Goal: Task Accomplishment & Management: Manage account settings

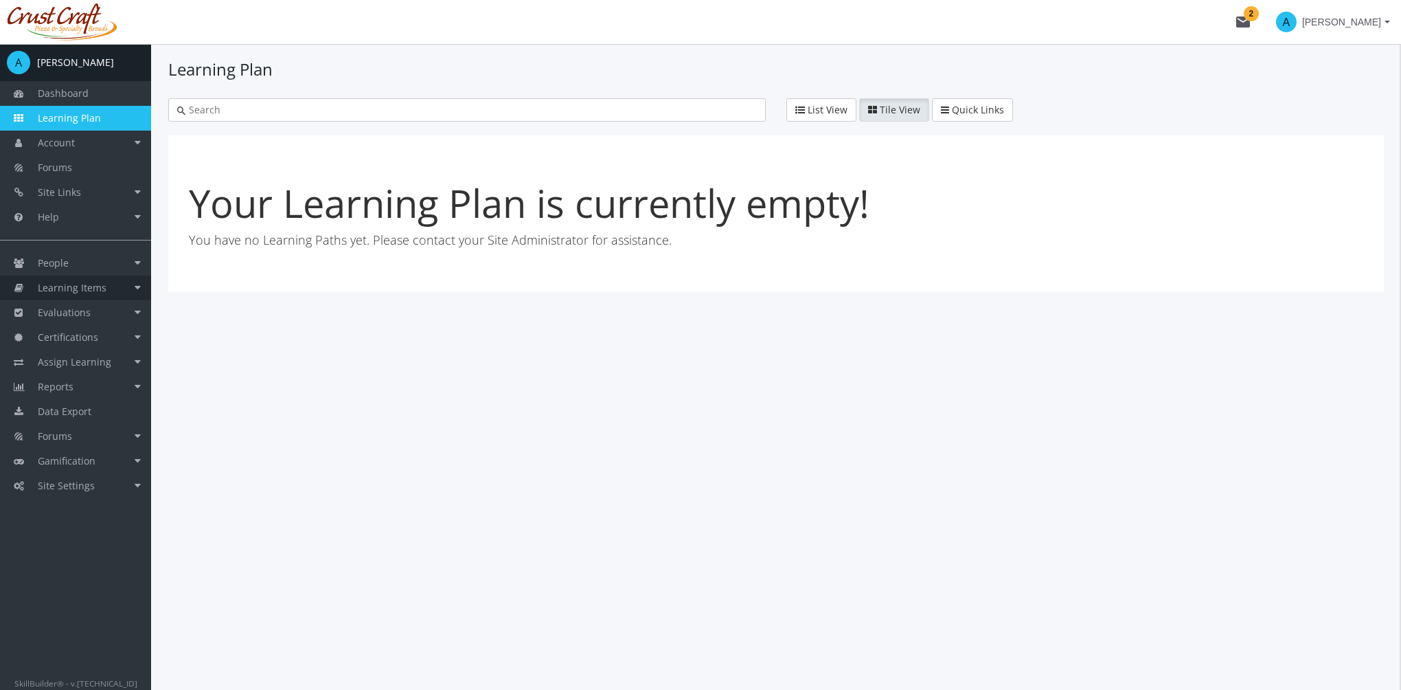
click at [83, 281] on span "Learning Items" at bounding box center [72, 287] width 69 height 13
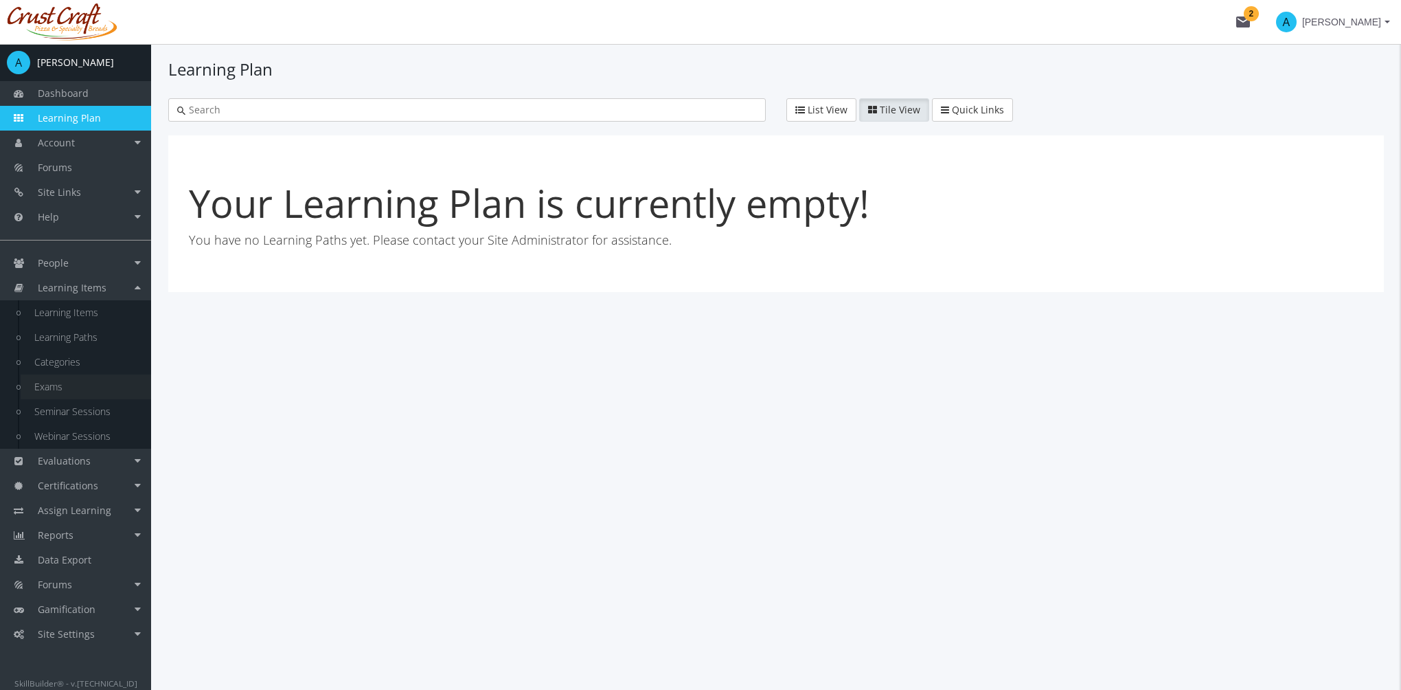
click at [49, 393] on link "Exams" at bounding box center [86, 386] width 131 height 25
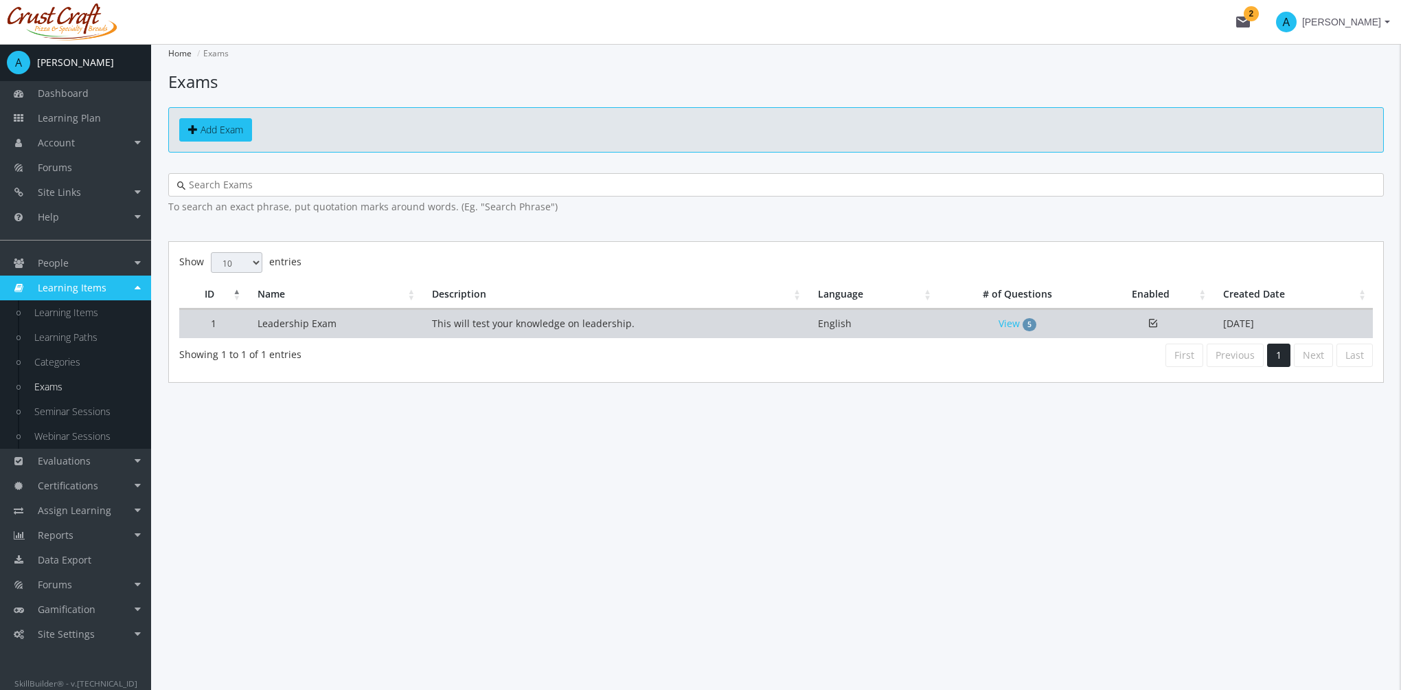
click at [742, 317] on td "This will test your knowledge on leadership." at bounding box center [615, 323] width 386 height 29
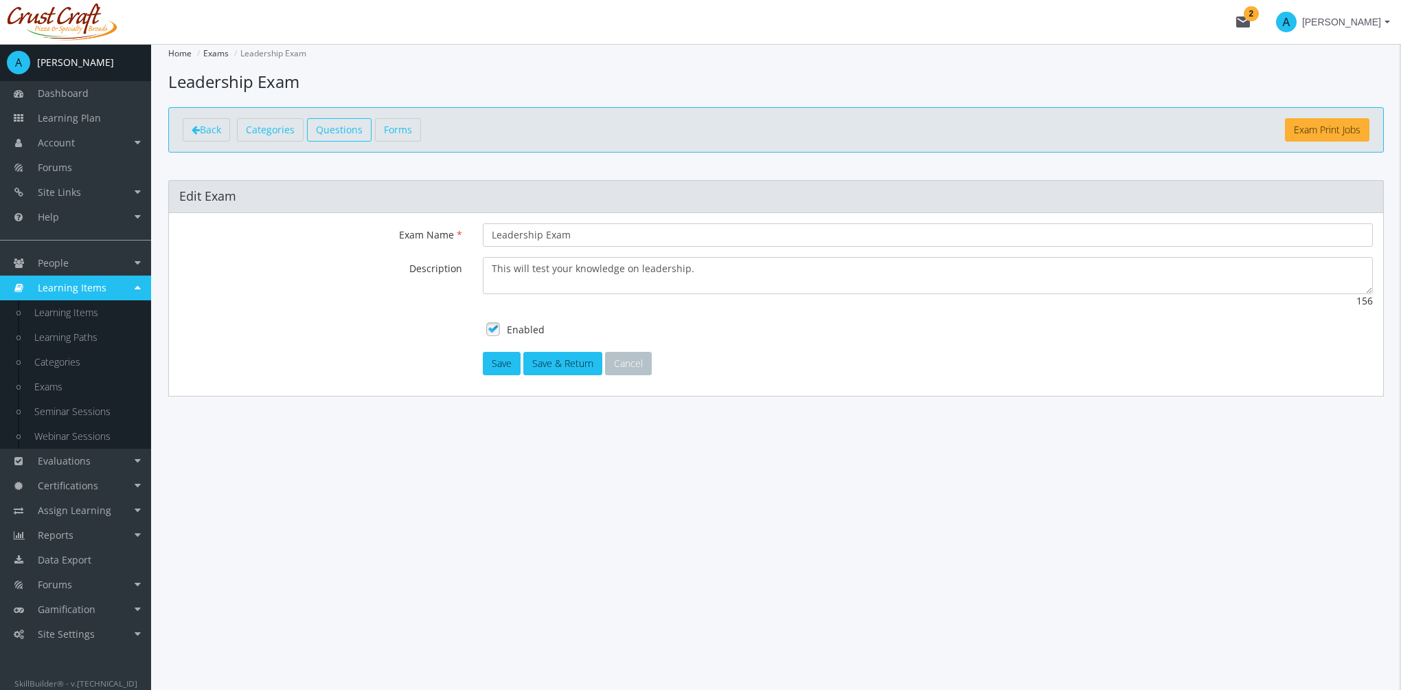
click at [343, 128] on span "Questions" at bounding box center [339, 129] width 47 height 13
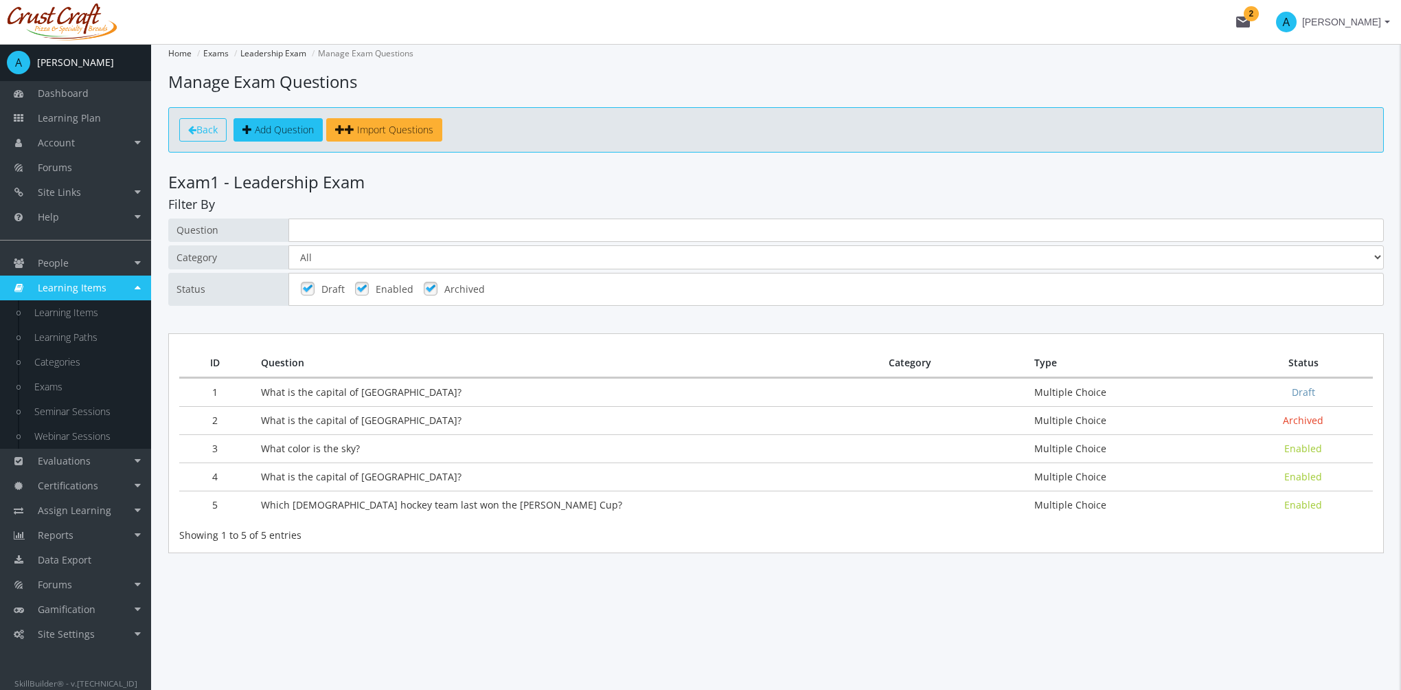
click at [199, 128] on span "Back" at bounding box center [206, 129] width 21 height 13
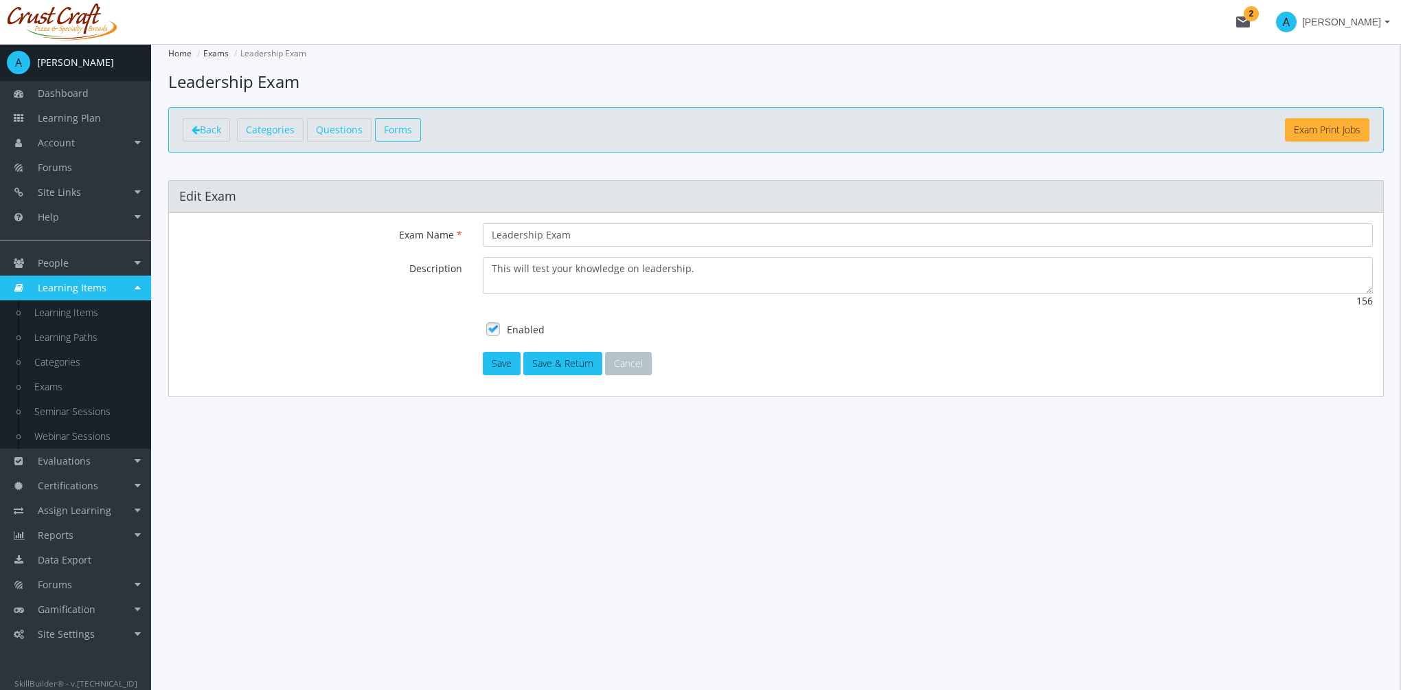
click at [403, 128] on span "Forms" at bounding box center [398, 129] width 28 height 13
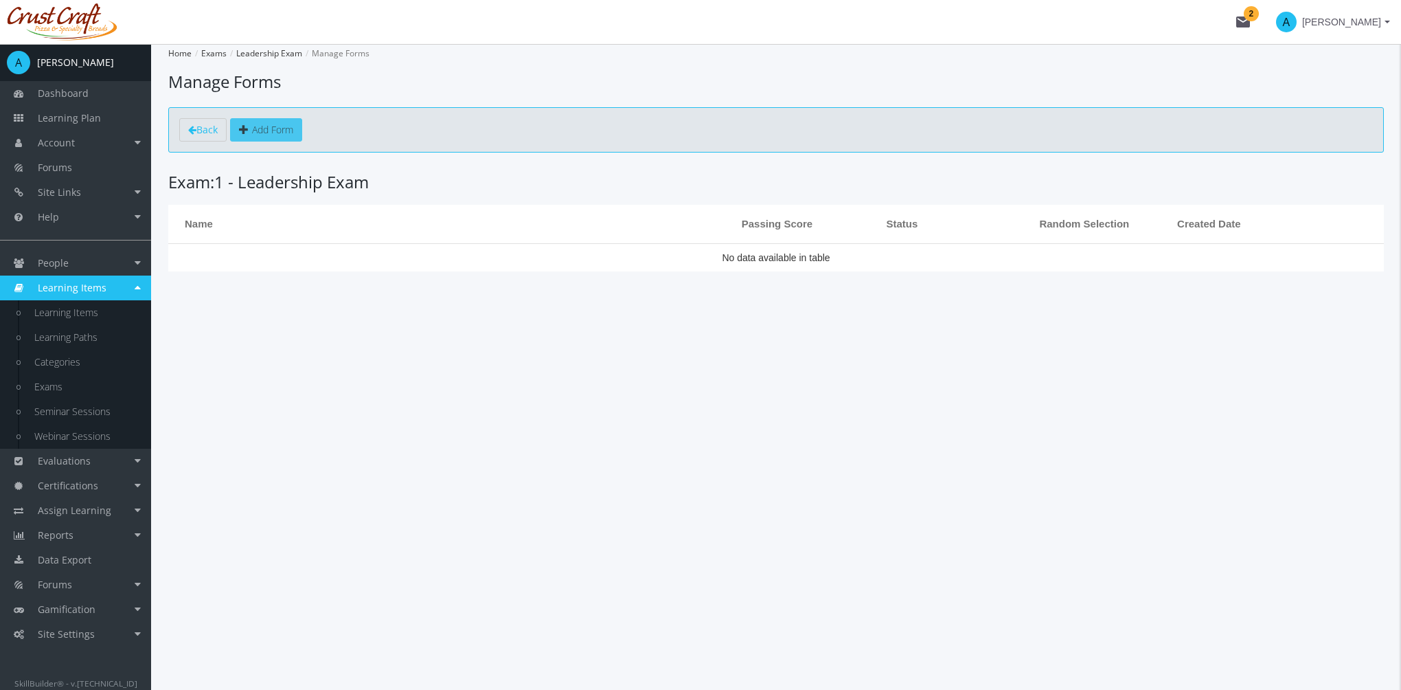
click at [297, 129] on link "Add Form" at bounding box center [266, 129] width 72 height 23
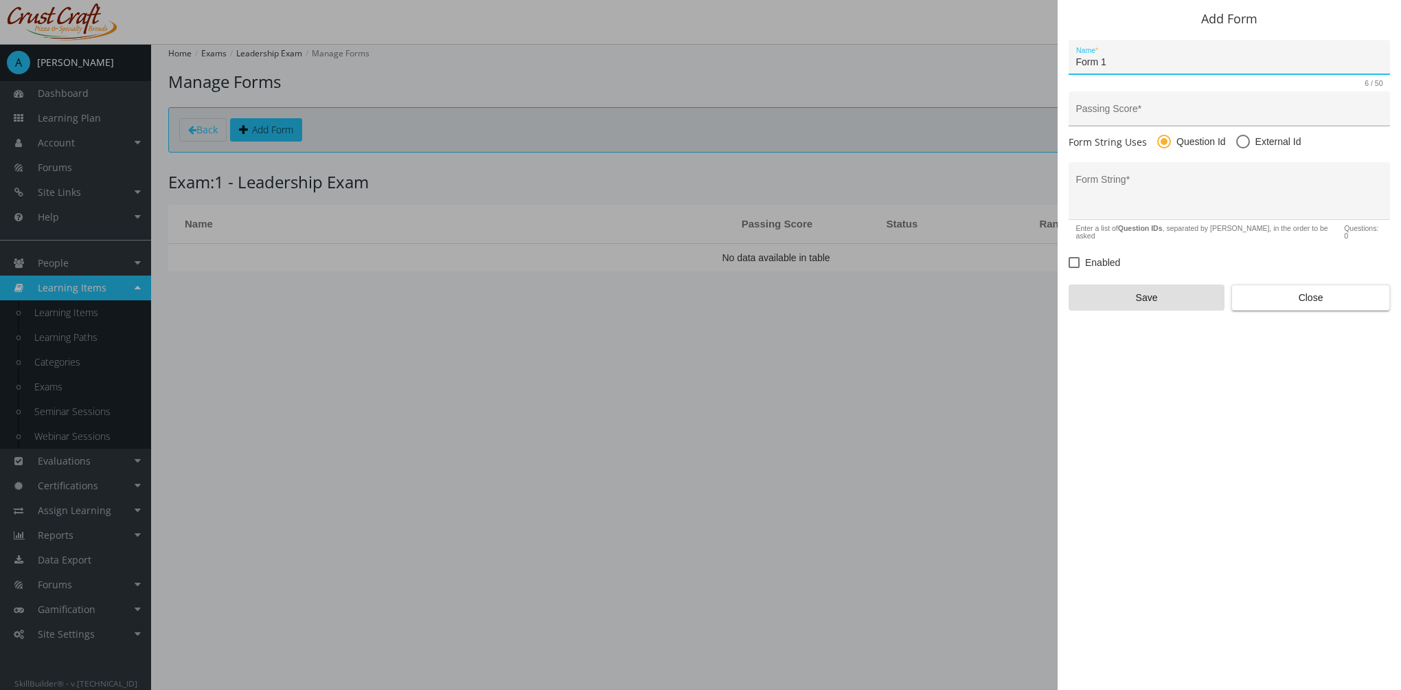
type input "Form 1"
click at [1107, 117] on input "Passing Score *" at bounding box center [1229, 114] width 307 height 11
type input "80"
click at [1148, 187] on textarea "Form String *" at bounding box center [1229, 196] width 307 height 36
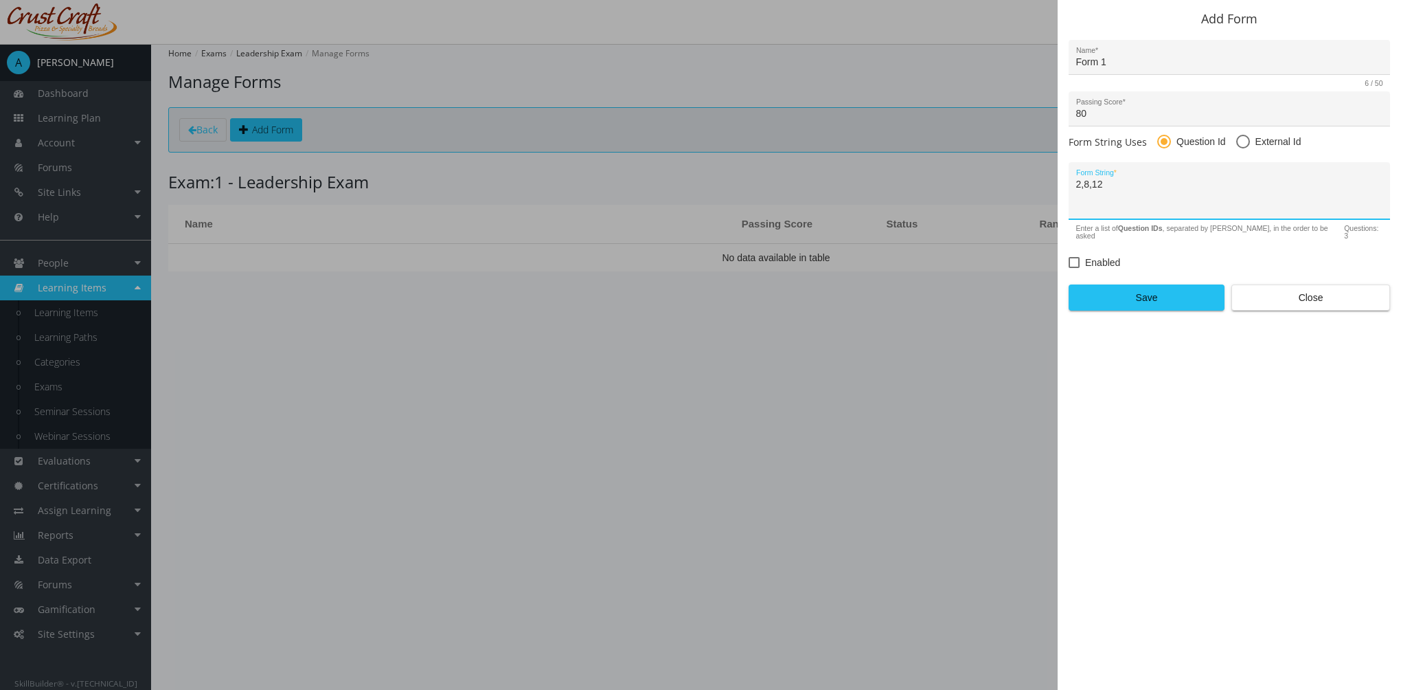
type textarea "2,8,12"
click at [1096, 254] on span "Enabled" at bounding box center [1102, 262] width 35 height 16
click at [1069, 267] on input "Enabled" at bounding box center [1069, 267] width 1 height 1
checkbox input "true"
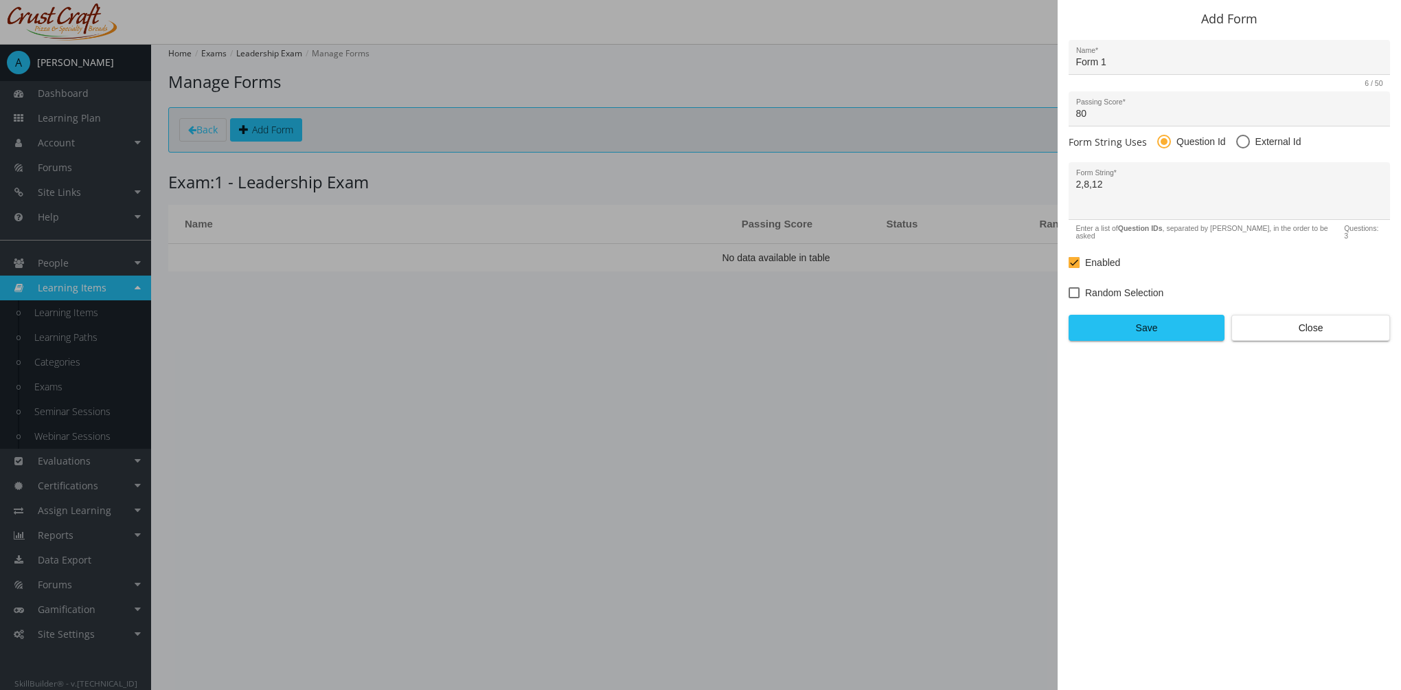
click at [1115, 284] on span "Random Selection" at bounding box center [1124, 292] width 78 height 16
click at [1069, 297] on input "Random Selection" at bounding box center [1069, 297] width 1 height 1
checkbox input "true"
click at [1240, 137] on span at bounding box center [1243, 142] width 14 height 14
click at [1240, 137] on input "External Id" at bounding box center [1243, 144] width 14 height 14
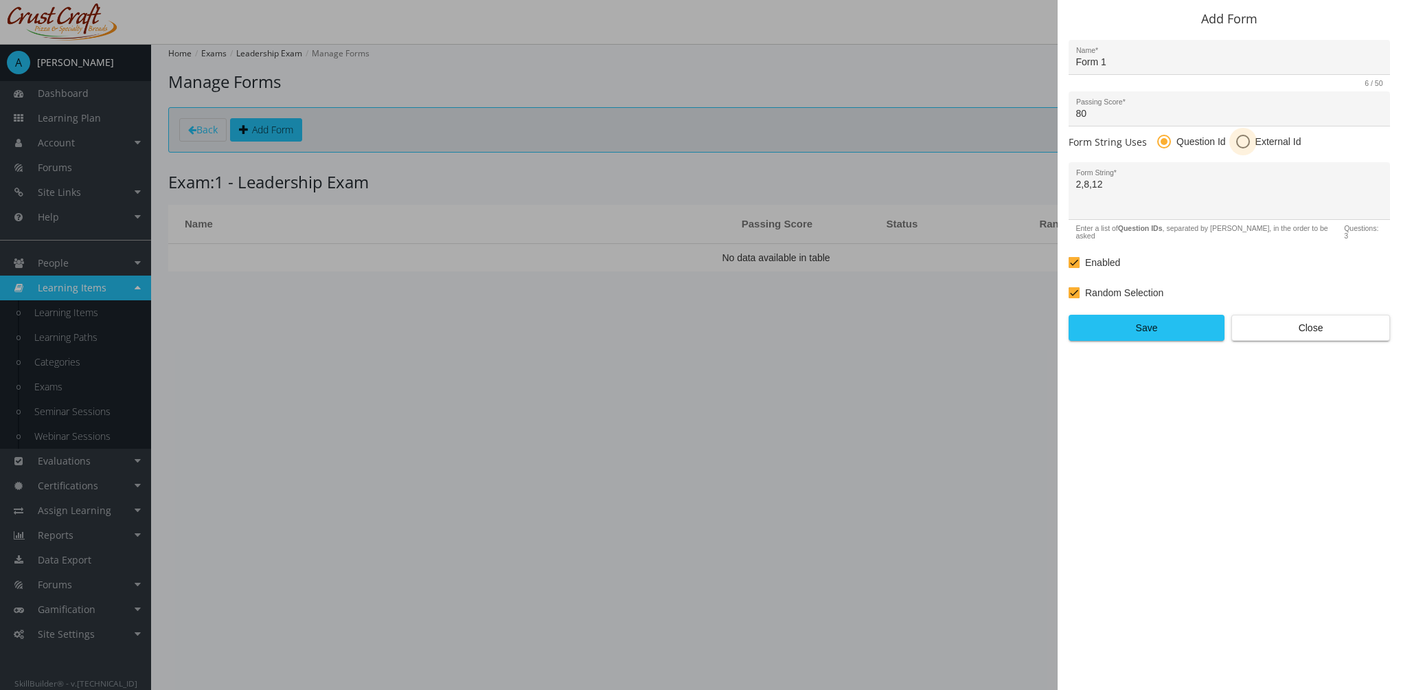
radio input "true"
click at [1162, 141] on span at bounding box center [1164, 142] width 14 height 14
click at [1162, 141] on input "Question Id" at bounding box center [1164, 144] width 14 height 14
radio input "true"
click at [1167, 325] on span "Save" at bounding box center [1146, 327] width 133 height 25
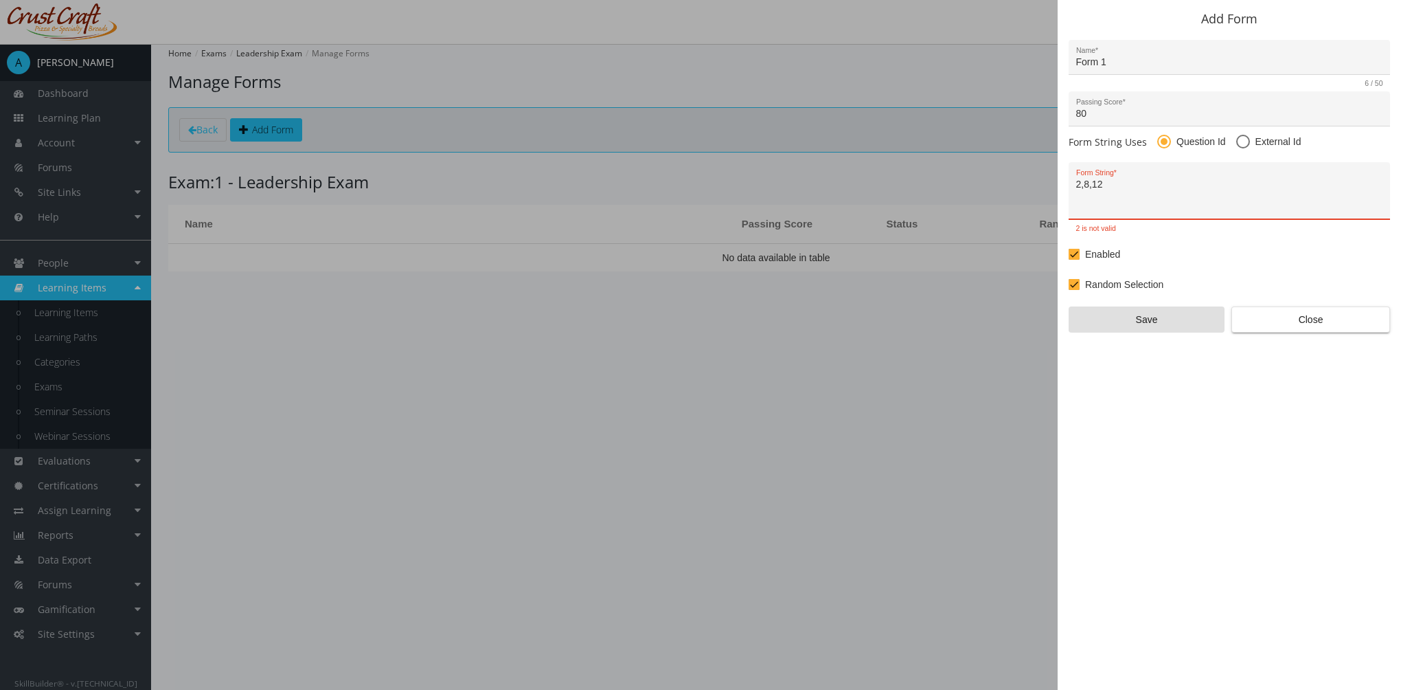
click at [1133, 198] on textarea "2,8,12" at bounding box center [1229, 196] width 307 height 36
click at [1294, 321] on span "Close" at bounding box center [1310, 319] width 135 height 25
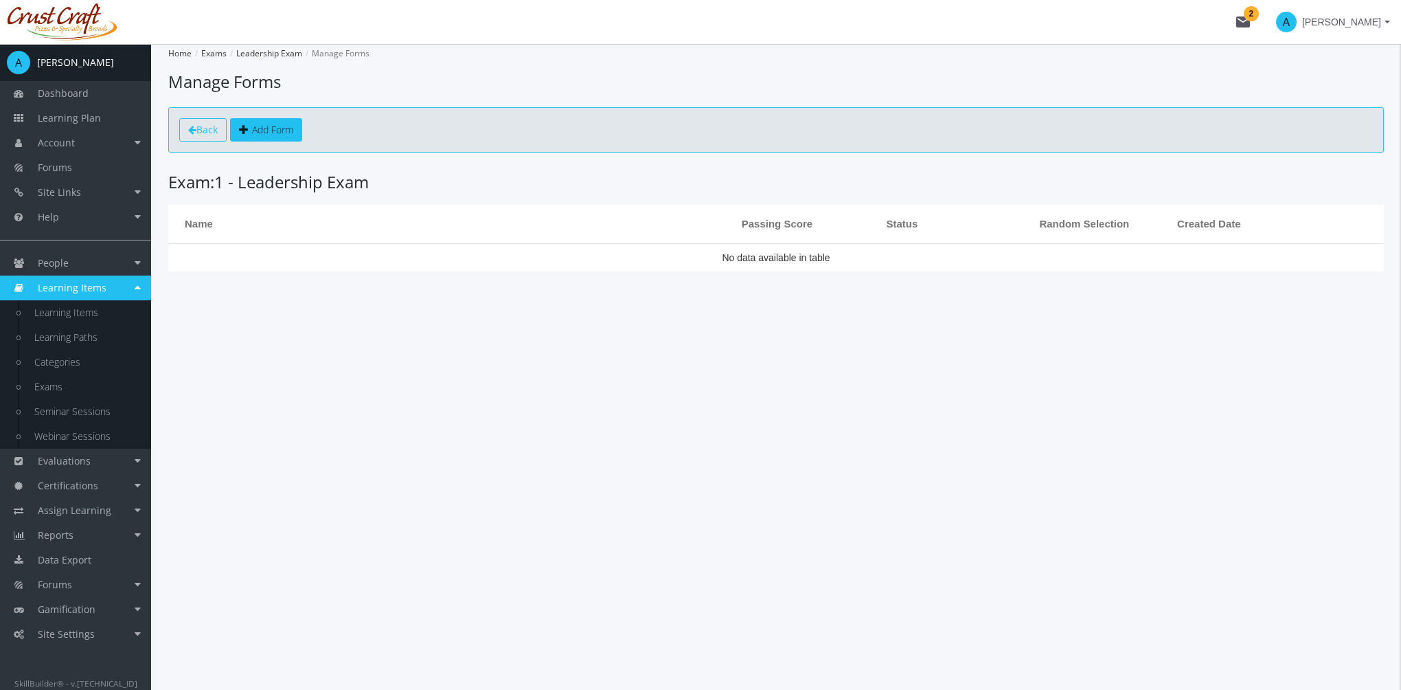
click at [212, 134] on span "Back" at bounding box center [206, 129] width 21 height 13
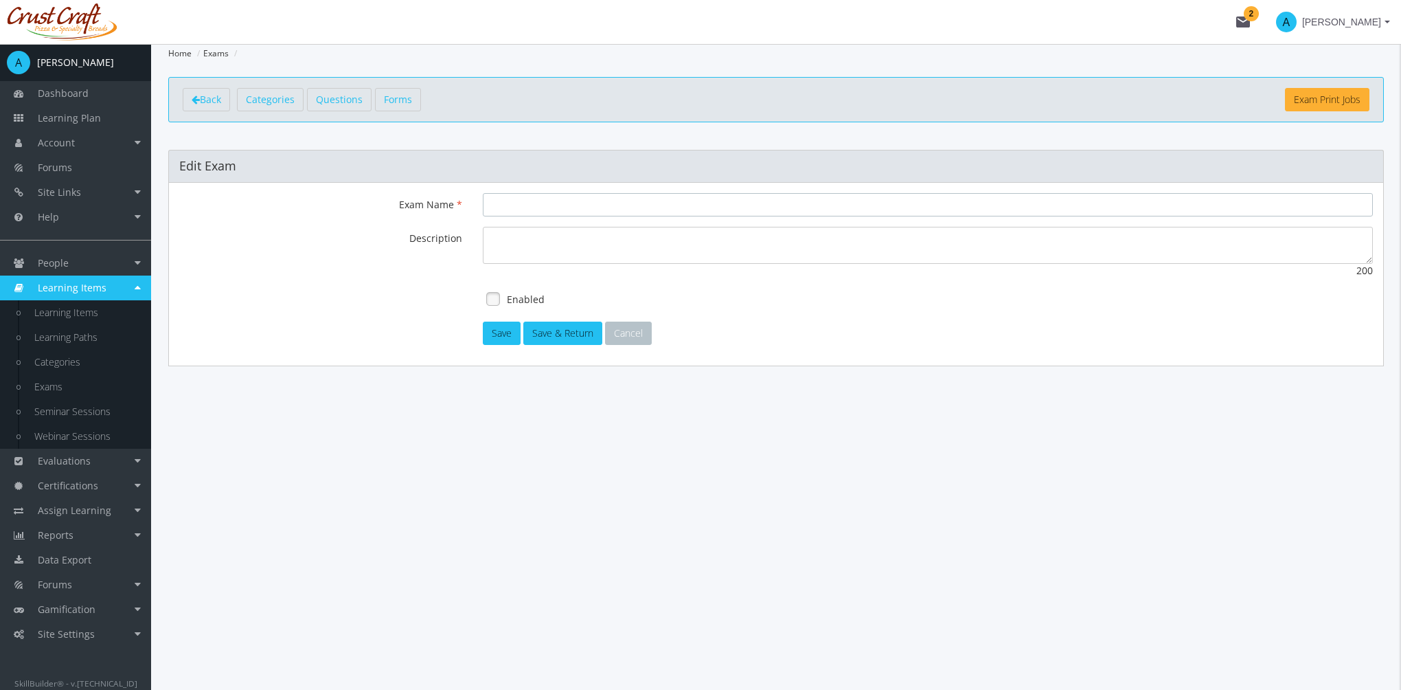
type input "Leadership Exam"
type textarea "This will test your knowledge on leadership."
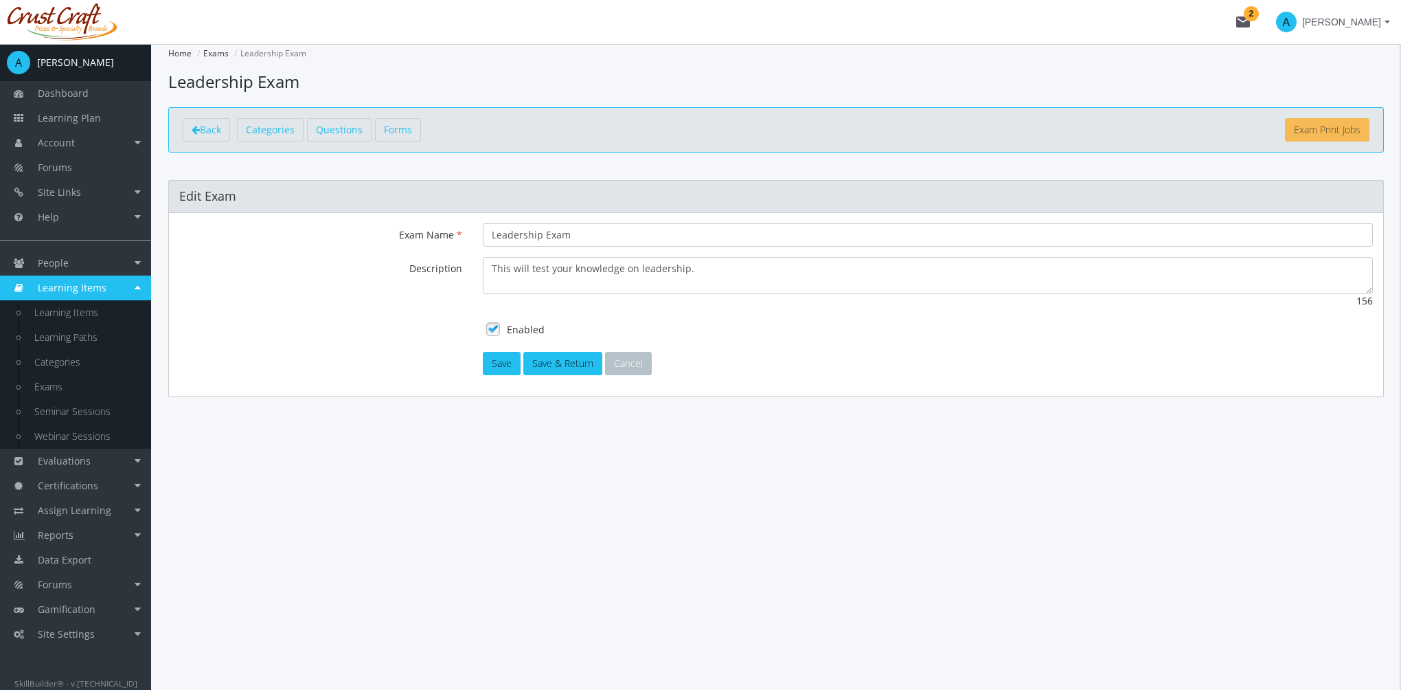
click at [1341, 132] on link "Exam Print Jobs" at bounding box center [1327, 129] width 84 height 23
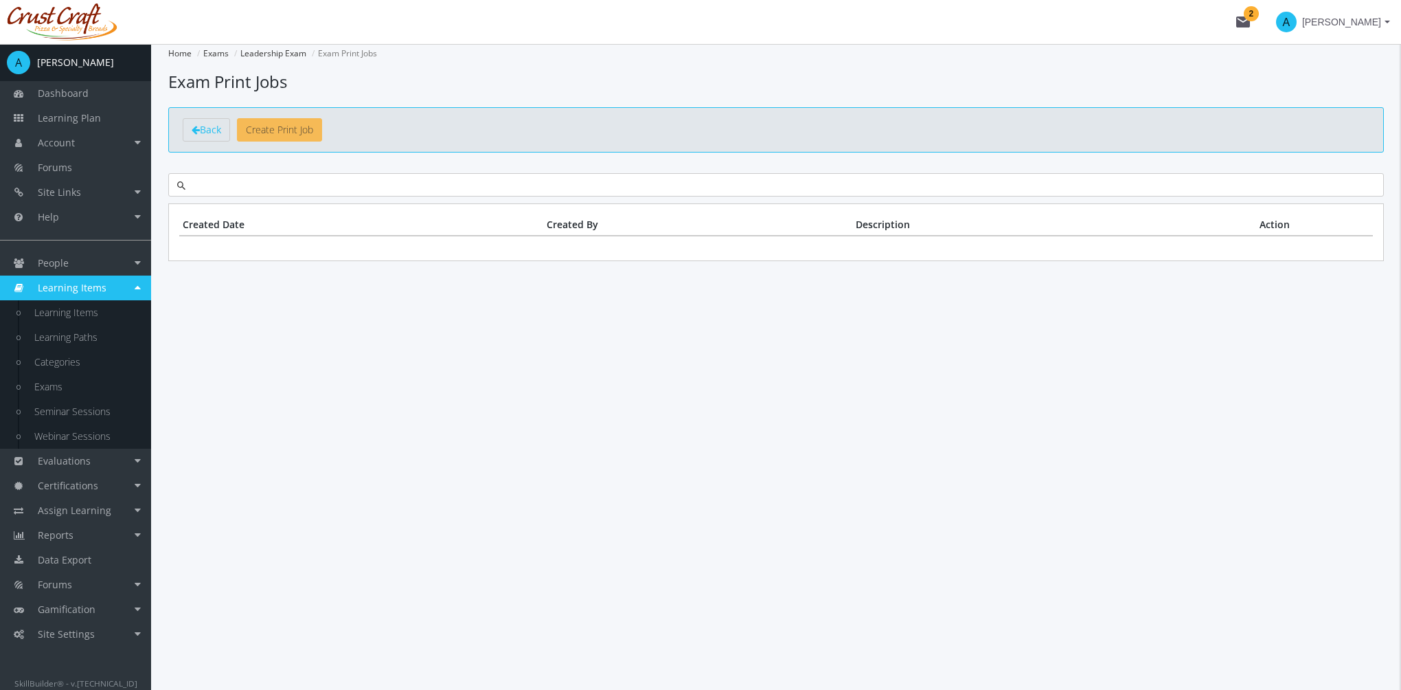
click at [299, 131] on link "Create Print Job" at bounding box center [279, 129] width 85 height 23
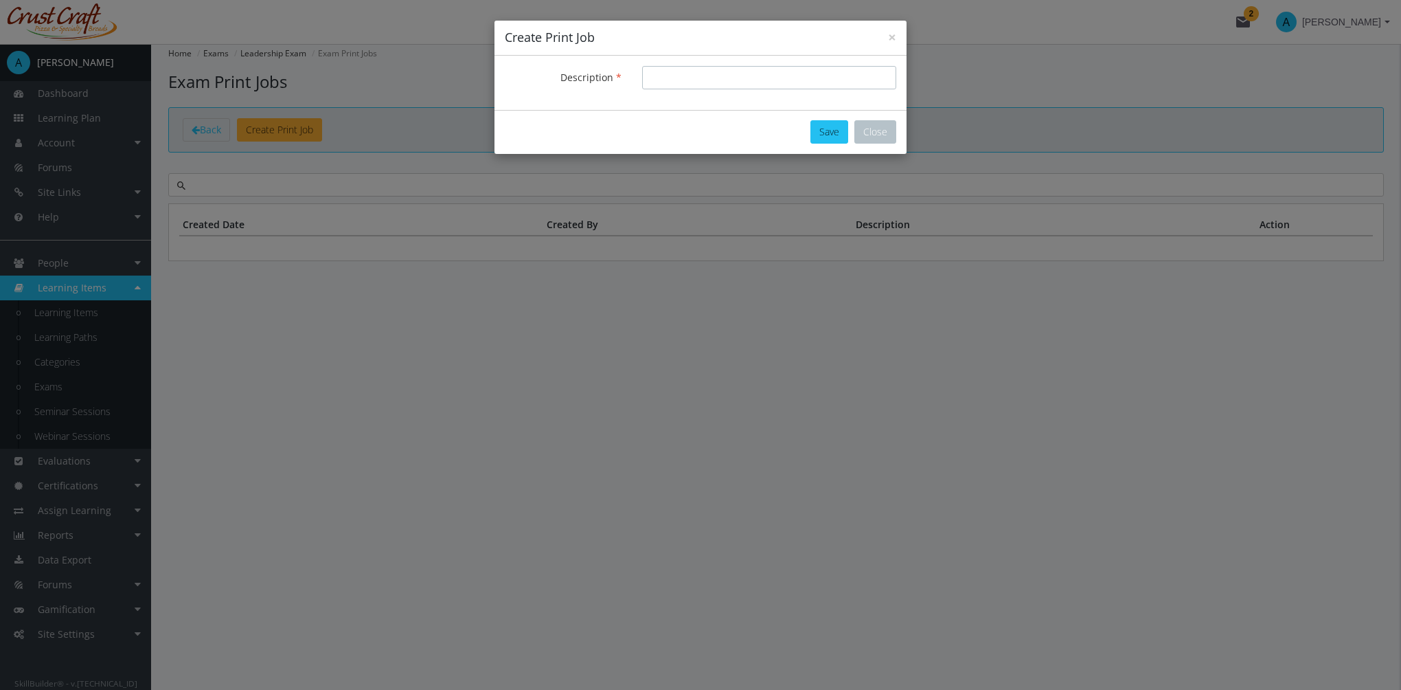
click at [701, 67] on input "Description" at bounding box center [769, 77] width 254 height 23
type input "[DATE]"
click at [835, 131] on button "Save" at bounding box center [829, 131] width 38 height 23
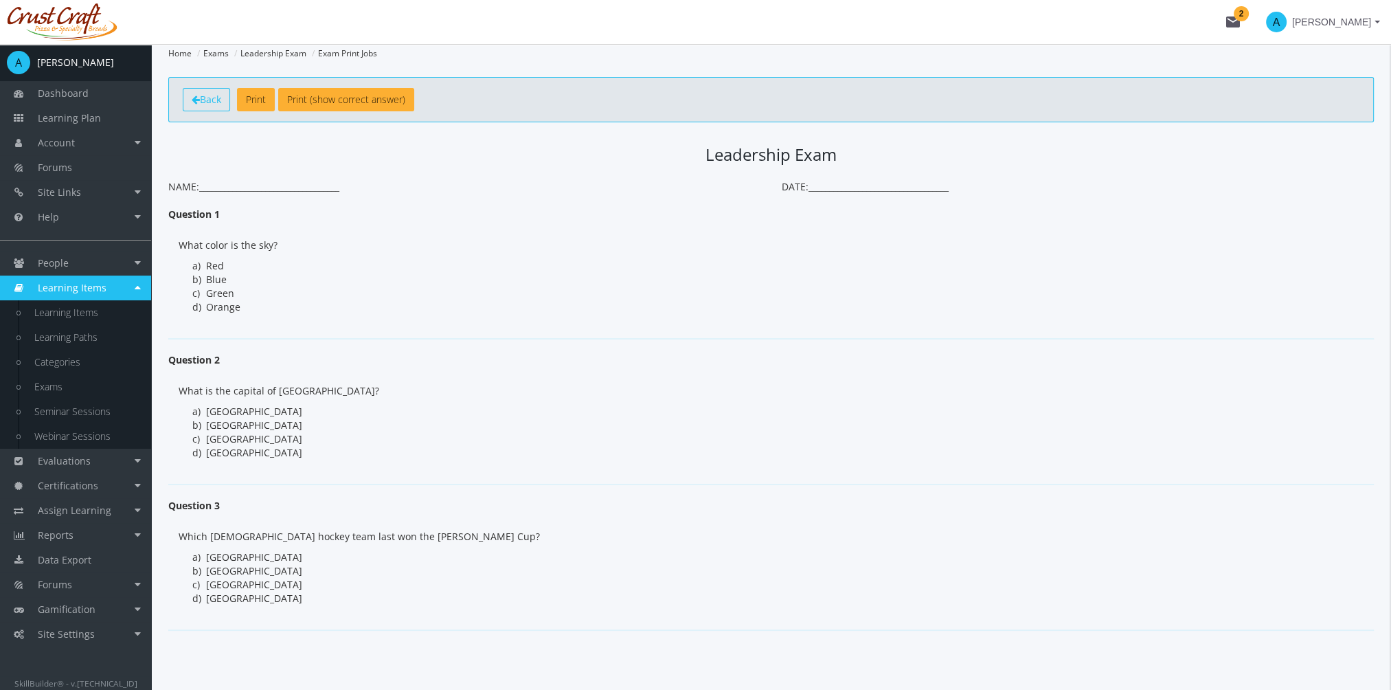
click at [203, 95] on span "Back" at bounding box center [210, 99] width 21 height 13
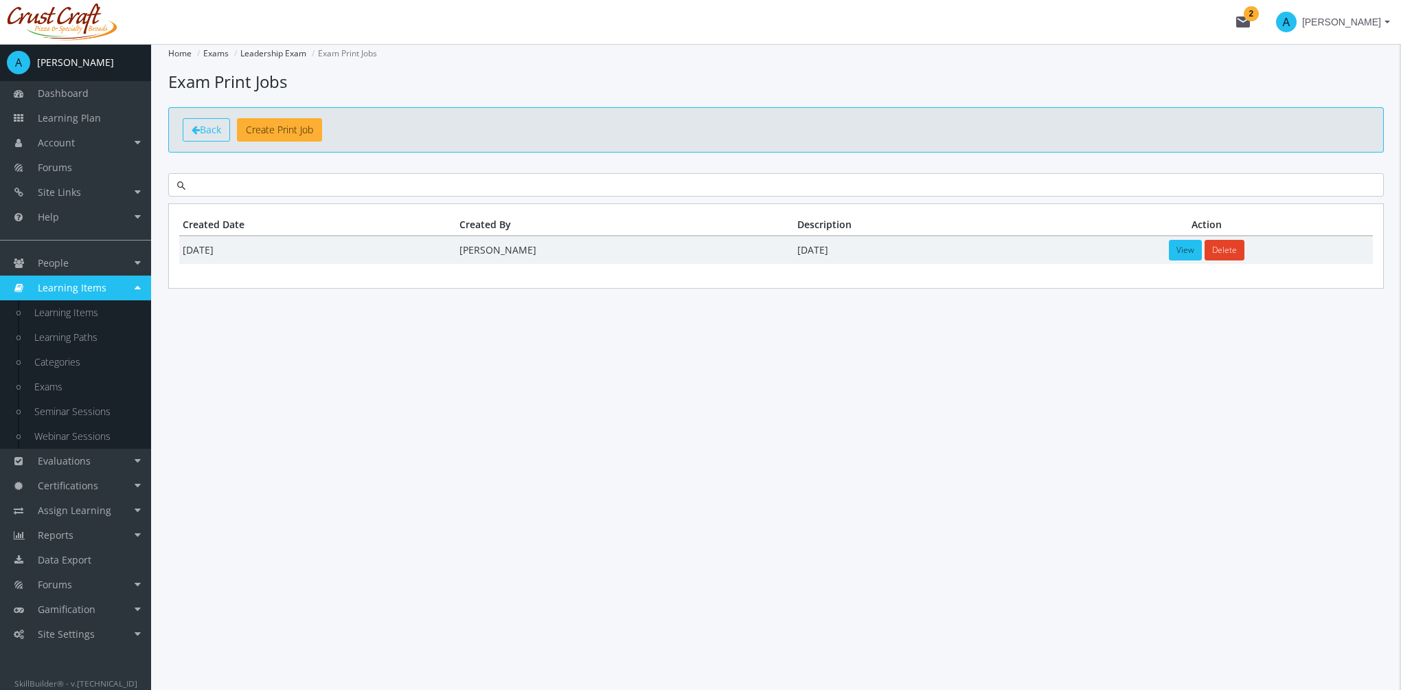
click at [211, 126] on span "Back" at bounding box center [210, 129] width 21 height 13
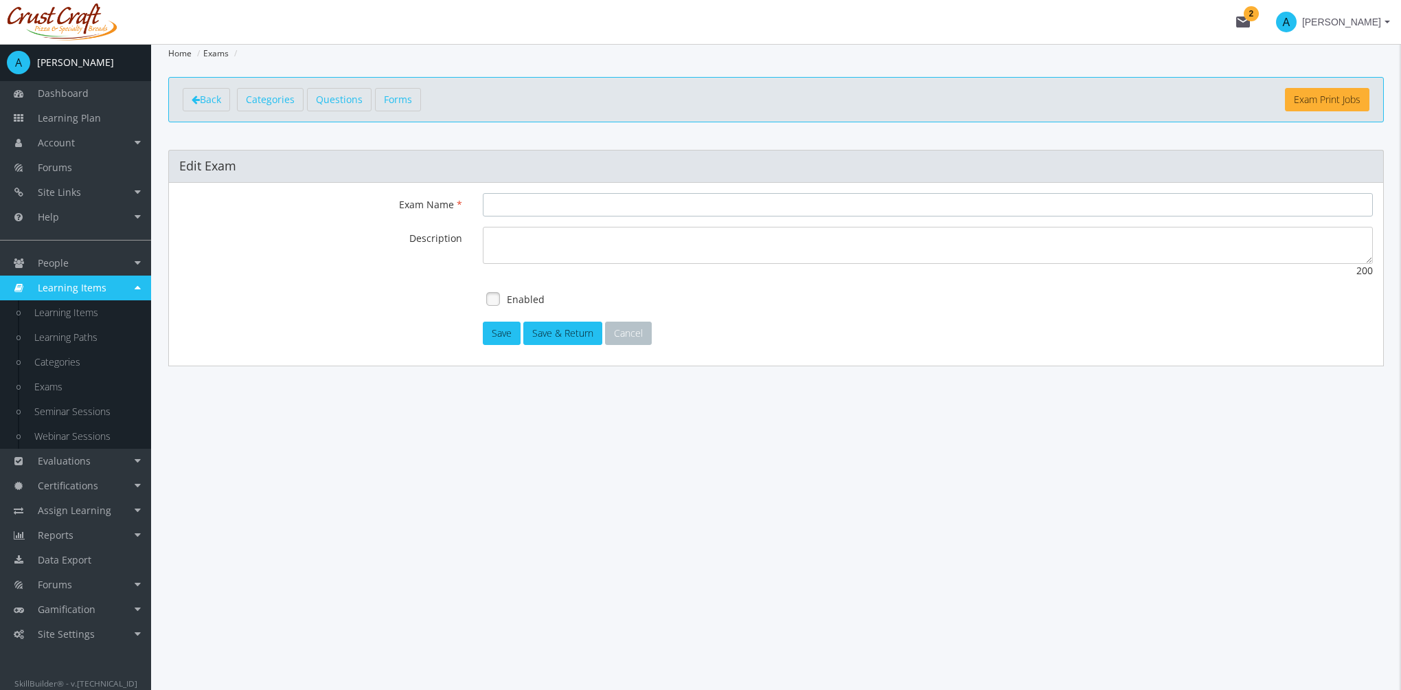
type input "Leadership Exam"
type textarea "This will test your knowledge on leadership."
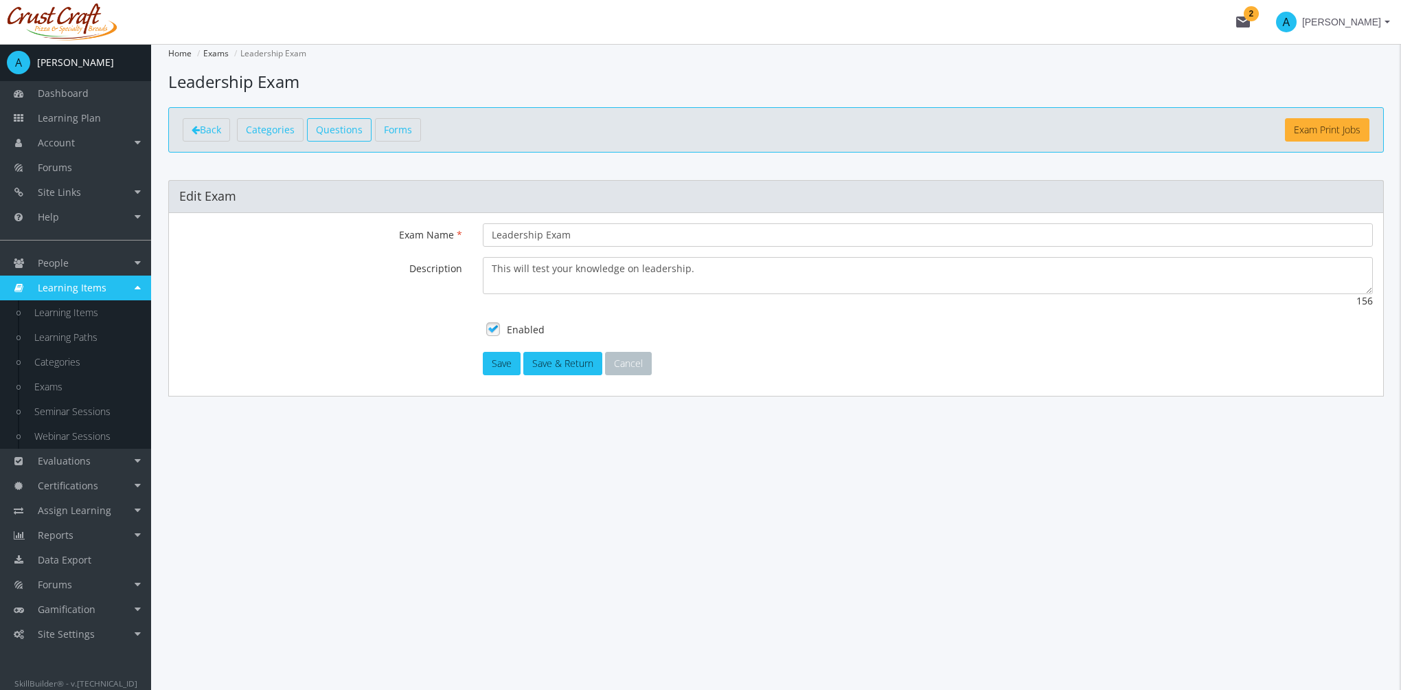
click at [343, 128] on span "Questions" at bounding box center [339, 129] width 47 height 13
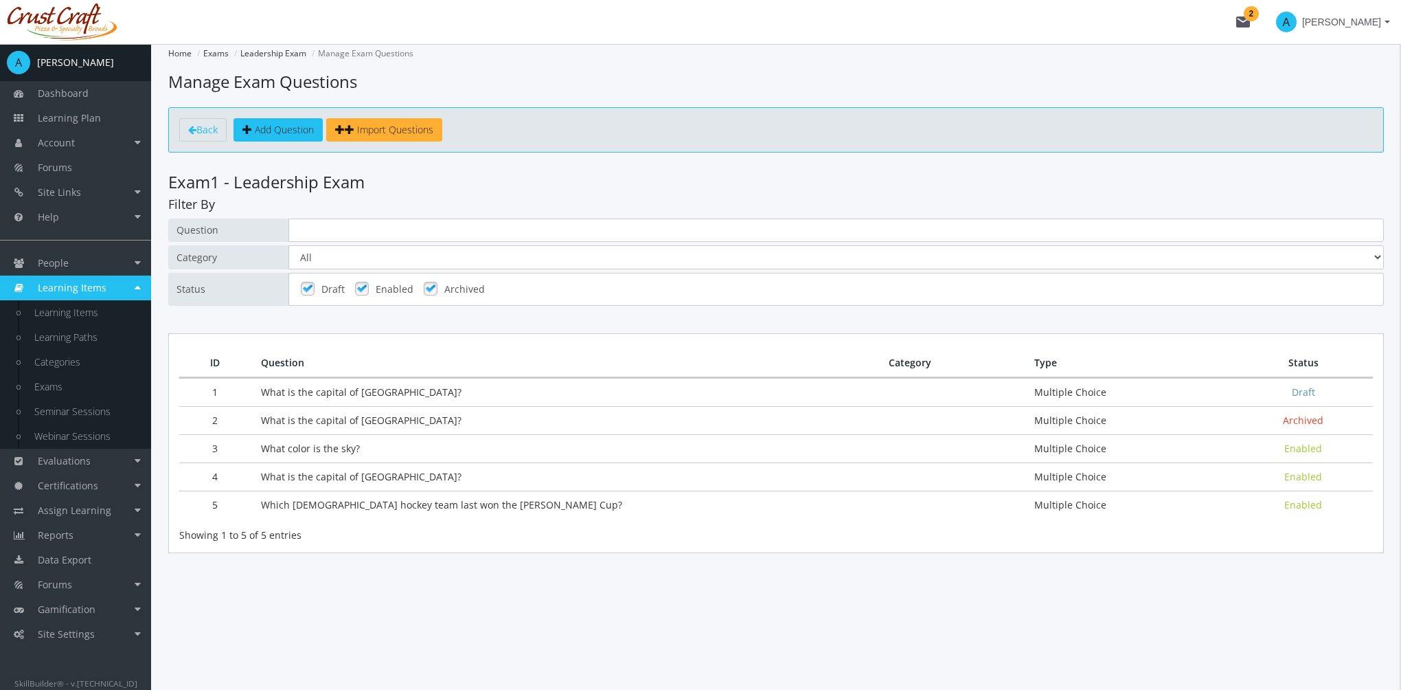
click at [346, 391] on td "What is the capital of [GEOGRAPHIC_DATA]?" at bounding box center [565, 392] width 628 height 28
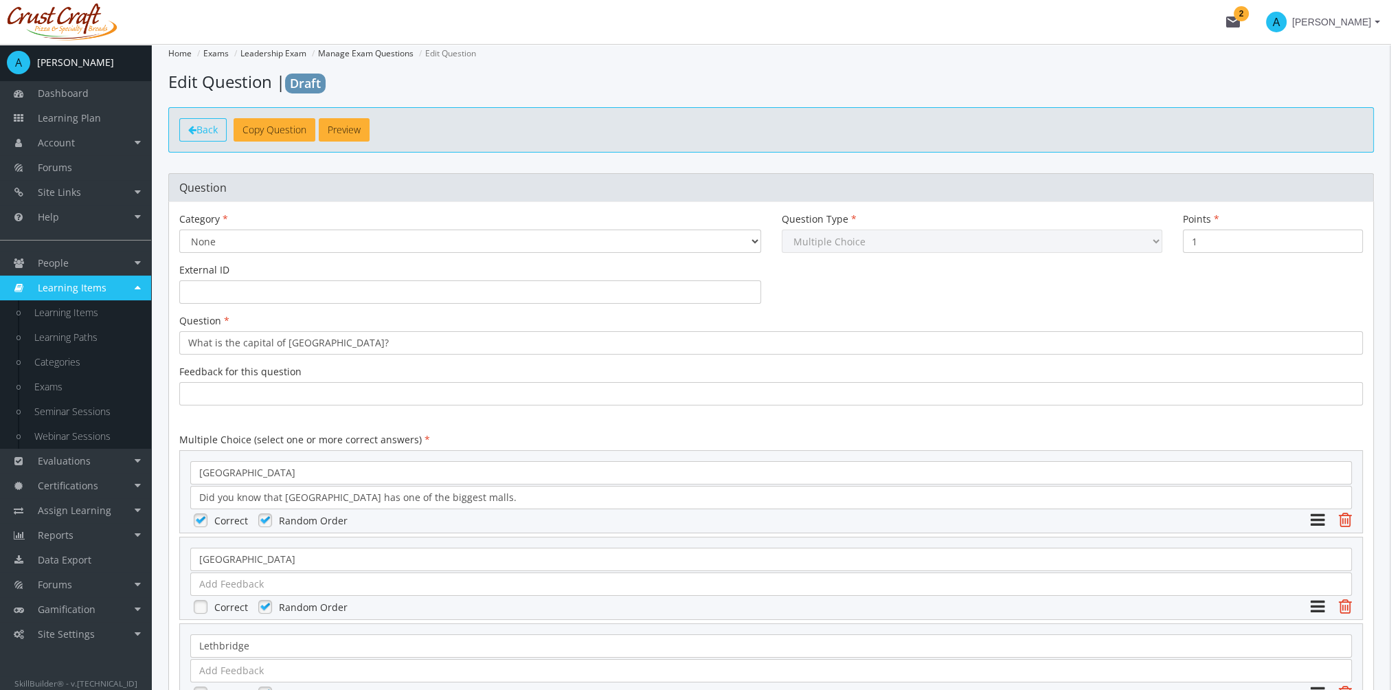
click at [201, 132] on span "Back" at bounding box center [206, 129] width 21 height 13
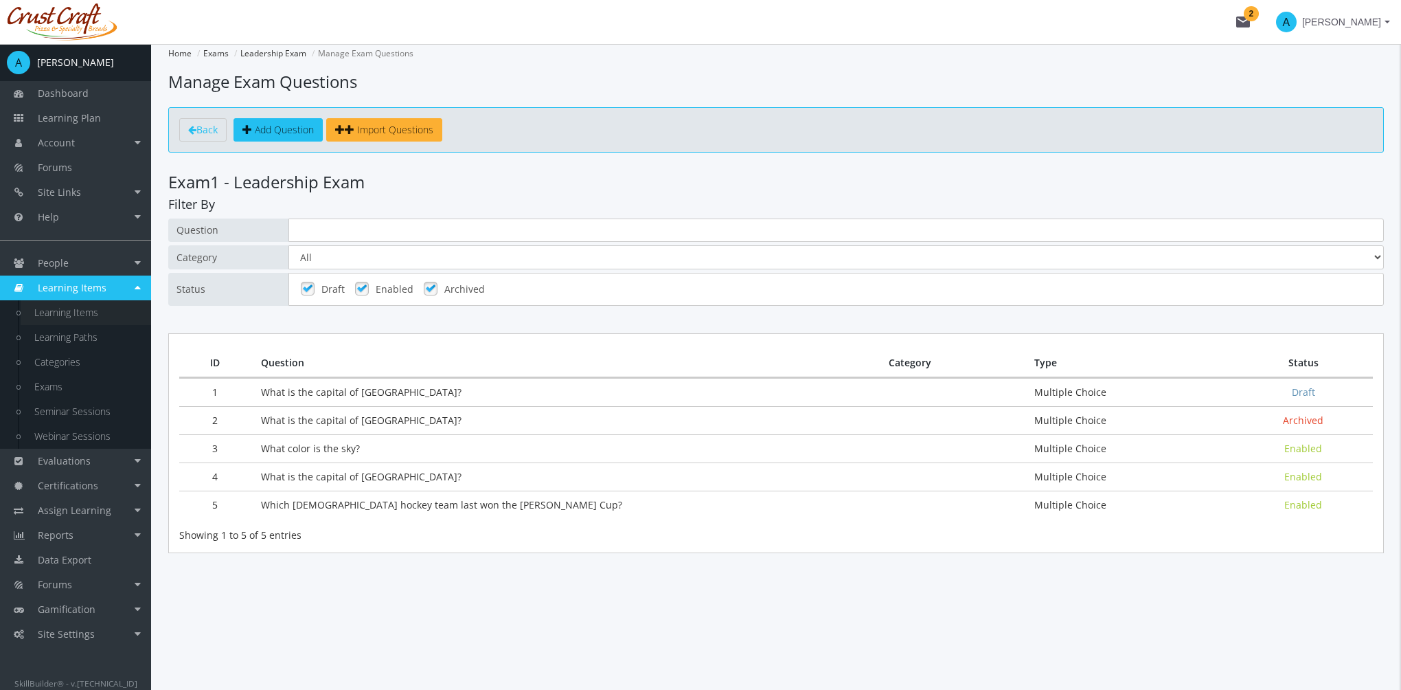
click at [82, 306] on link "Learning Items" at bounding box center [86, 312] width 131 height 25
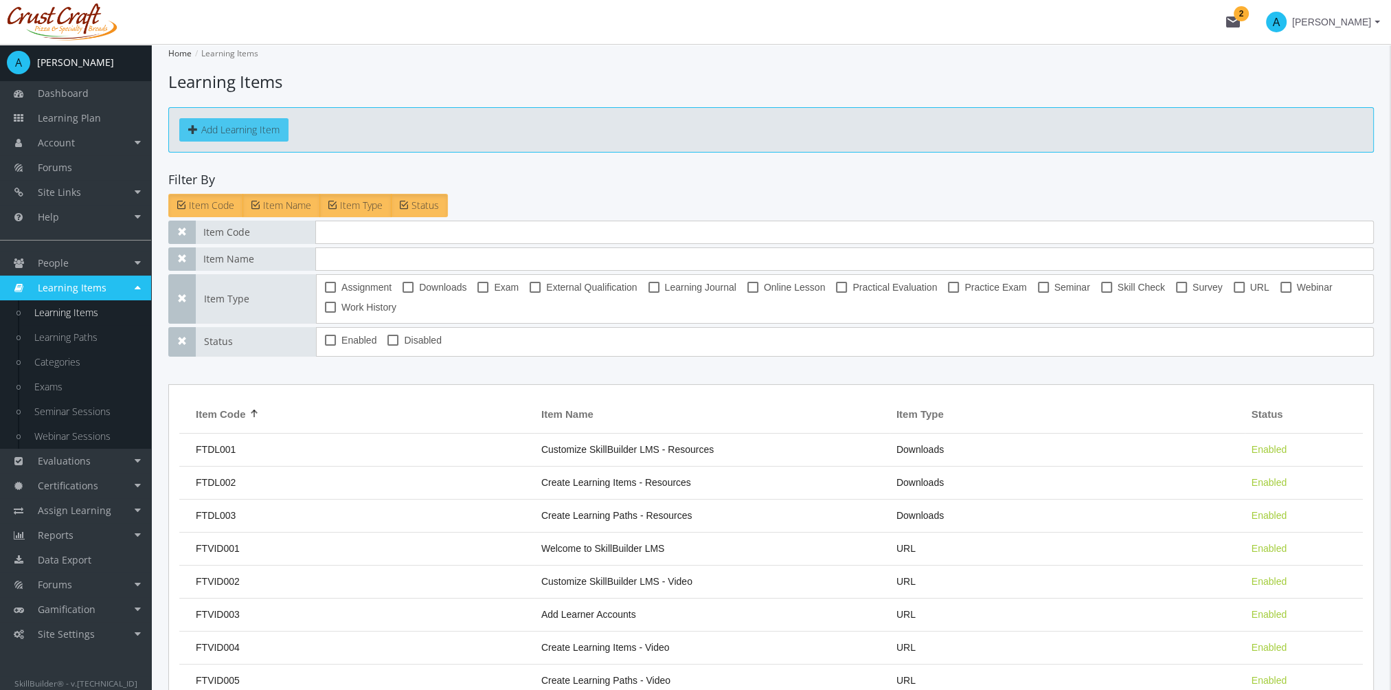
click at [221, 129] on button "Add Learning Item" at bounding box center [233, 129] width 109 height 23
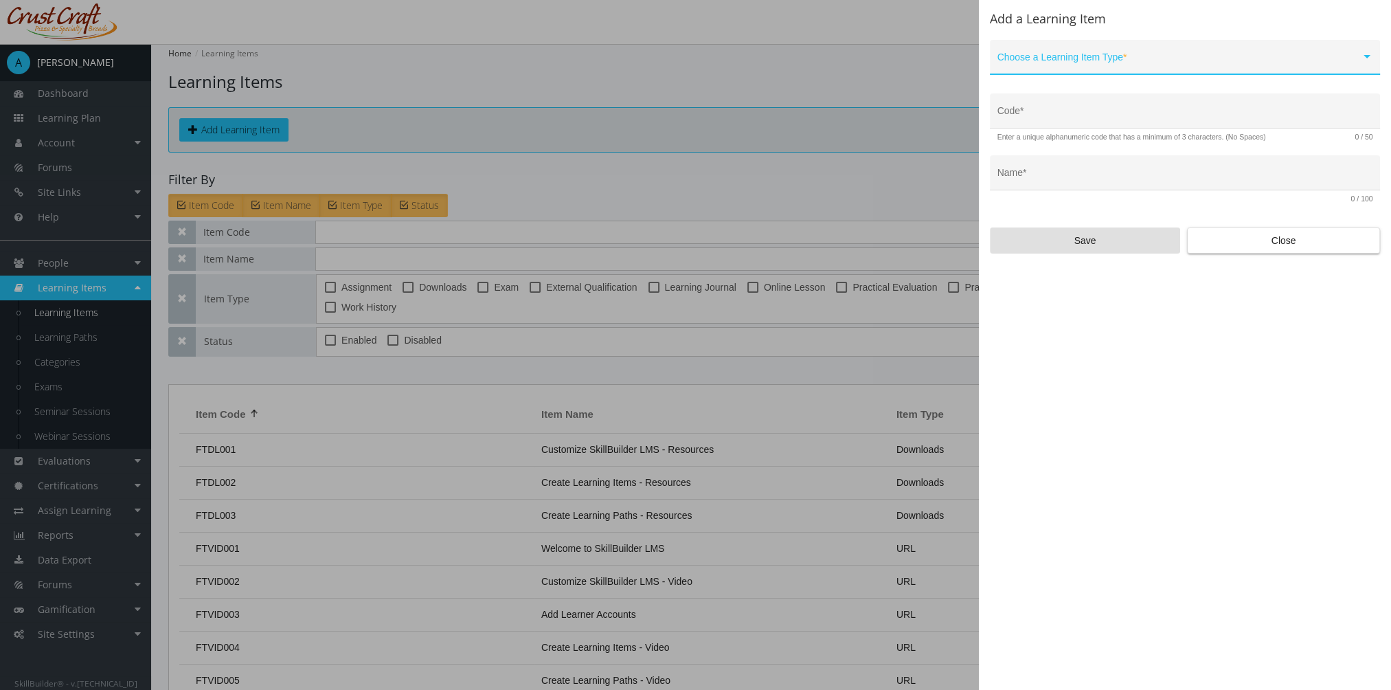
click at [1157, 63] on span at bounding box center [1178, 62] width 363 height 11
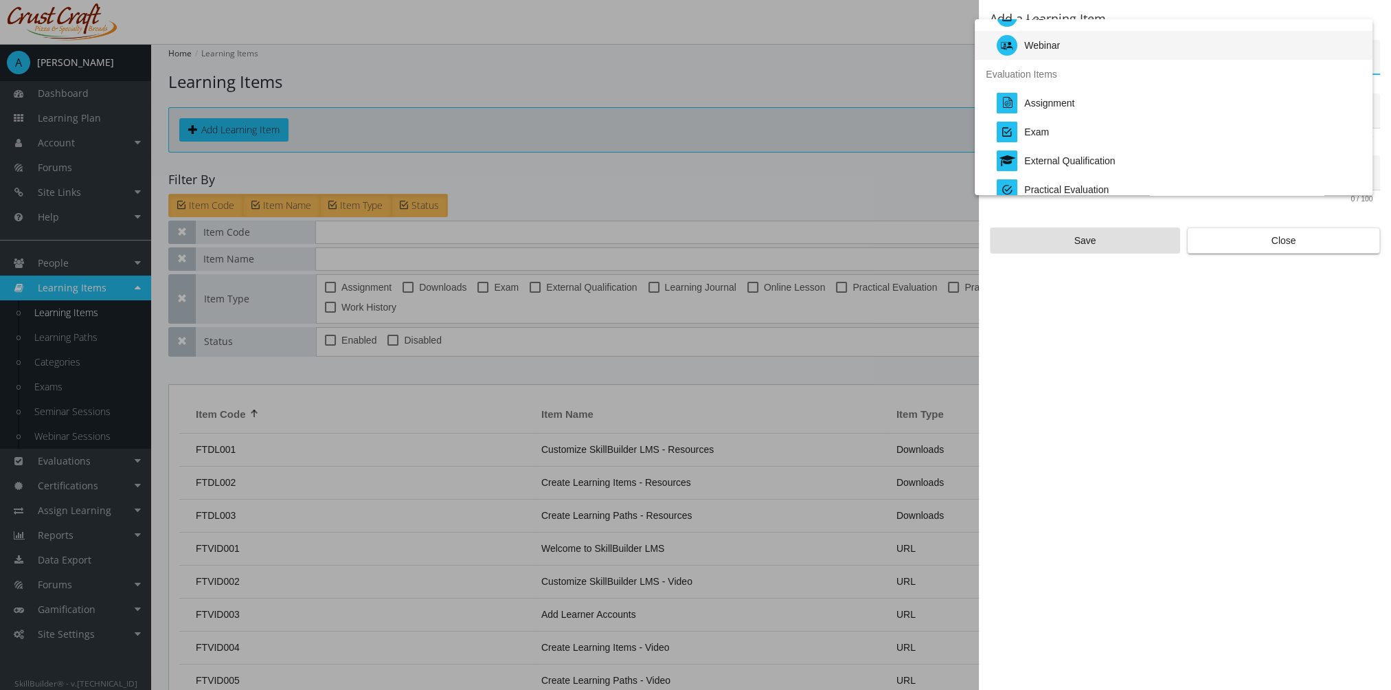
scroll to position [275, 0]
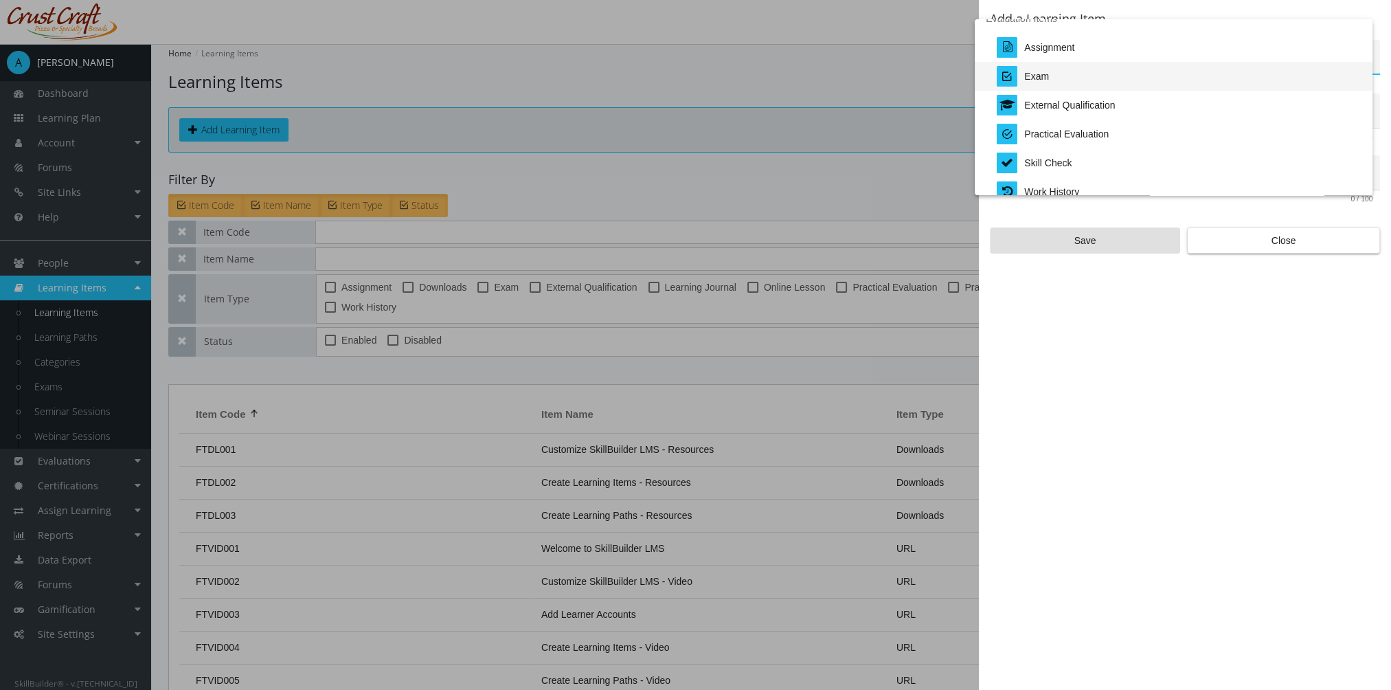
click at [1078, 73] on div "Exam" at bounding box center [1179, 76] width 365 height 29
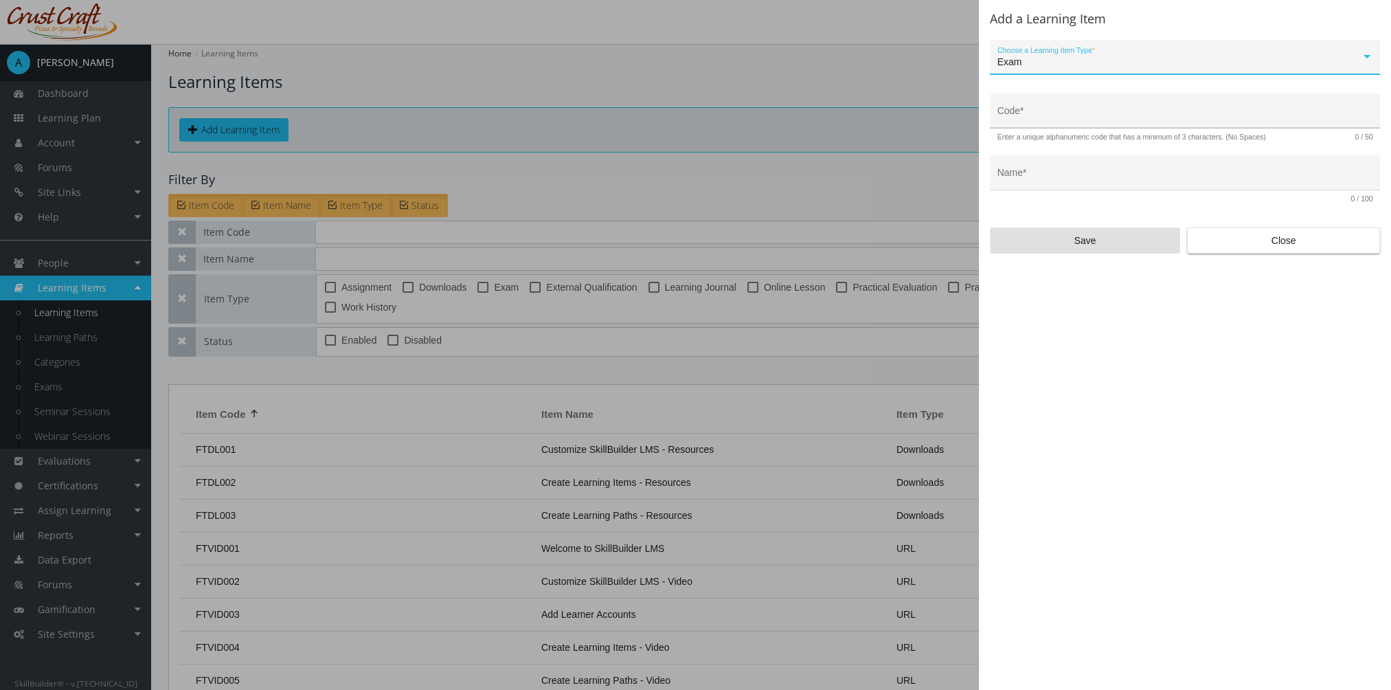
click at [1066, 109] on div "Code *" at bounding box center [1185, 115] width 376 height 28
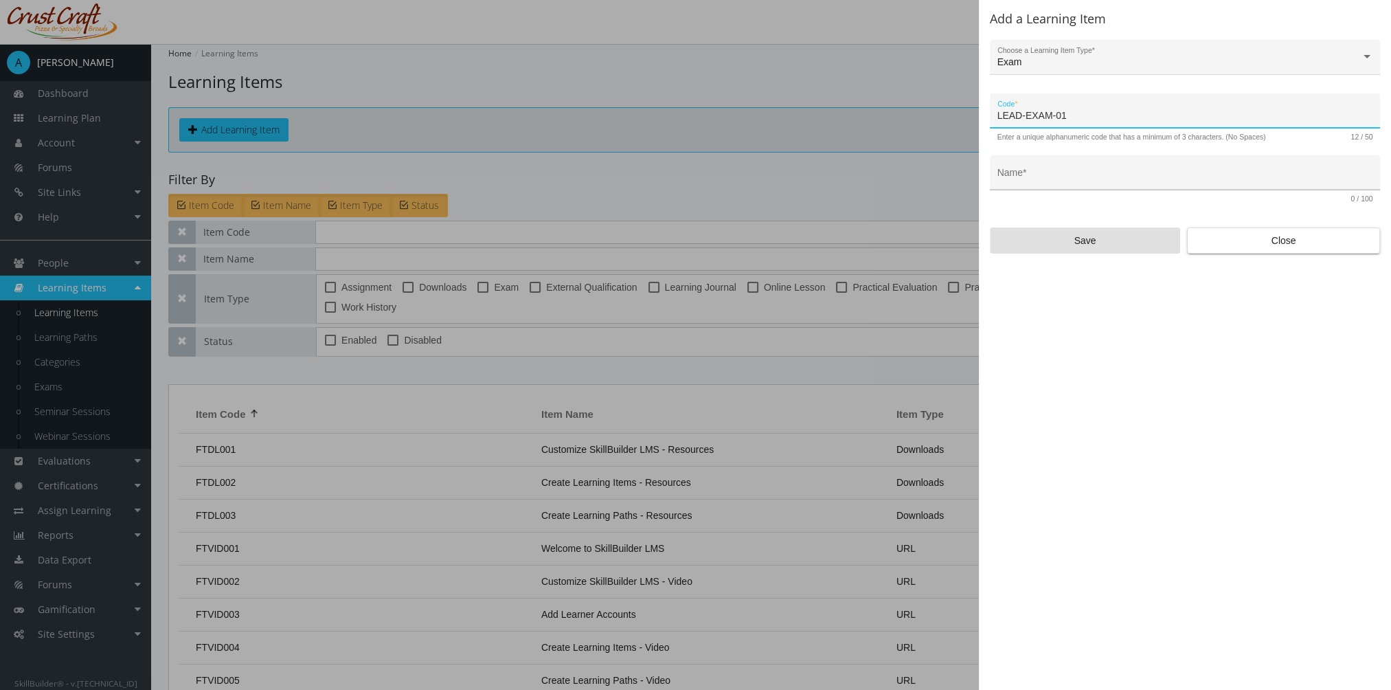
type input "LEAD-EXAM-01"
click at [1060, 176] on input "Name *" at bounding box center [1185, 177] width 376 height 11
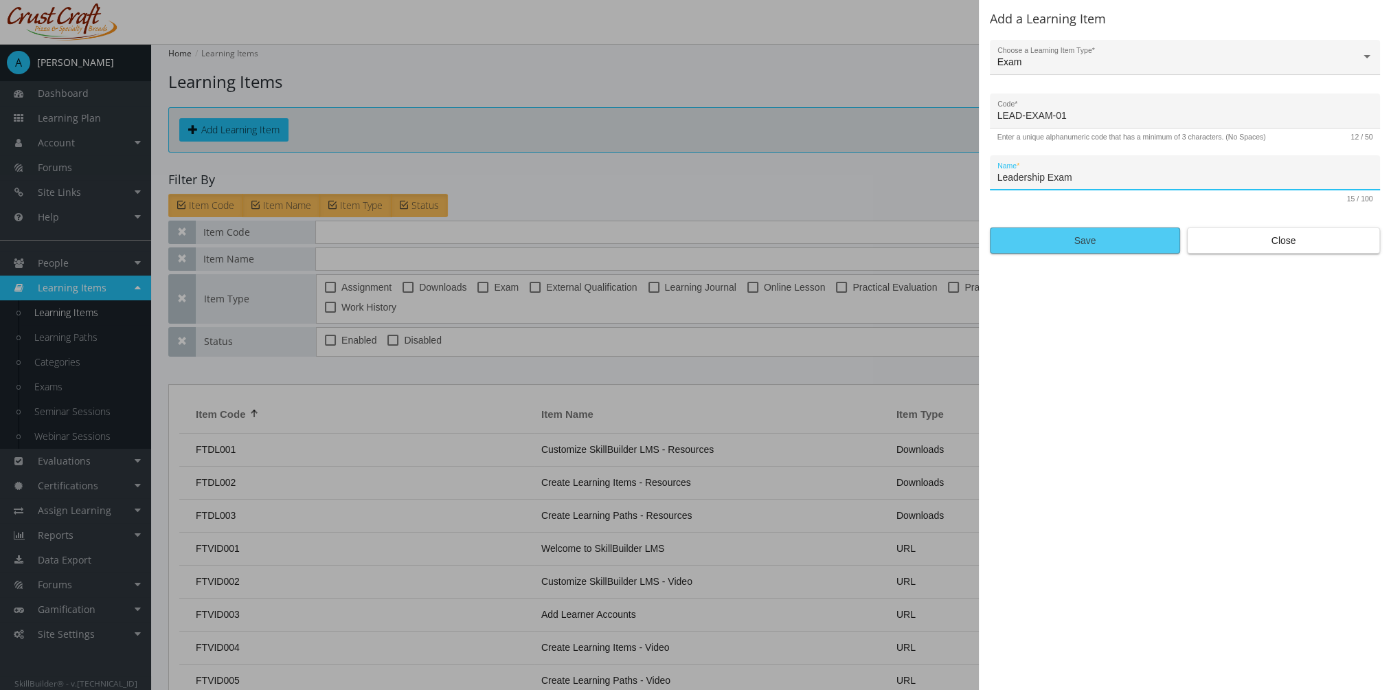
type input "Leadership Exam"
click at [1081, 247] on span "Save" at bounding box center [1084, 240] width 167 height 25
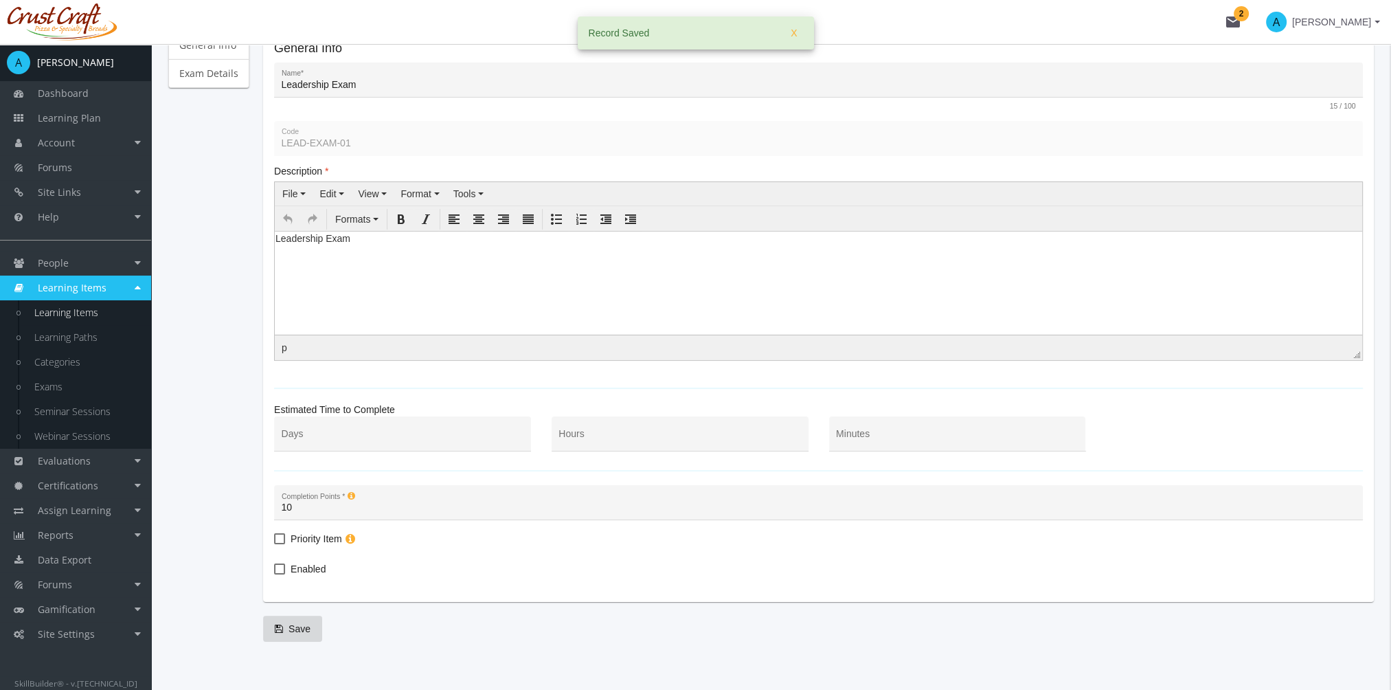
scroll to position [190, 0]
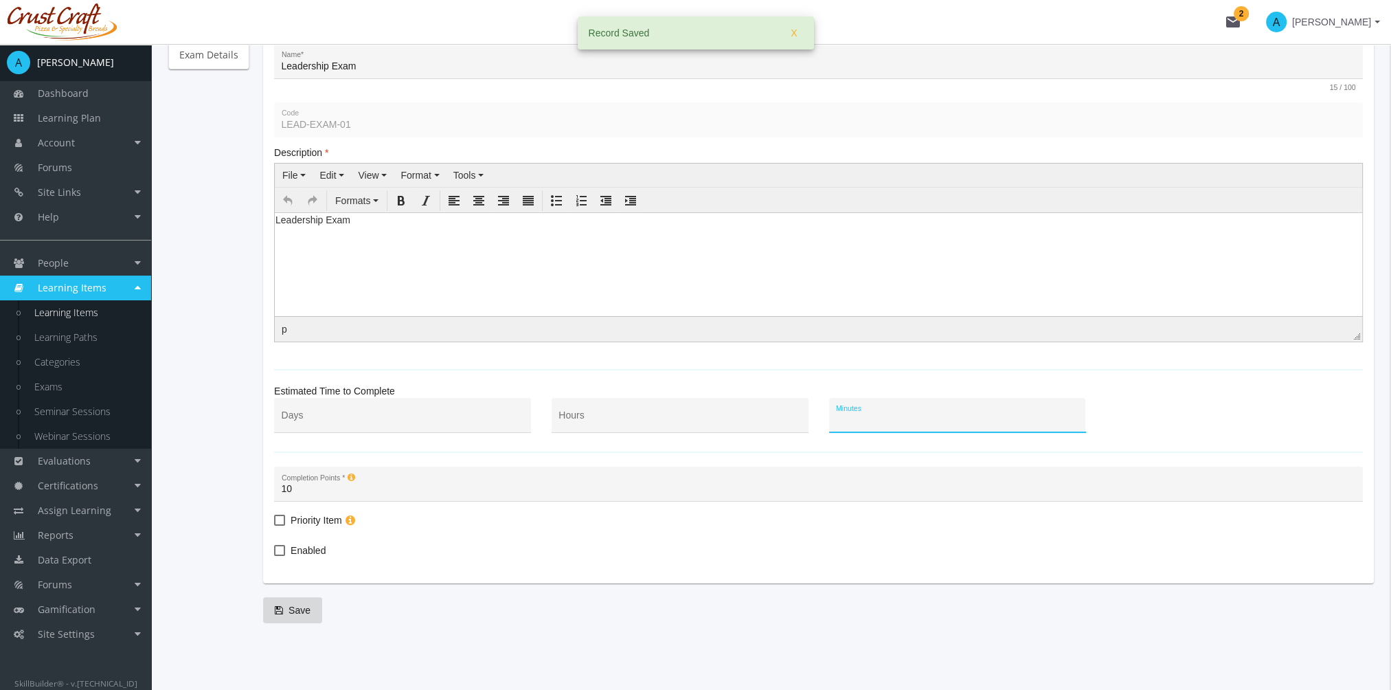
click at [916, 415] on input "Minutes" at bounding box center [957, 420] width 242 height 11
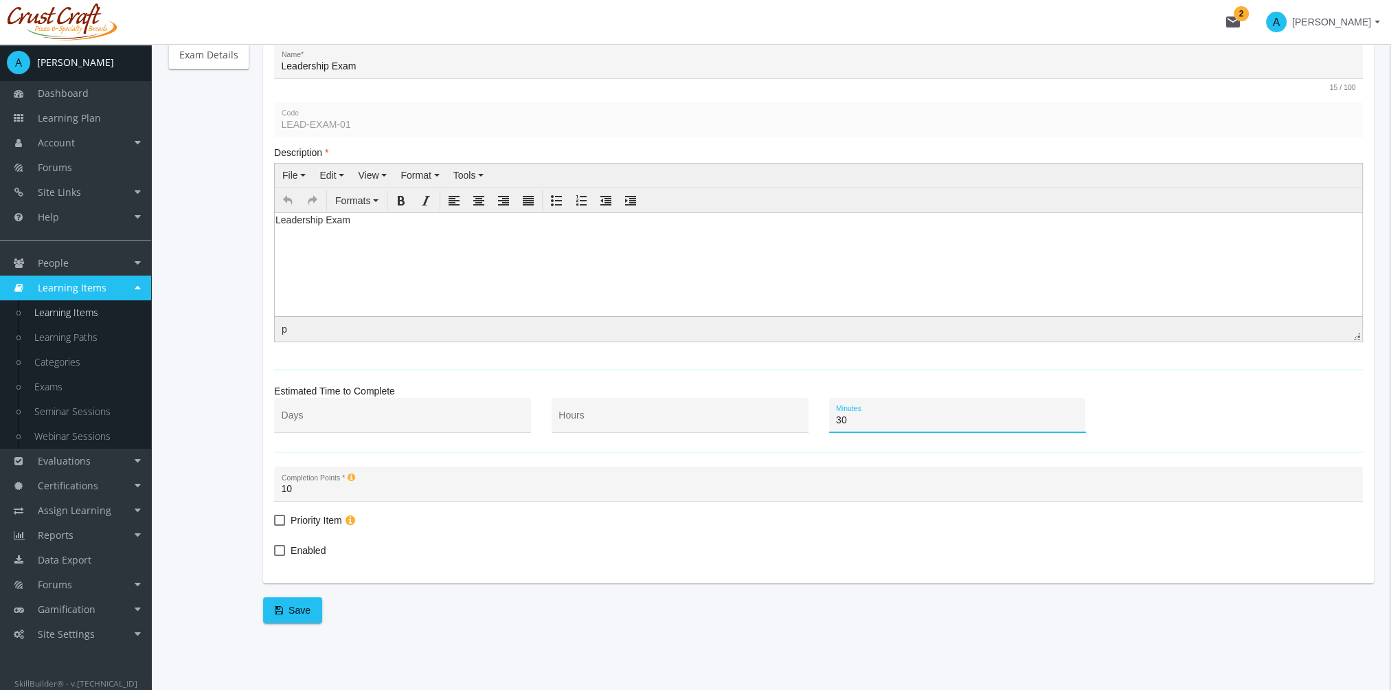
type input "30"
click at [284, 552] on label "Enabled" at bounding box center [300, 550] width 52 height 16
click at [275, 555] on input "Enabled" at bounding box center [274, 555] width 1 height 1
checkbox input "true"
click at [301, 620] on span "Save" at bounding box center [293, 610] width 36 height 25
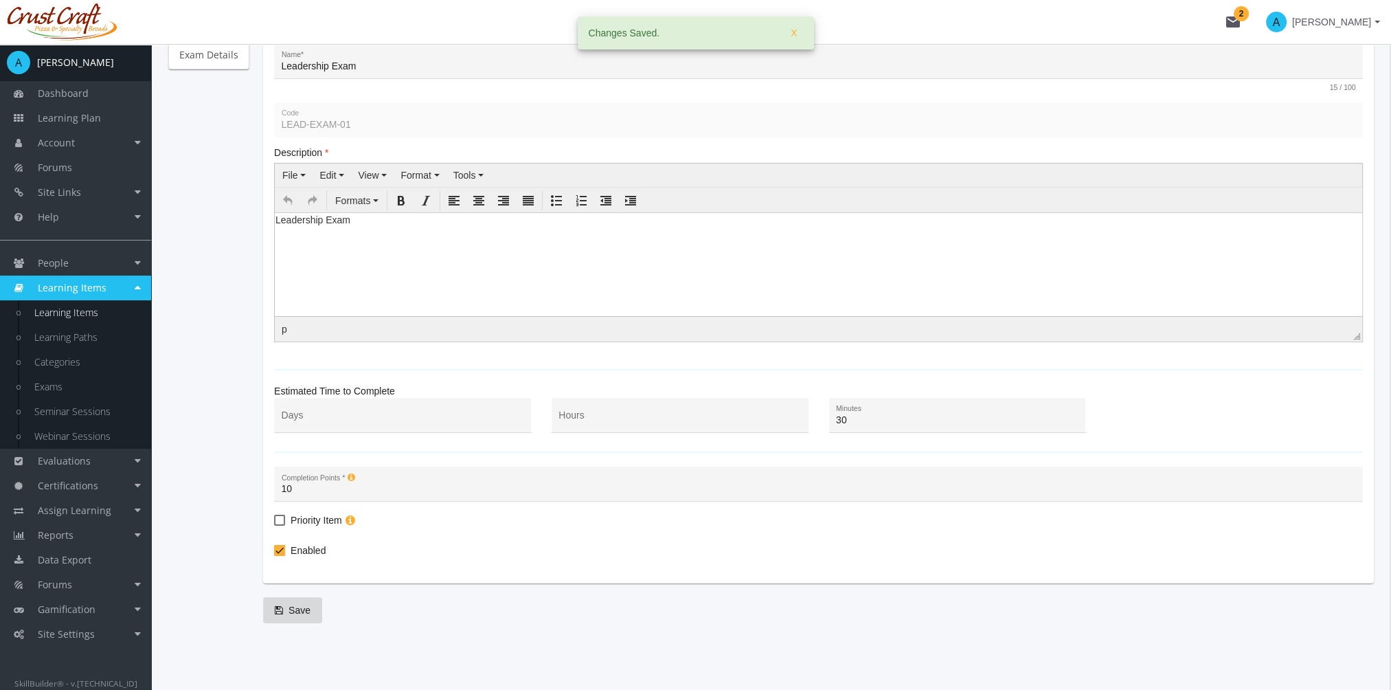
scroll to position [0, 0]
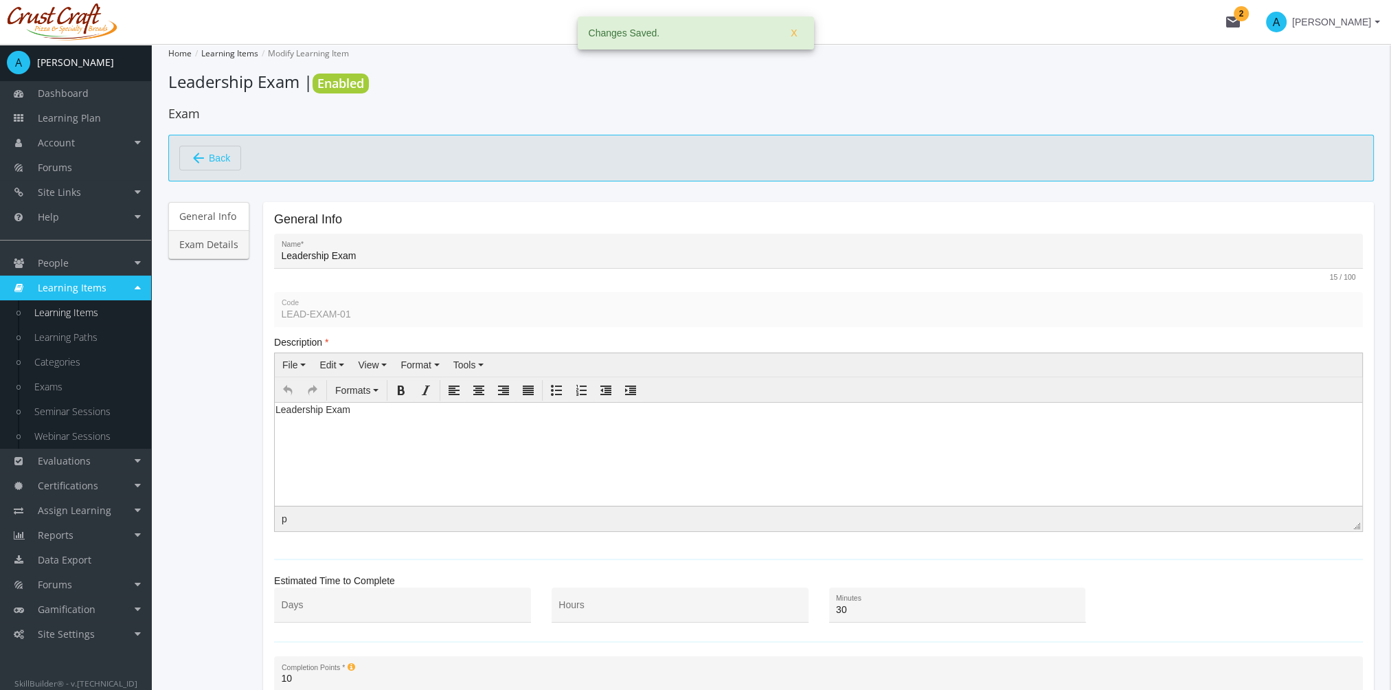
click at [225, 241] on link "Exam Details" at bounding box center [208, 244] width 81 height 29
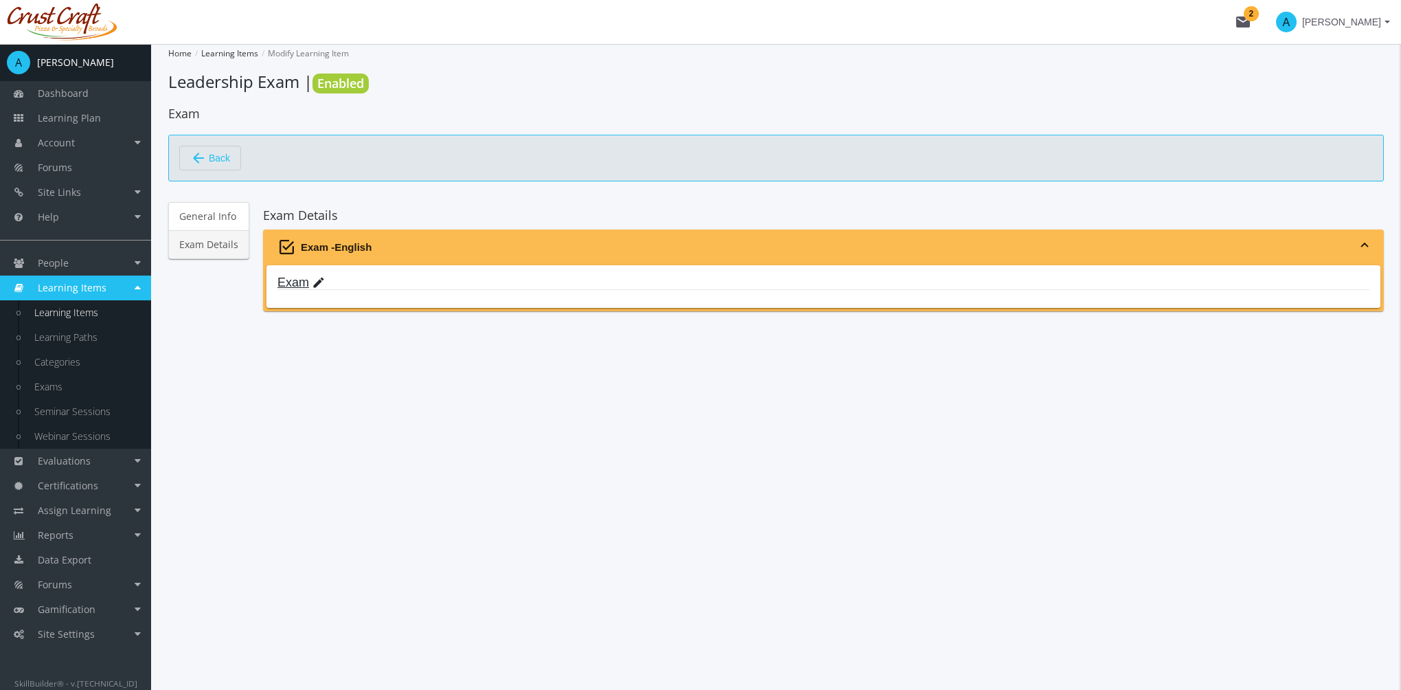
click at [316, 282] on mat-icon "edit" at bounding box center [319, 282] width 14 height 15
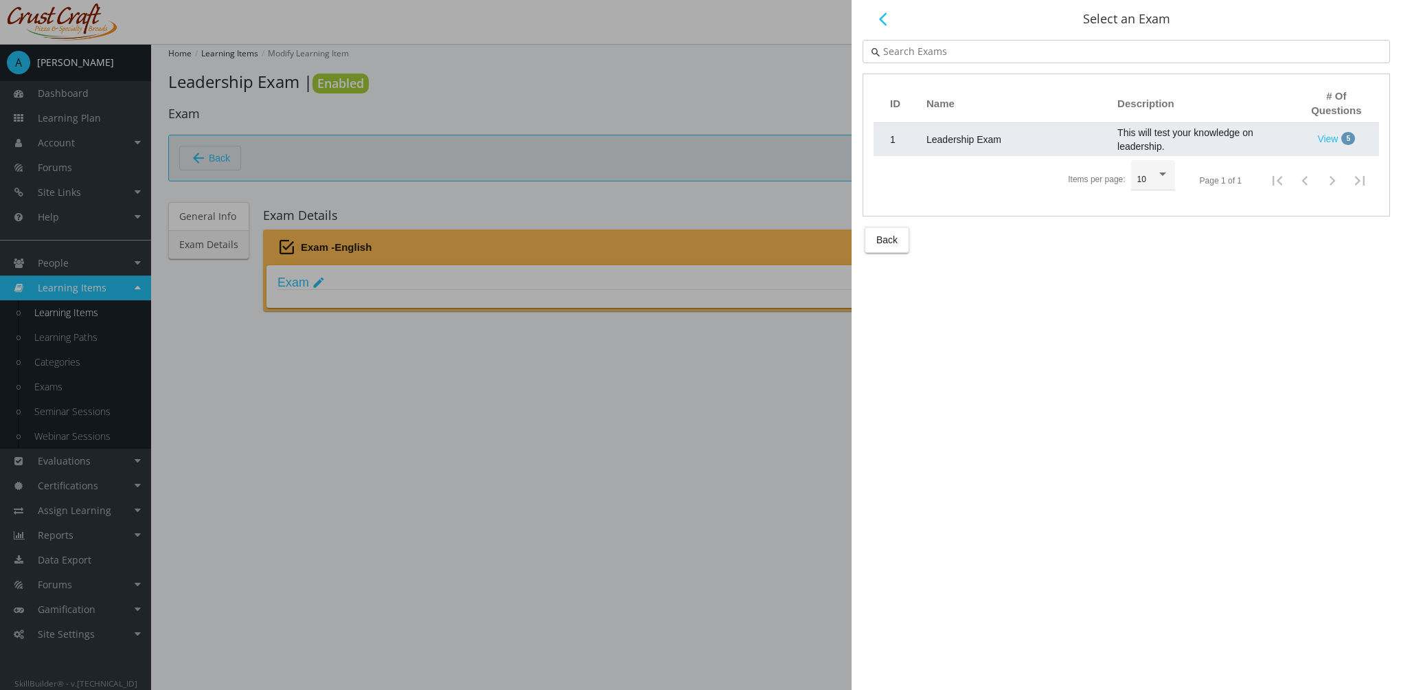
click at [1030, 137] on td "Leadership Exam" at bounding box center [1015, 139] width 191 height 33
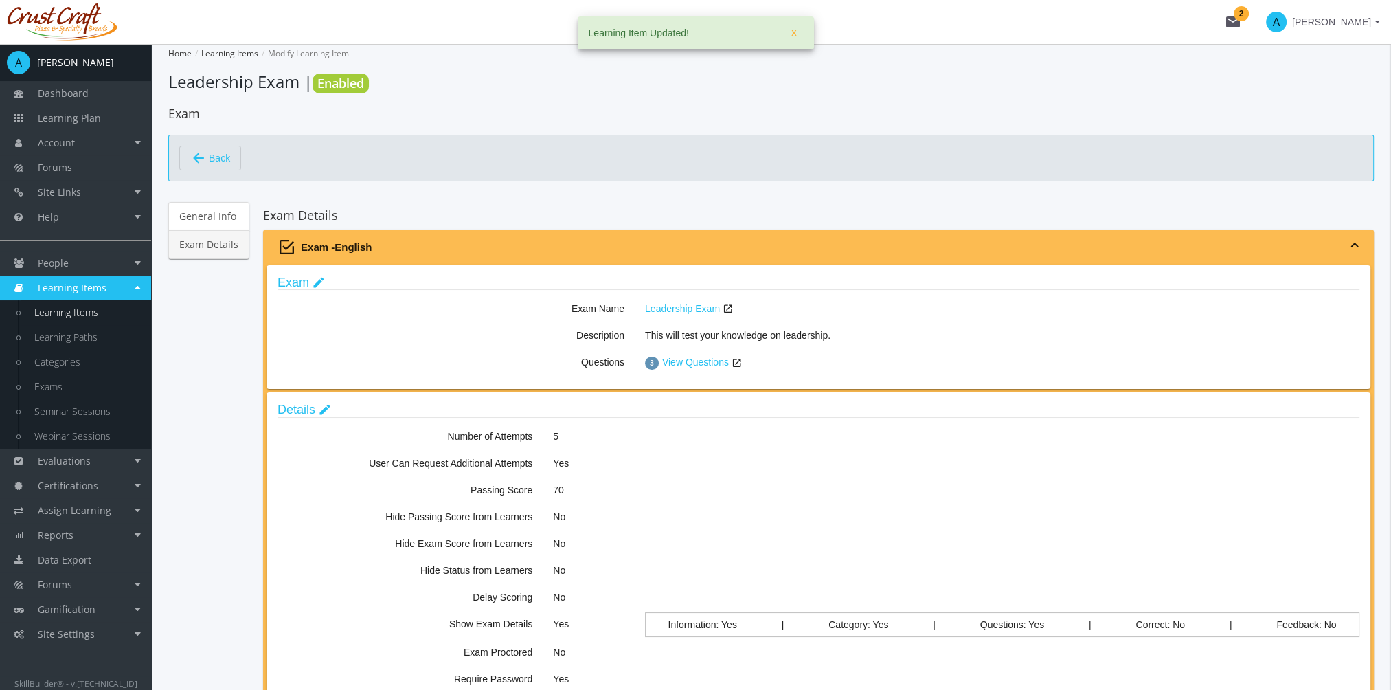
scroll to position [69, 0]
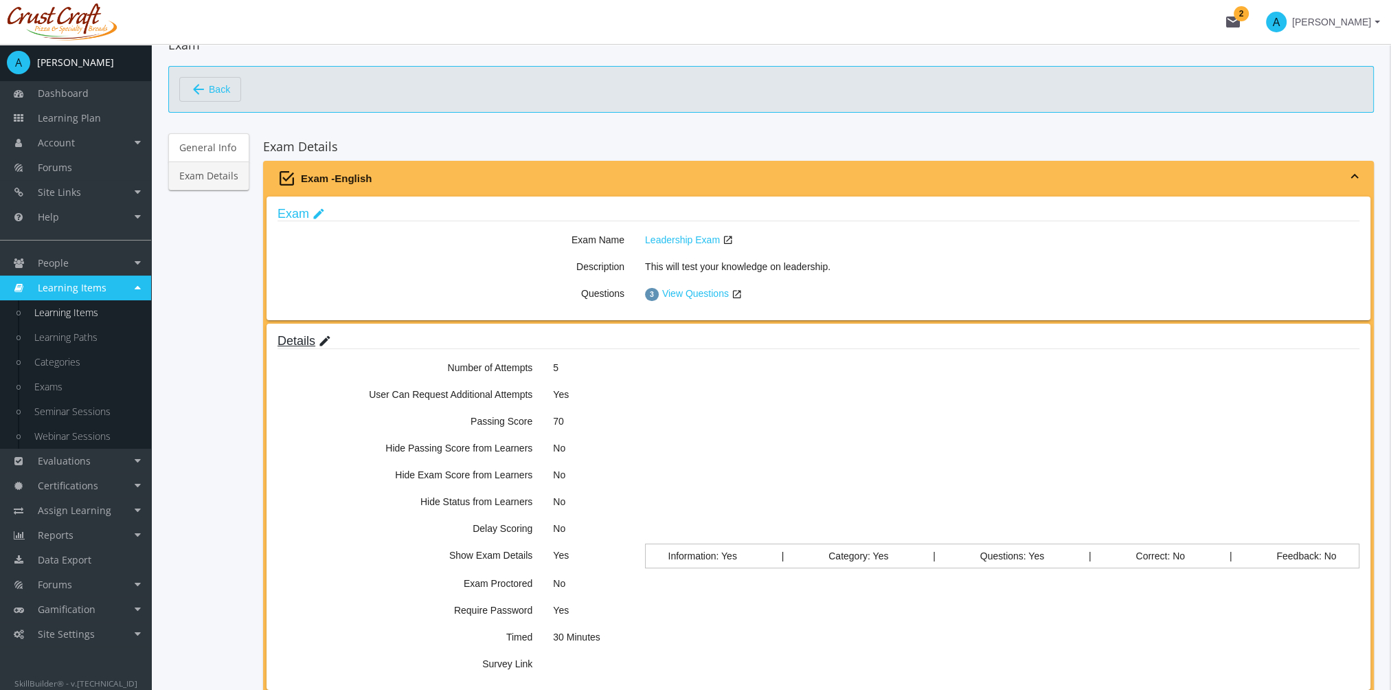
click at [320, 337] on mat-icon "edit" at bounding box center [325, 341] width 14 height 15
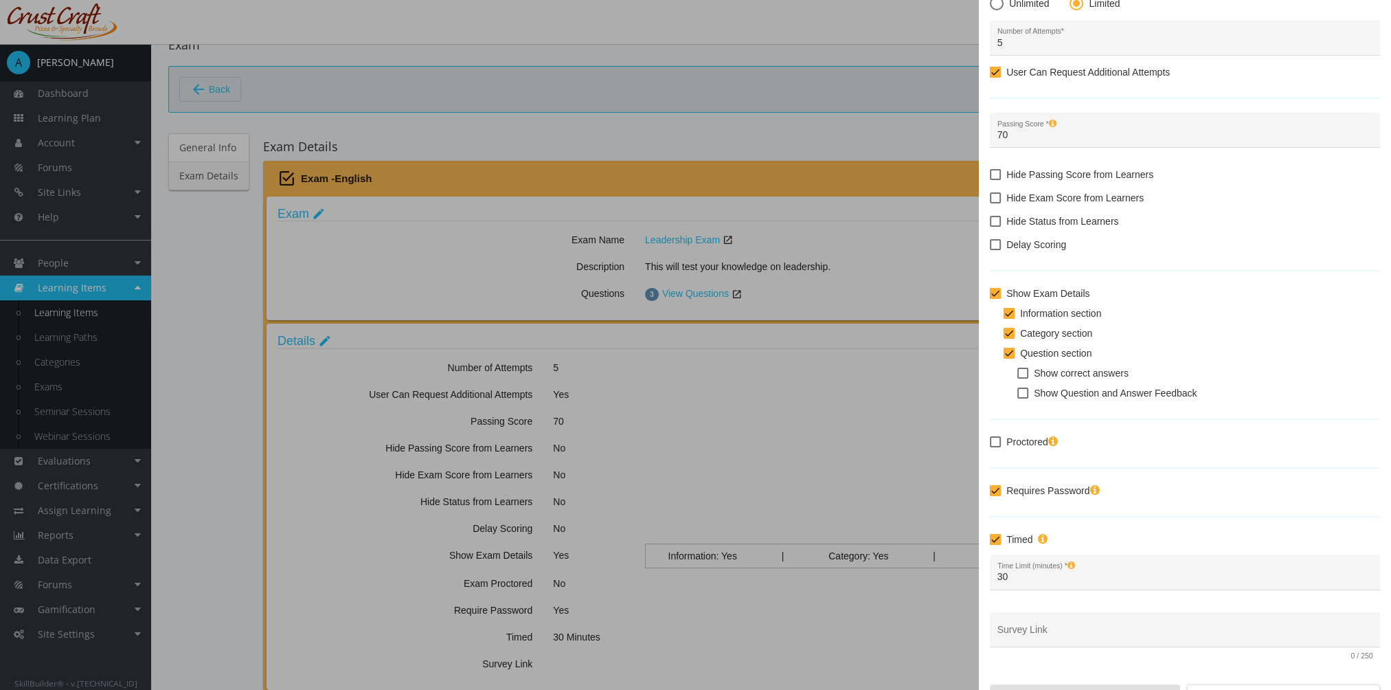
click at [1007, 440] on span "Proctored" at bounding box center [1032, 441] width 52 height 16
click at [990, 446] on input "Proctored" at bounding box center [990, 446] width 1 height 1
checkbox input "true"
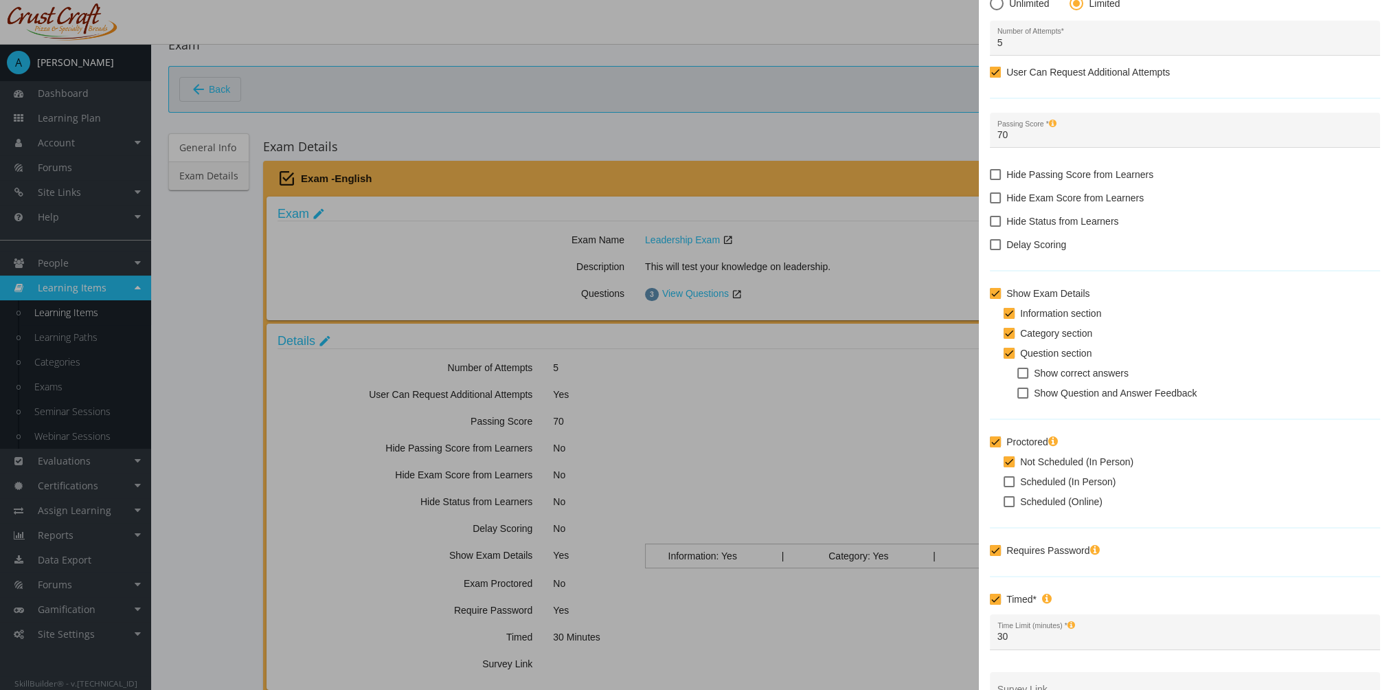
click at [1005, 555] on label "Requires Password" at bounding box center [1044, 550] width 109 height 16
click at [990, 555] on input "Requires Password" at bounding box center [990, 555] width 1 height 1
checkbox input "false"
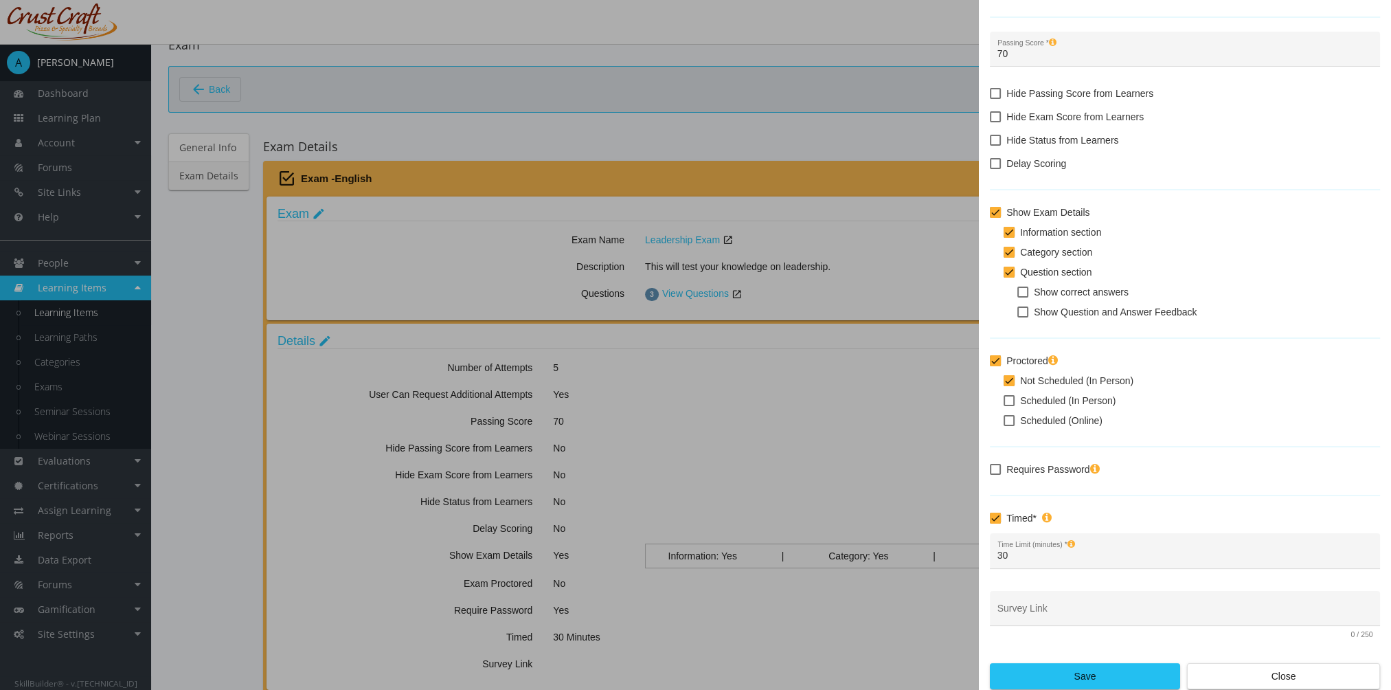
scroll to position [152, 0]
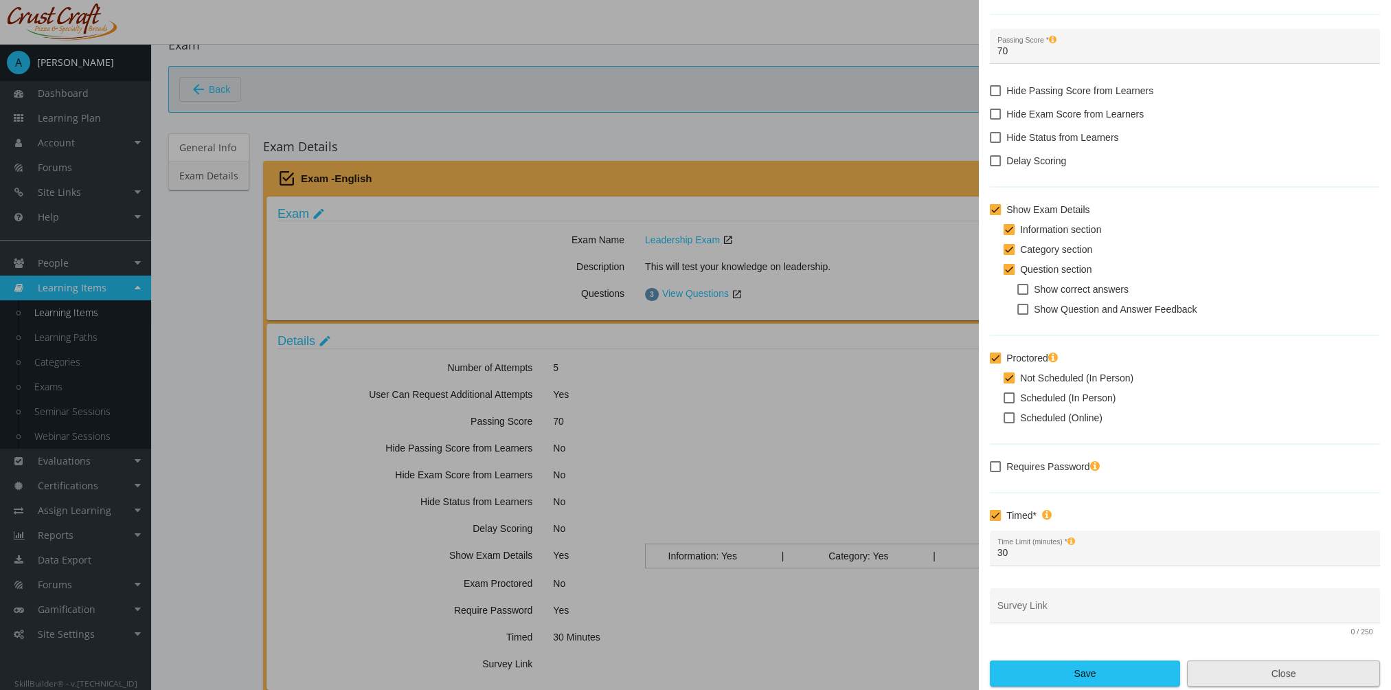
click at [1282, 675] on span "Close" at bounding box center [1284, 673] width 170 height 25
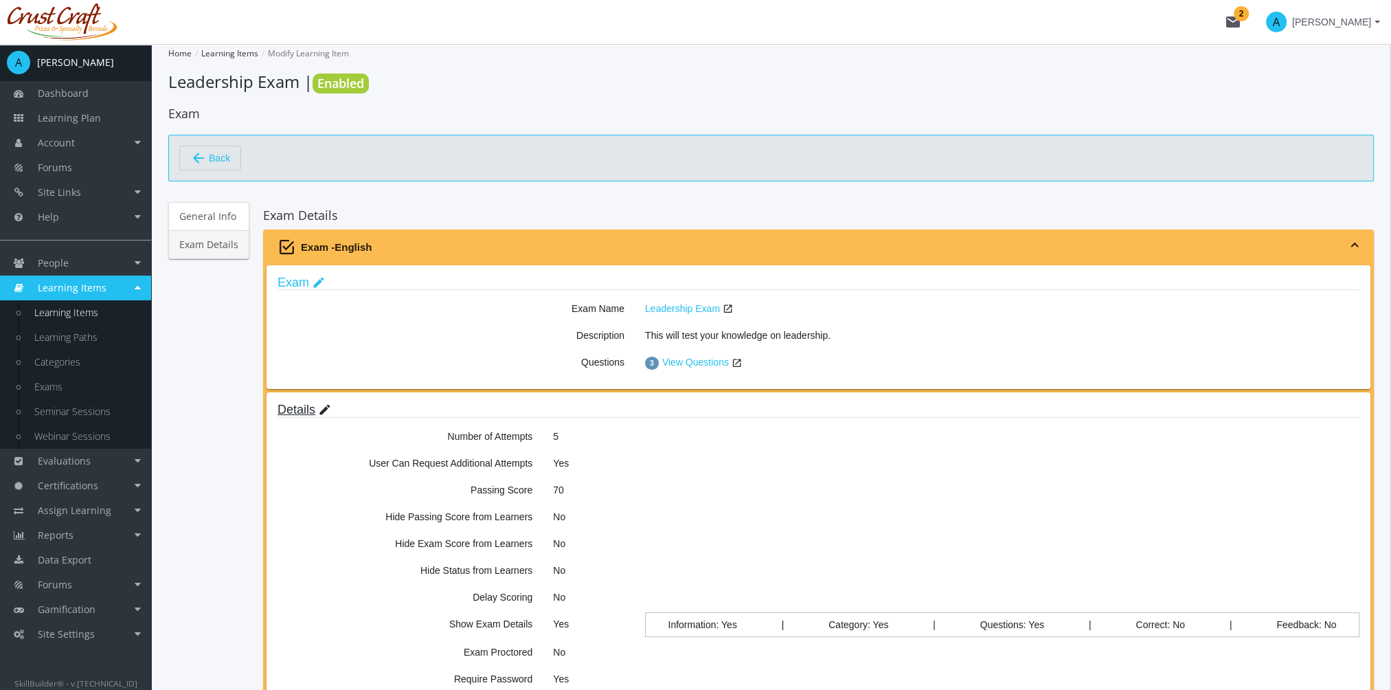
scroll to position [69, 0]
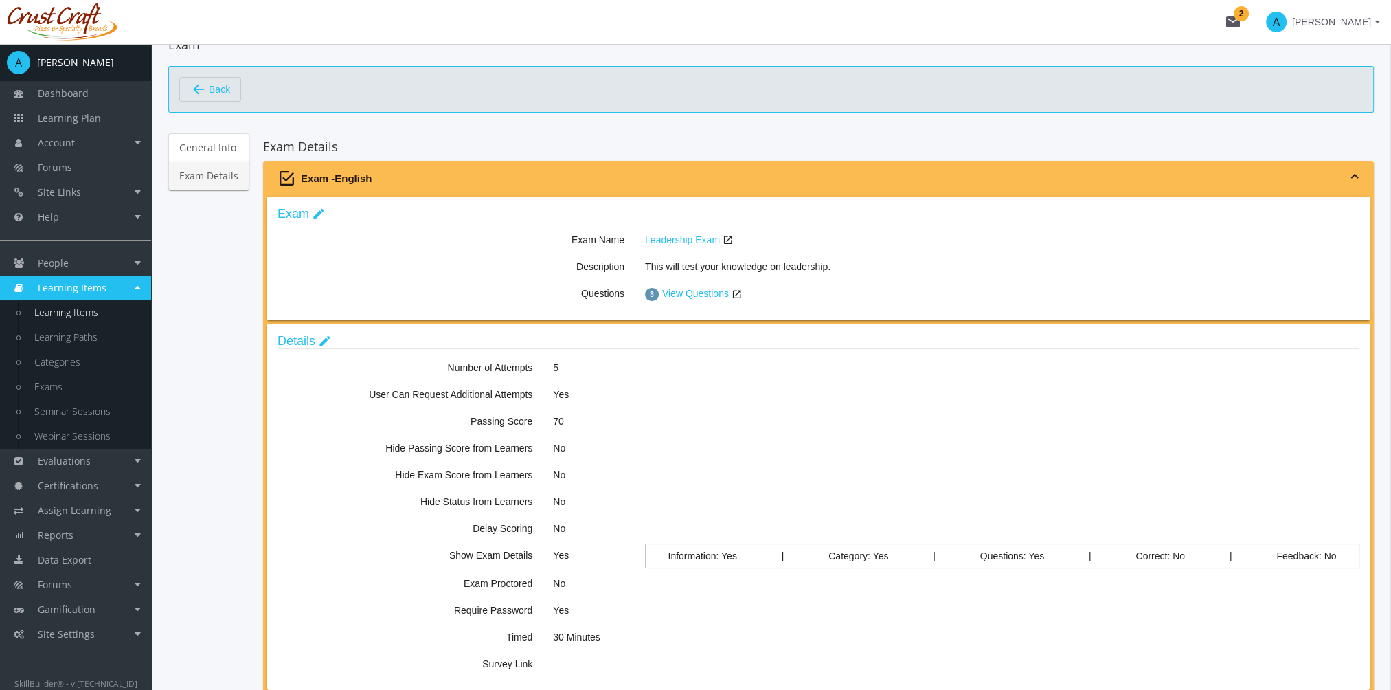
click at [218, 88] on span "Back" at bounding box center [219, 89] width 21 height 23
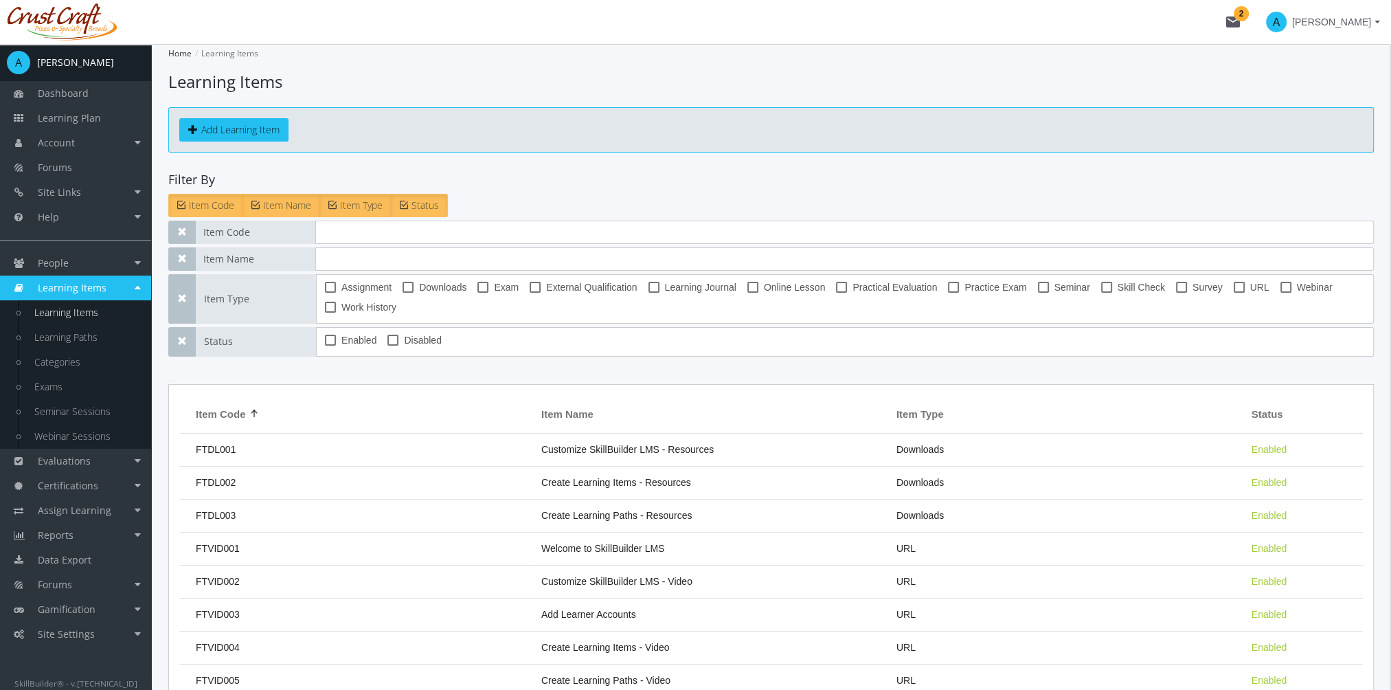
click at [772, 286] on span "Online Lesson" at bounding box center [795, 287] width 62 height 16
click at [748, 292] on input "Online Lesson" at bounding box center [747, 292] width 1 height 1
checkbox input "true"
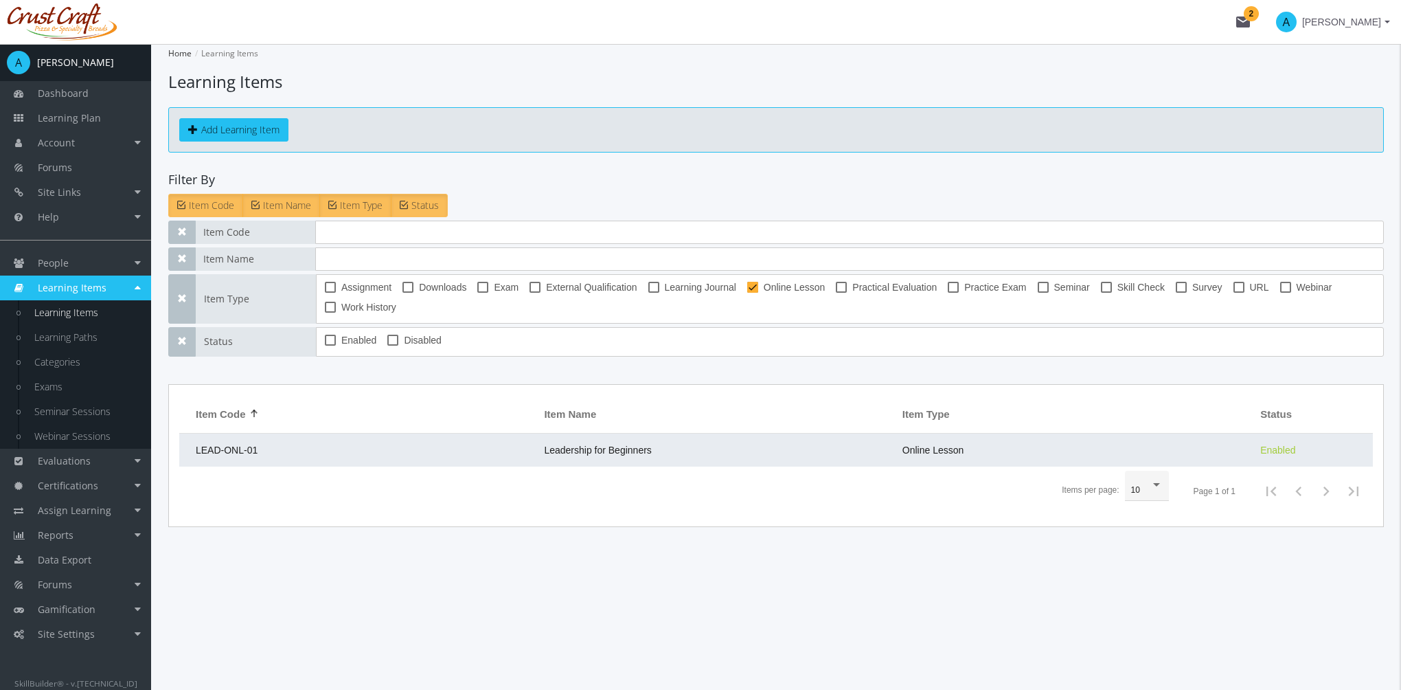
click at [654, 453] on td "Leadership for Beginners" at bounding box center [716, 449] width 358 height 33
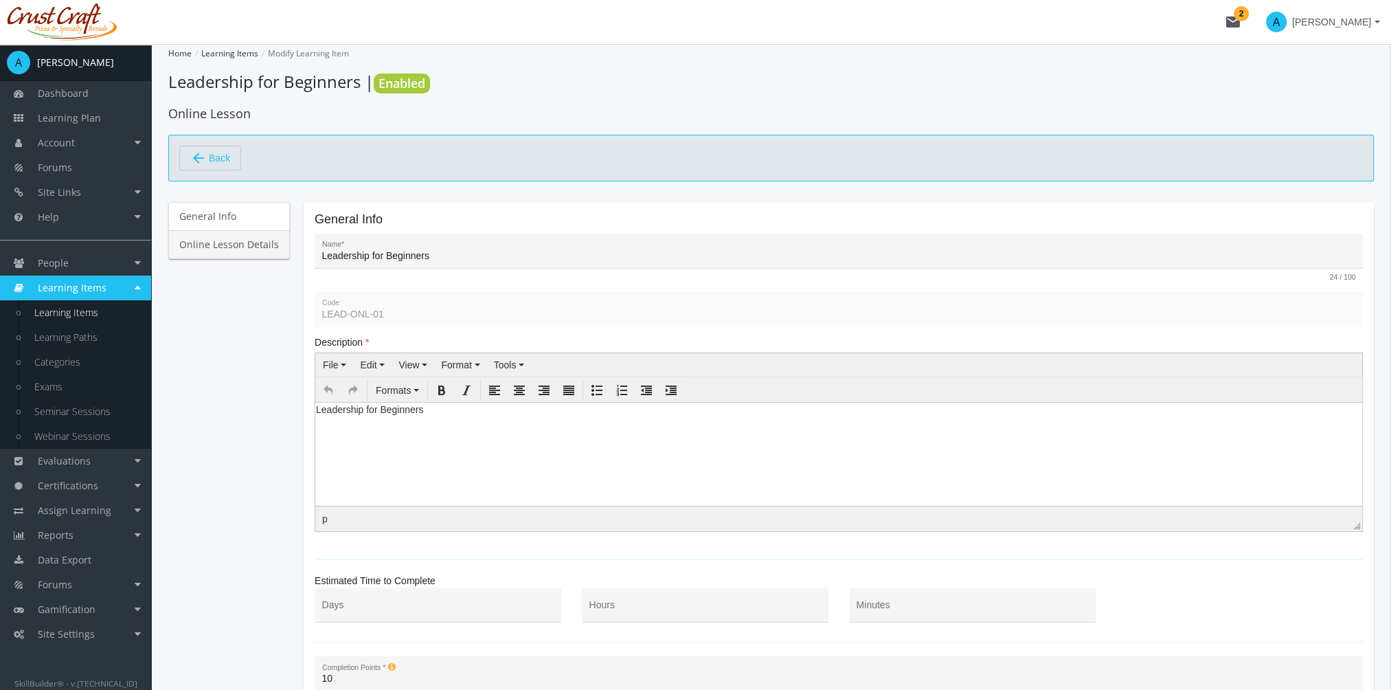
click at [252, 240] on link "Online Lesson Details" at bounding box center [229, 244] width 122 height 29
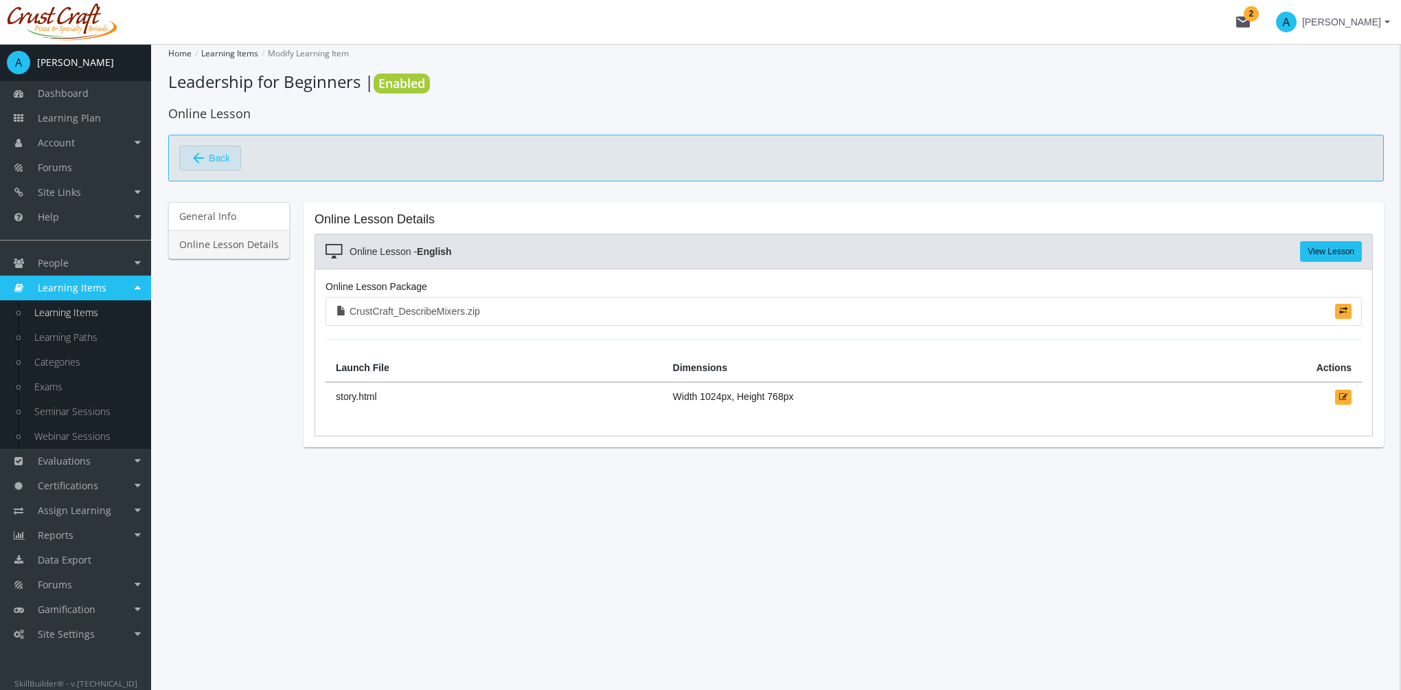
click at [207, 159] on span "arrow_back Back" at bounding box center [210, 157] width 40 height 23
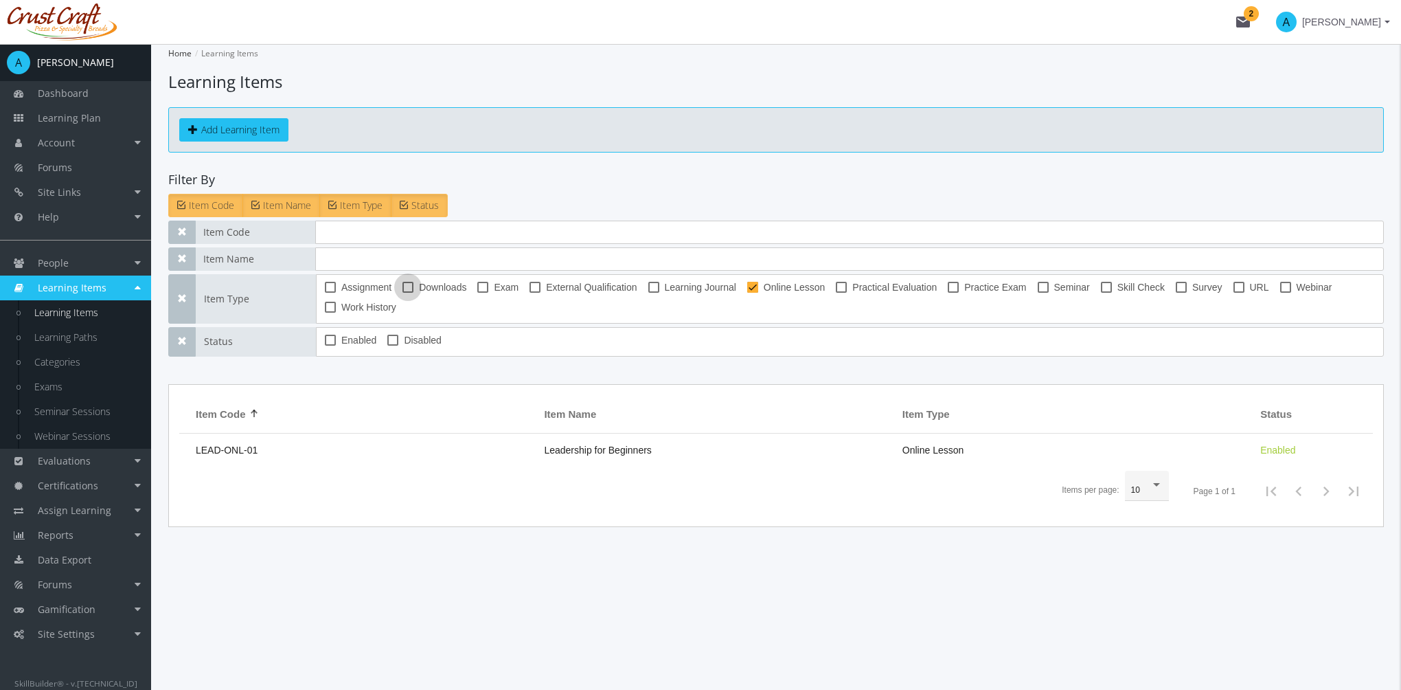
click at [411, 289] on span at bounding box center [407, 287] width 11 height 11
click at [403, 292] on input "Downloads" at bounding box center [402, 292] width 1 height 1
checkbox input "true"
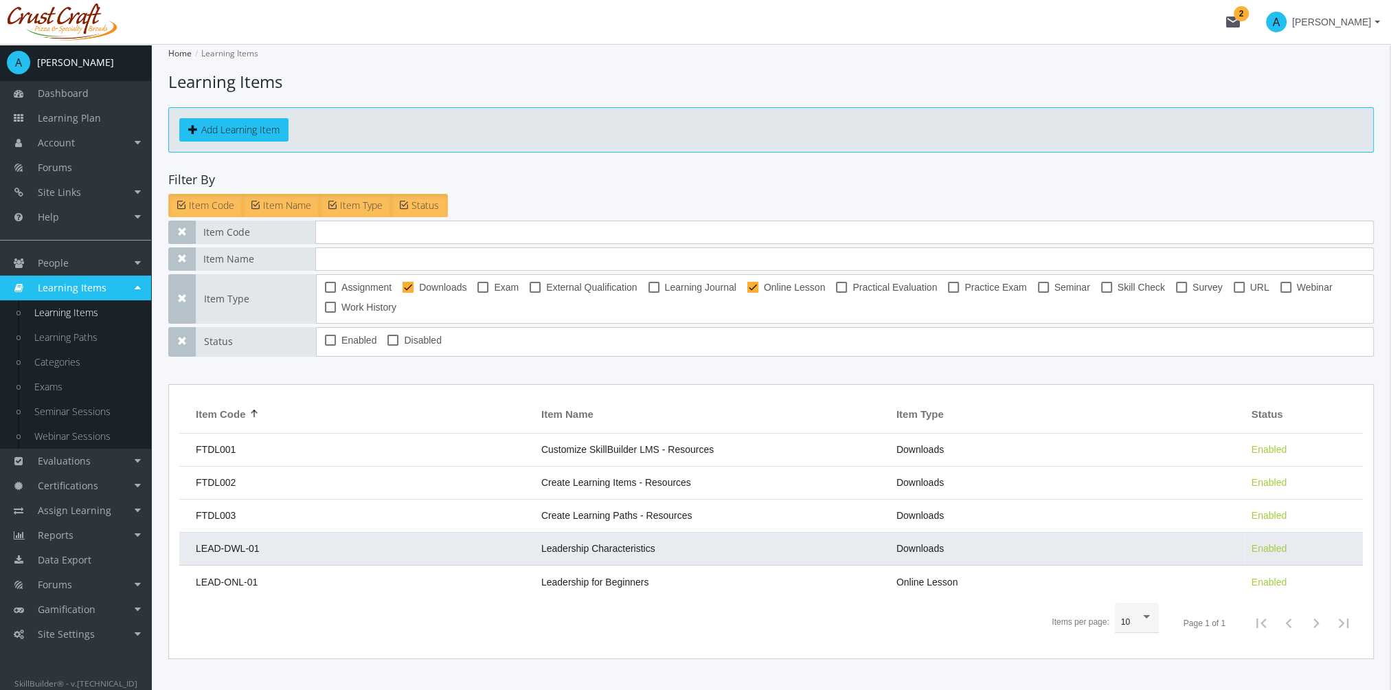
click at [683, 555] on td "Leadership Characteristics" at bounding box center [711, 548] width 355 height 33
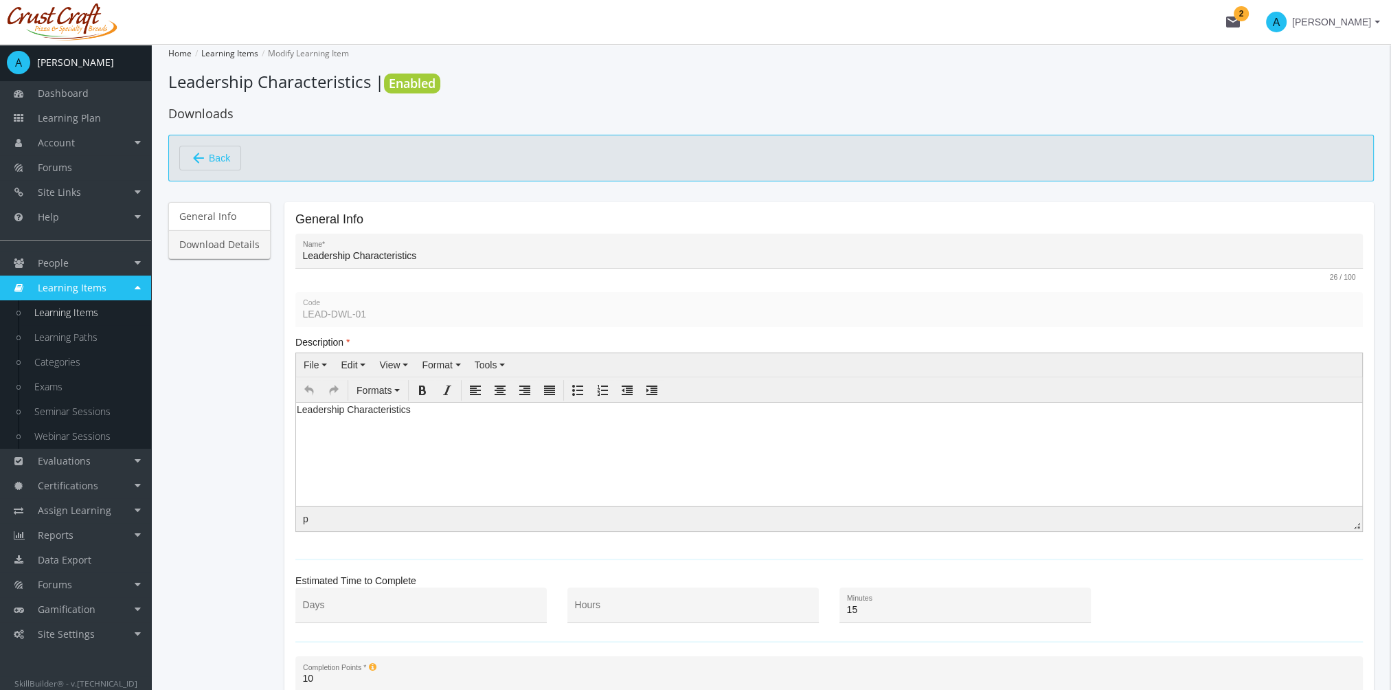
click at [240, 243] on link "Download Details" at bounding box center [219, 244] width 102 height 29
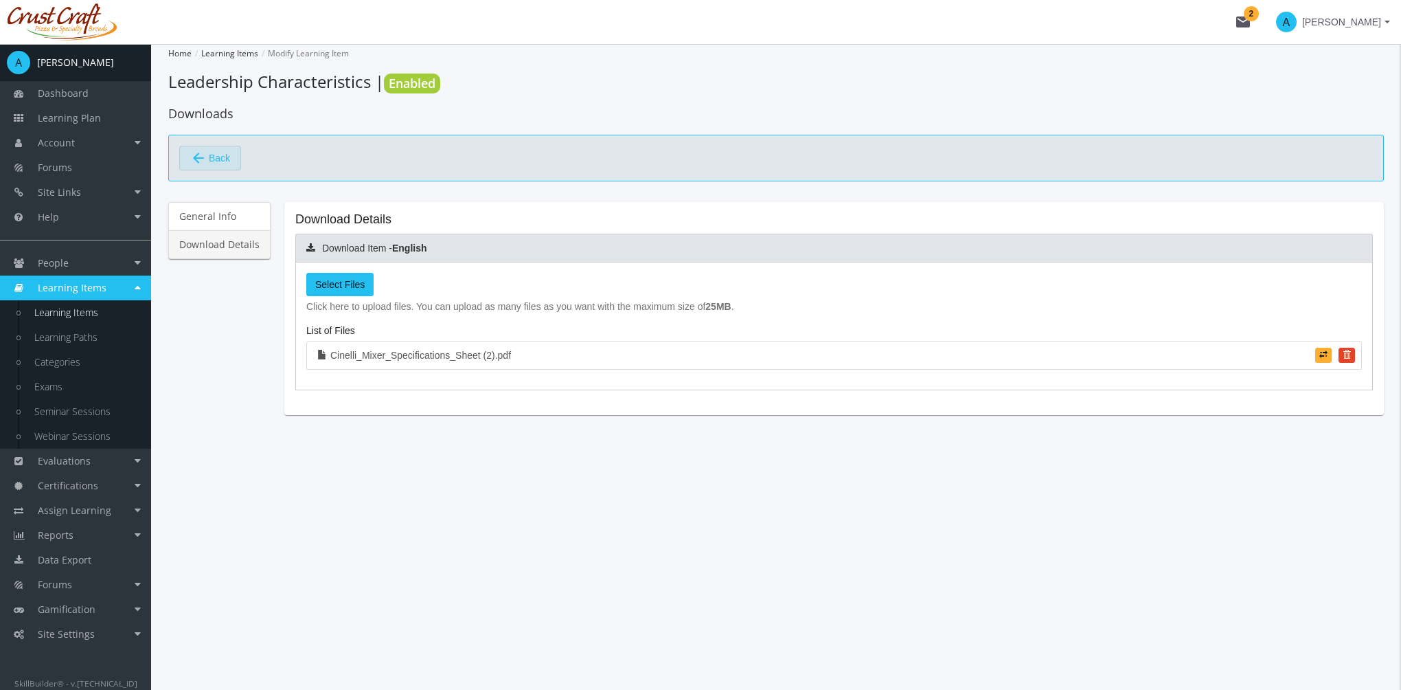
click at [220, 162] on span "Back" at bounding box center [219, 157] width 21 height 23
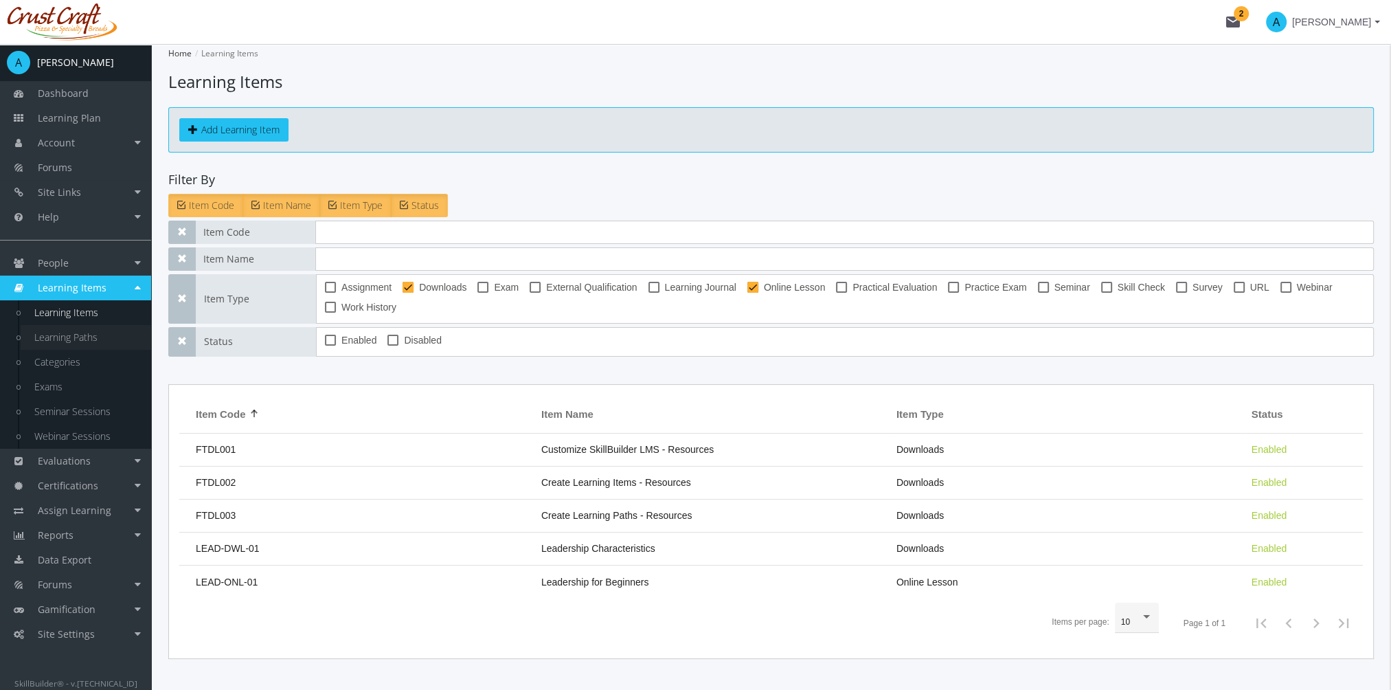
click at [99, 339] on link "Learning Paths" at bounding box center [86, 337] width 131 height 25
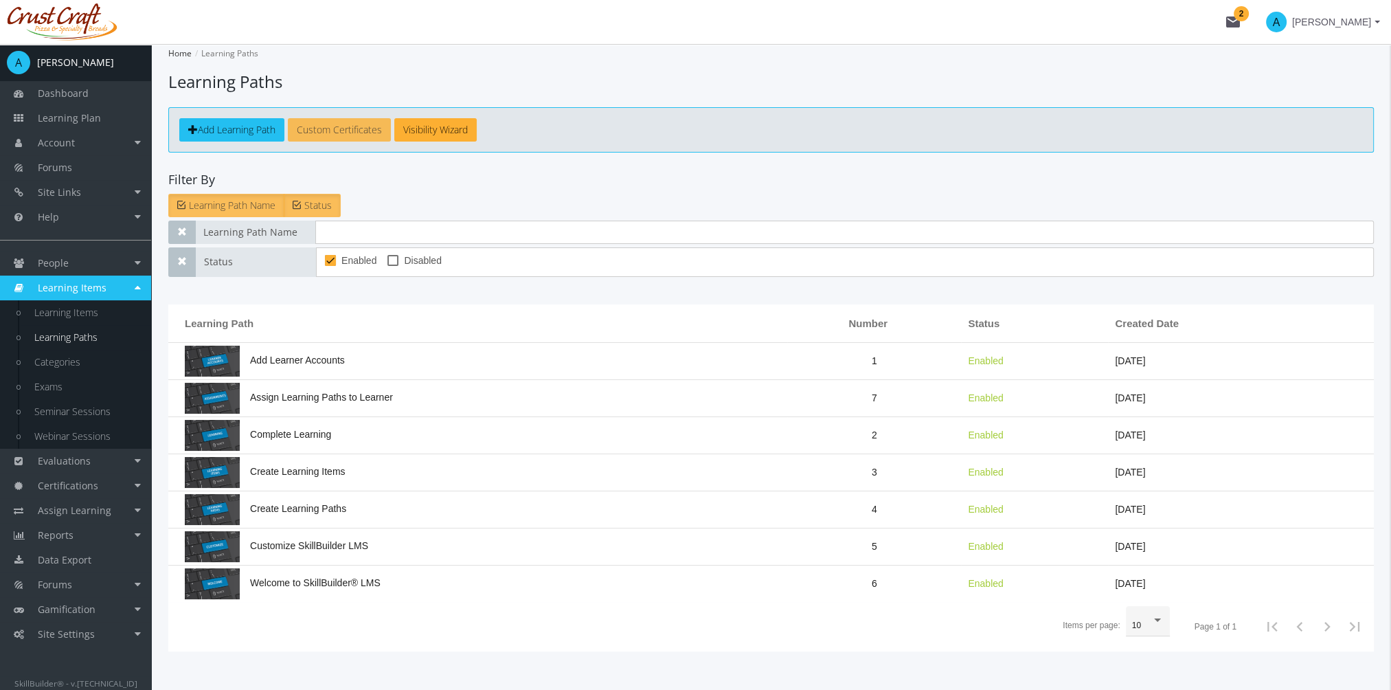
click at [340, 125] on link "Custom Certificates" at bounding box center [339, 129] width 103 height 23
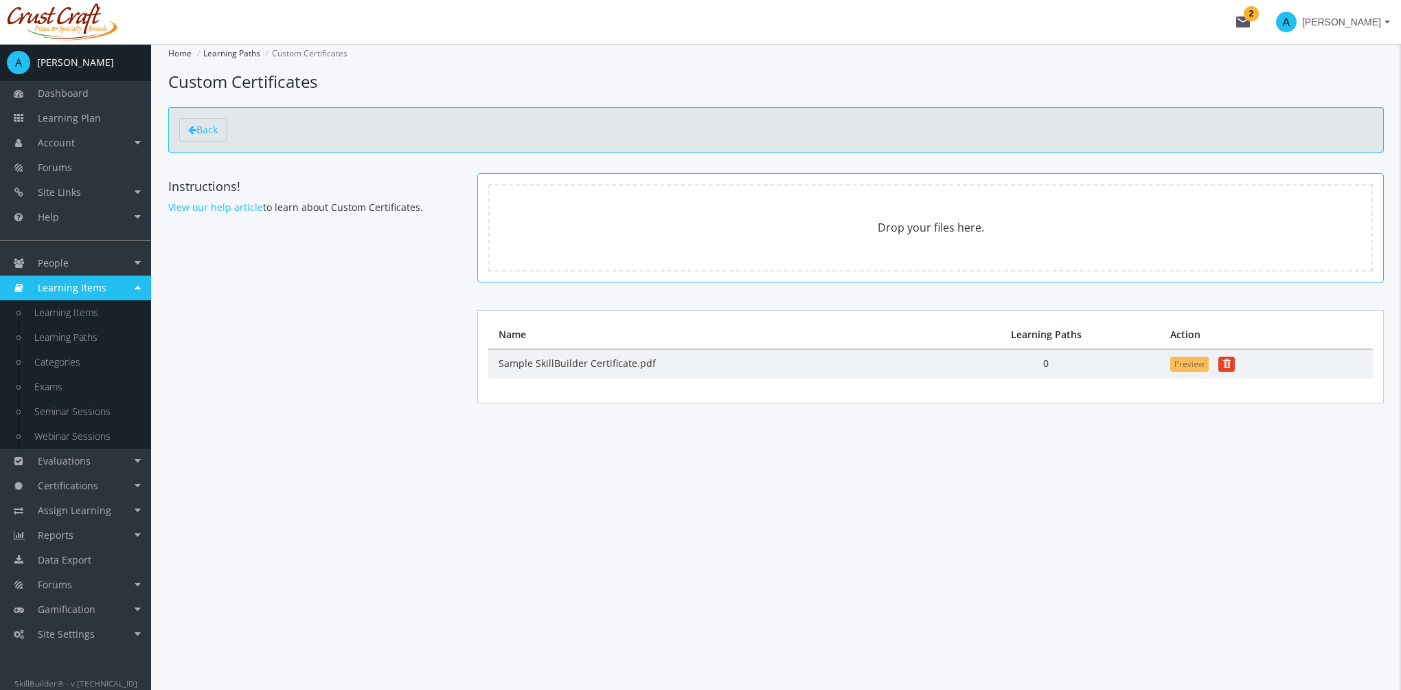
click at [1188, 365] on button "Preview" at bounding box center [1189, 363] width 38 height 15
click at [240, 209] on link "View our help article" at bounding box center [215, 207] width 95 height 13
drag, startPoint x: 102, startPoint y: 339, endPoint x: 132, endPoint y: 331, distance: 31.3
click at [102, 339] on link "Learning Paths" at bounding box center [86, 337] width 131 height 25
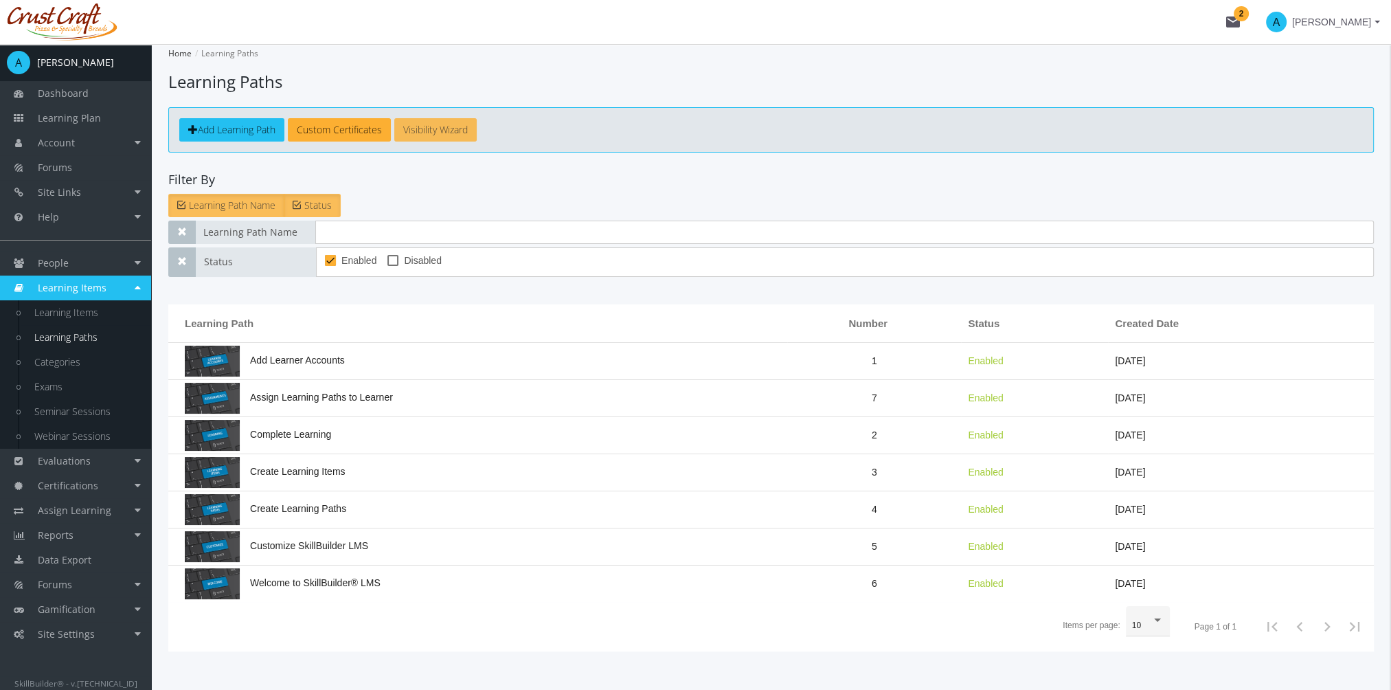
click at [452, 121] on link "Visibility Wizard" at bounding box center [435, 129] width 82 height 23
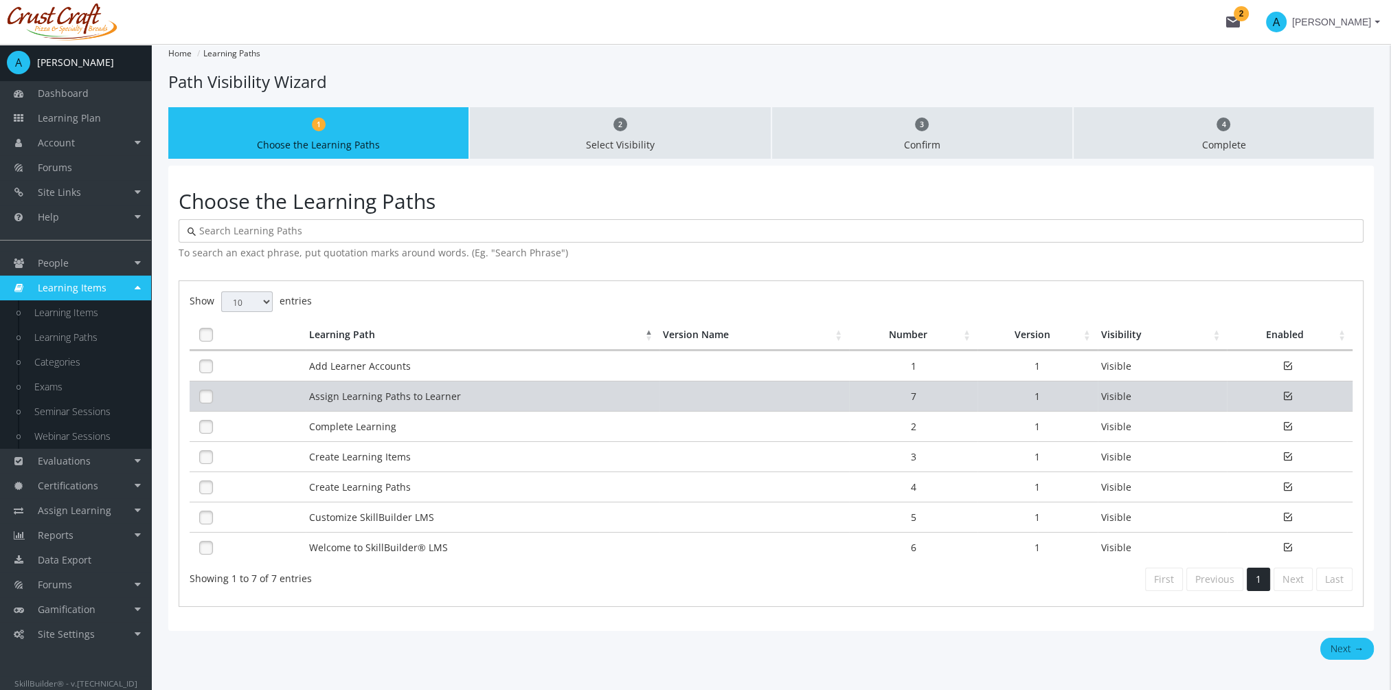
click at [392, 390] on td "Assign Learning Paths to Learner" at bounding box center [483, 396] width 354 height 30
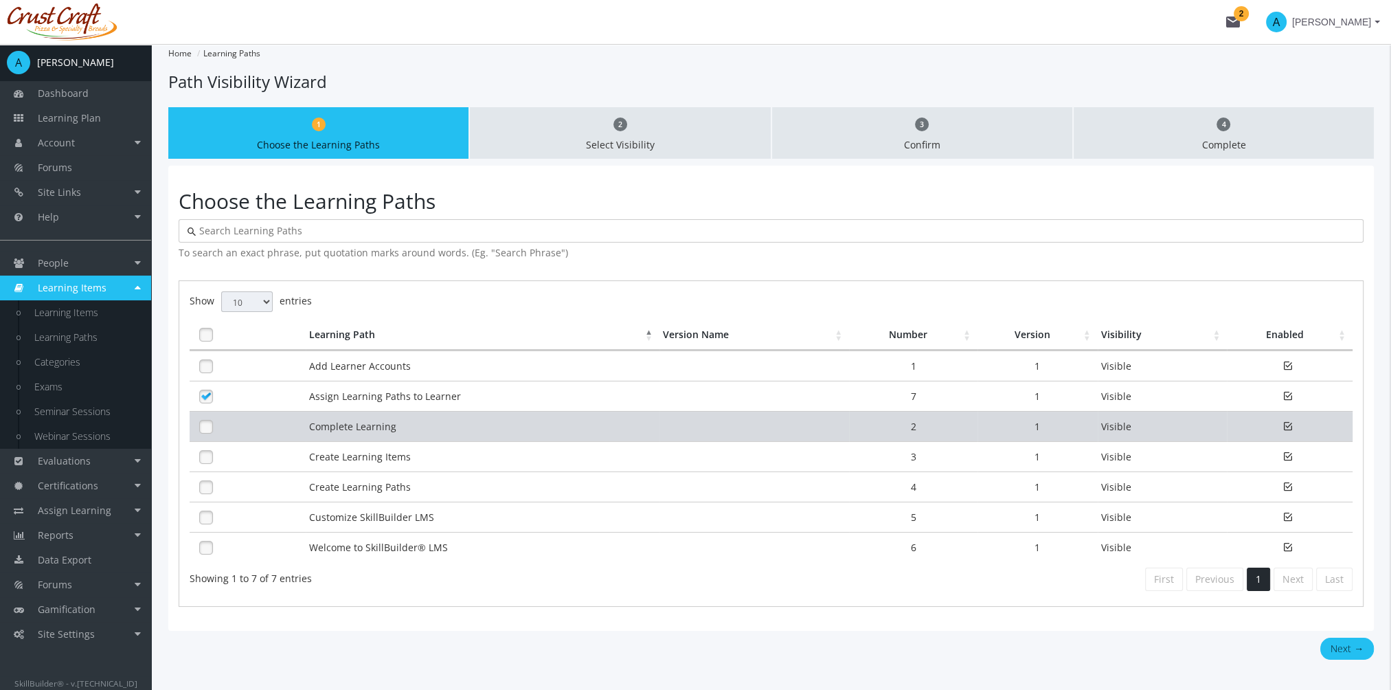
click at [385, 422] on td "Complete Learning" at bounding box center [483, 426] width 354 height 30
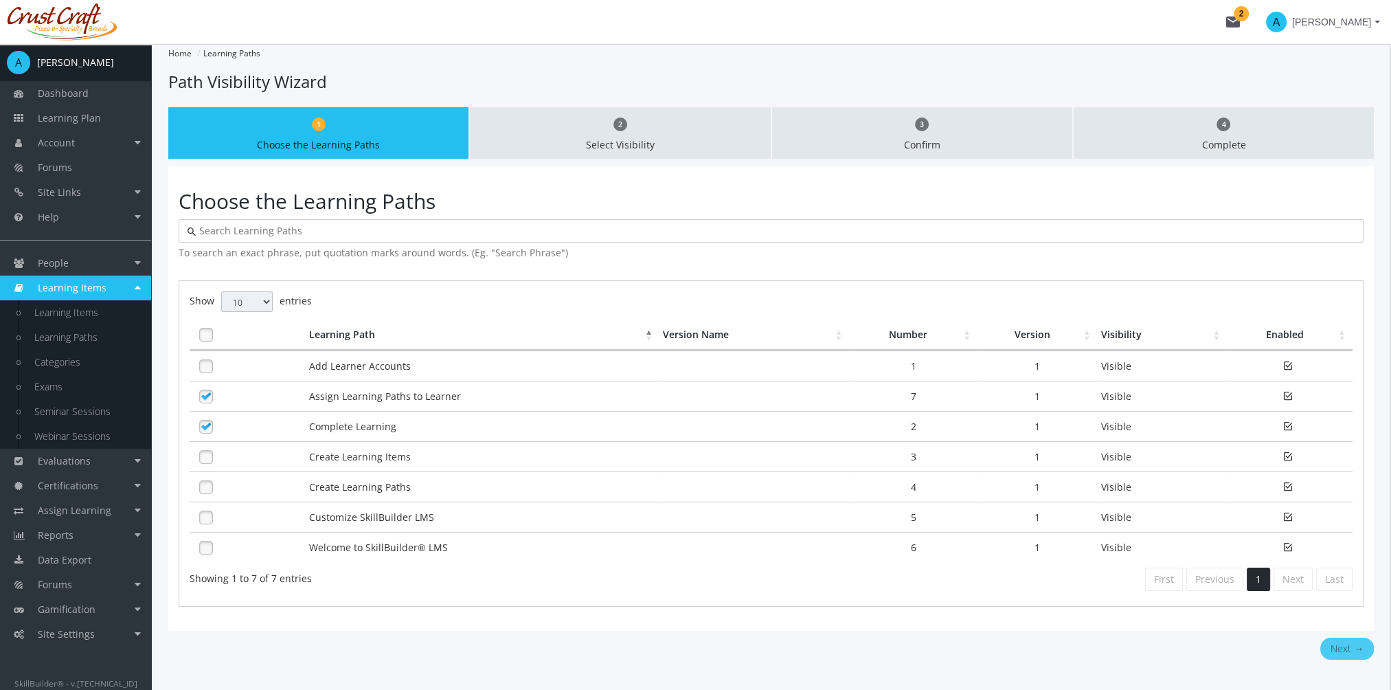
click at [1330, 640] on button "Next →" at bounding box center [1347, 648] width 54 height 22
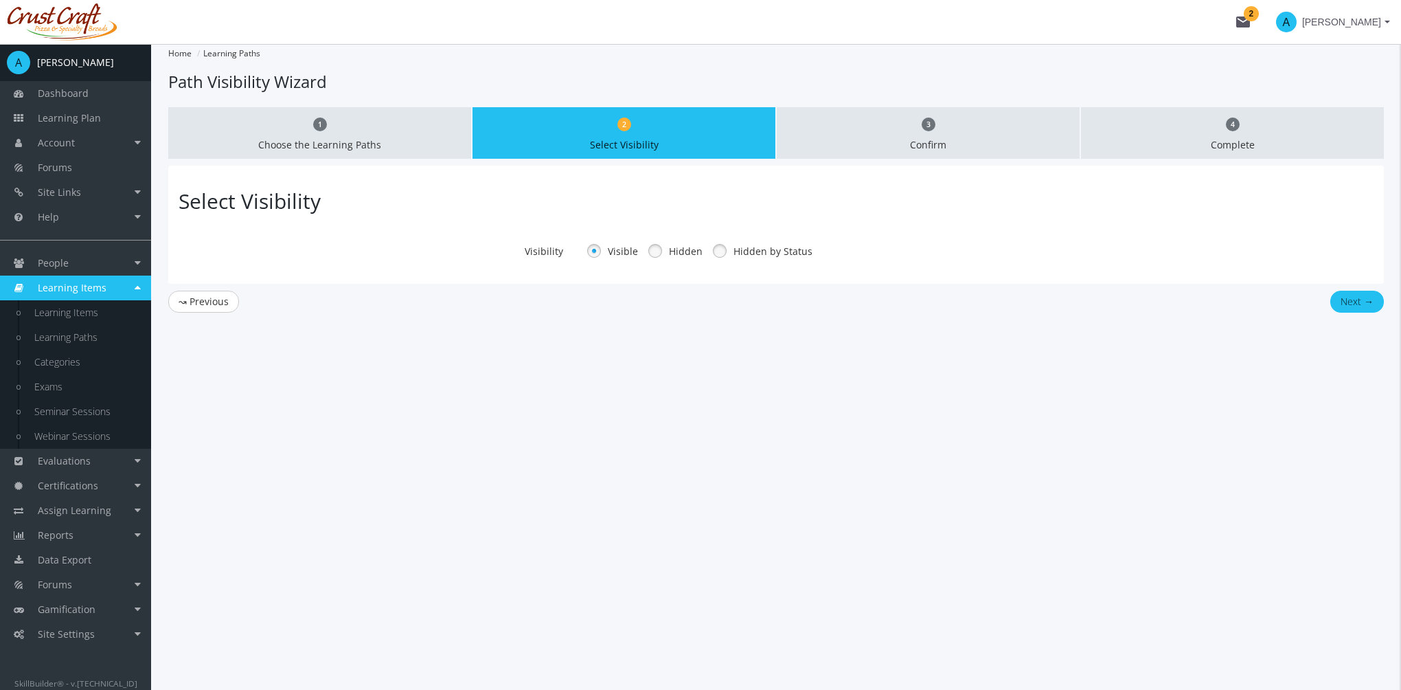
click at [652, 251] on link at bounding box center [655, 250] width 21 height 21
click at [723, 251] on link at bounding box center [720, 250] width 21 height 21
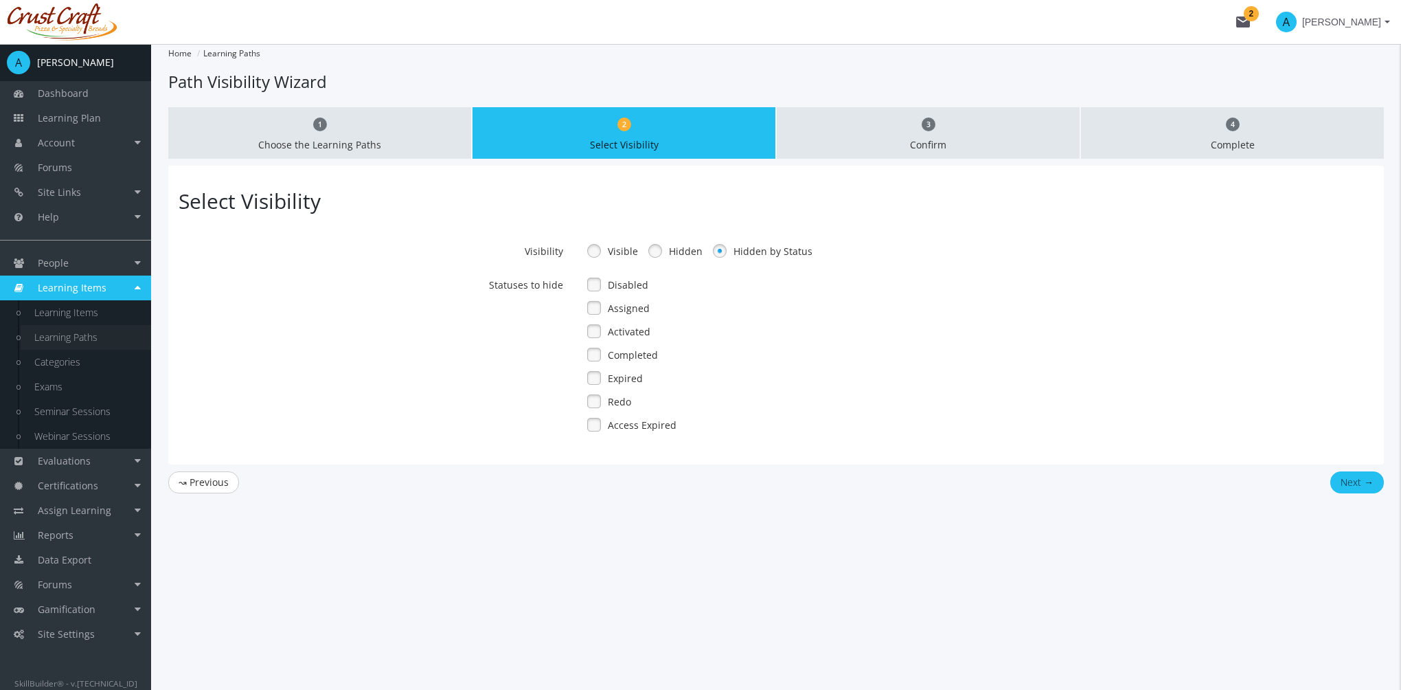
click at [77, 336] on link "Learning Paths" at bounding box center [86, 337] width 131 height 25
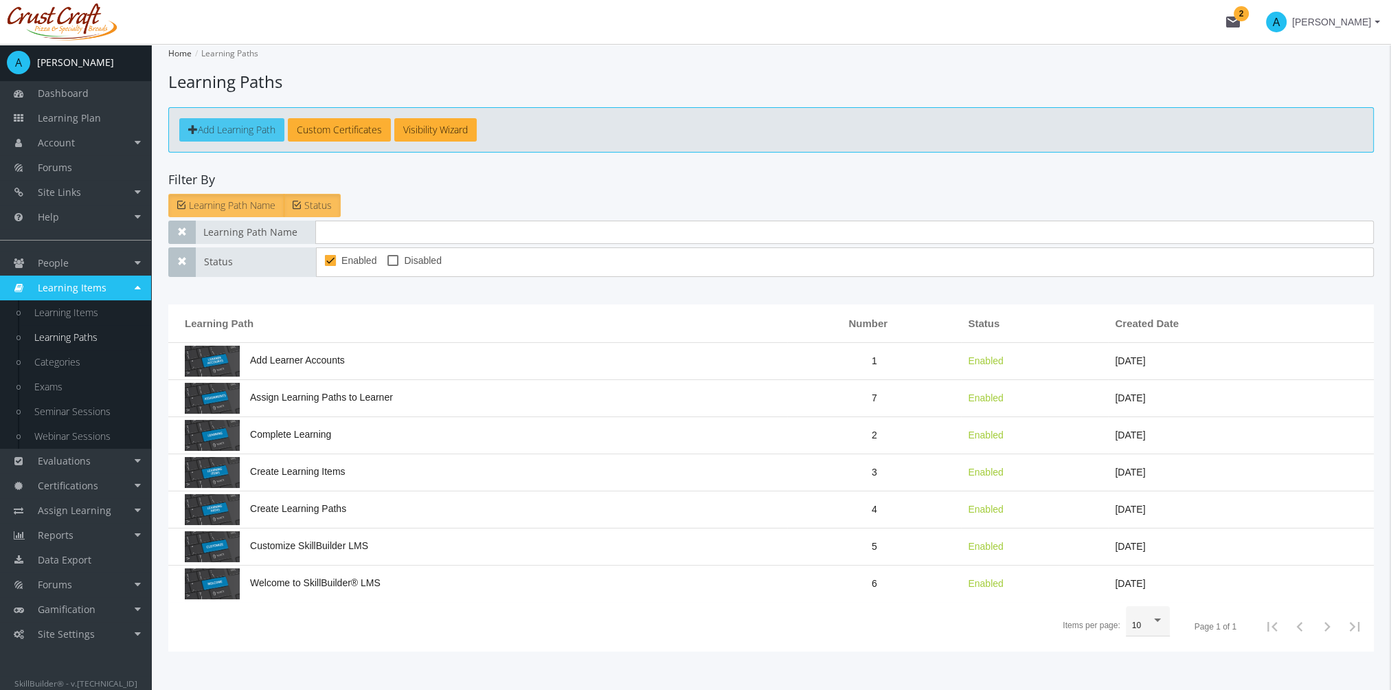
click at [253, 132] on span "Add Learning Path" at bounding box center [237, 129] width 78 height 13
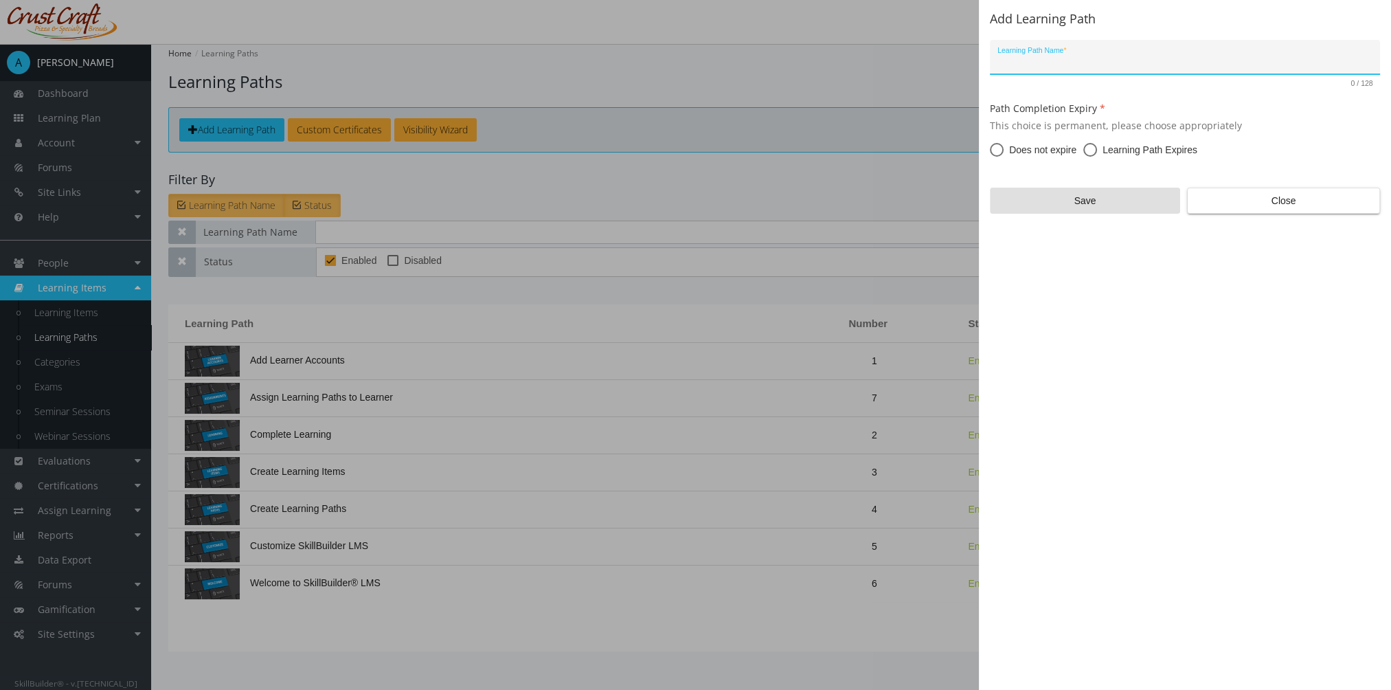
click at [1088, 152] on span at bounding box center [1090, 150] width 14 height 14
click at [1088, 152] on input "Learning Path Expires" at bounding box center [1090, 153] width 14 height 14
radio input "true"
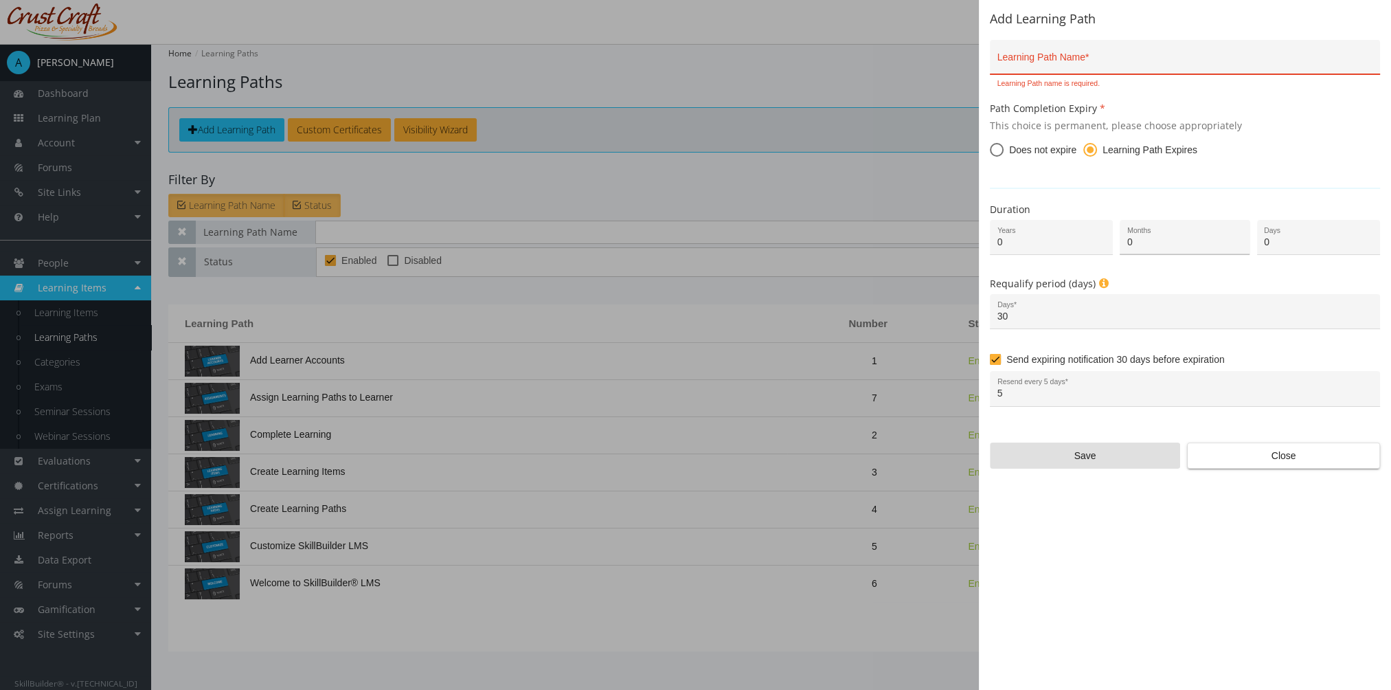
click at [1168, 240] on input "0" at bounding box center [1184, 242] width 115 height 11
type input "12"
click at [1020, 318] on input "30" at bounding box center [1185, 316] width 376 height 11
type input "3"
type input "6"
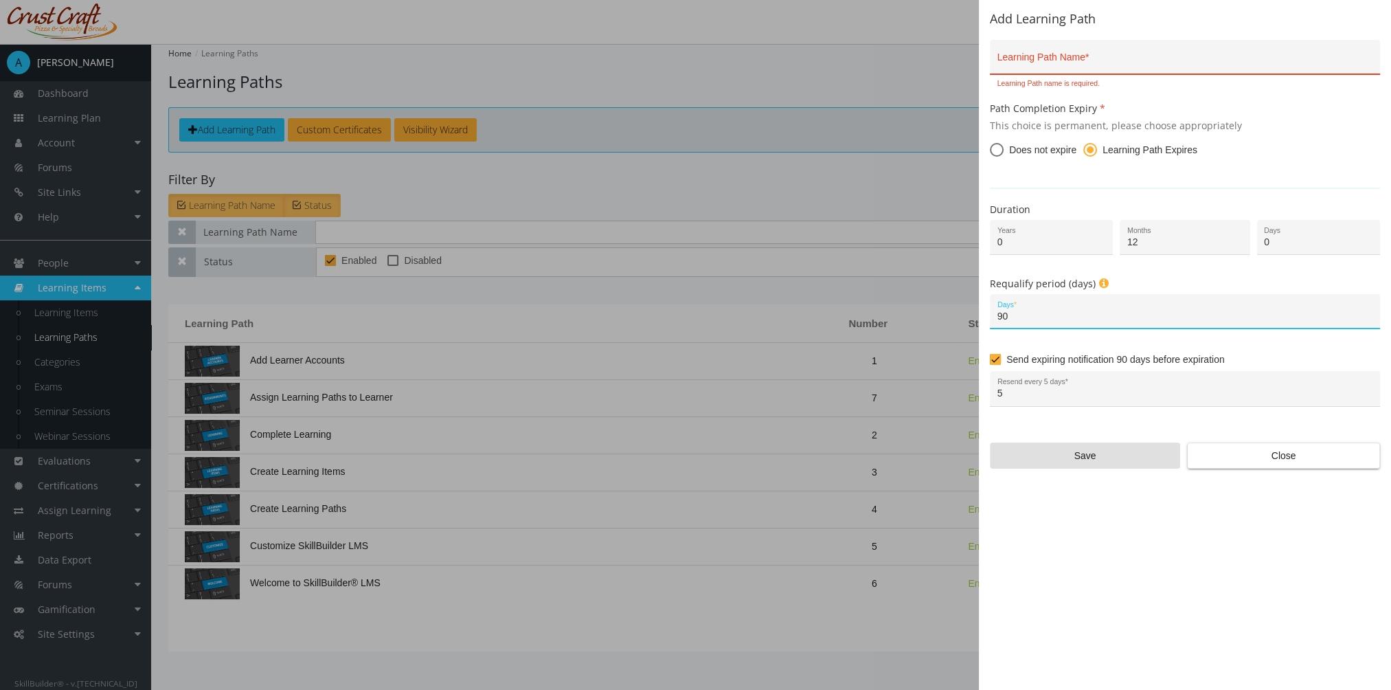
type input "9"
type input "3"
click at [1091, 390] on input "5" at bounding box center [1185, 393] width 376 height 11
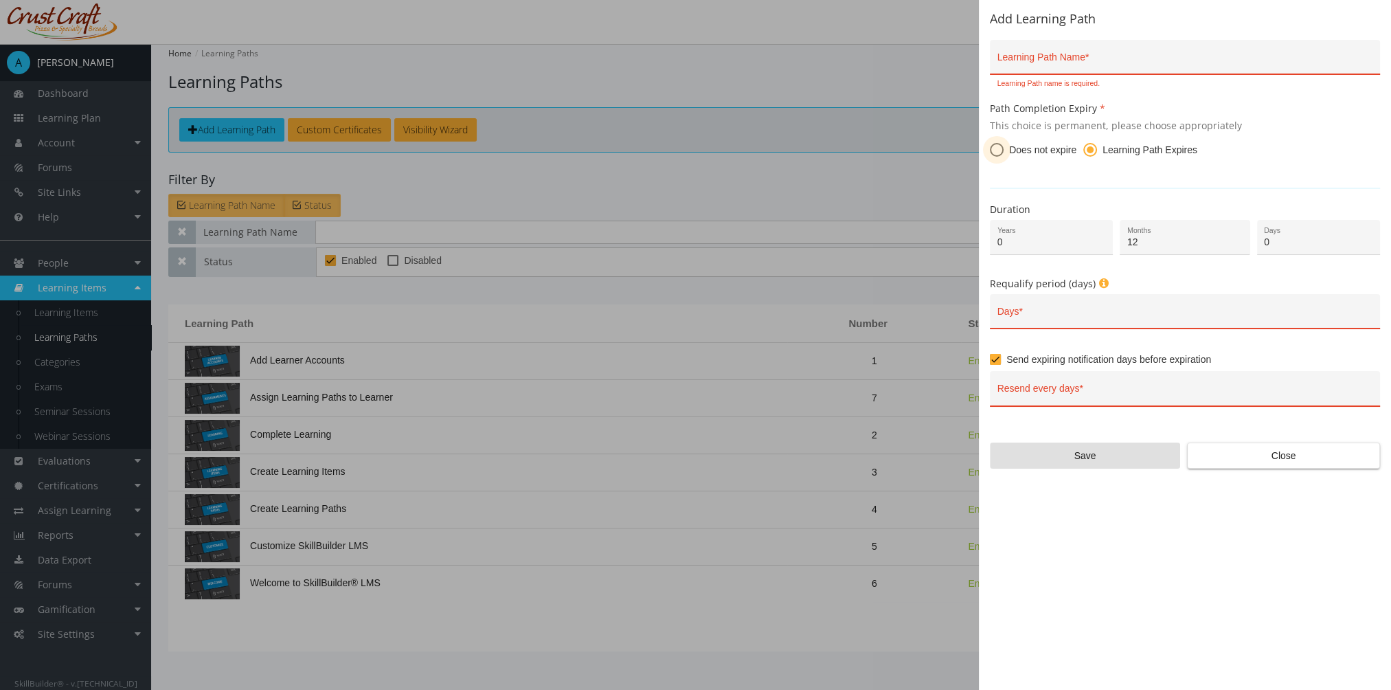
click at [1006, 152] on span "Does not expire" at bounding box center [1039, 150] width 73 height 14
click at [1003, 152] on input "Does not expire" at bounding box center [997, 153] width 14 height 14
radio input "true"
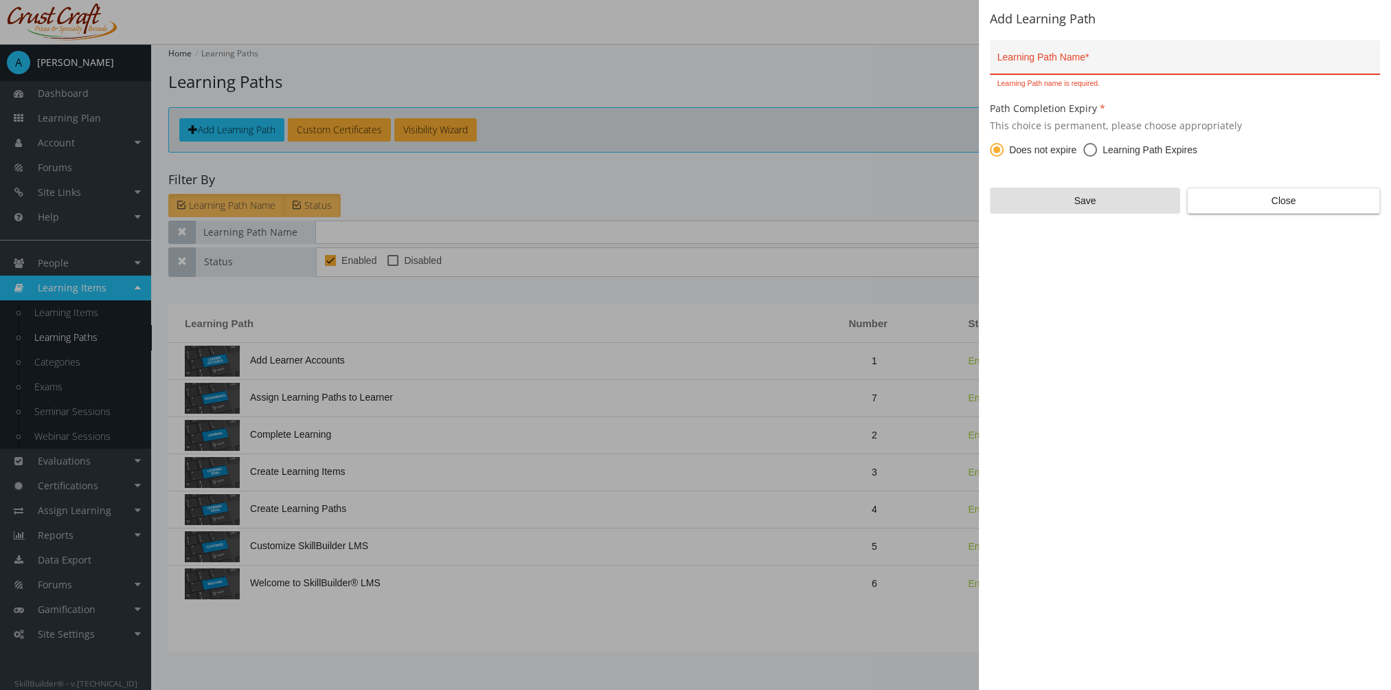
click at [1131, 61] on input "Learning Path Name *" at bounding box center [1185, 62] width 376 height 11
type input "Leadership"
click at [1148, 52] on div "Leadership Learning Path Name *" at bounding box center [1185, 61] width 376 height 28
click at [1205, 58] on input "Leadership" at bounding box center [1185, 62] width 376 height 11
click at [1132, 65] on input "Leadership" at bounding box center [1185, 62] width 376 height 11
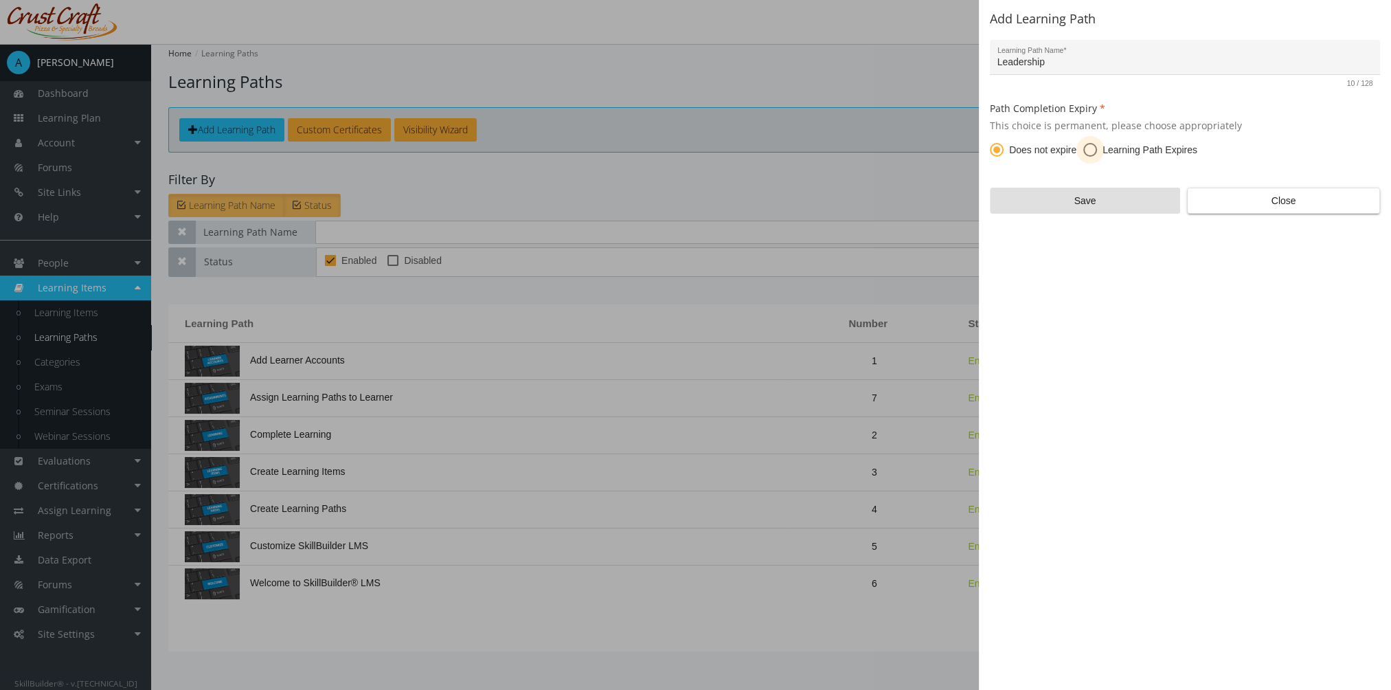
click at [1089, 148] on span at bounding box center [1090, 150] width 14 height 14
click at [1089, 148] on input "Learning Path Expires" at bounding box center [1090, 153] width 14 height 14
radio input "true"
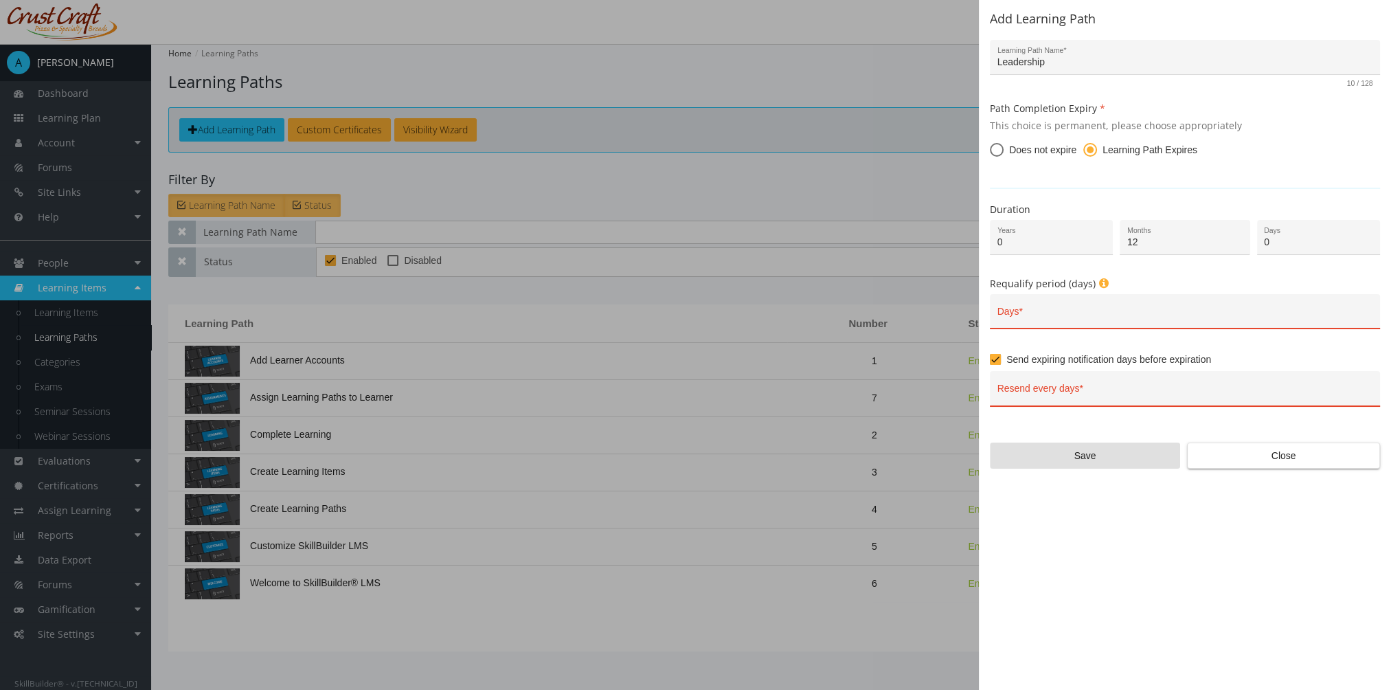
click at [996, 151] on span at bounding box center [997, 150] width 14 height 14
click at [996, 151] on input "Does not expire" at bounding box center [997, 153] width 14 height 14
radio input "true"
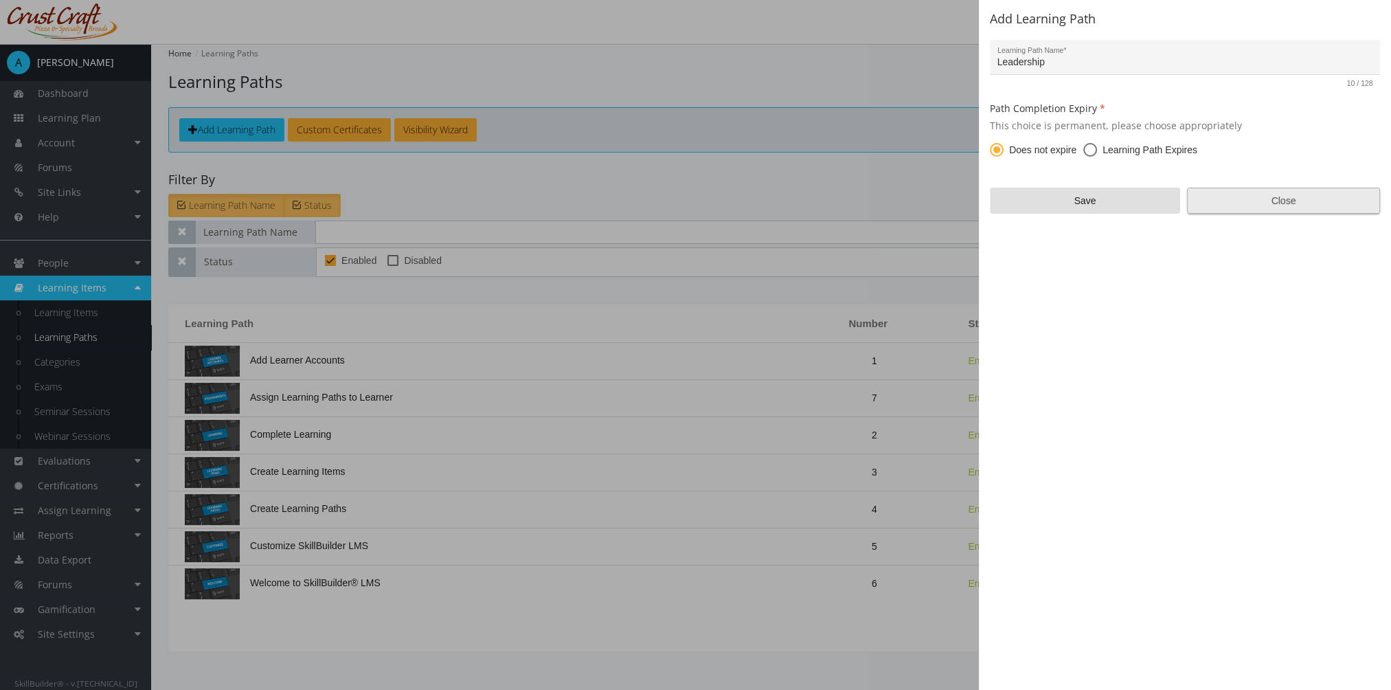
click at [1346, 195] on span "Close" at bounding box center [1284, 200] width 170 height 25
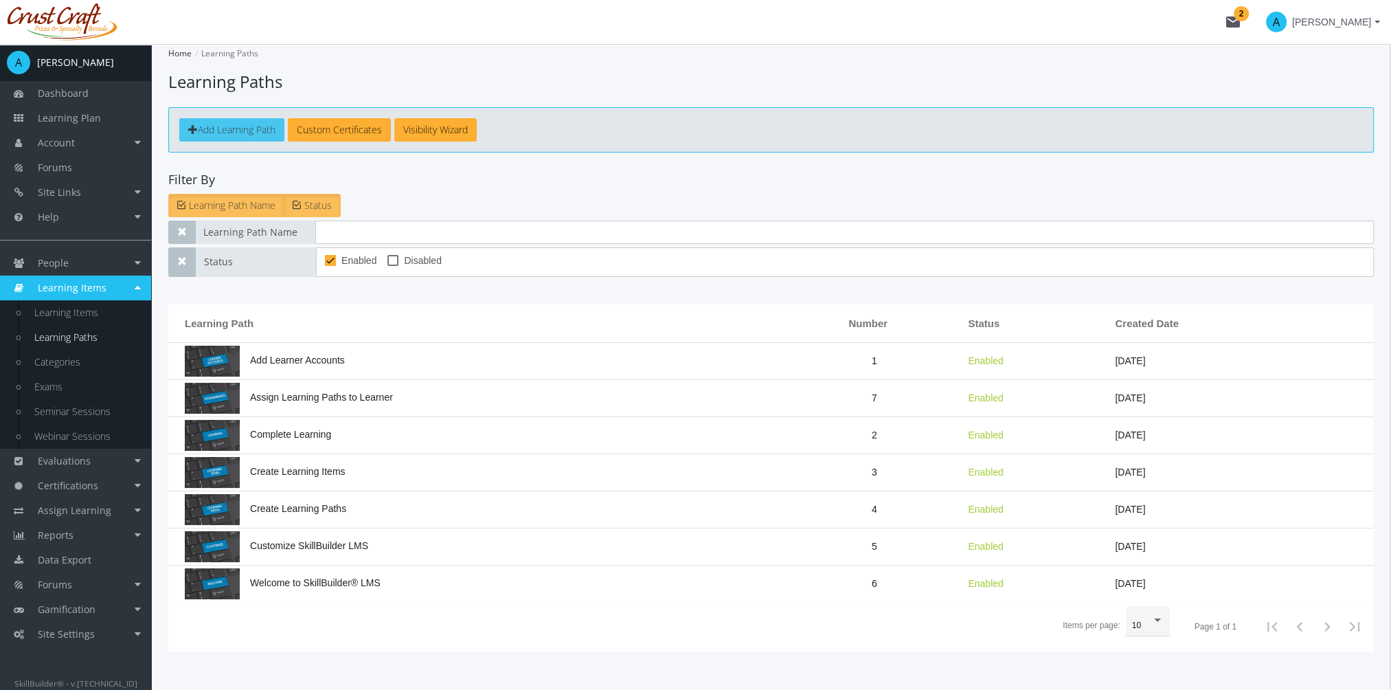
click at [253, 122] on link "Add Learning Path" at bounding box center [231, 129] width 105 height 23
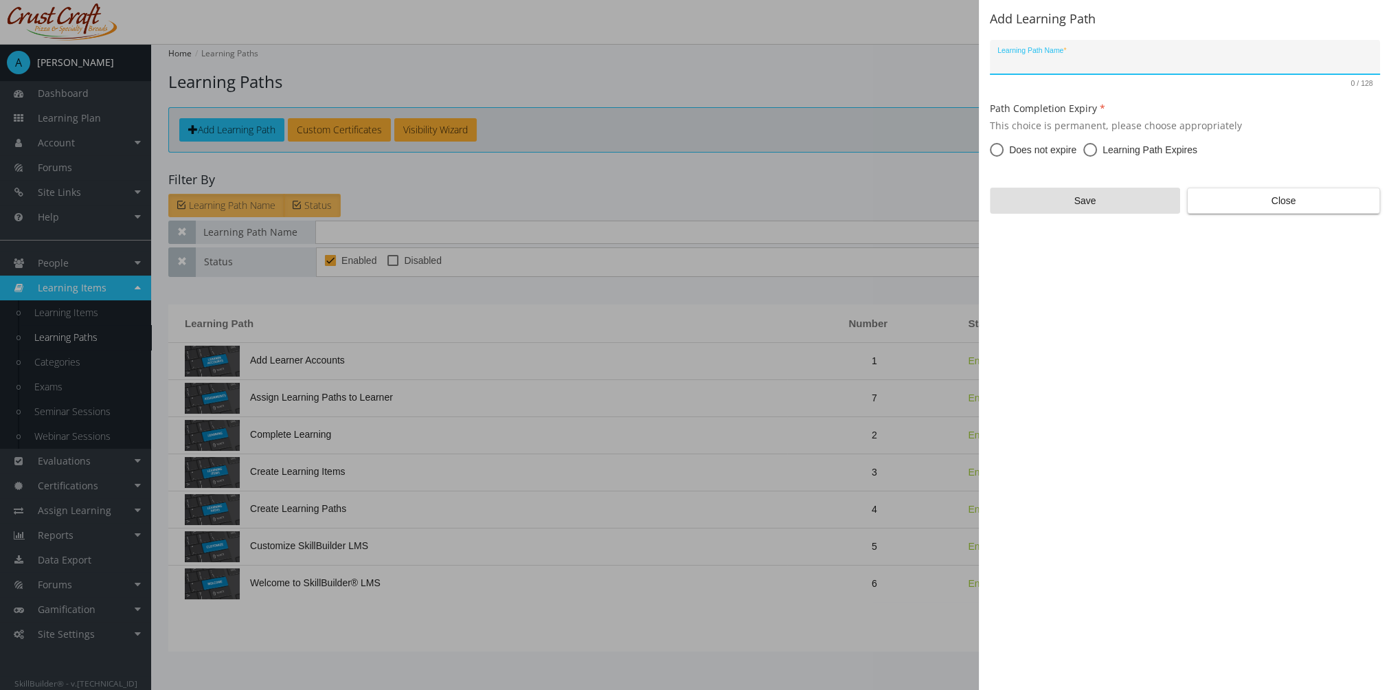
click at [1054, 58] on input "Learning Path Name *" at bounding box center [1185, 62] width 376 height 11
type input "Leadership"
click at [1030, 146] on span "Does not expire" at bounding box center [1039, 150] width 73 height 14
click at [1003, 146] on input "Does not expire" at bounding box center [997, 153] width 14 height 14
radio input "true"
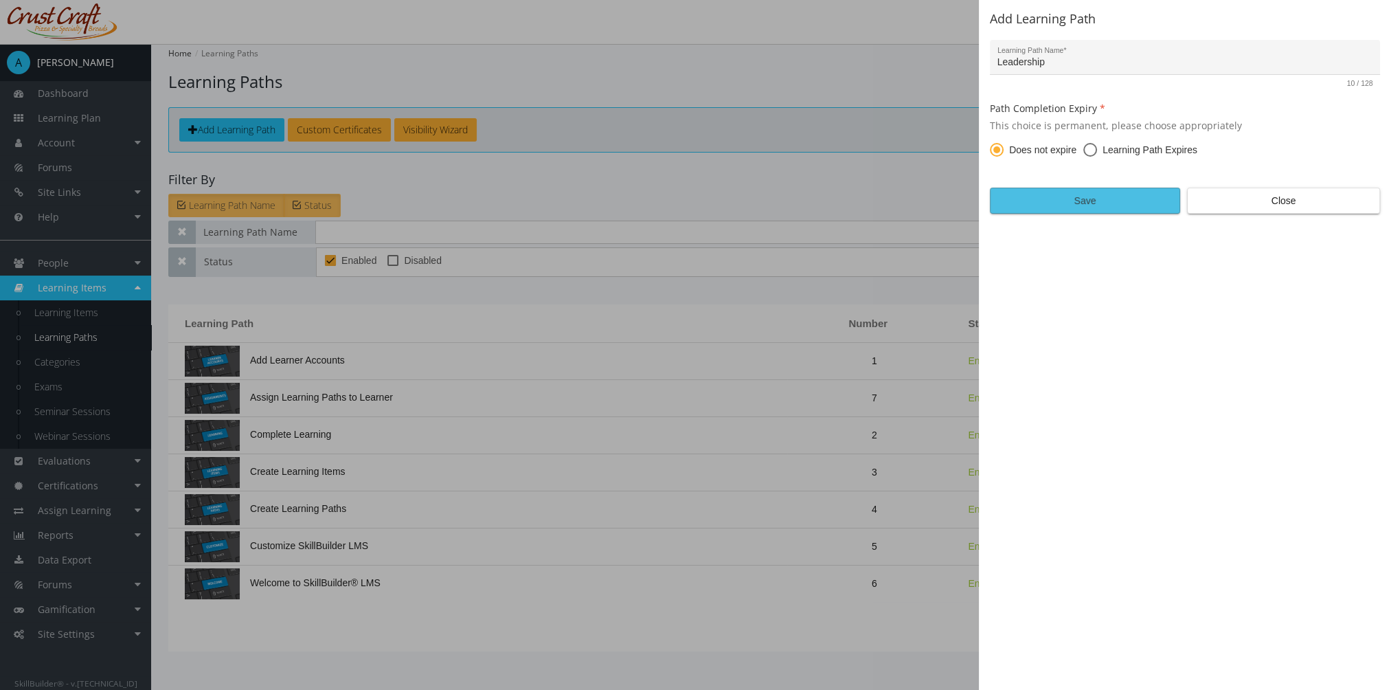
click at [1041, 205] on span "Save" at bounding box center [1084, 200] width 167 height 25
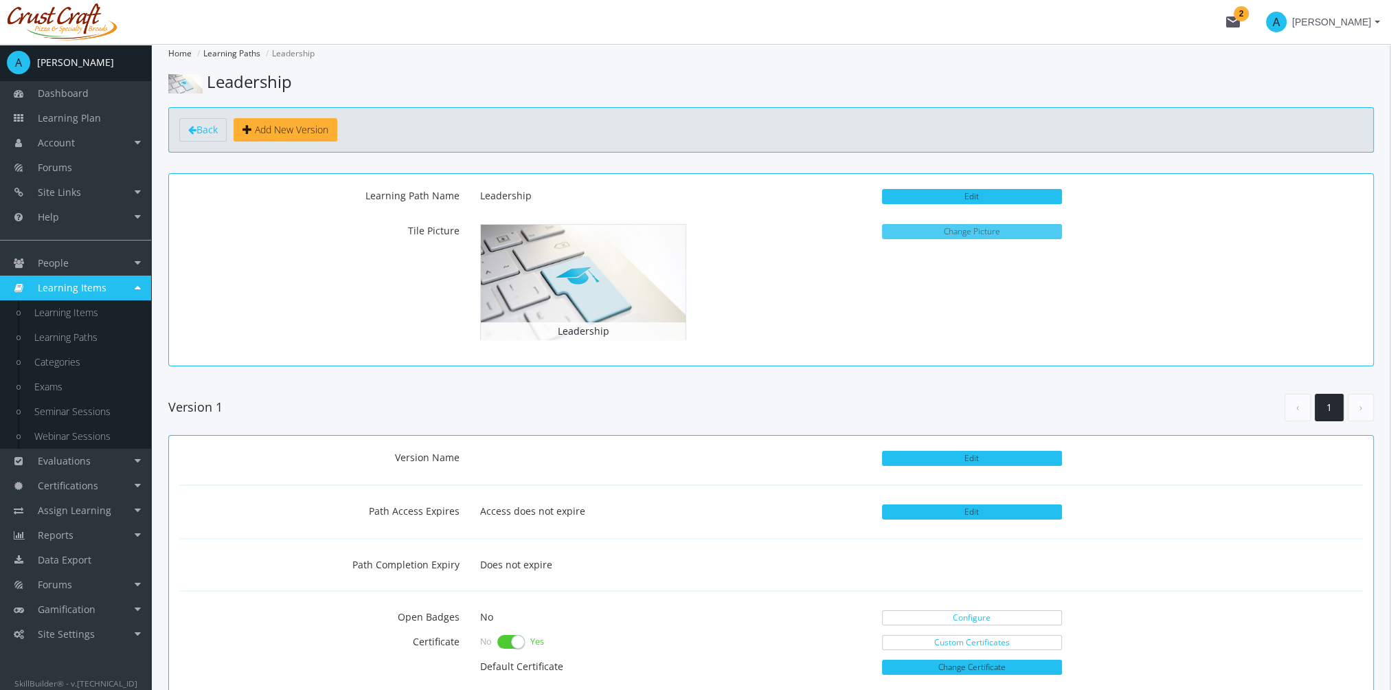
click at [961, 232] on button "Change Picture" at bounding box center [972, 231] width 180 height 15
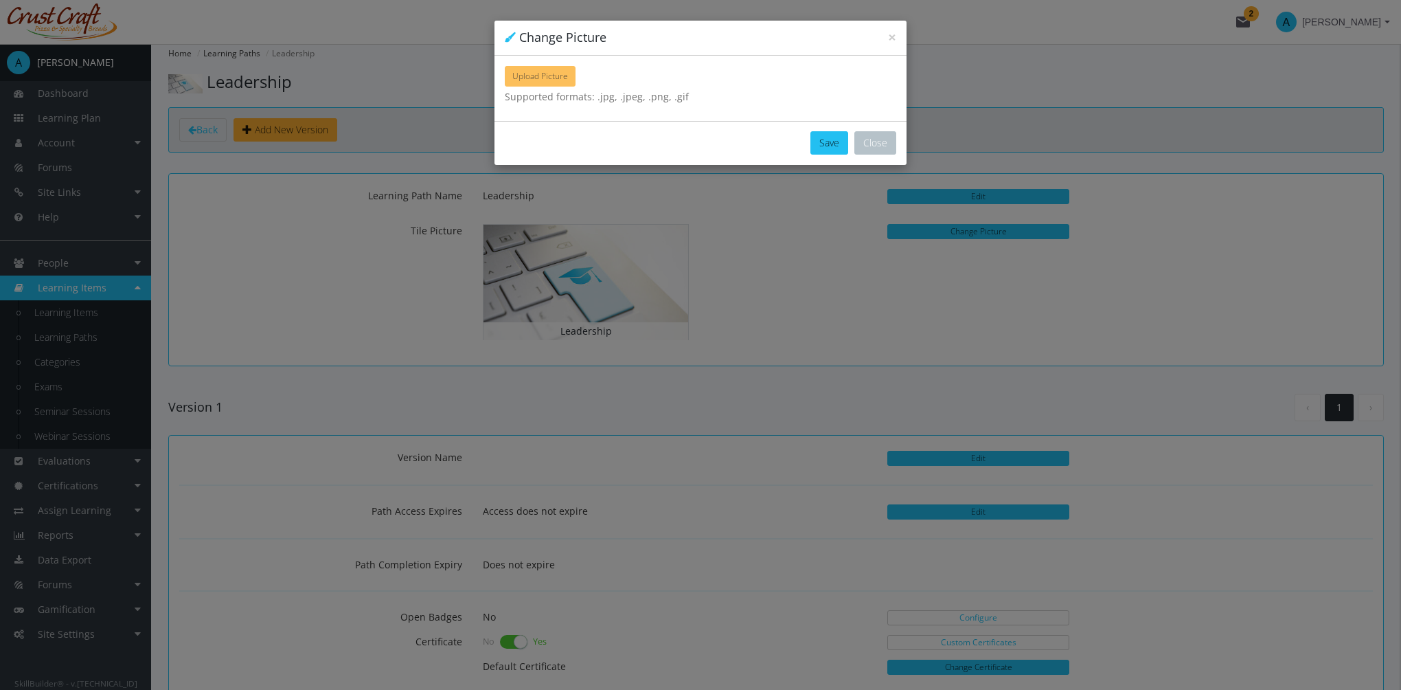
click at [529, 80] on span "Upload Picture" at bounding box center [540, 76] width 56 height 12
click at [879, 134] on button "Close" at bounding box center [875, 142] width 42 height 23
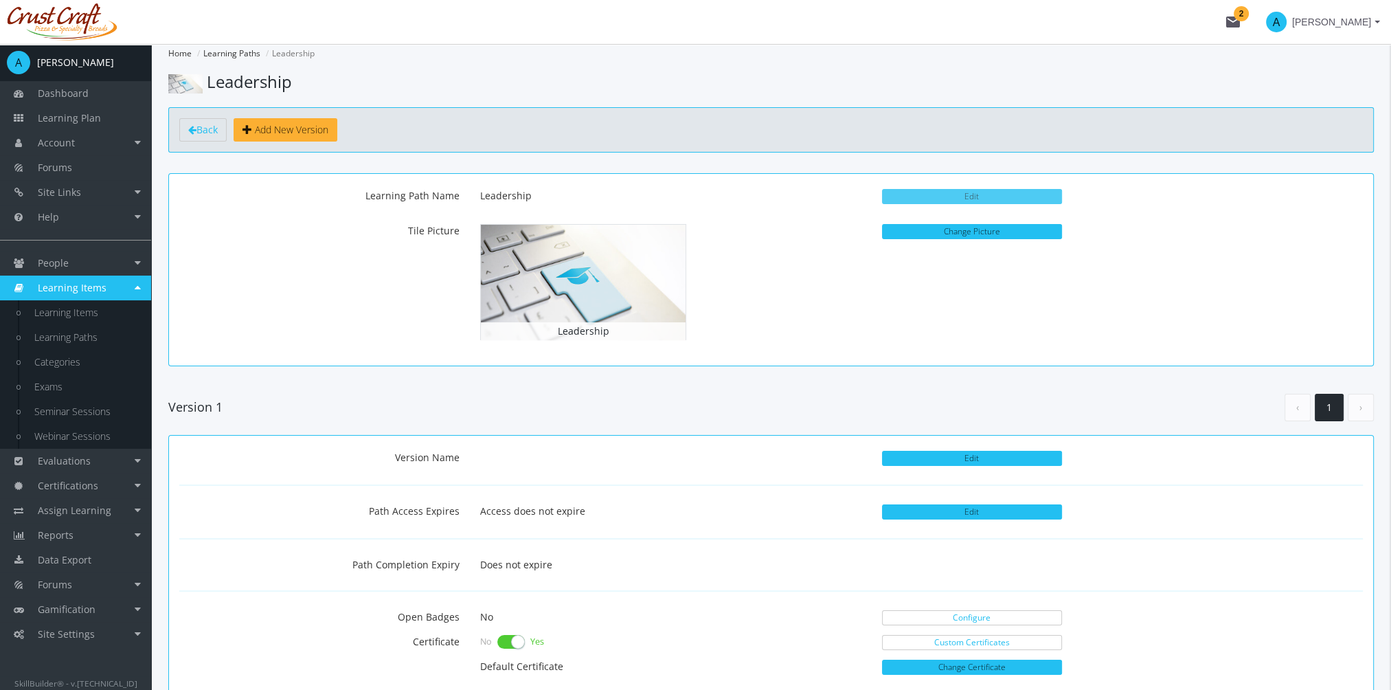
click at [988, 201] on button "Edit" at bounding box center [972, 196] width 180 height 15
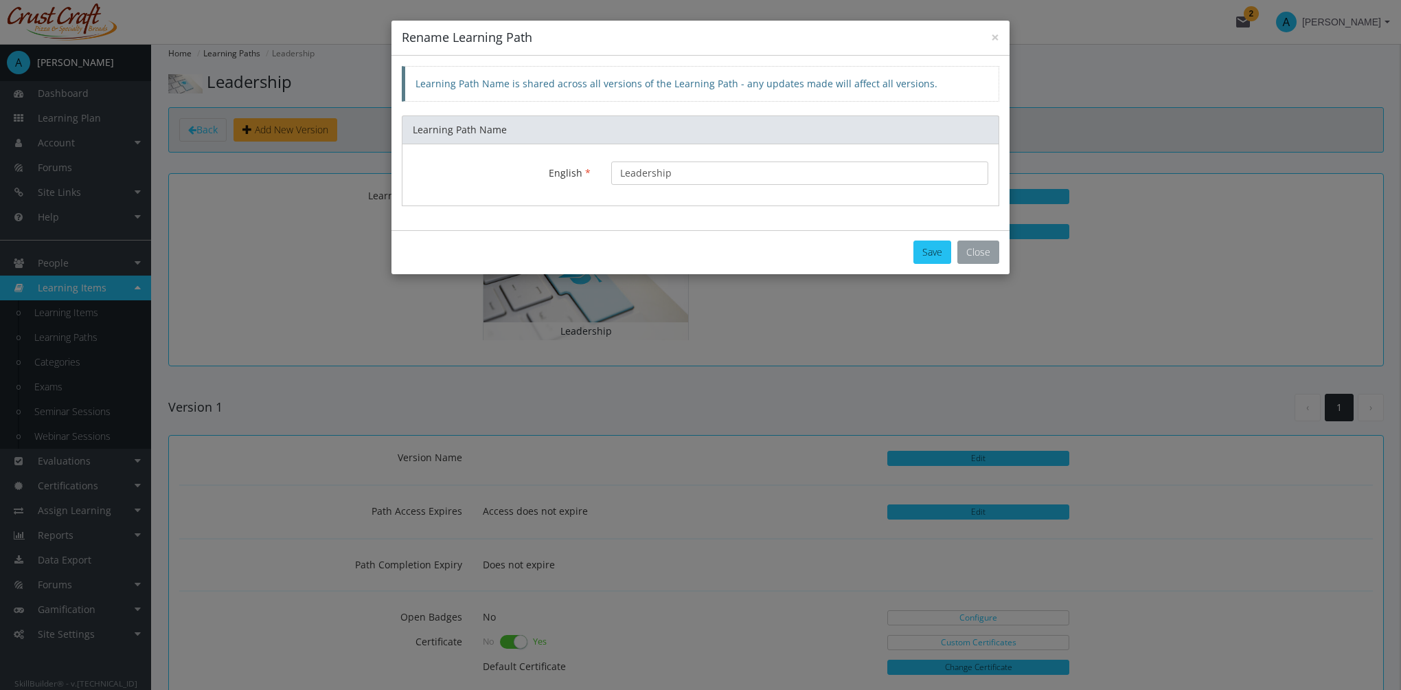
click at [986, 251] on button "Close" at bounding box center [978, 251] width 42 height 23
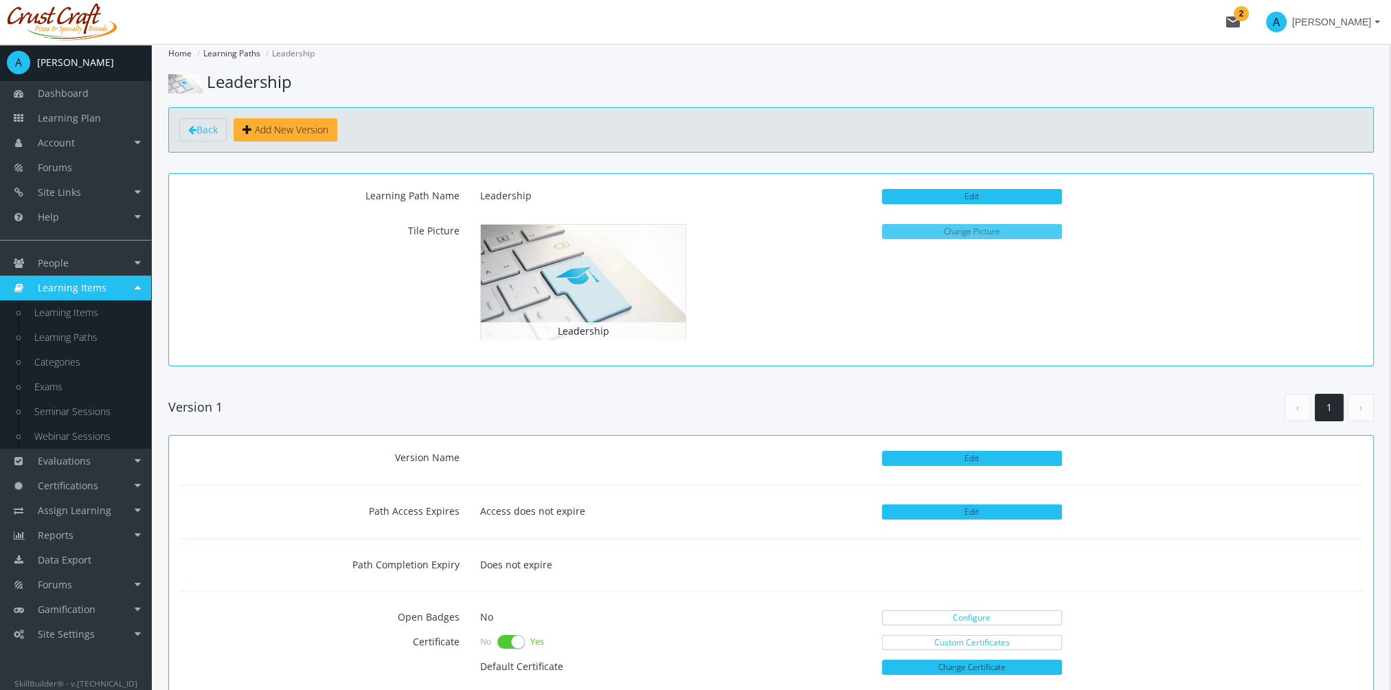
click at [949, 234] on button "Change Picture" at bounding box center [972, 231] width 180 height 15
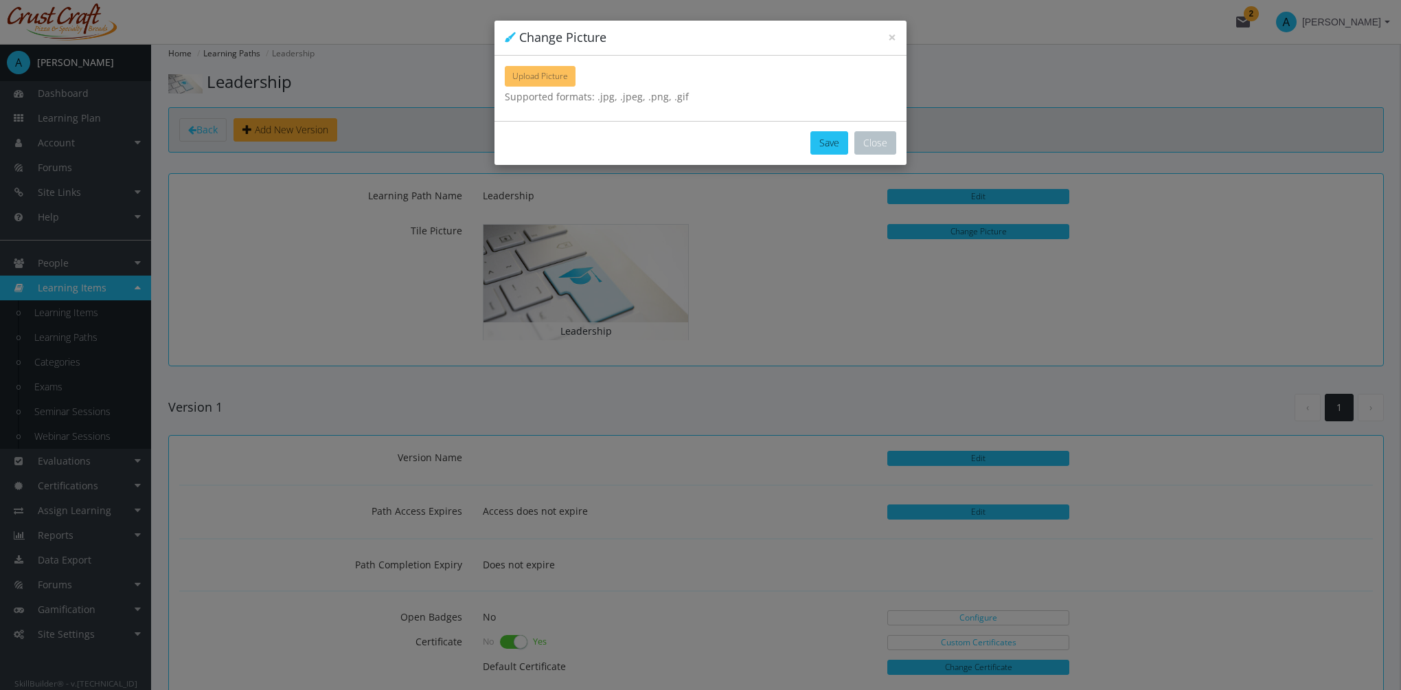
click at [558, 82] on button "Upload Picture" at bounding box center [540, 76] width 71 height 21
type input "C:\fakepath\Accident Ivestigation.jpg"
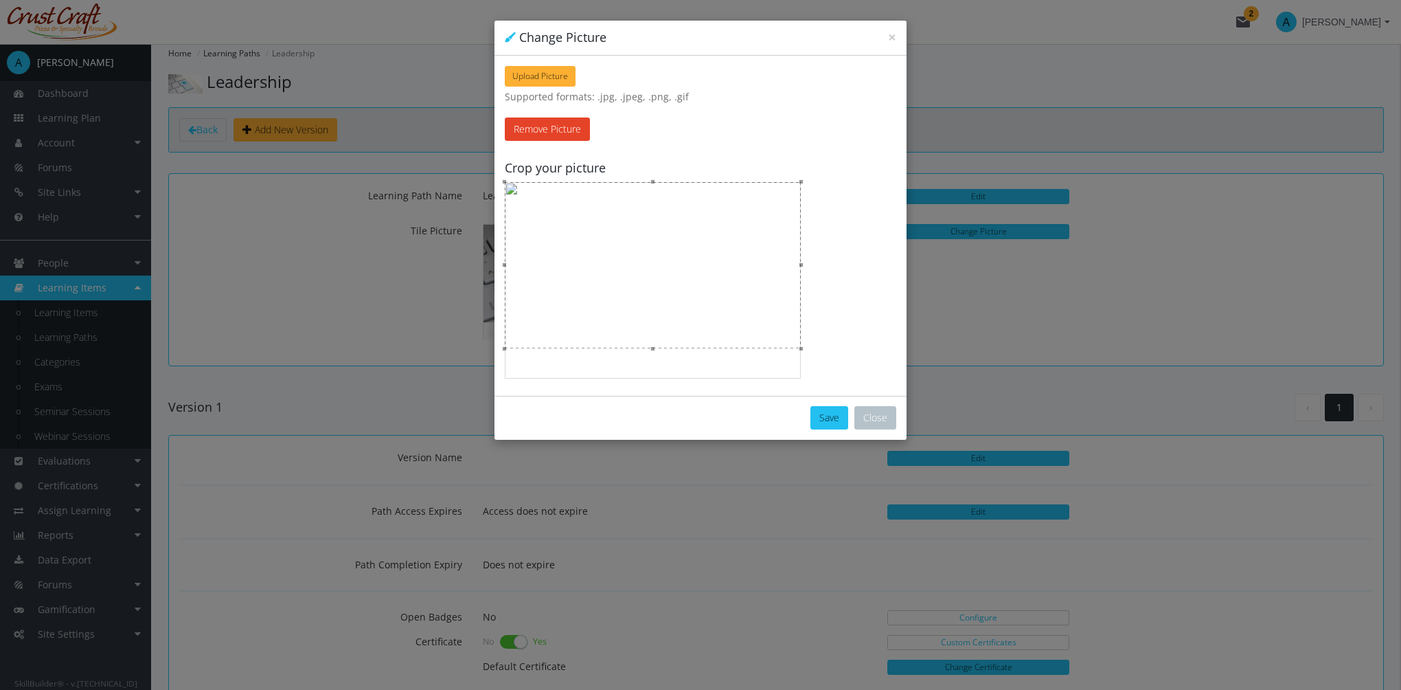
drag, startPoint x: 658, startPoint y: 263, endPoint x: 657, endPoint y: 253, distance: 10.4
click at [657, 253] on div at bounding box center [653, 265] width 296 height 166
click at [827, 422] on button "Save" at bounding box center [829, 417] width 38 height 23
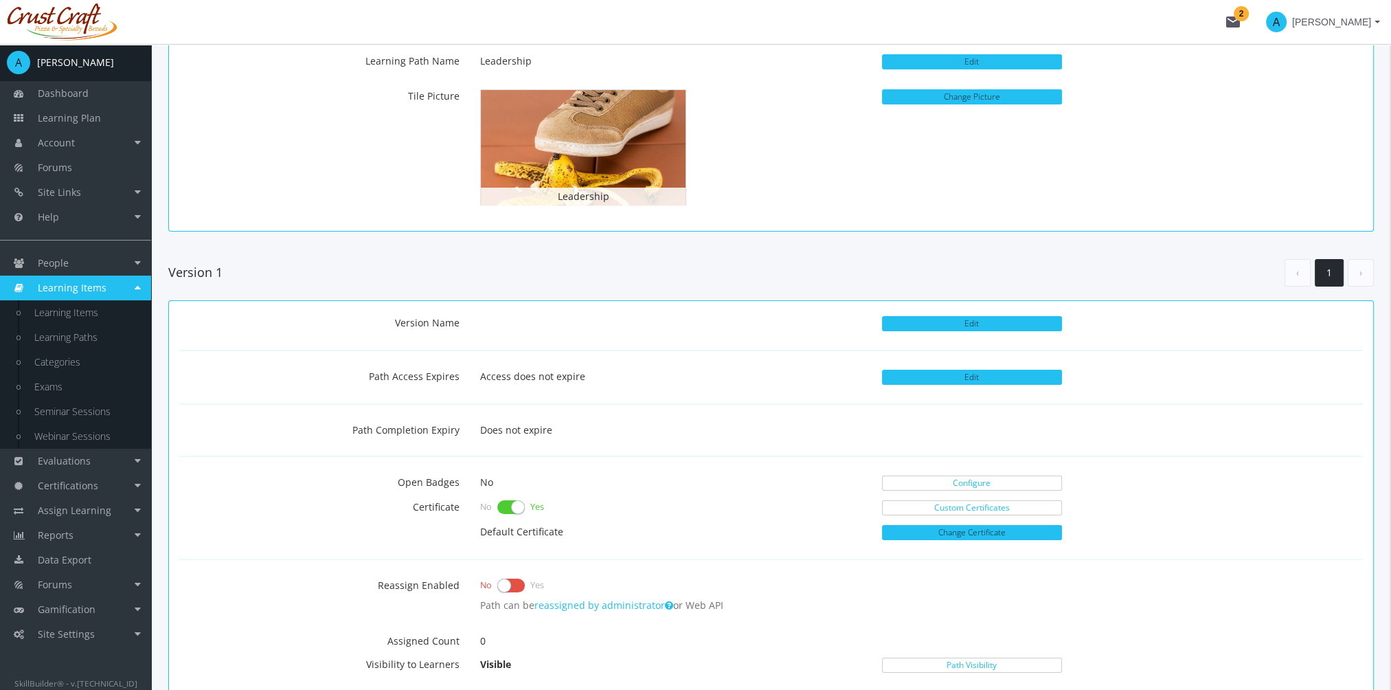
scroll to position [137, 0]
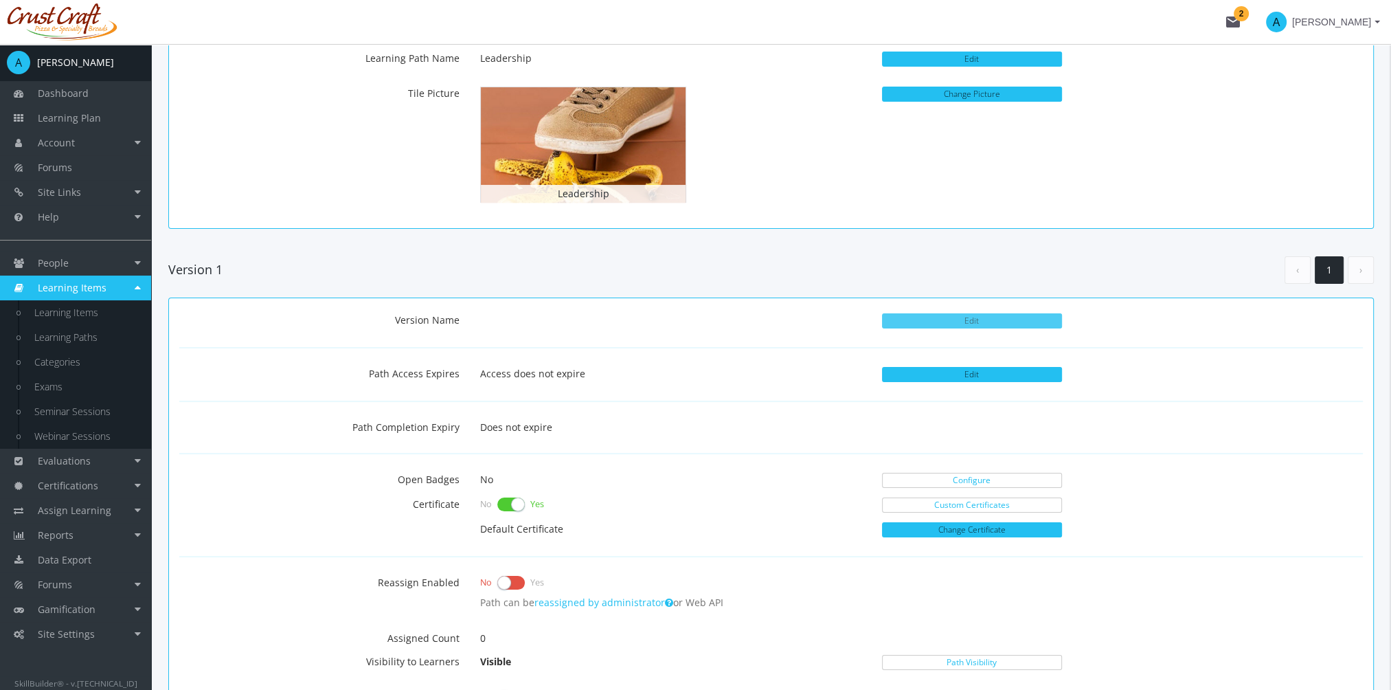
click at [962, 315] on button "Edit" at bounding box center [972, 320] width 180 height 15
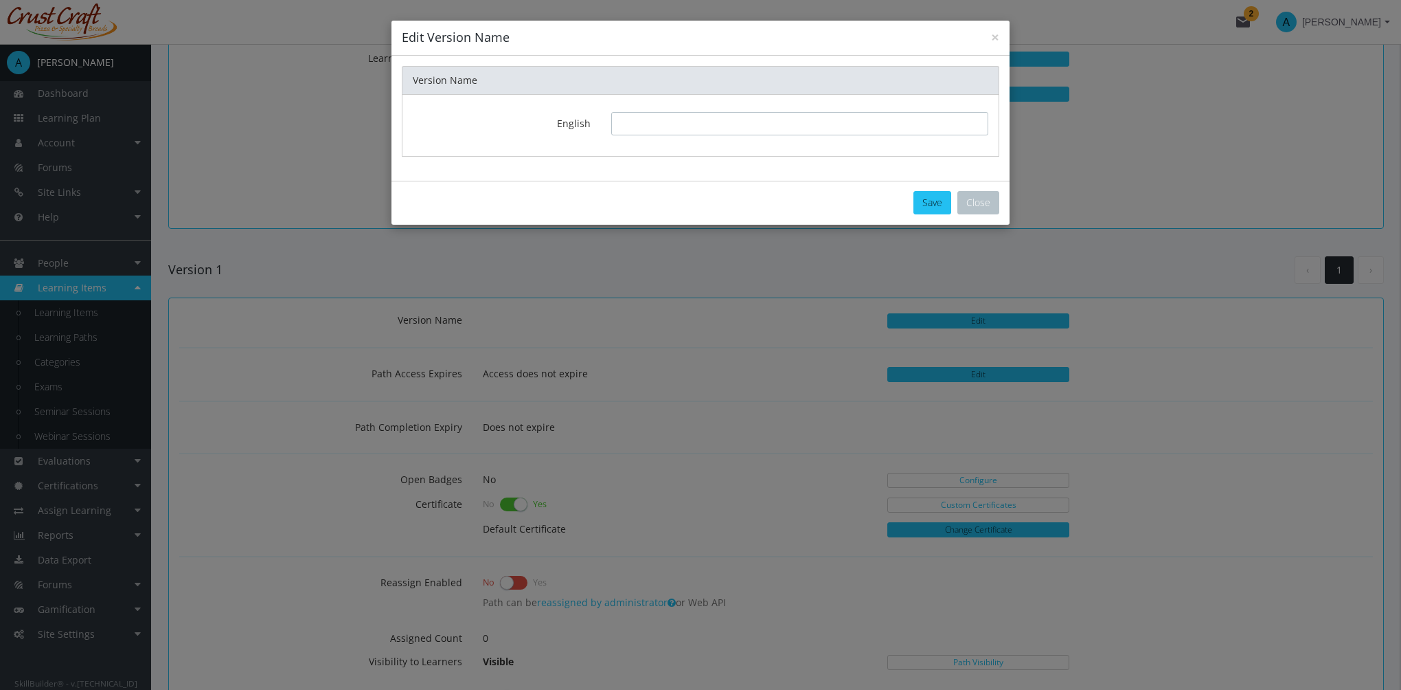
click at [657, 116] on input "text" at bounding box center [799, 123] width 377 height 23
click at [970, 198] on button "Close" at bounding box center [978, 202] width 42 height 23
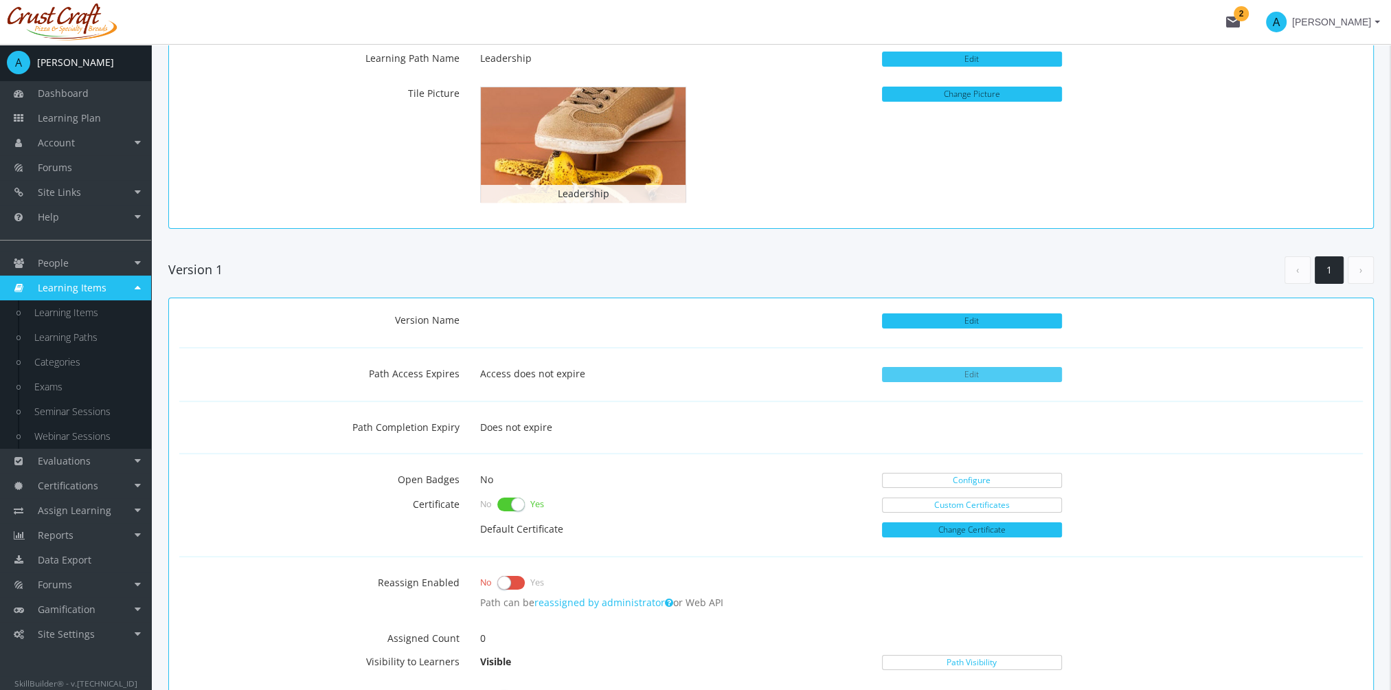
click at [1001, 372] on button "Edit" at bounding box center [972, 374] width 180 height 15
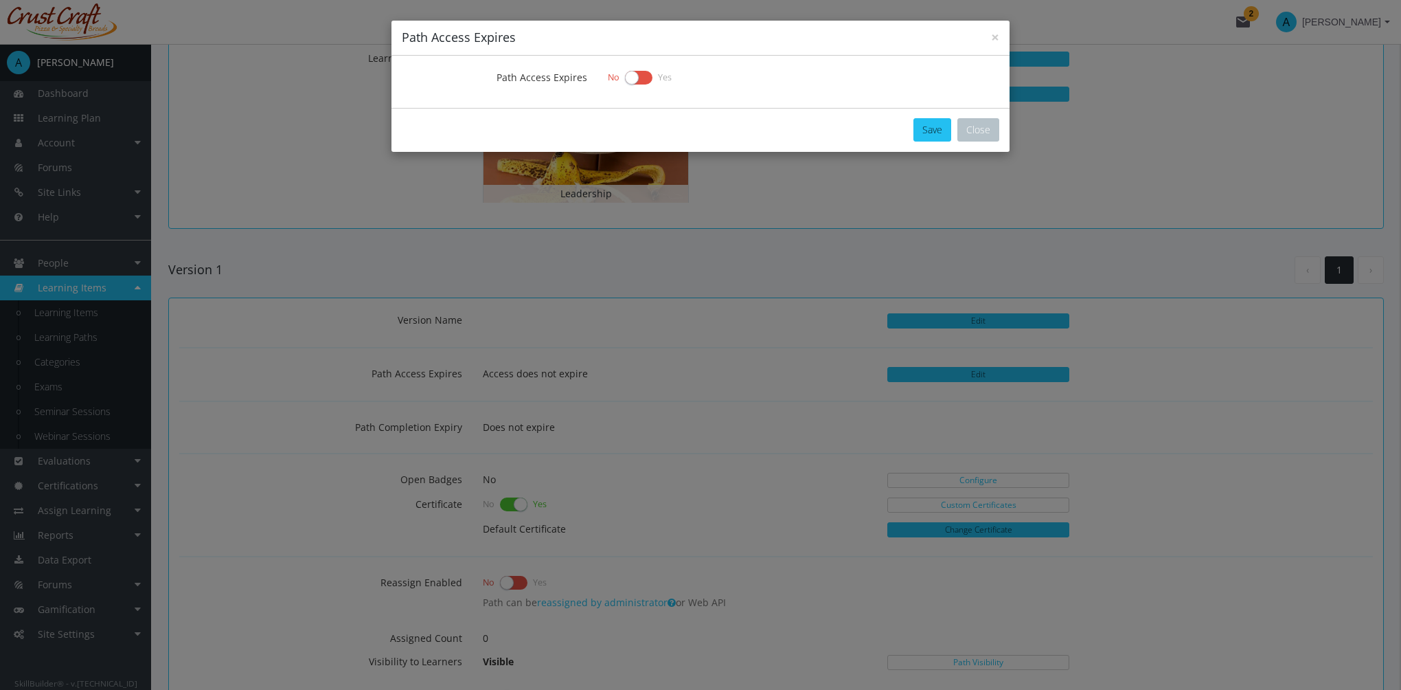
click at [639, 76] on label at bounding box center [638, 77] width 27 height 19
click at [0, 0] on input "checkbox" at bounding box center [0, 0] width 0 height 0
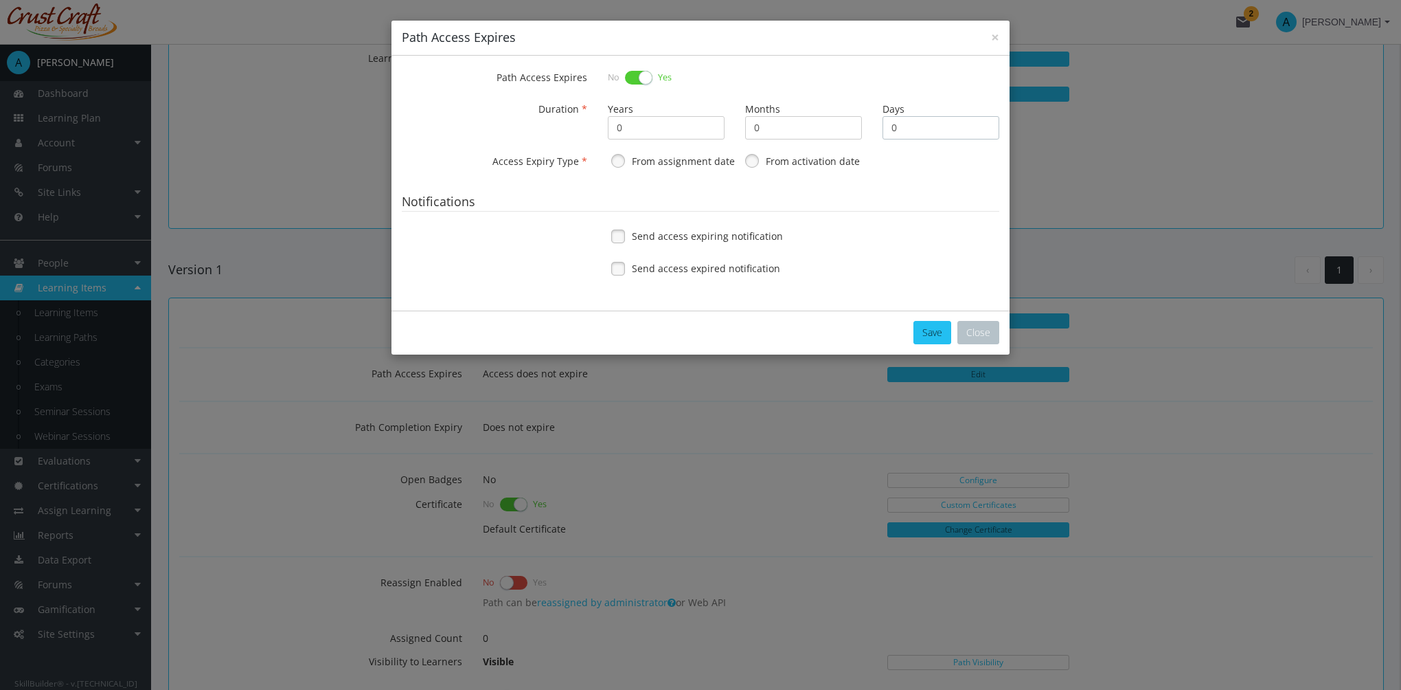
click at [912, 131] on input "0" at bounding box center [941, 127] width 117 height 23
type input "30"
click at [621, 164] on link at bounding box center [618, 160] width 21 height 21
click at [621, 236] on link at bounding box center [618, 236] width 21 height 21
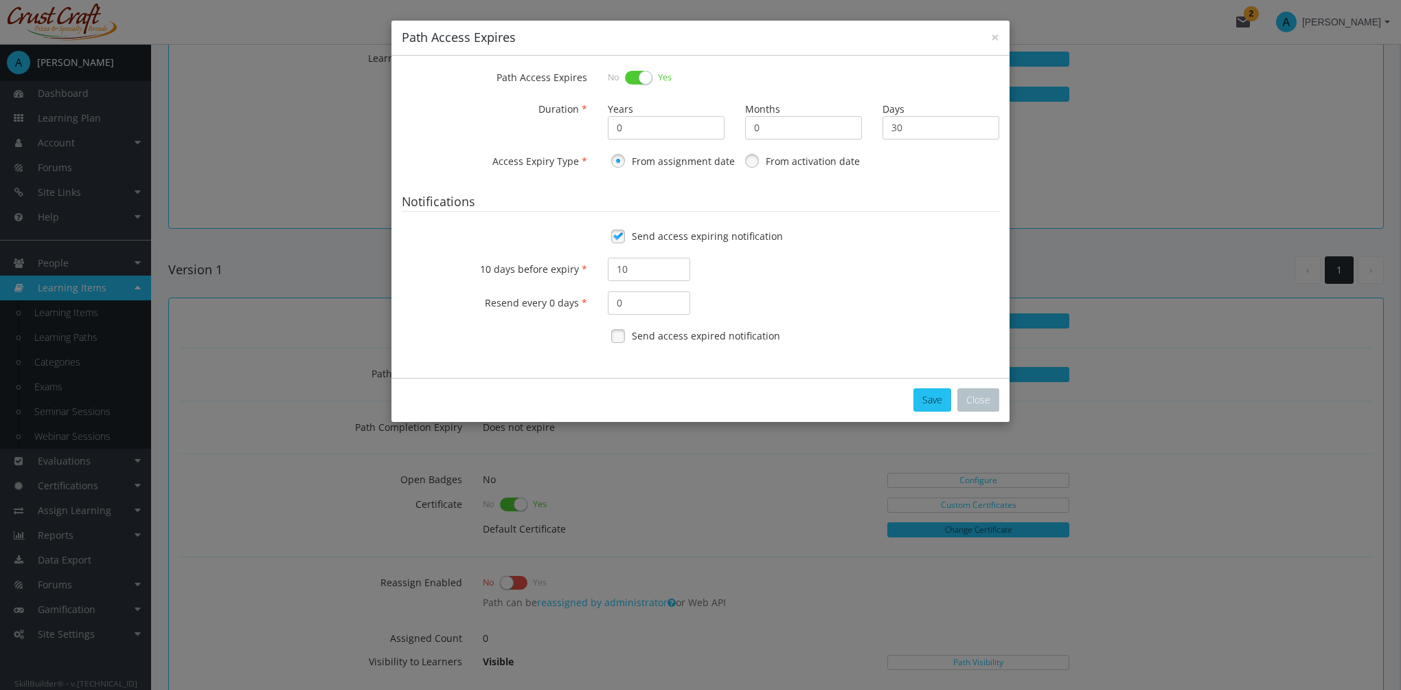
click at [622, 234] on link at bounding box center [618, 236] width 21 height 21
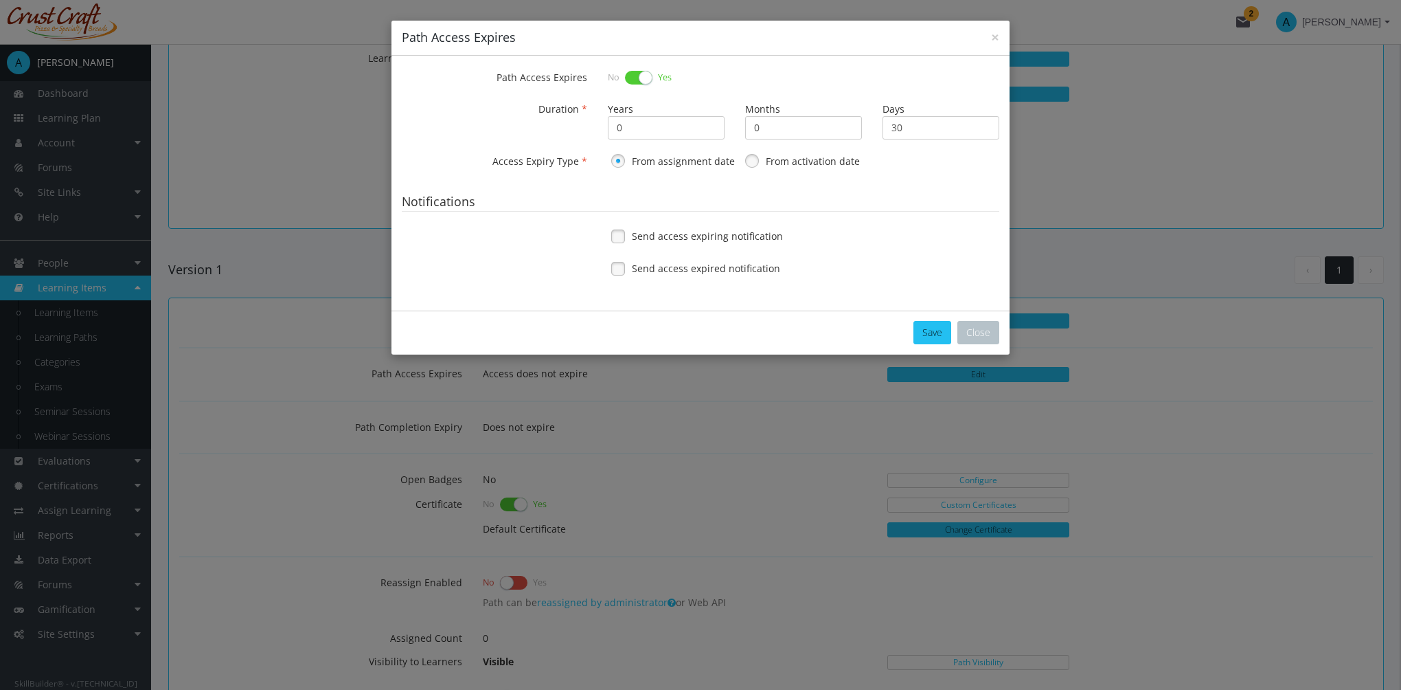
click at [621, 264] on link at bounding box center [618, 268] width 21 height 21
click at [615, 223] on fieldset "Notifications Send access expiring notification Send access expired notification" at bounding box center [701, 240] width 598 height 100
click at [622, 229] on link at bounding box center [618, 236] width 21 height 21
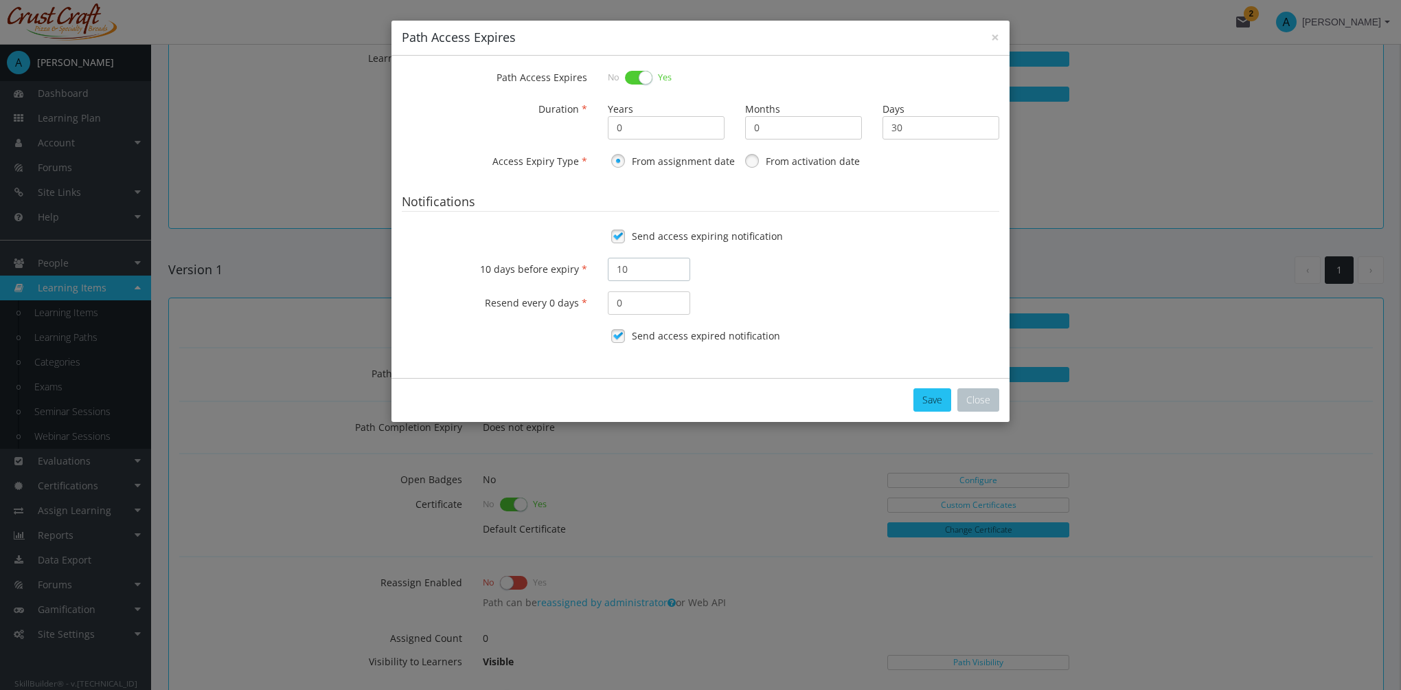
click at [642, 269] on input "10" at bounding box center [649, 269] width 82 height 23
click at [929, 402] on button "Save" at bounding box center [933, 399] width 38 height 23
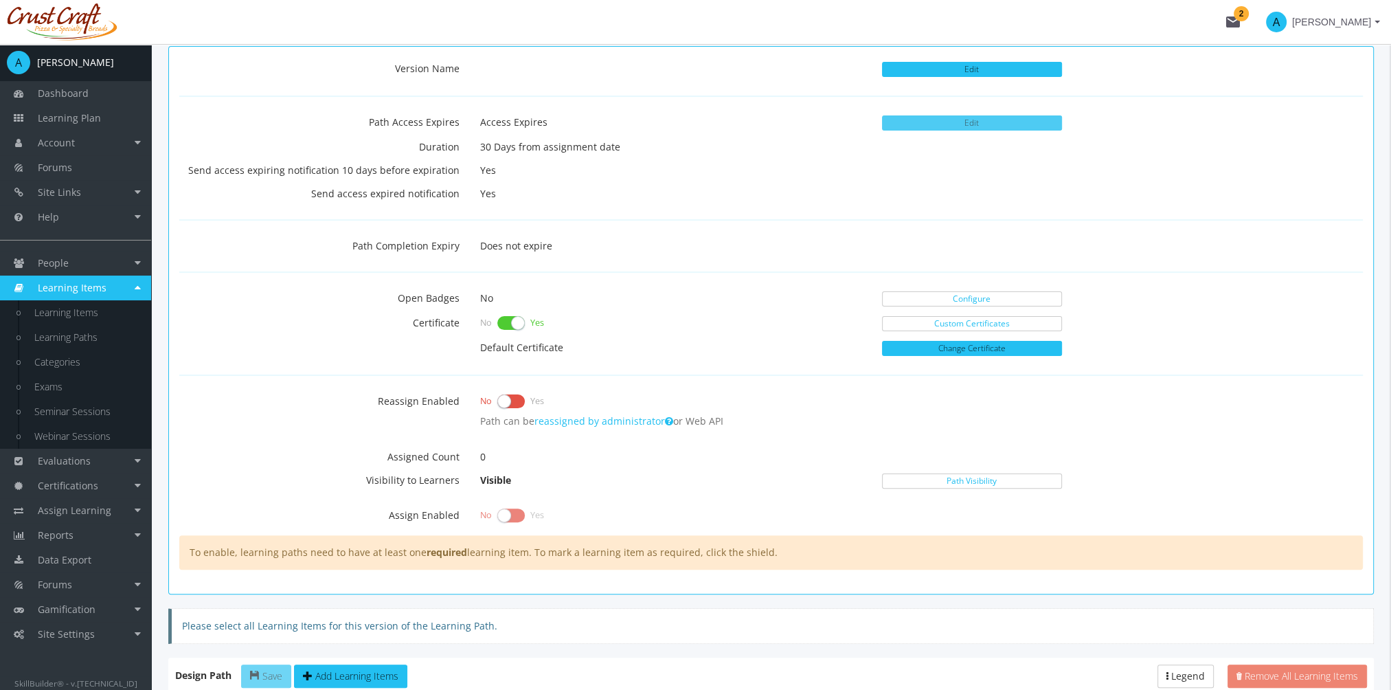
scroll to position [412, 0]
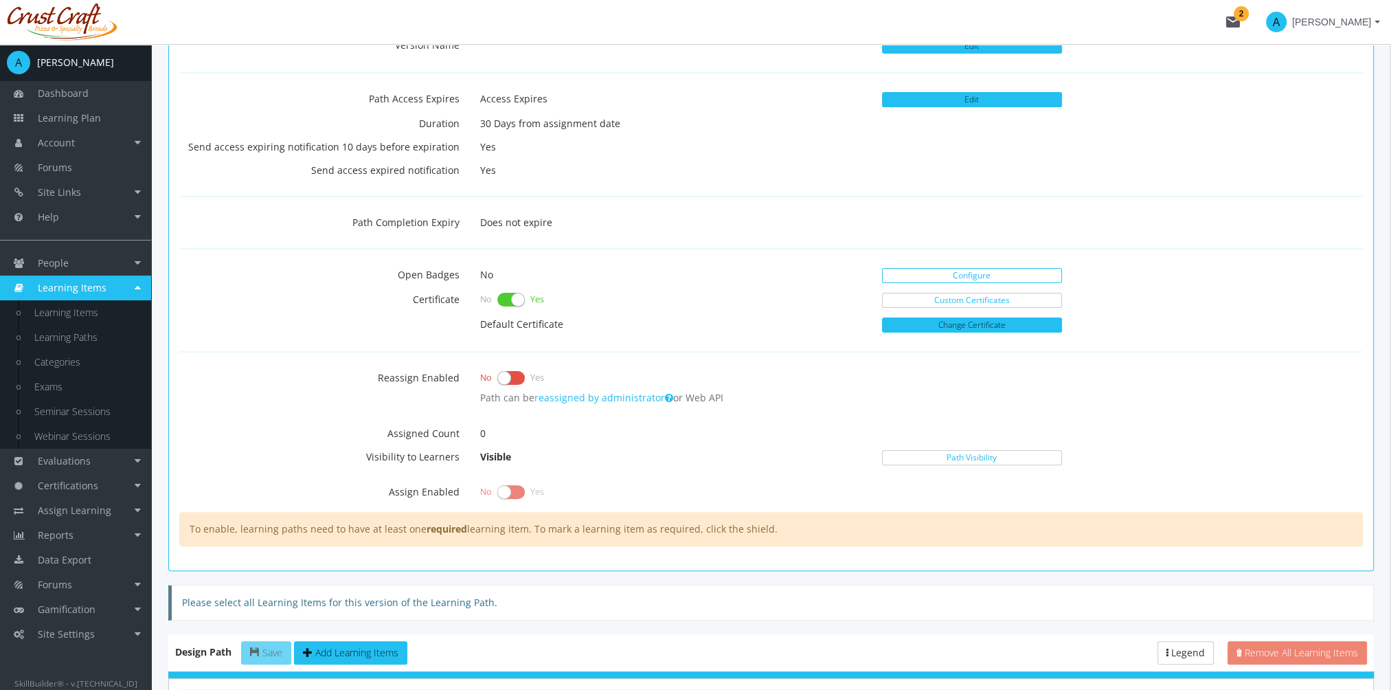
click at [952, 277] on link "Configure" at bounding box center [972, 275] width 180 height 15
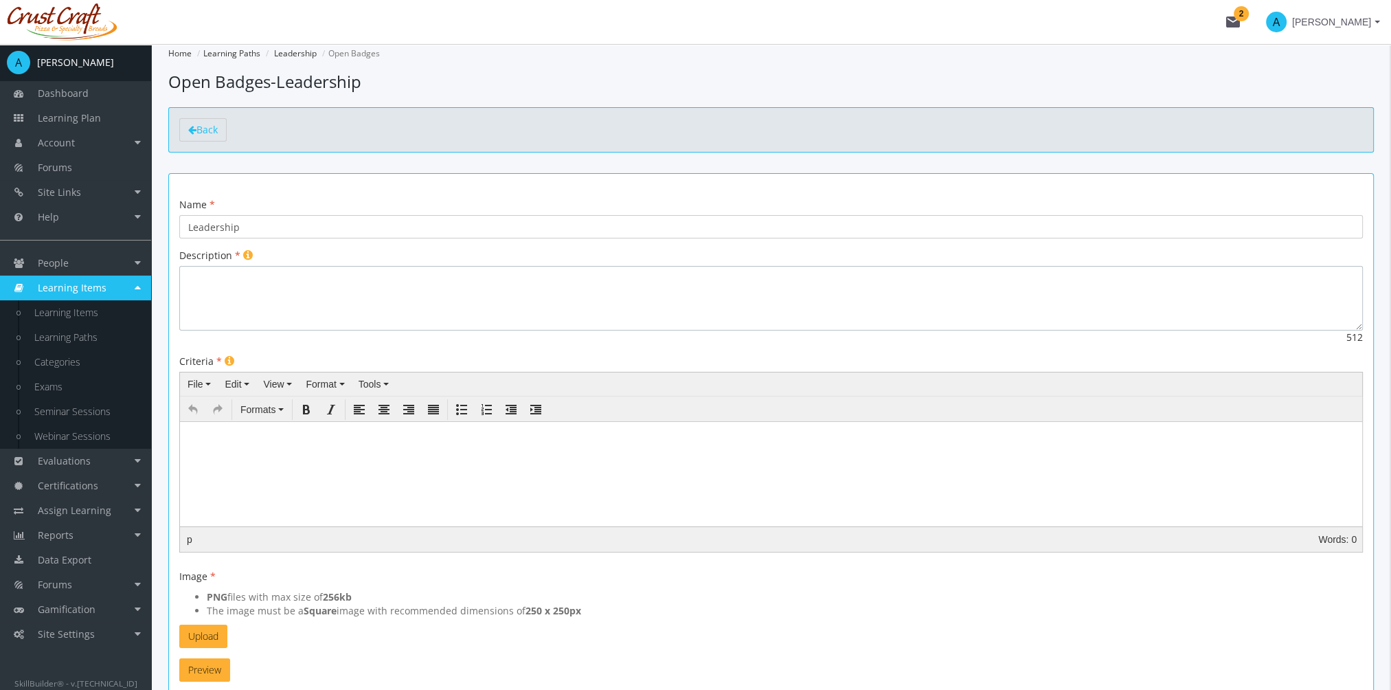
click at [306, 297] on textarea at bounding box center [770, 298] width 1183 height 65
click at [223, 306] on textarea at bounding box center [770, 298] width 1183 height 65
click at [203, 131] on span "Back" at bounding box center [206, 129] width 21 height 13
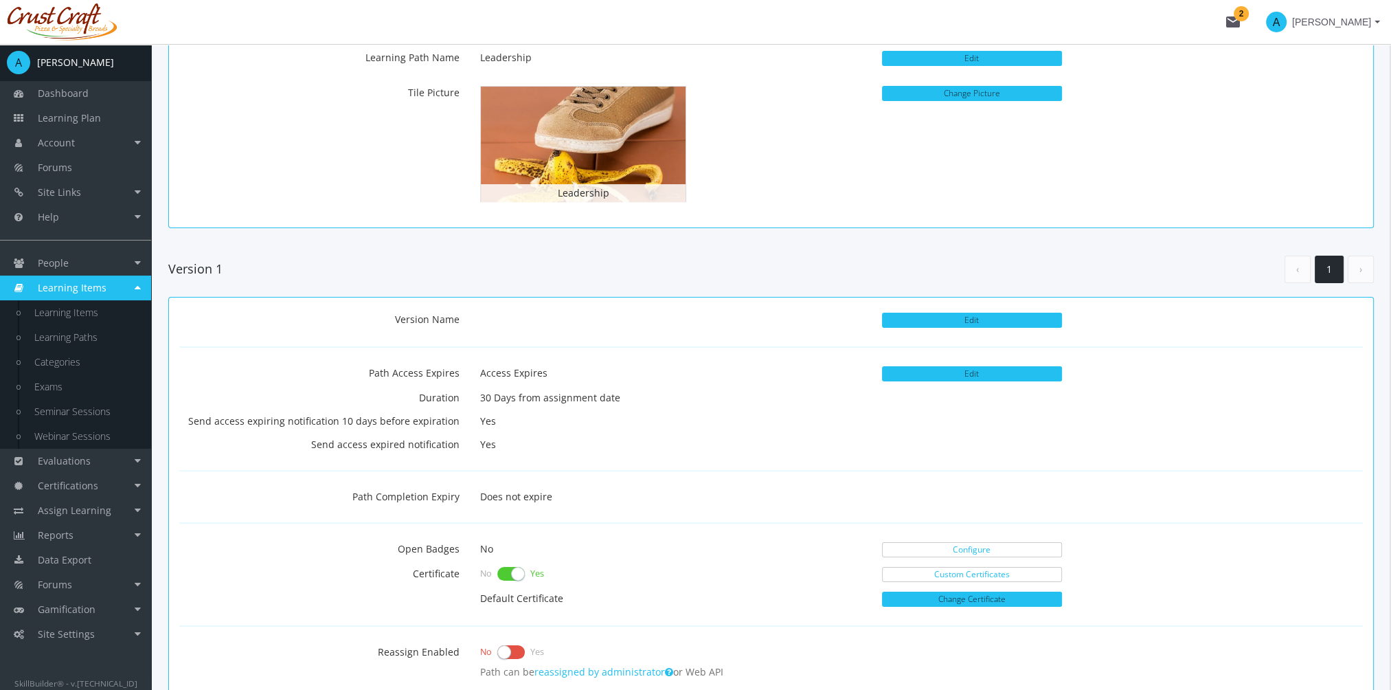
scroll to position [206, 0]
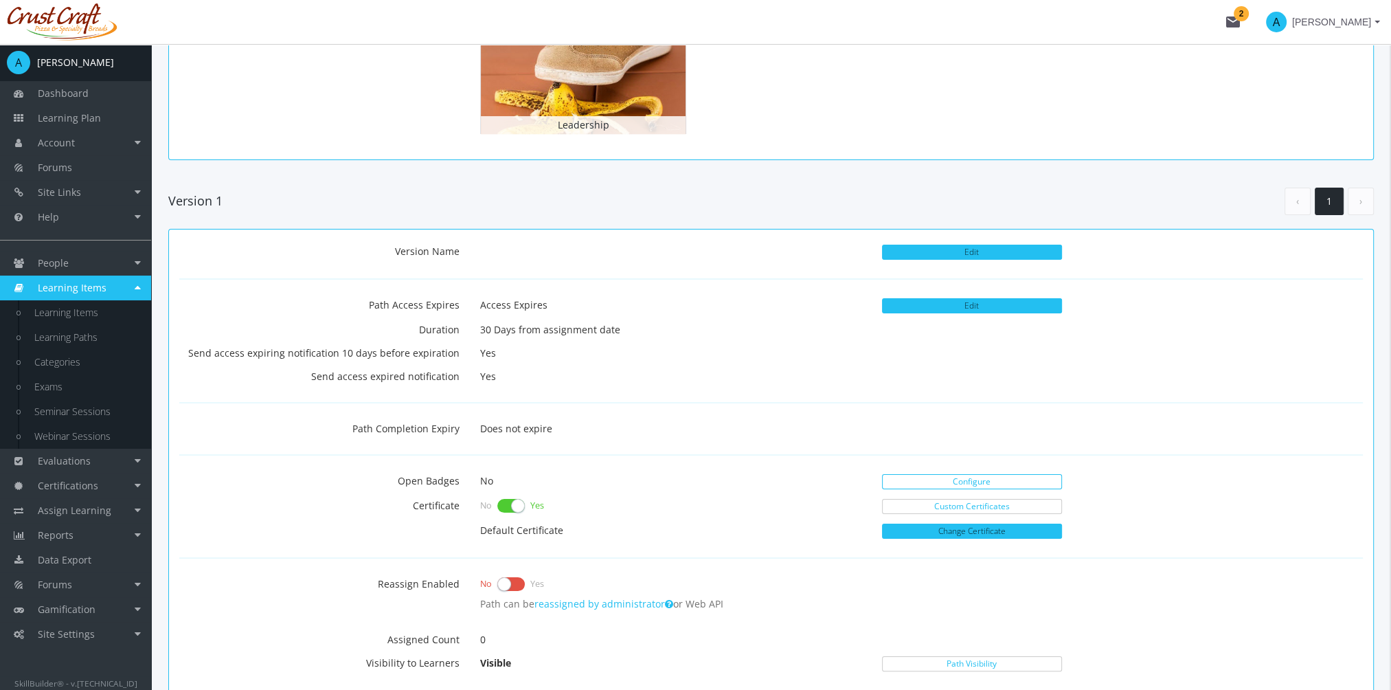
click at [1012, 478] on link "Configure" at bounding box center [972, 481] width 180 height 15
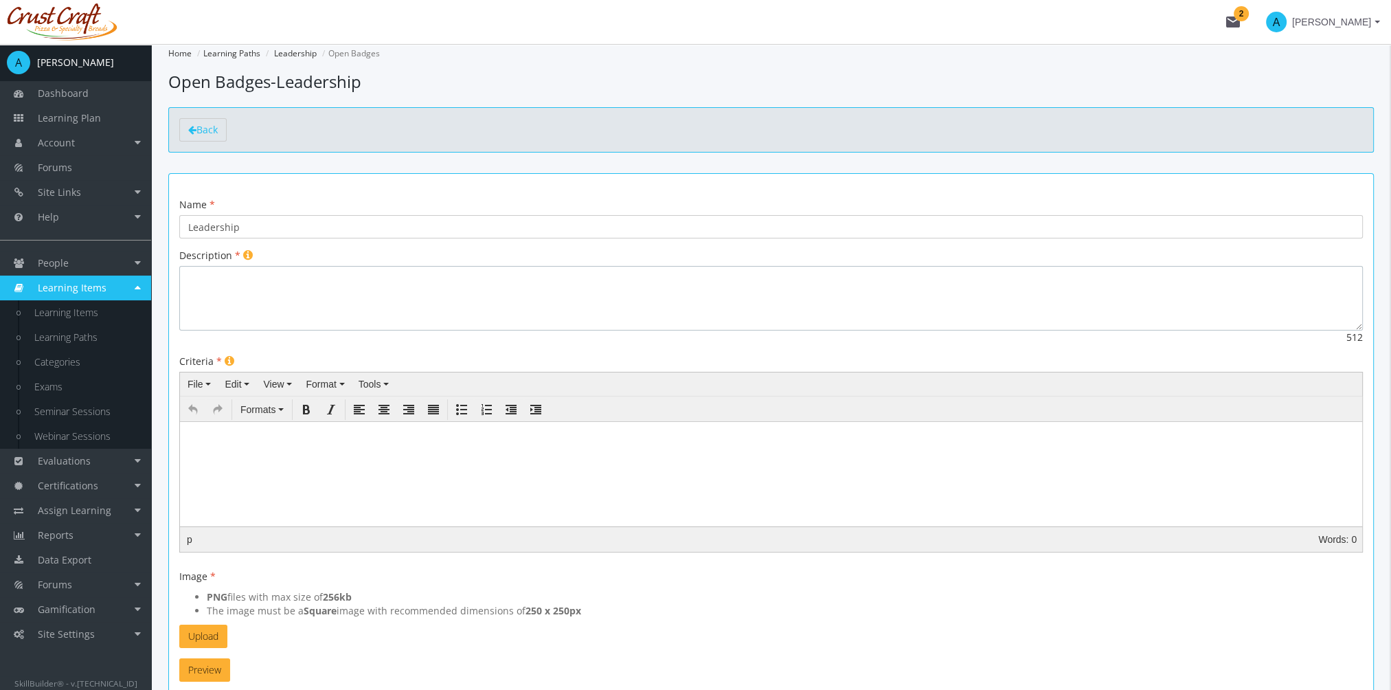
click at [216, 295] on textarea at bounding box center [770, 298] width 1183 height 65
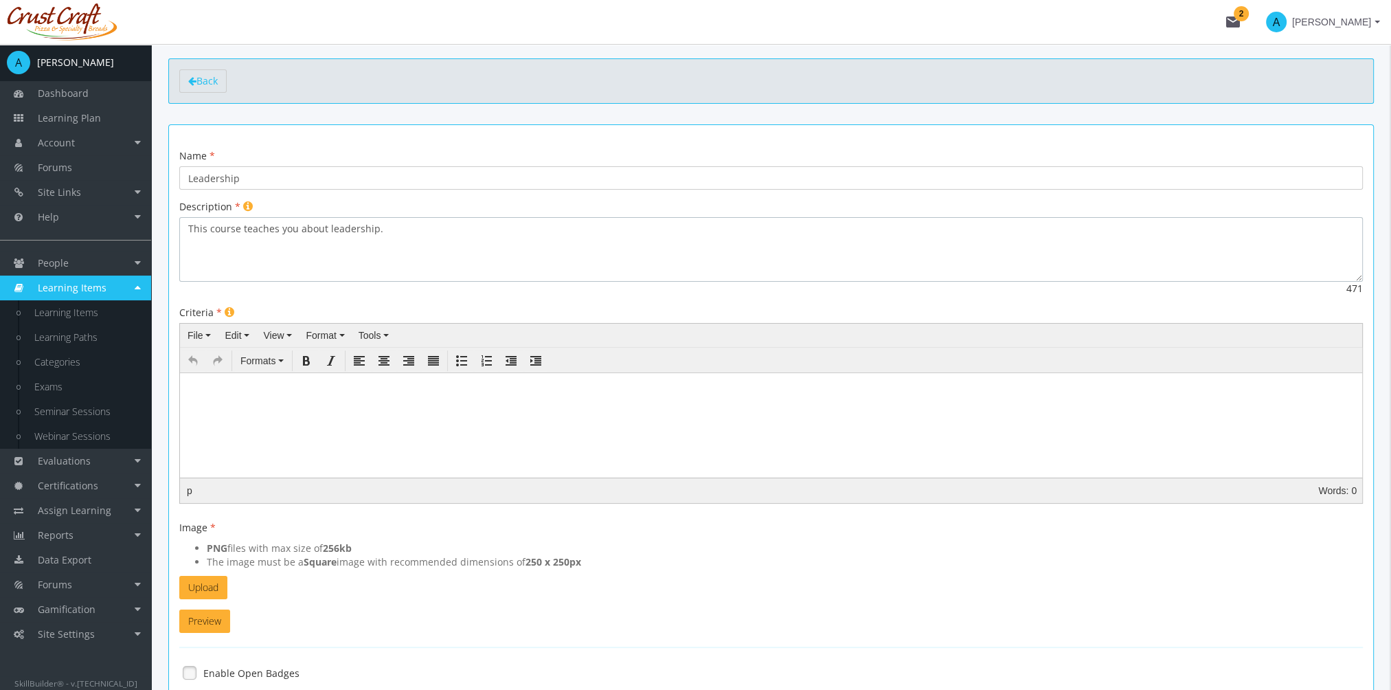
scroll to position [69, 0]
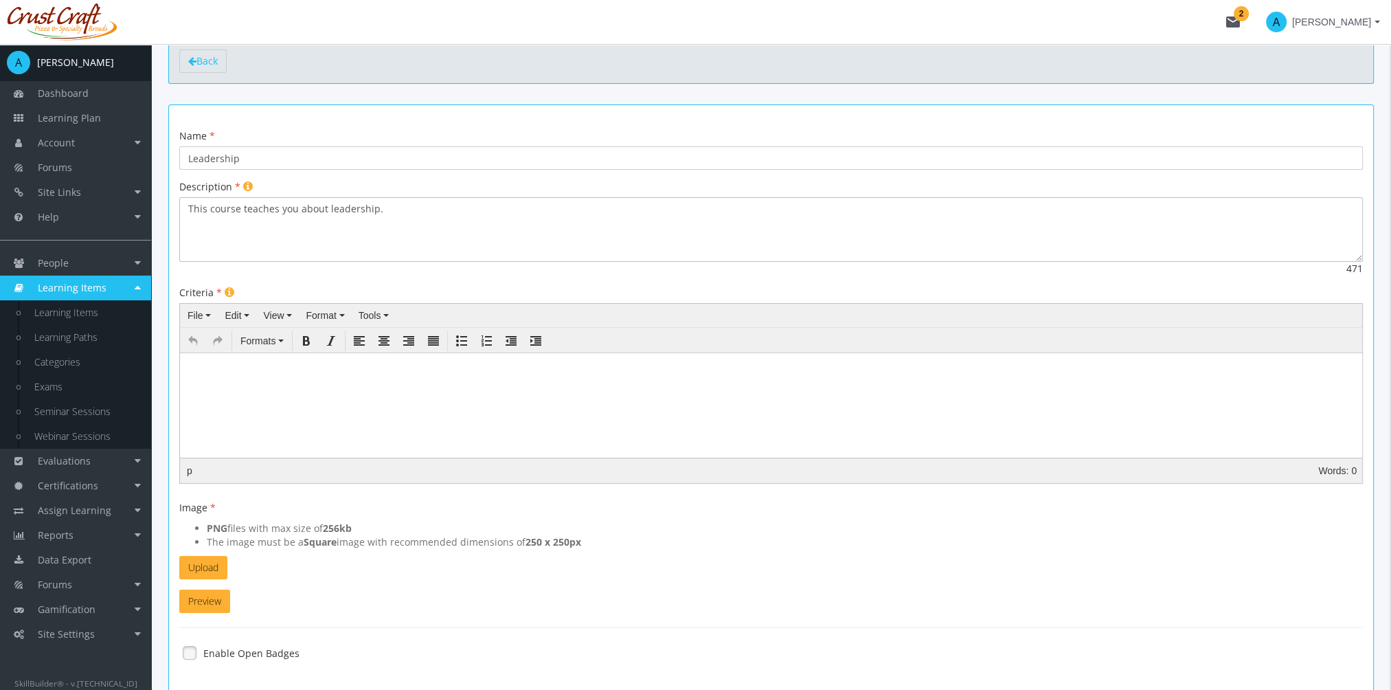
type textarea "This course teaches you about leadership."
click at [236, 370] on p at bounding box center [771, 370] width 1170 height 8
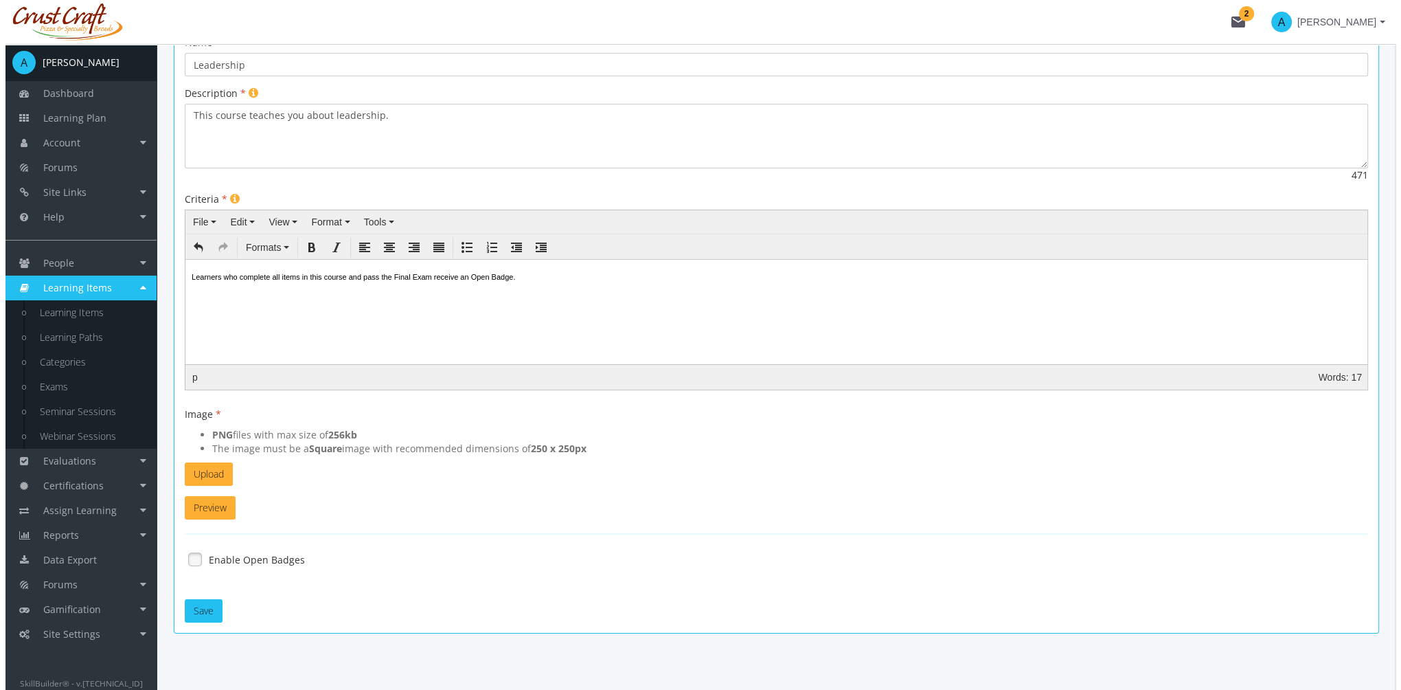
scroll to position [171, 0]
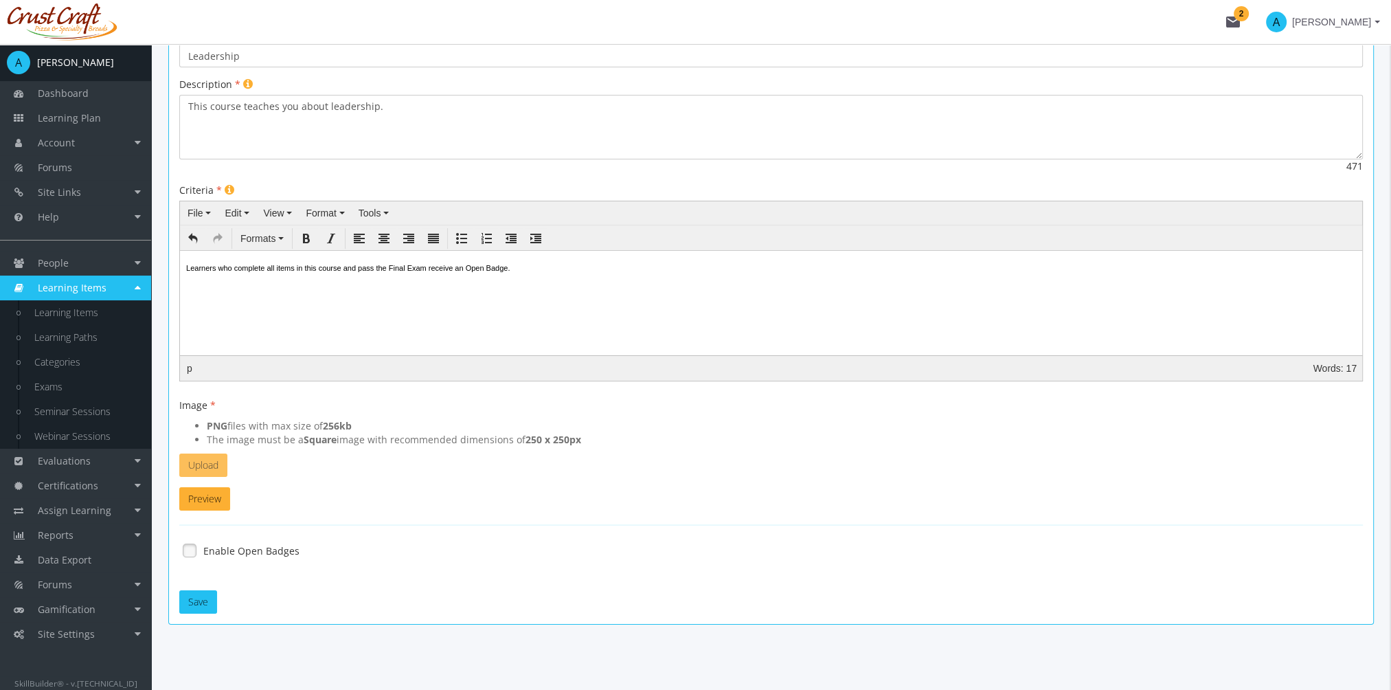
click at [209, 462] on button "Upload" at bounding box center [203, 464] width 48 height 23
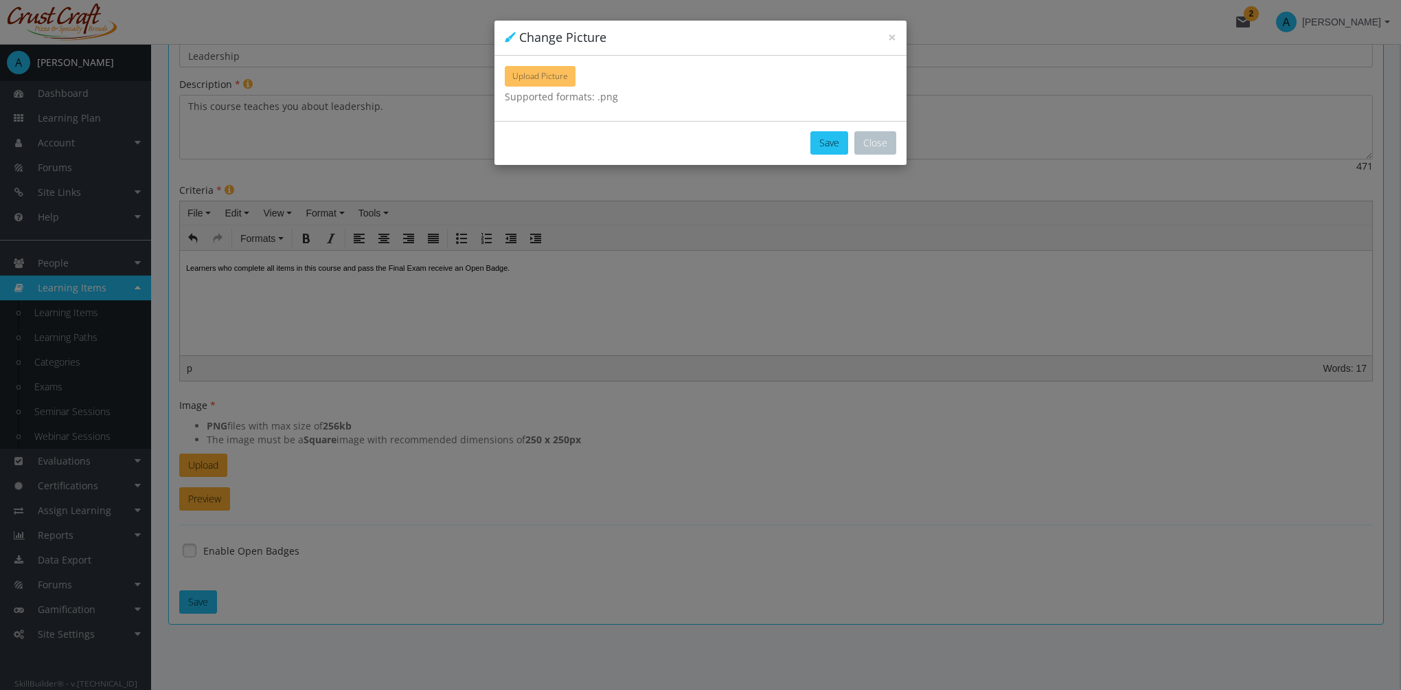
click at [565, 74] on span "Upload Picture" at bounding box center [540, 76] width 56 height 12
type input "C:\fakepath\GenericBadge_01 (1).png"
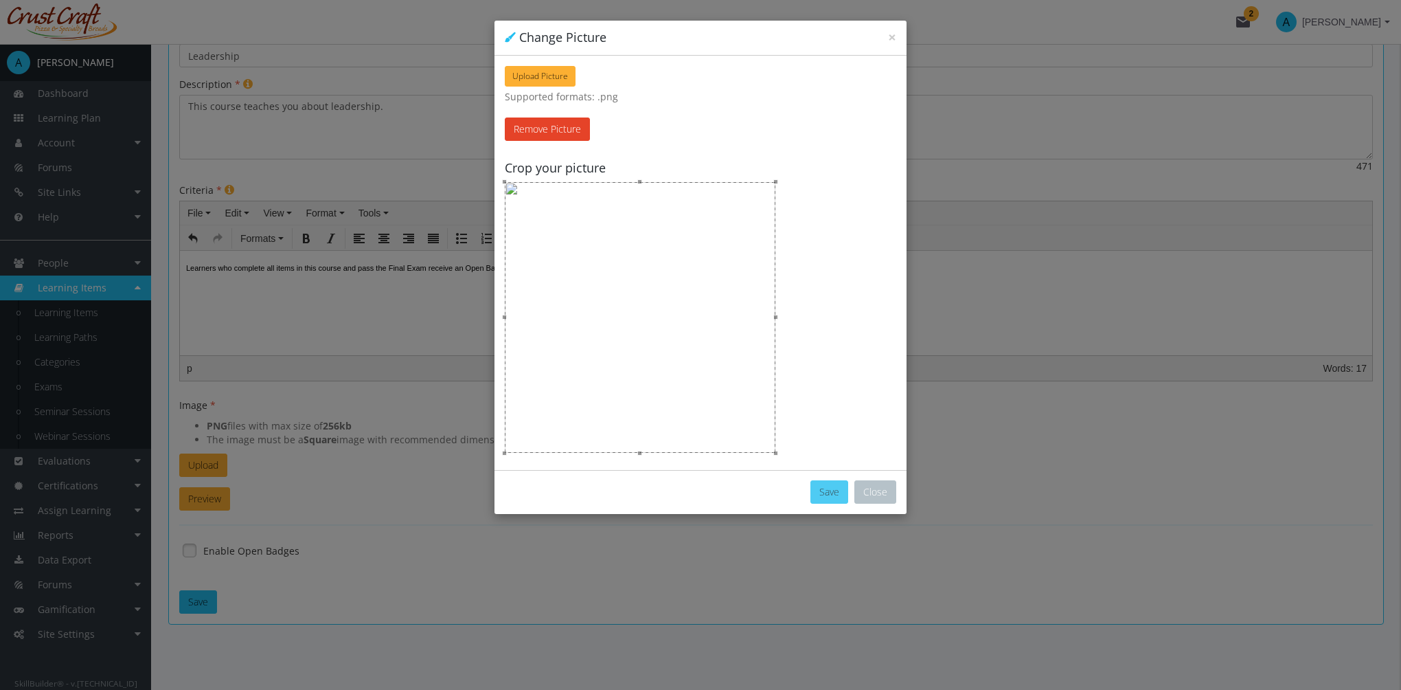
click at [825, 492] on button "Save" at bounding box center [829, 491] width 38 height 23
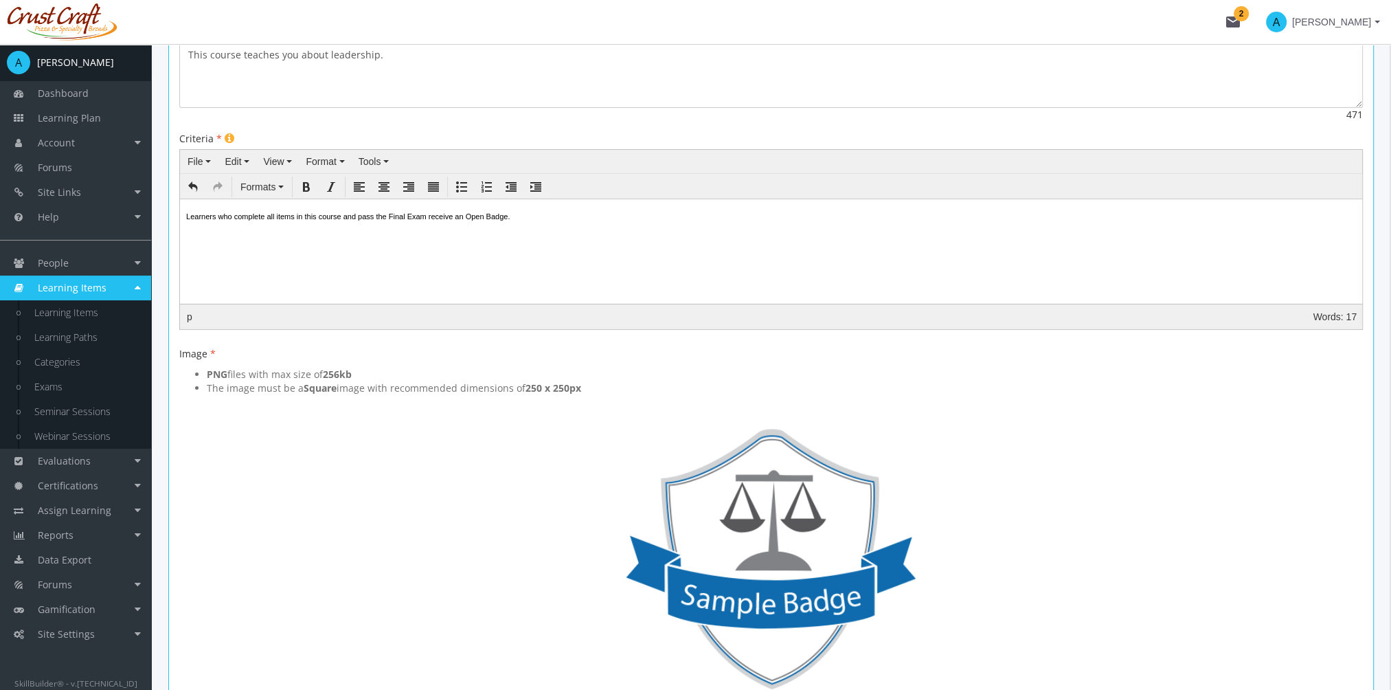
scroll to position [468, 0]
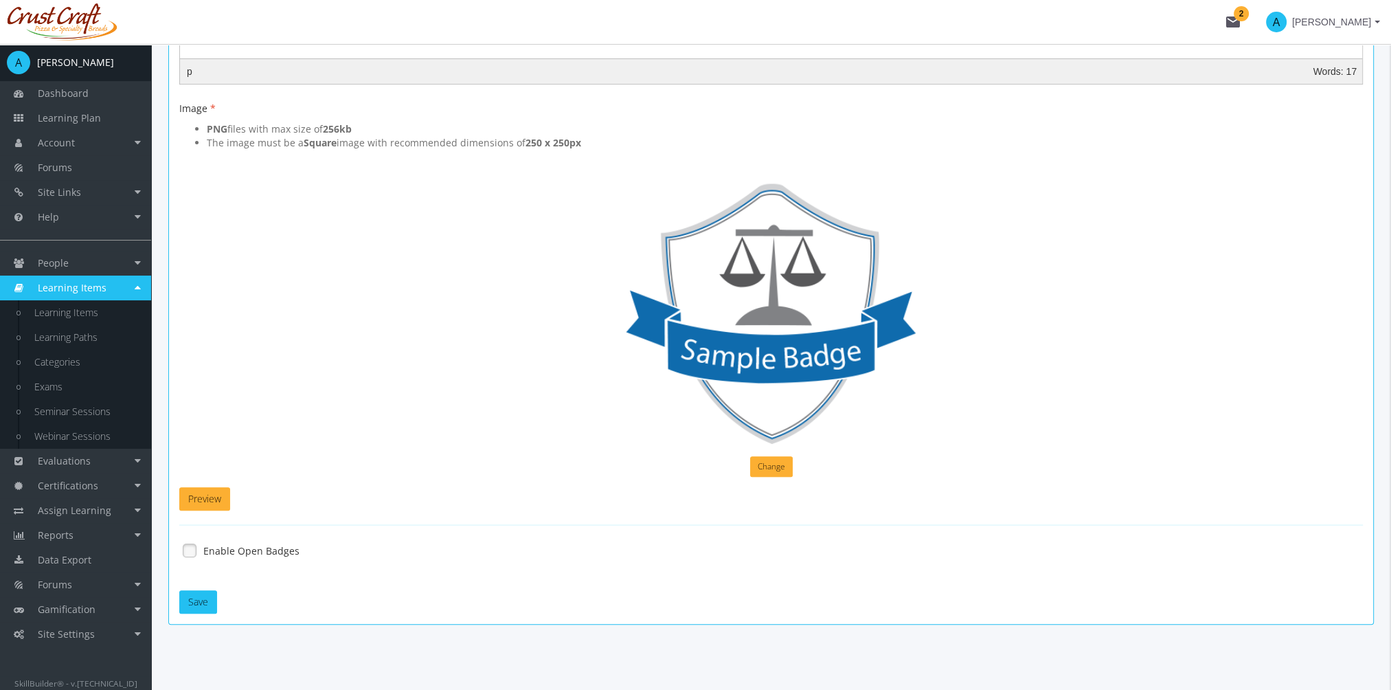
click at [256, 555] on div at bounding box center [770, 550] width 1183 height 23
click at [209, 539] on div at bounding box center [770, 550] width 1183 height 23
click at [217, 544] on label "Enable Open Badges" at bounding box center [251, 551] width 96 height 14
click at [199, 599] on button "Save" at bounding box center [198, 601] width 38 height 23
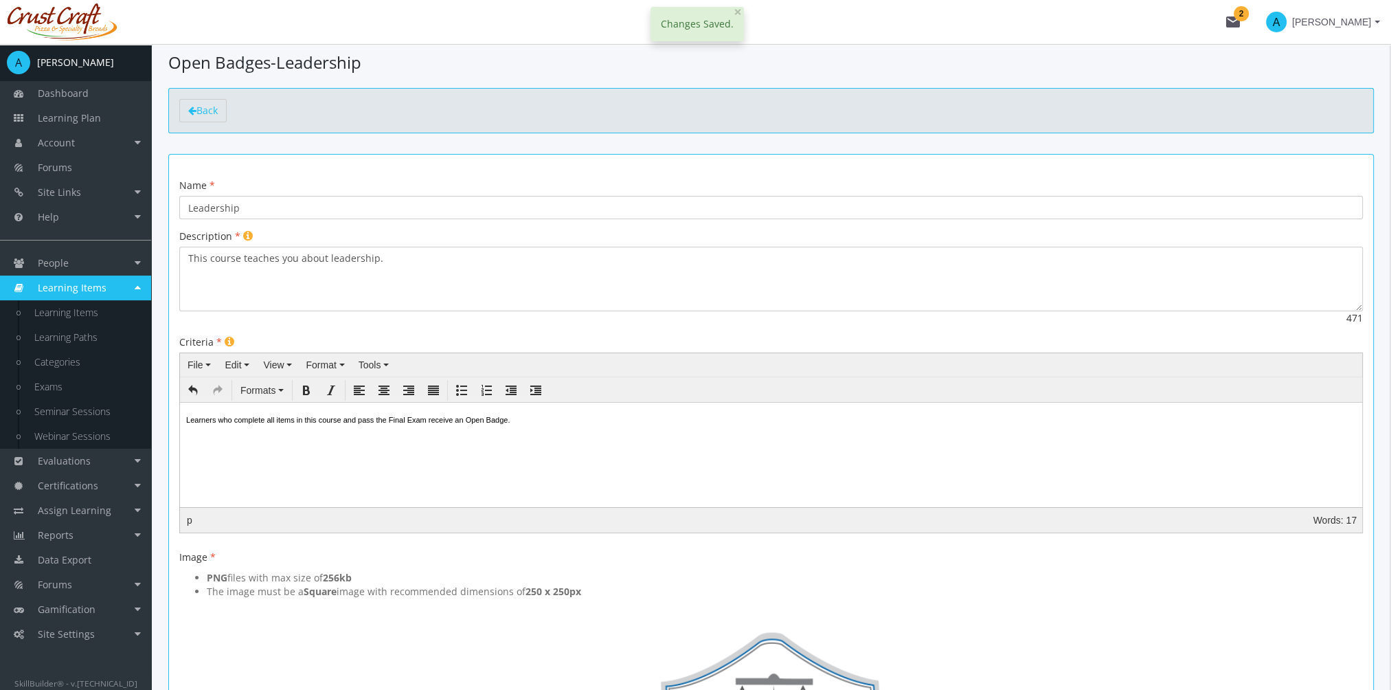
scroll to position [0, 0]
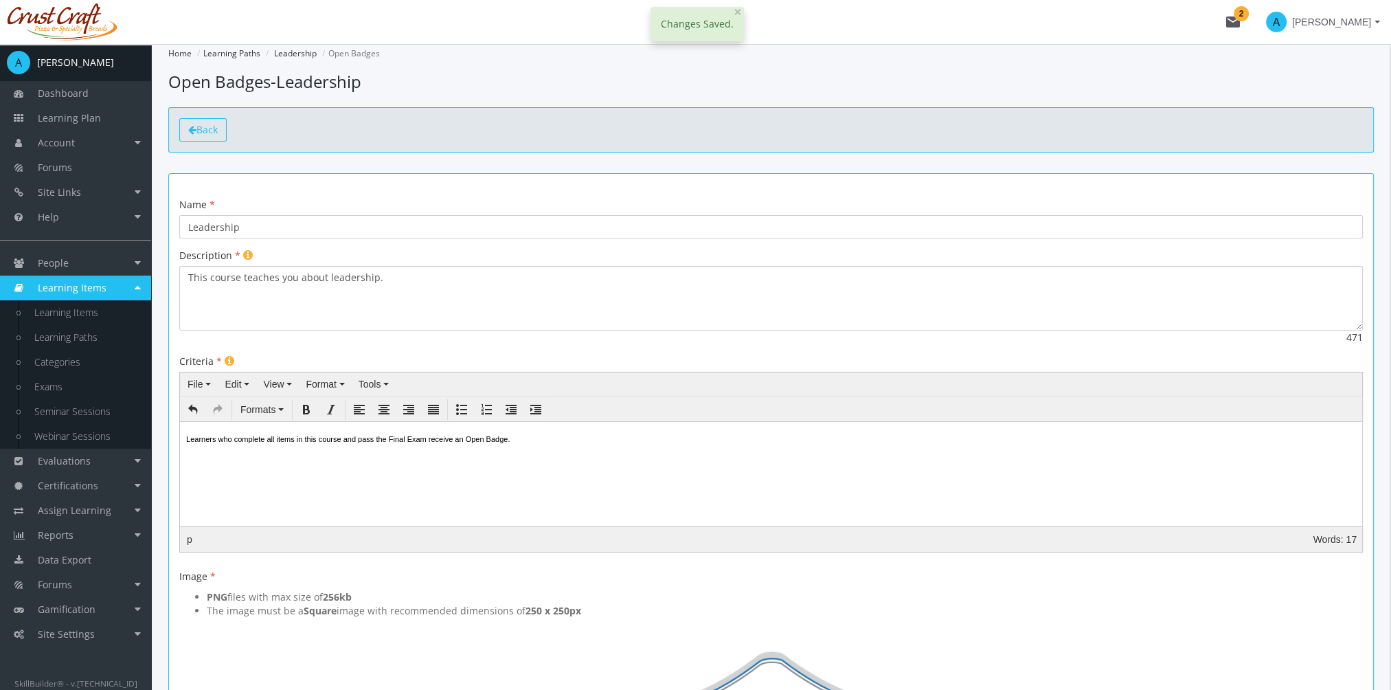
click at [217, 137] on link "Back" at bounding box center [202, 129] width 47 height 23
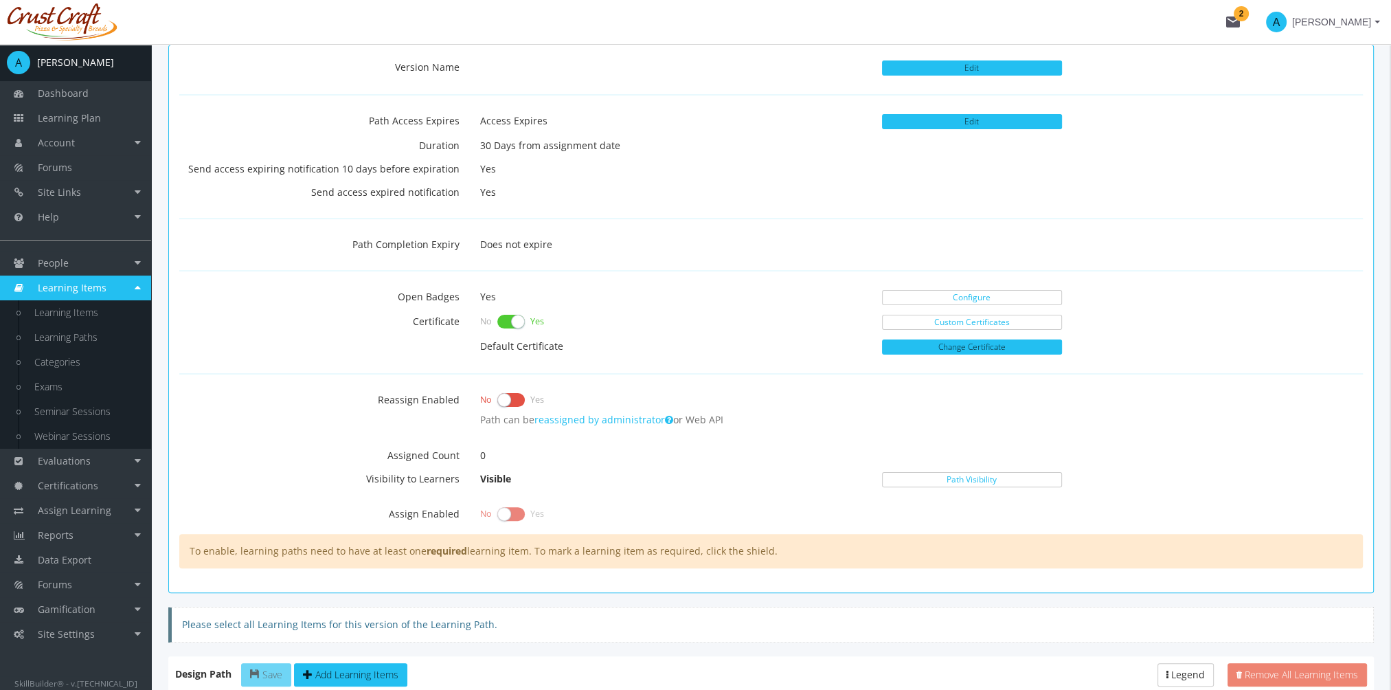
scroll to position [412, 0]
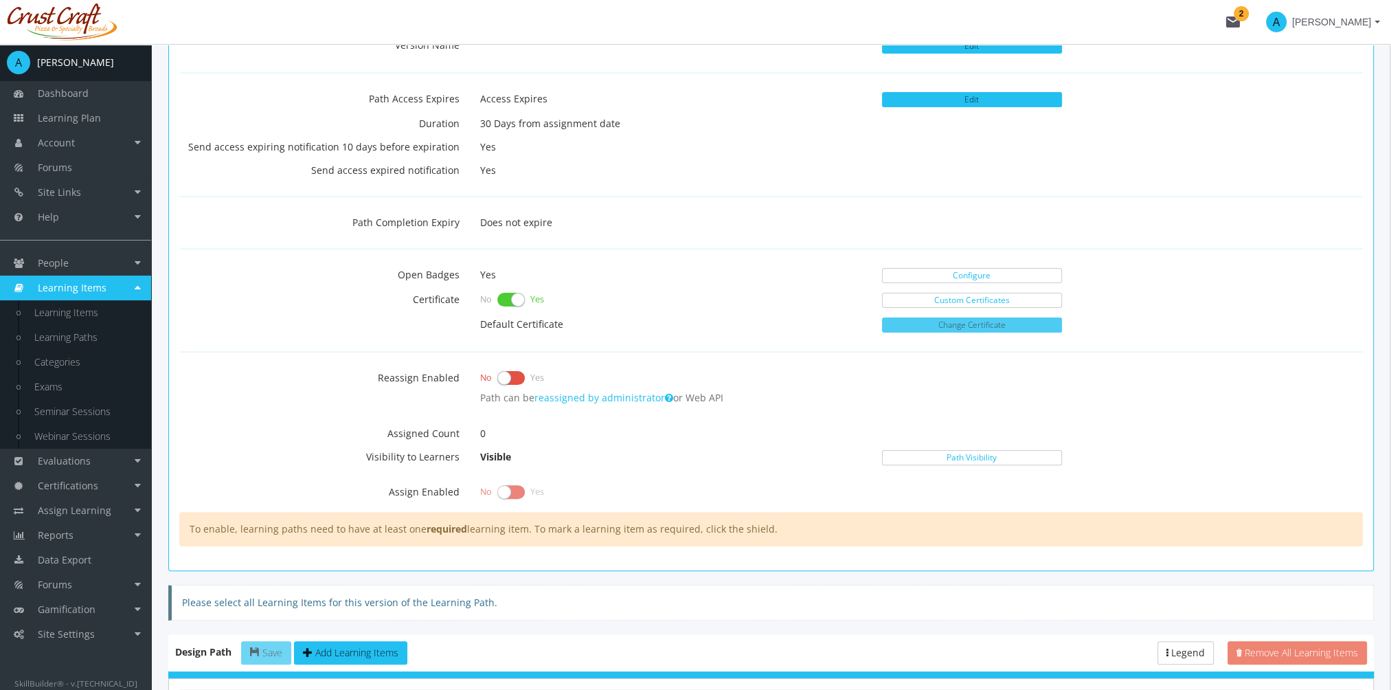
click at [997, 320] on button "Change Certificate" at bounding box center [972, 324] width 180 height 15
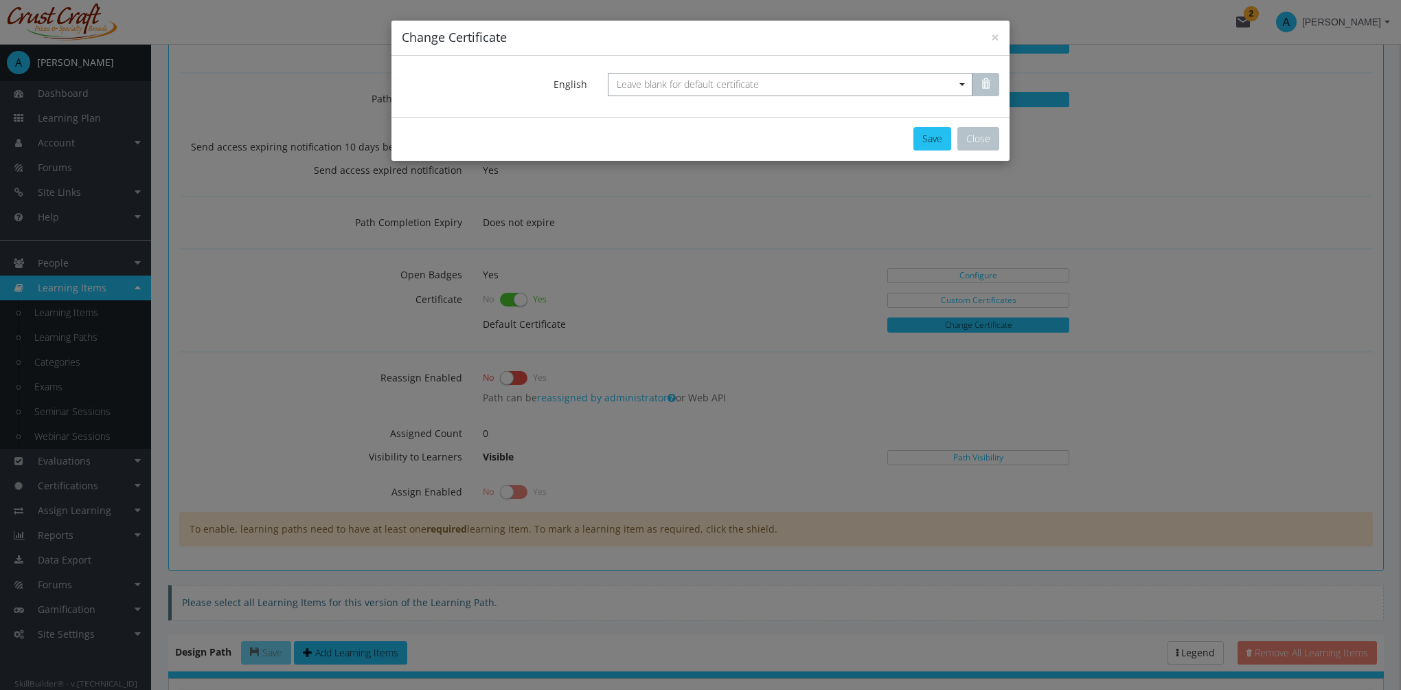
click at [833, 84] on span "Leave blank for default certificate" at bounding box center [790, 84] width 365 height 23
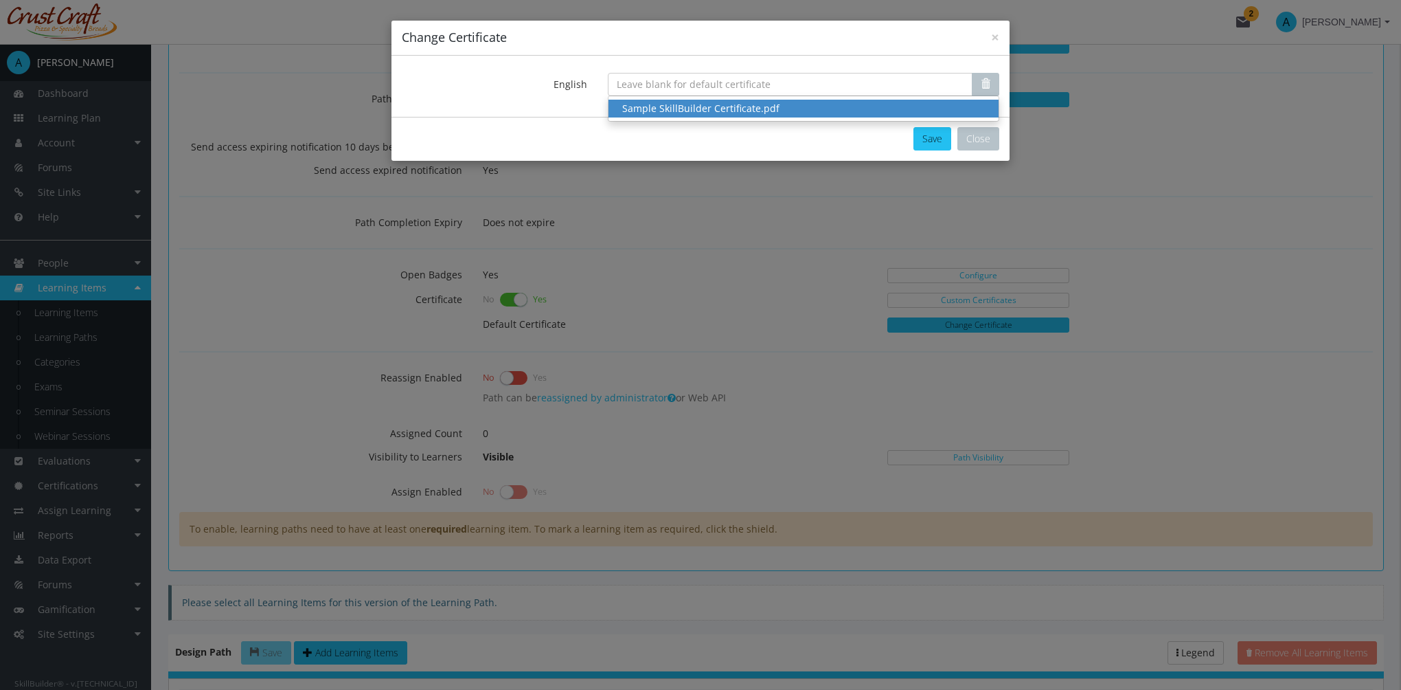
click at [810, 110] on div "Sample SkillBuilder Certificate.pdf" at bounding box center [803, 109] width 363 height 14
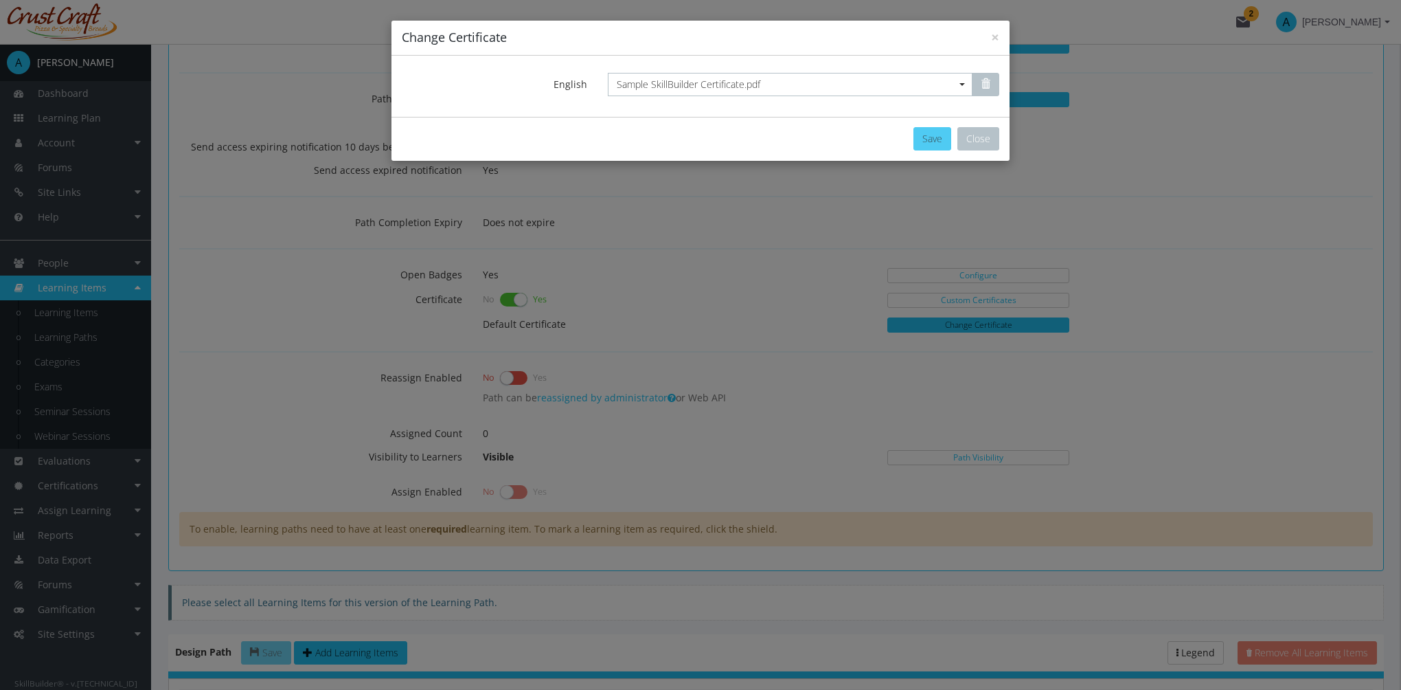
click at [924, 137] on button "Save" at bounding box center [933, 138] width 38 height 23
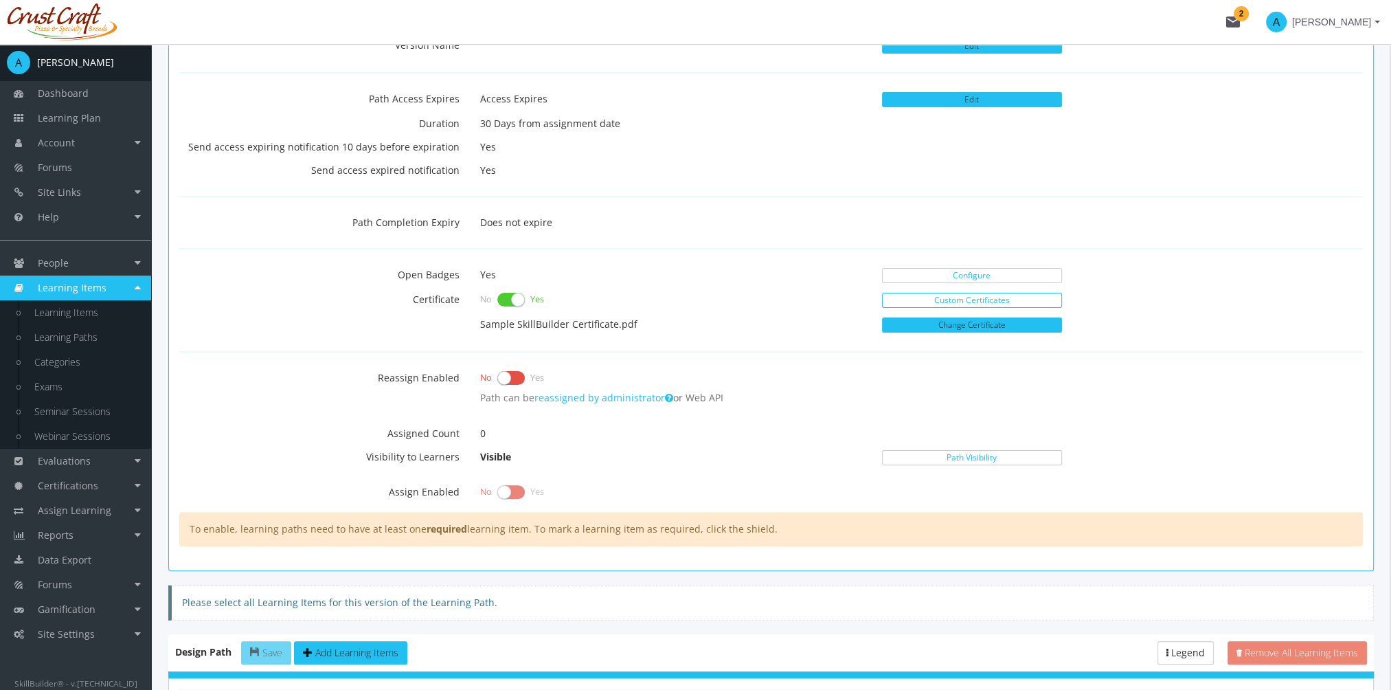
click at [964, 302] on link "Custom Certificates" at bounding box center [972, 300] width 180 height 15
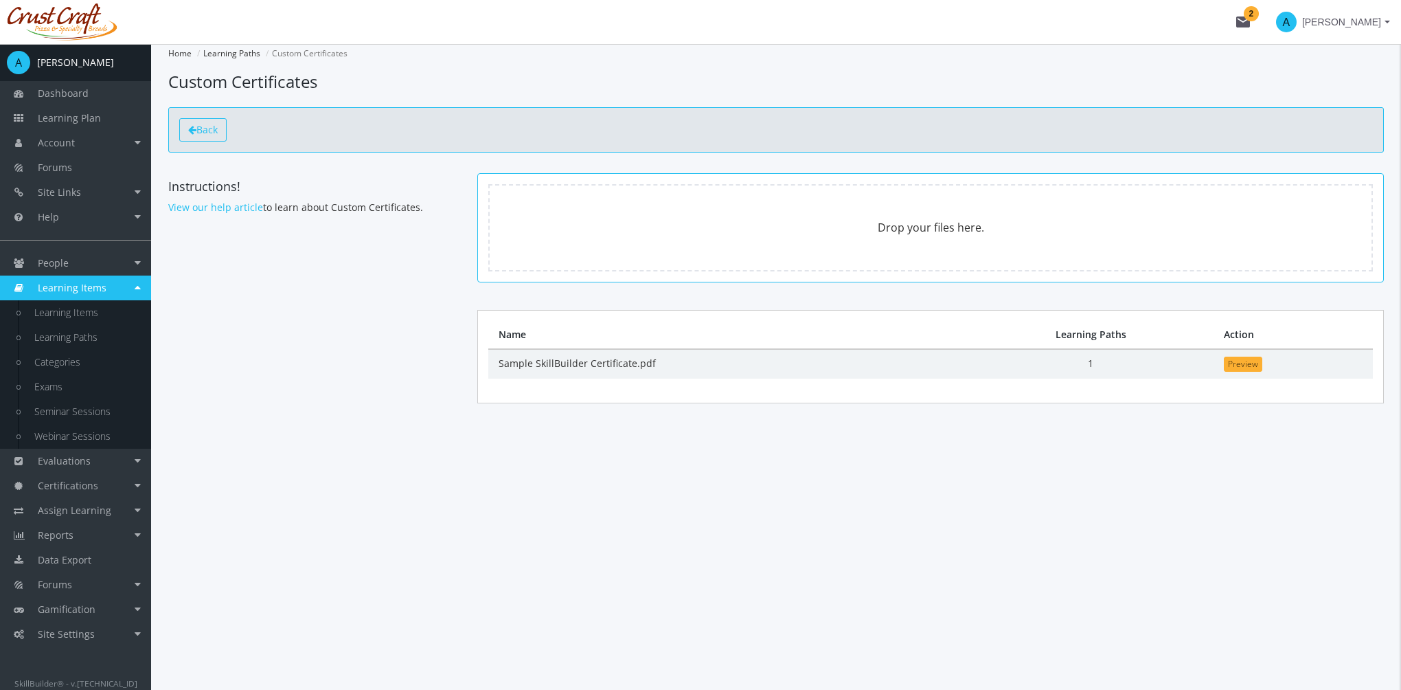
click at [216, 134] on span "Back" at bounding box center [206, 129] width 21 height 13
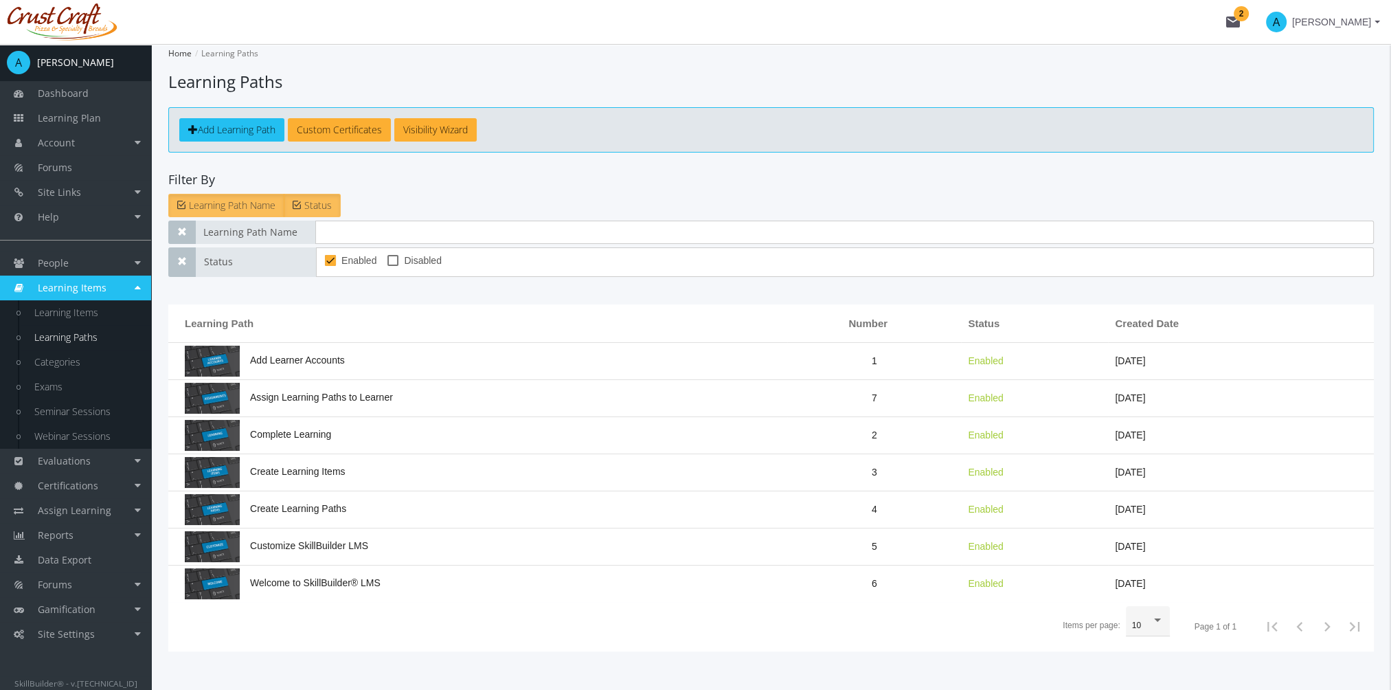
click at [81, 338] on link "Learning Paths" at bounding box center [86, 337] width 131 height 25
click at [387, 261] on span at bounding box center [392, 260] width 11 height 11
click at [387, 265] on input "Disabled" at bounding box center [387, 265] width 1 height 1
checkbox input "true"
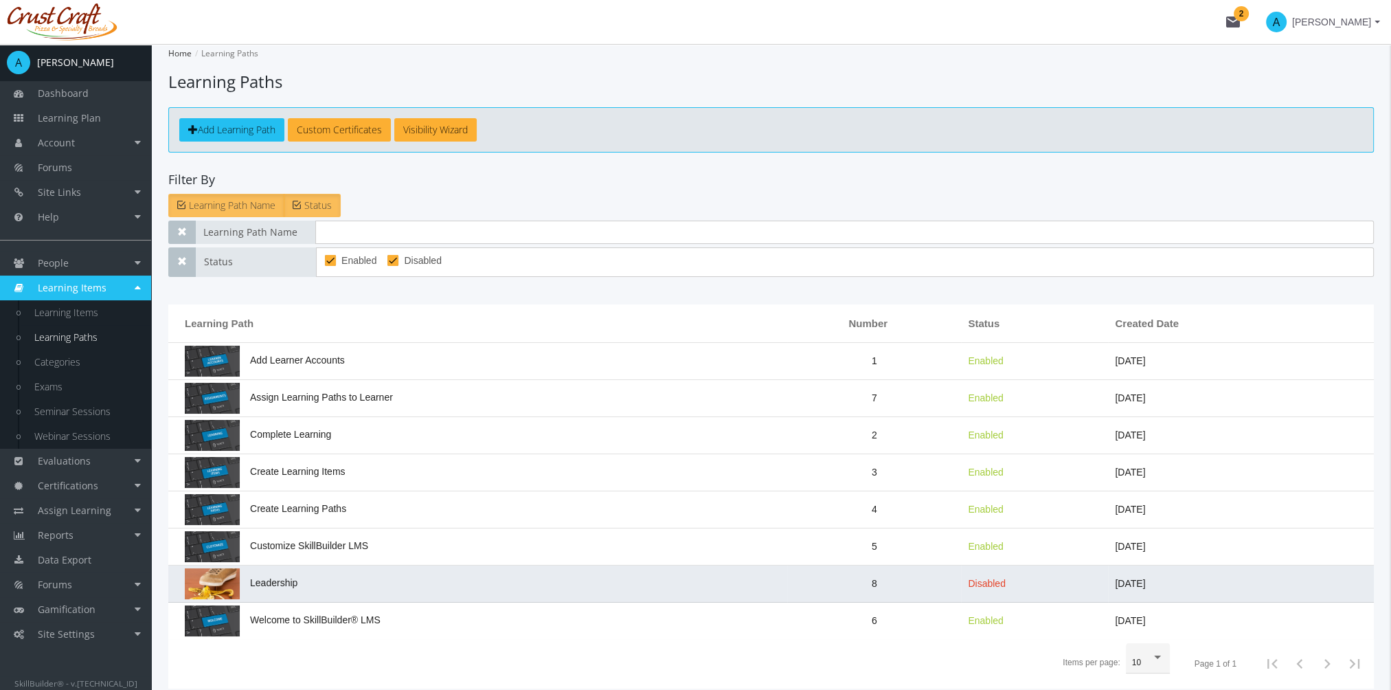
click at [339, 576] on td "Leadership" at bounding box center [477, 583] width 619 height 37
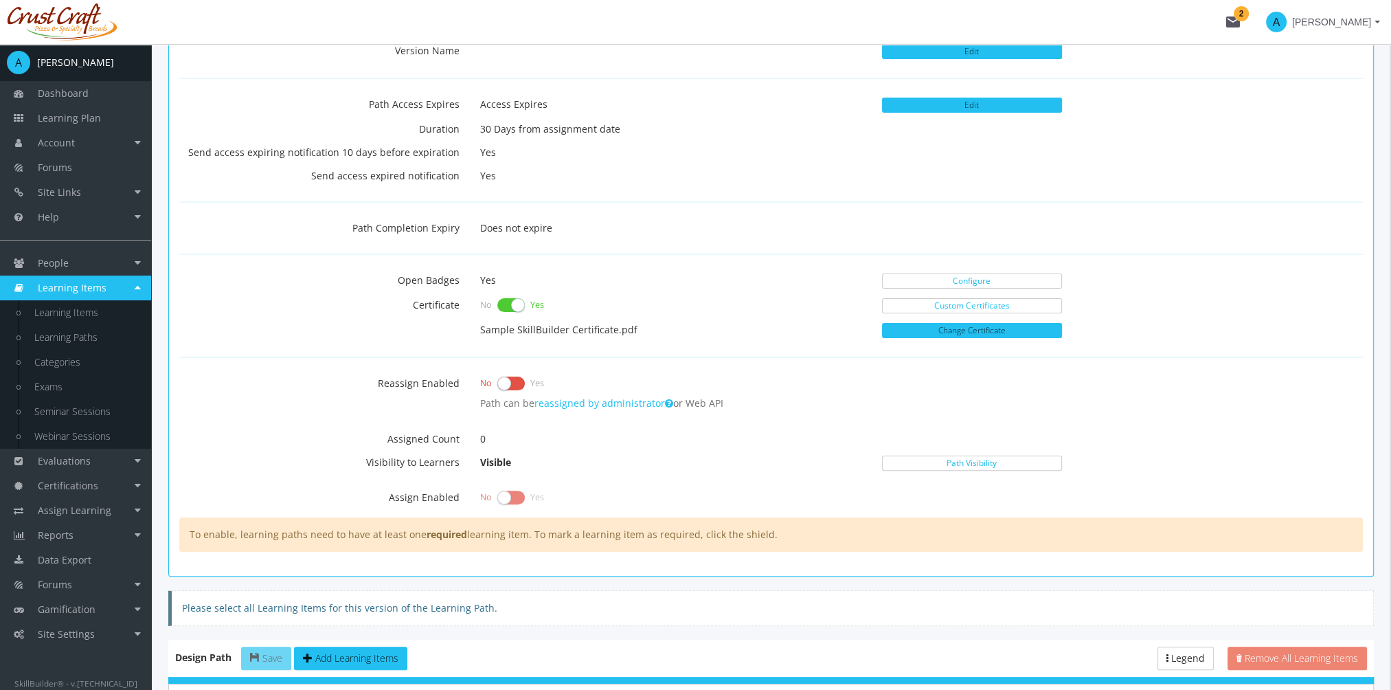
scroll to position [481, 0]
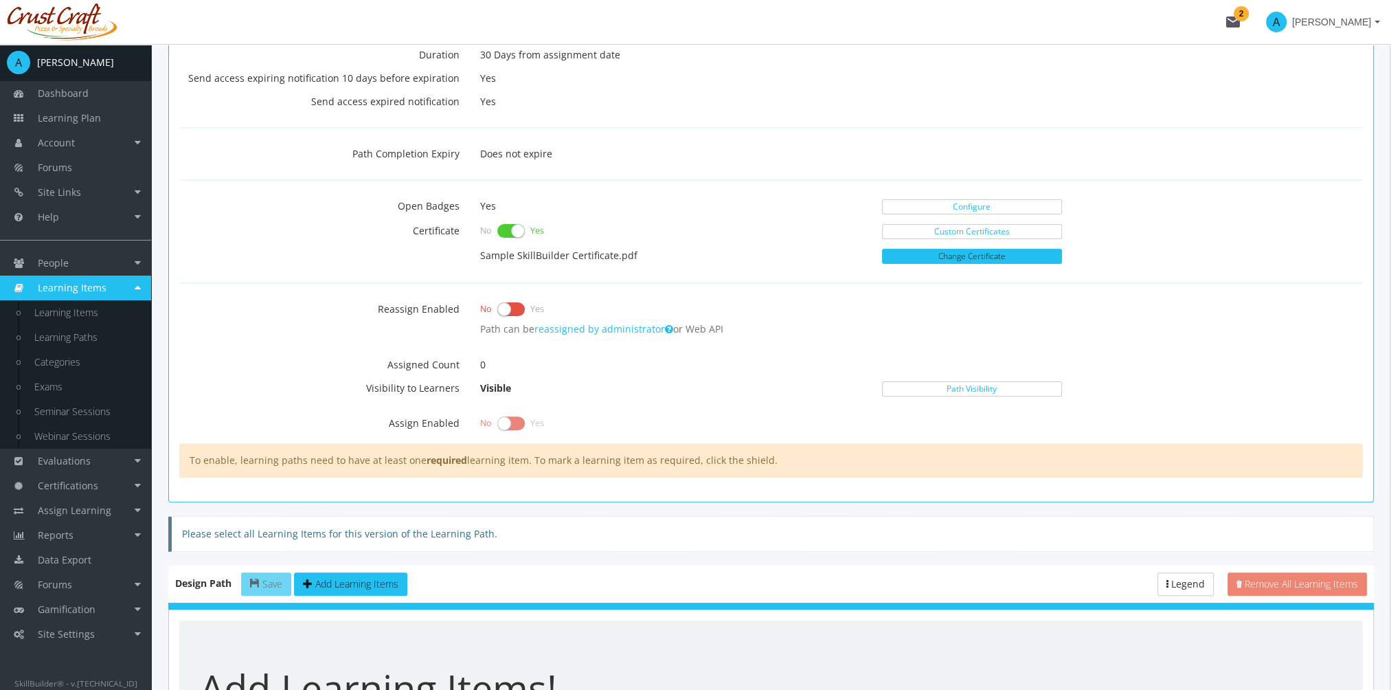
click at [502, 304] on label at bounding box center [510, 308] width 27 height 19
click at [0, 0] on input "checkbox" at bounding box center [0, 0] width 0 height 0
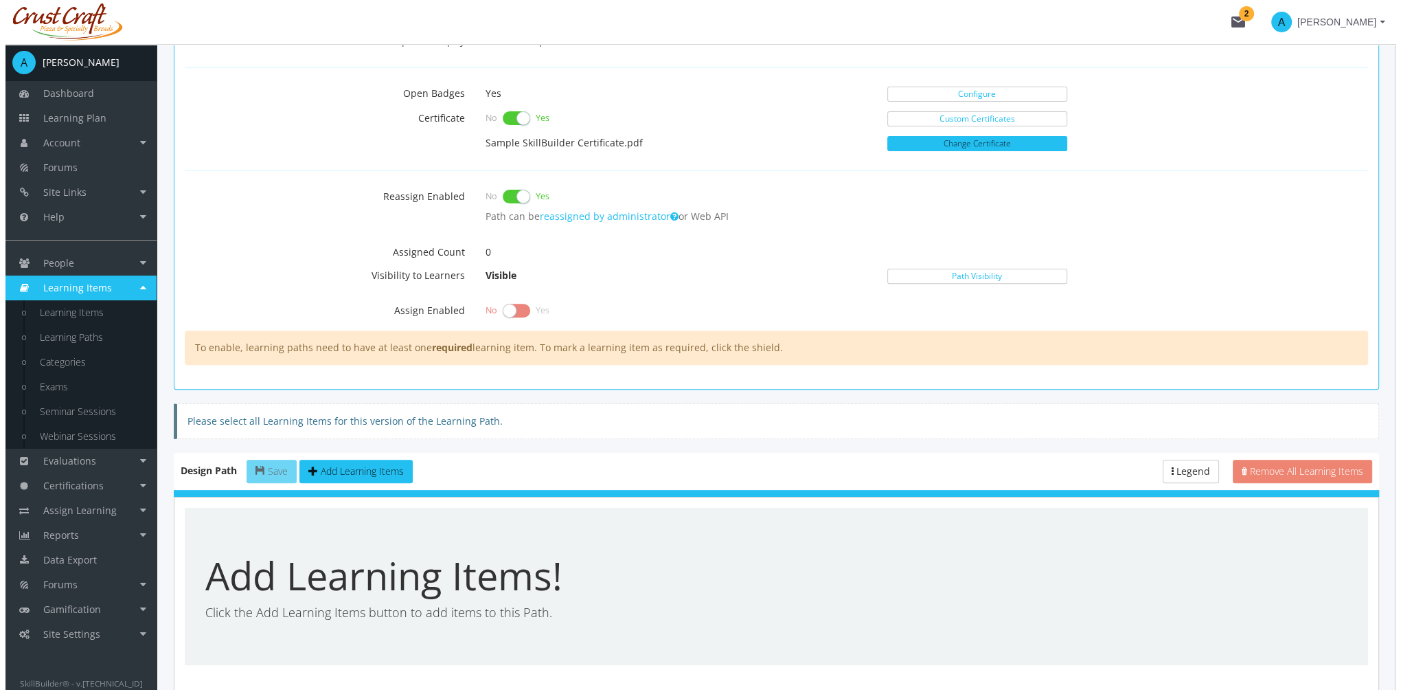
scroll to position [618, 0]
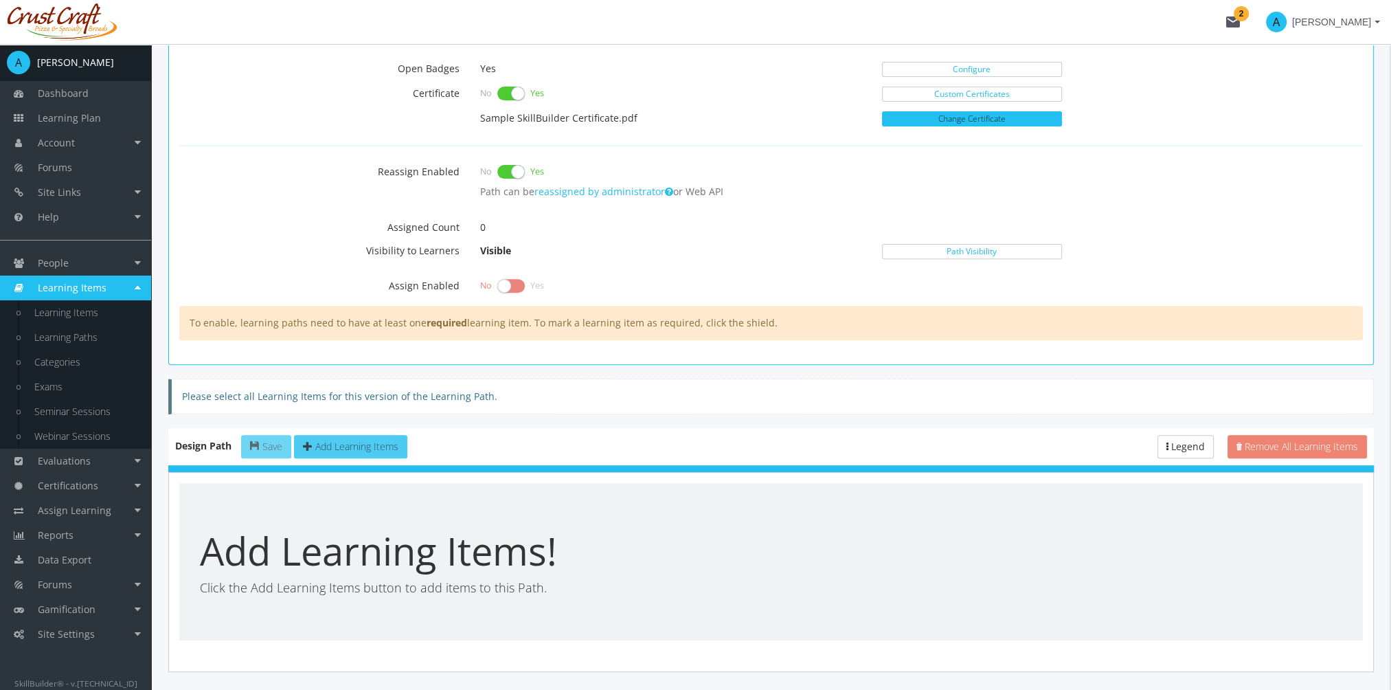
click at [358, 442] on span "Add Learning Items" at bounding box center [356, 446] width 83 height 13
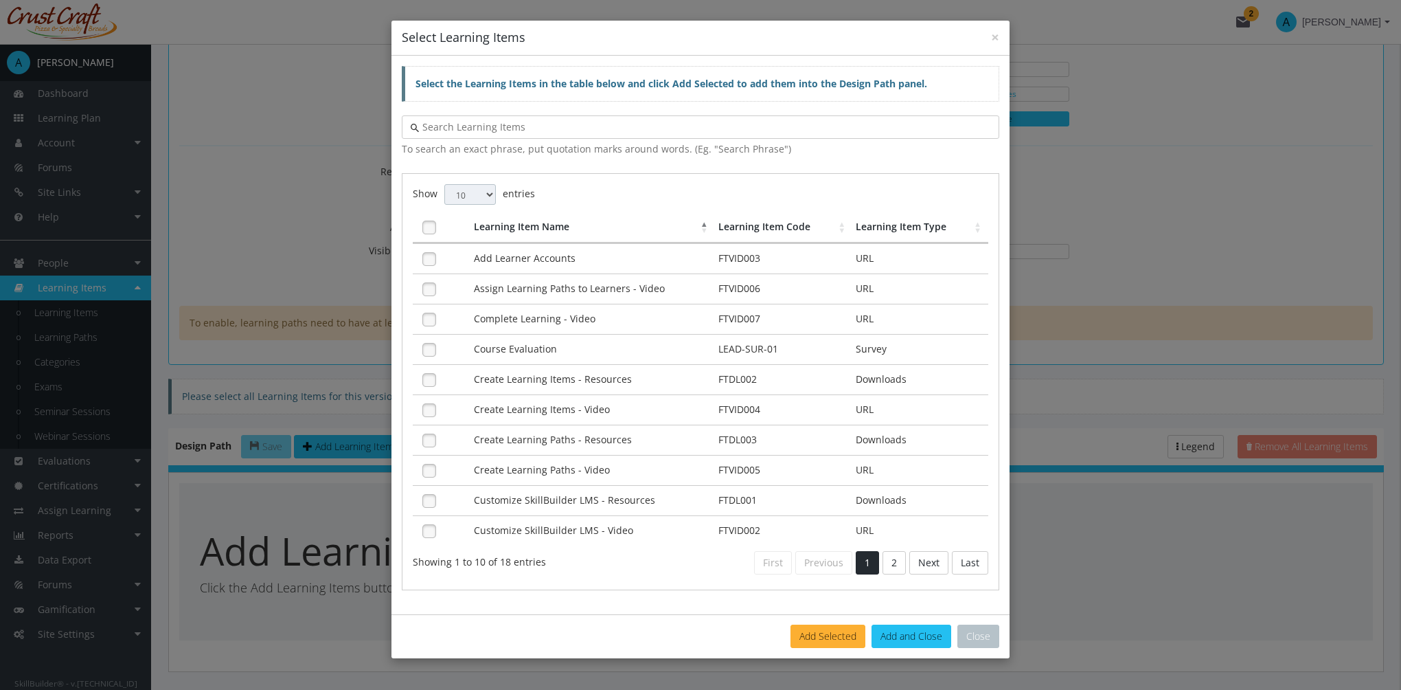
click at [482, 199] on select "10 25 50 100" at bounding box center [470, 194] width 52 height 21
select select "100"
click at [444, 184] on select "10 25 50 100" at bounding box center [470, 194] width 52 height 21
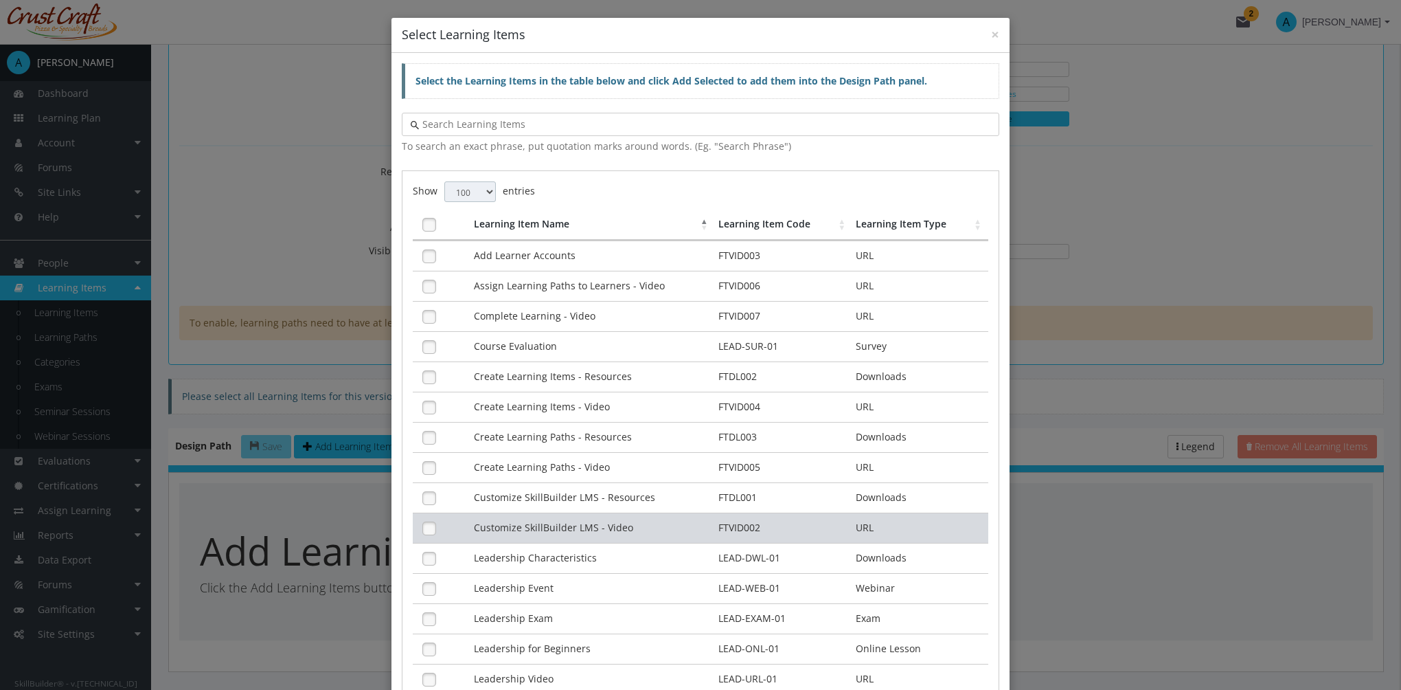
scroll to position [0, 0]
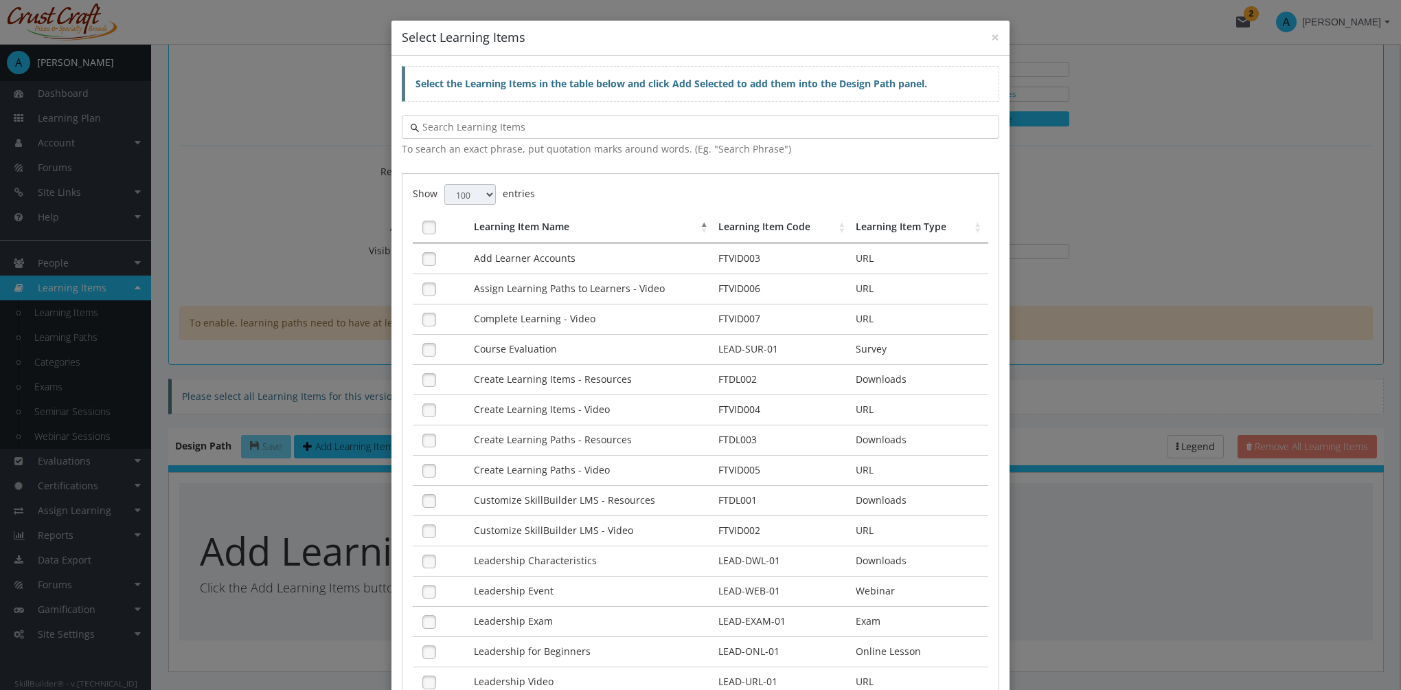
click at [766, 228] on th "Learning Item Code" at bounding box center [784, 227] width 138 height 31
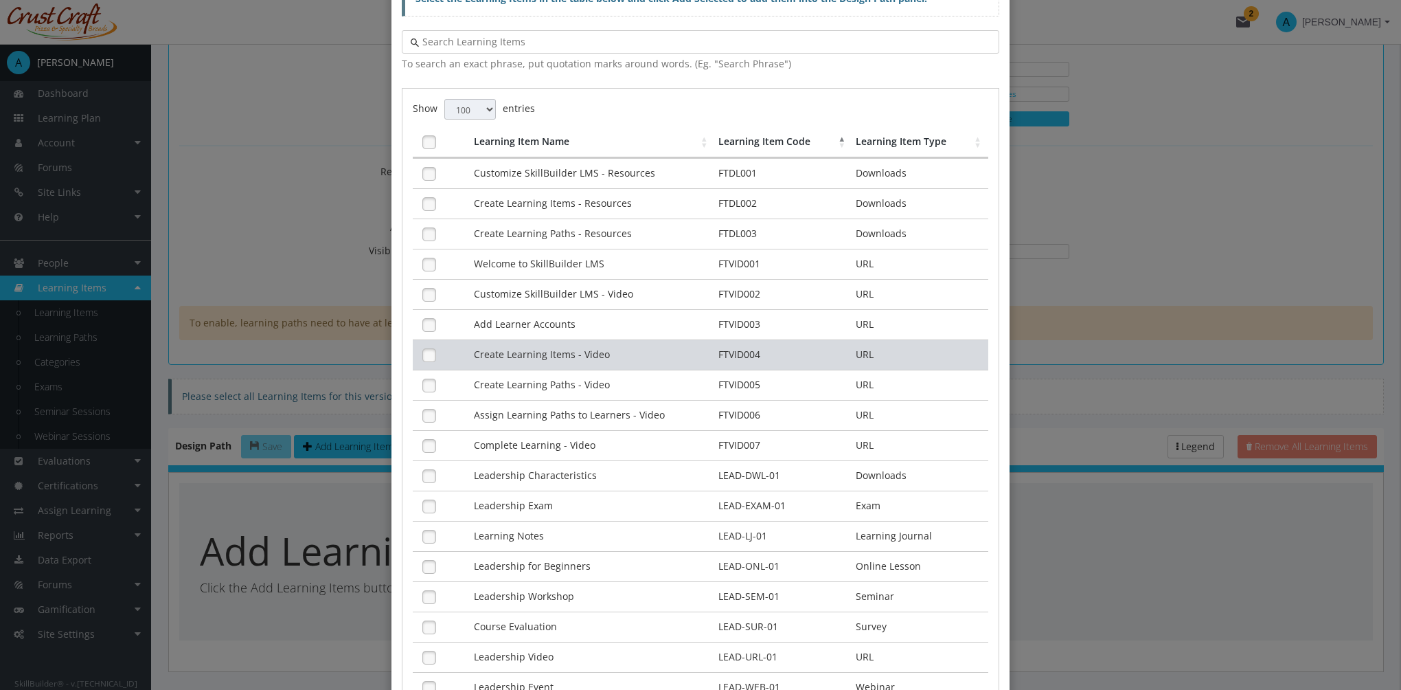
scroll to position [206, 0]
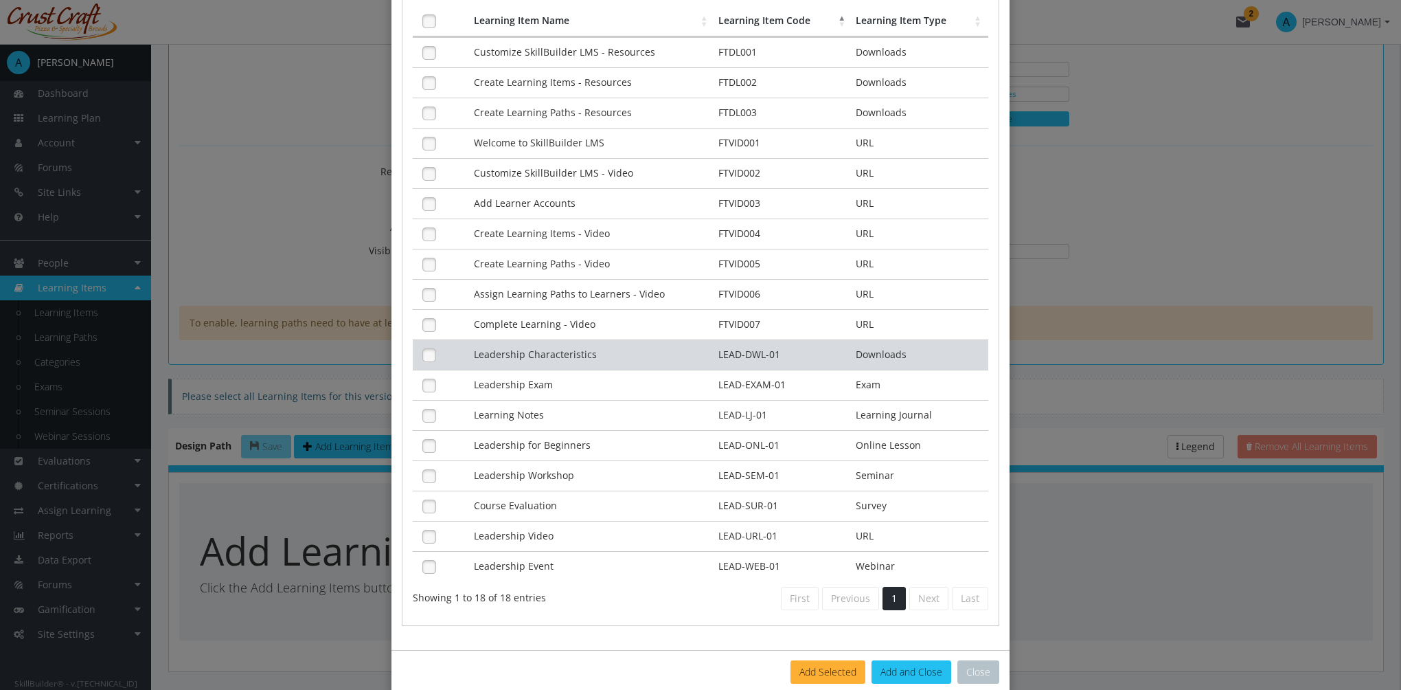
click at [502, 351] on td "Leadership Characteristics" at bounding box center [592, 354] width 245 height 30
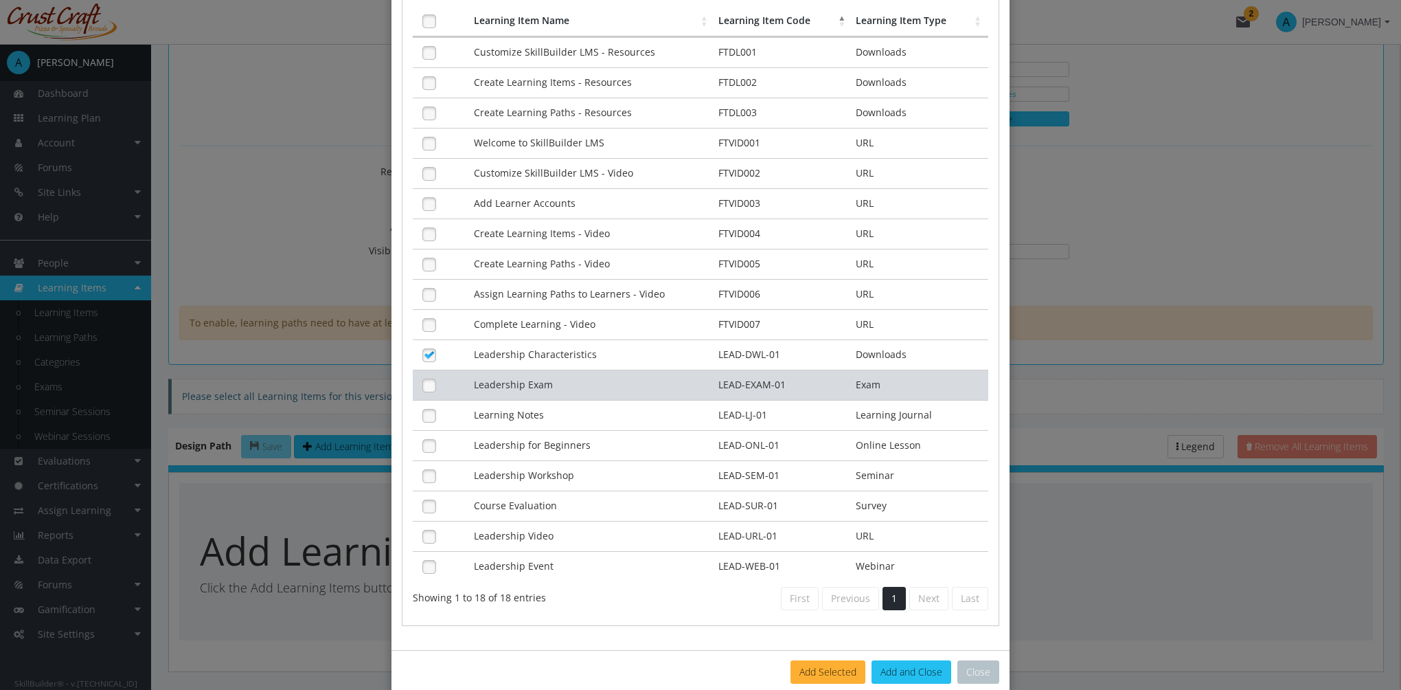
click at [510, 378] on td "Leadership Exam" at bounding box center [592, 385] width 245 height 30
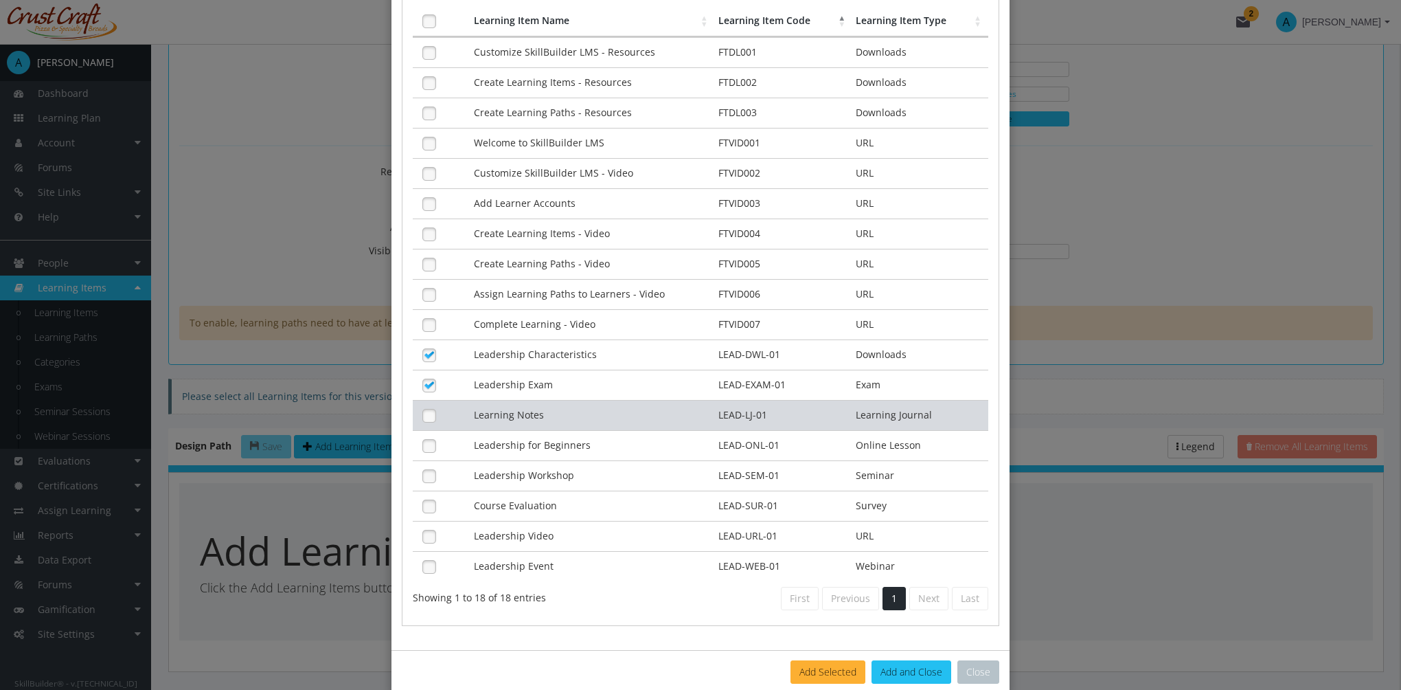
click at [511, 403] on td "Learning Notes" at bounding box center [592, 415] width 245 height 30
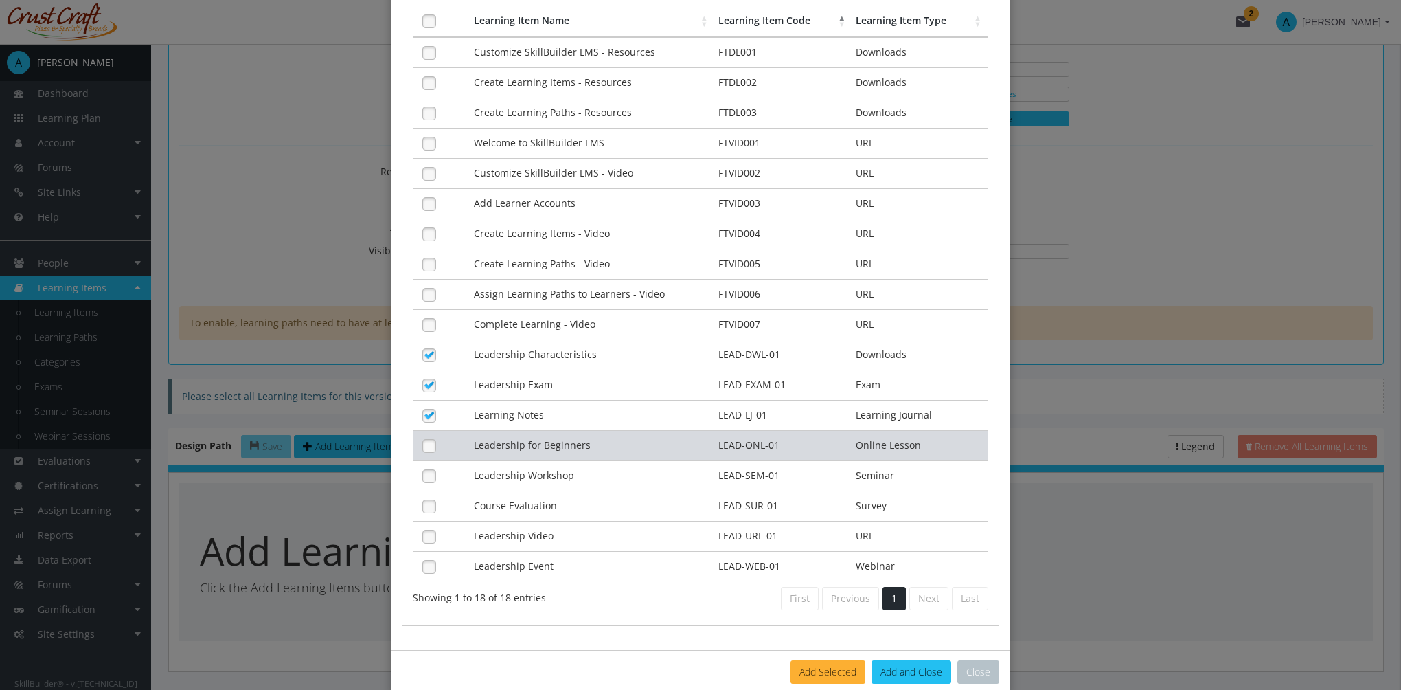
click at [513, 440] on td "Leadership for Beginners" at bounding box center [592, 445] width 245 height 30
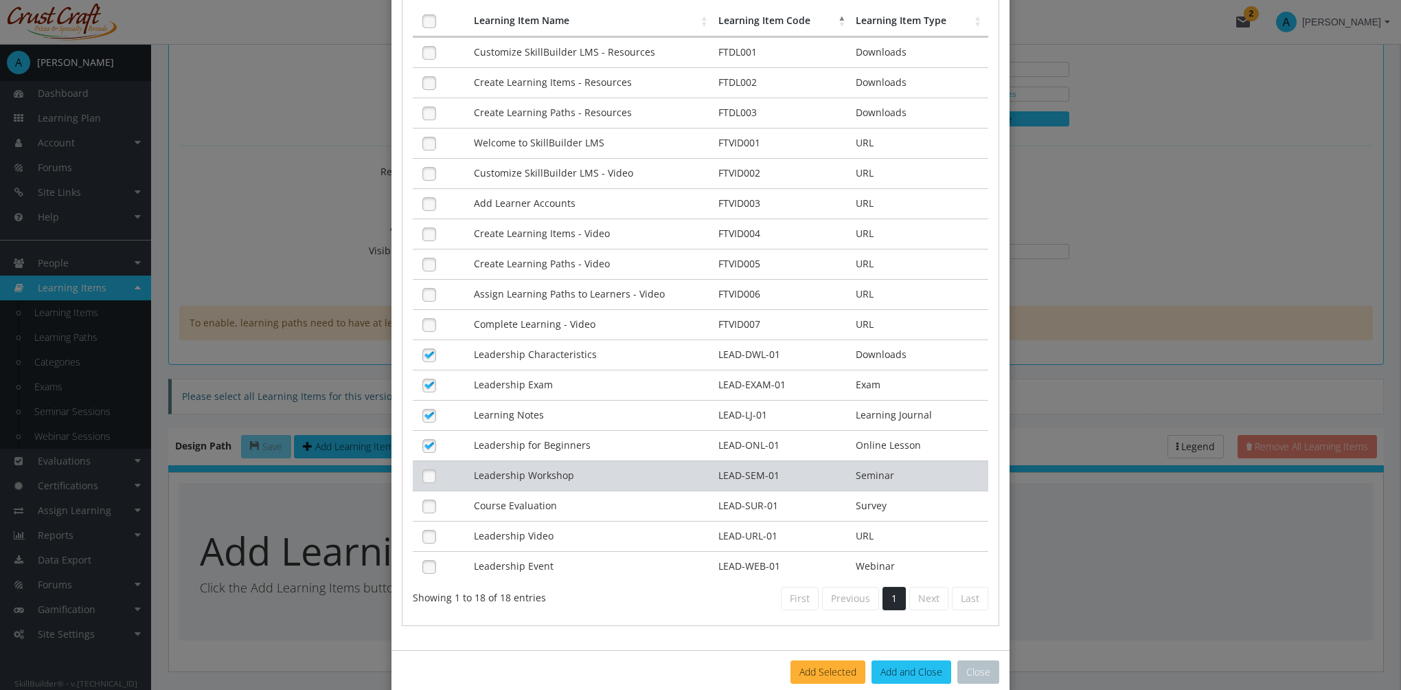
click at [512, 467] on td "Leadership Workshop" at bounding box center [592, 475] width 245 height 30
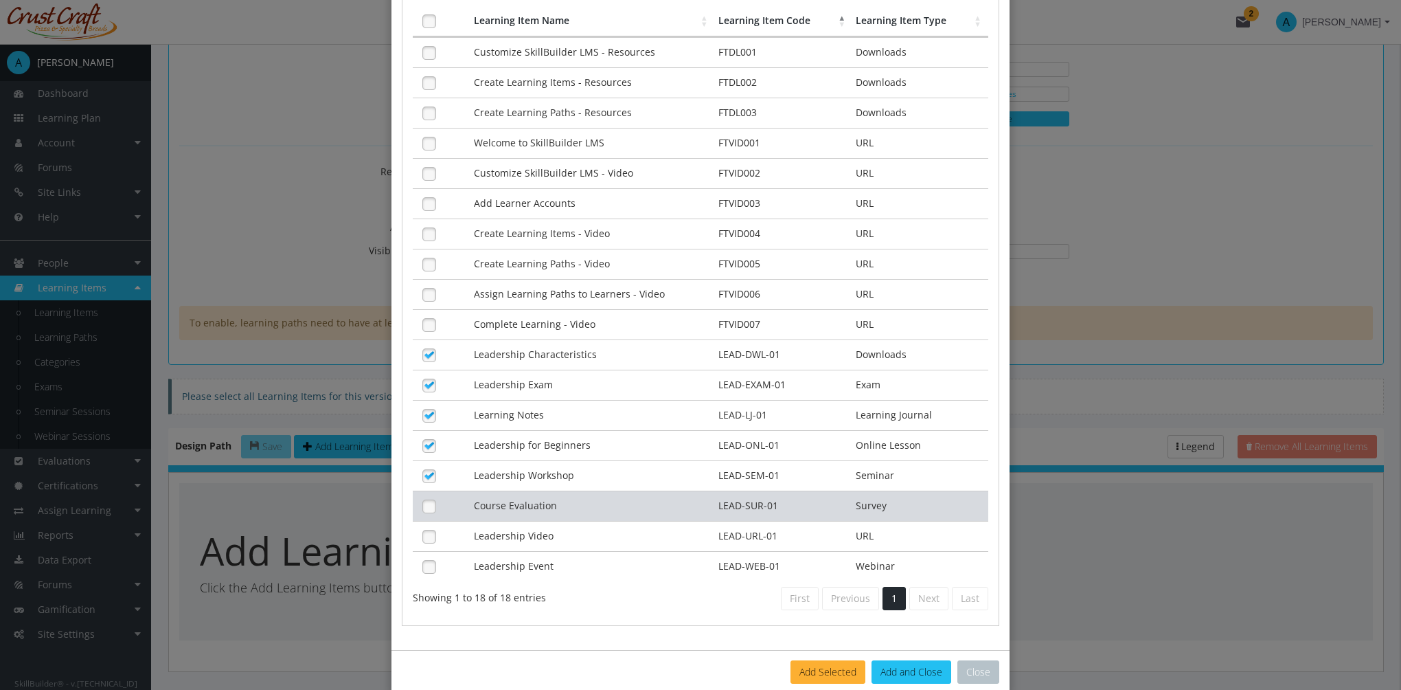
click at [519, 497] on td "Course Evaluation" at bounding box center [592, 505] width 245 height 30
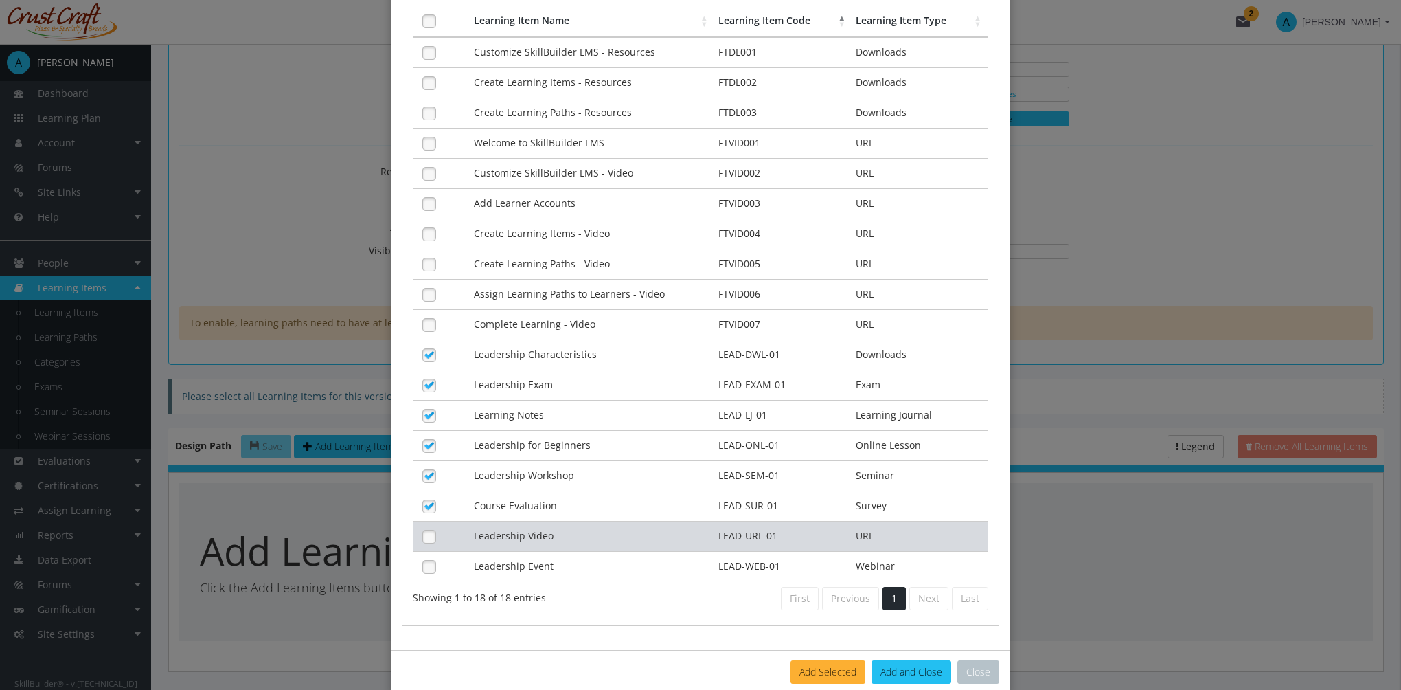
click at [522, 525] on td "Leadership Video" at bounding box center [592, 536] width 245 height 30
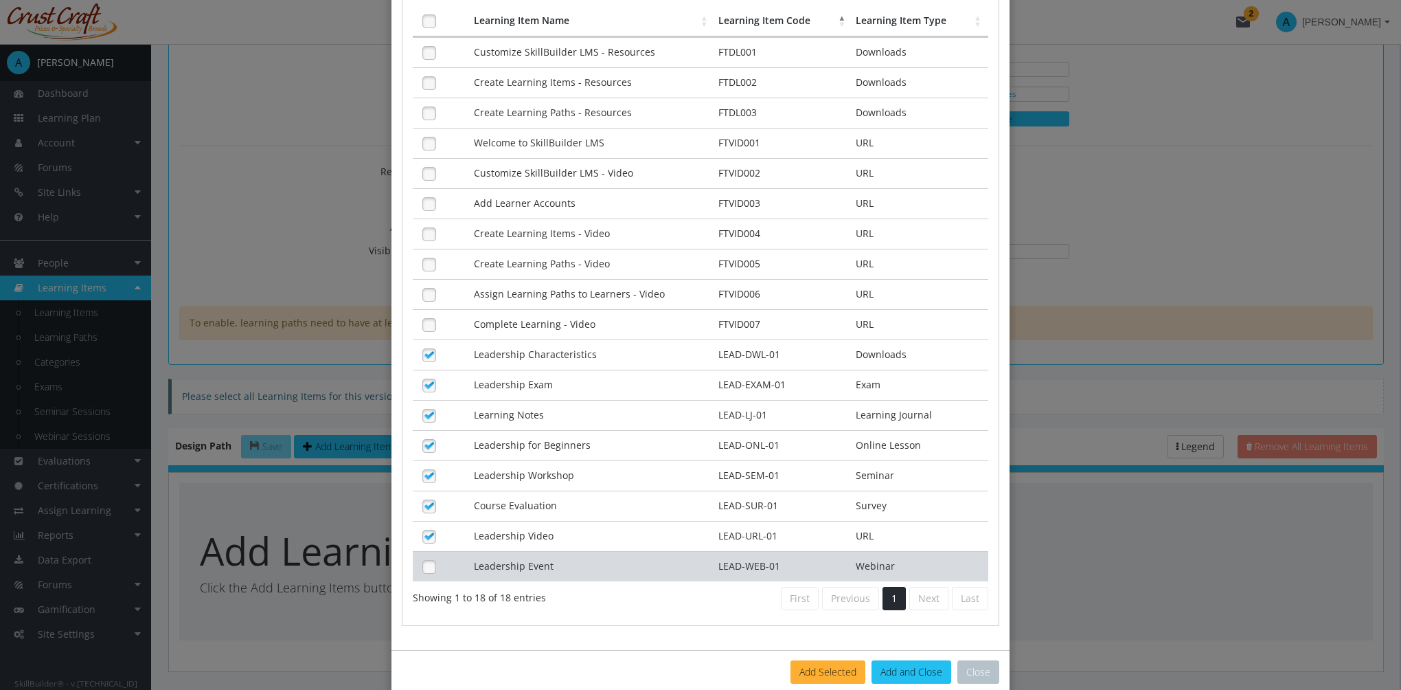
click at [525, 552] on td "Leadership Event" at bounding box center [592, 566] width 245 height 30
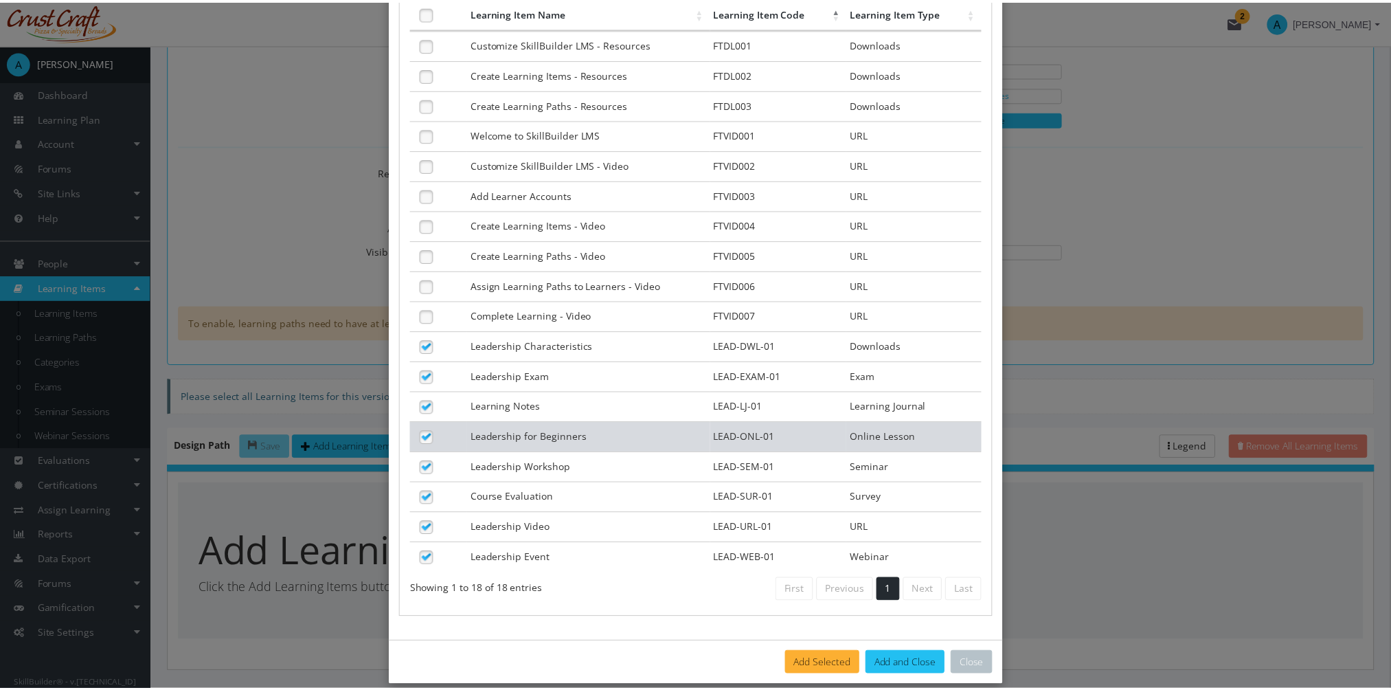
scroll to position [220, 0]
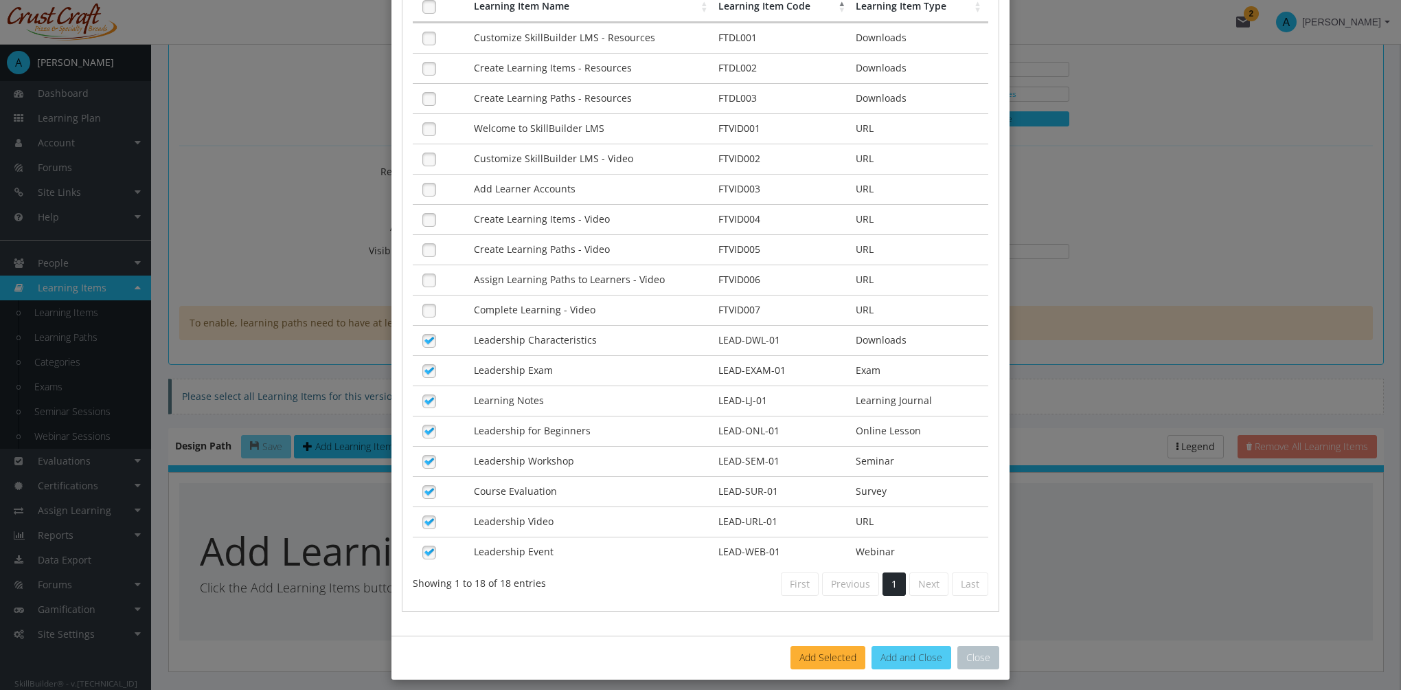
click at [921, 649] on button "Add and Close" at bounding box center [912, 657] width 80 height 23
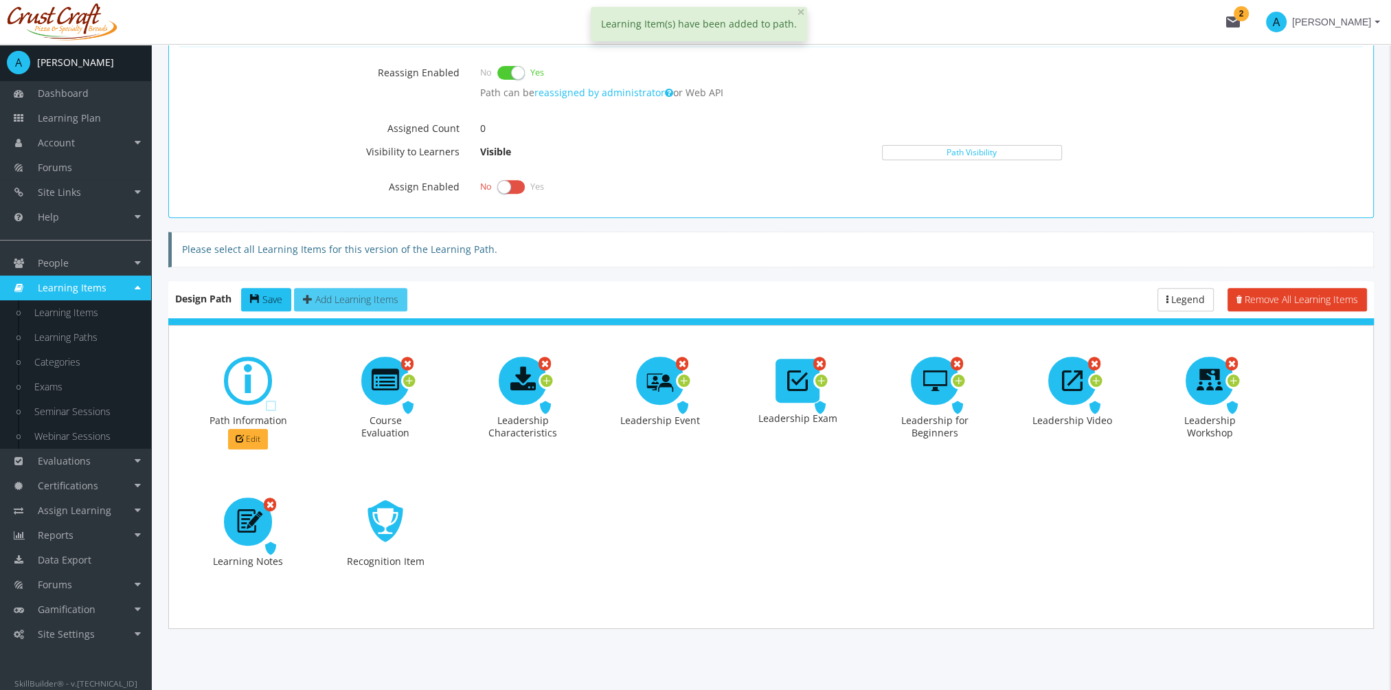
scroll to position [720, 0]
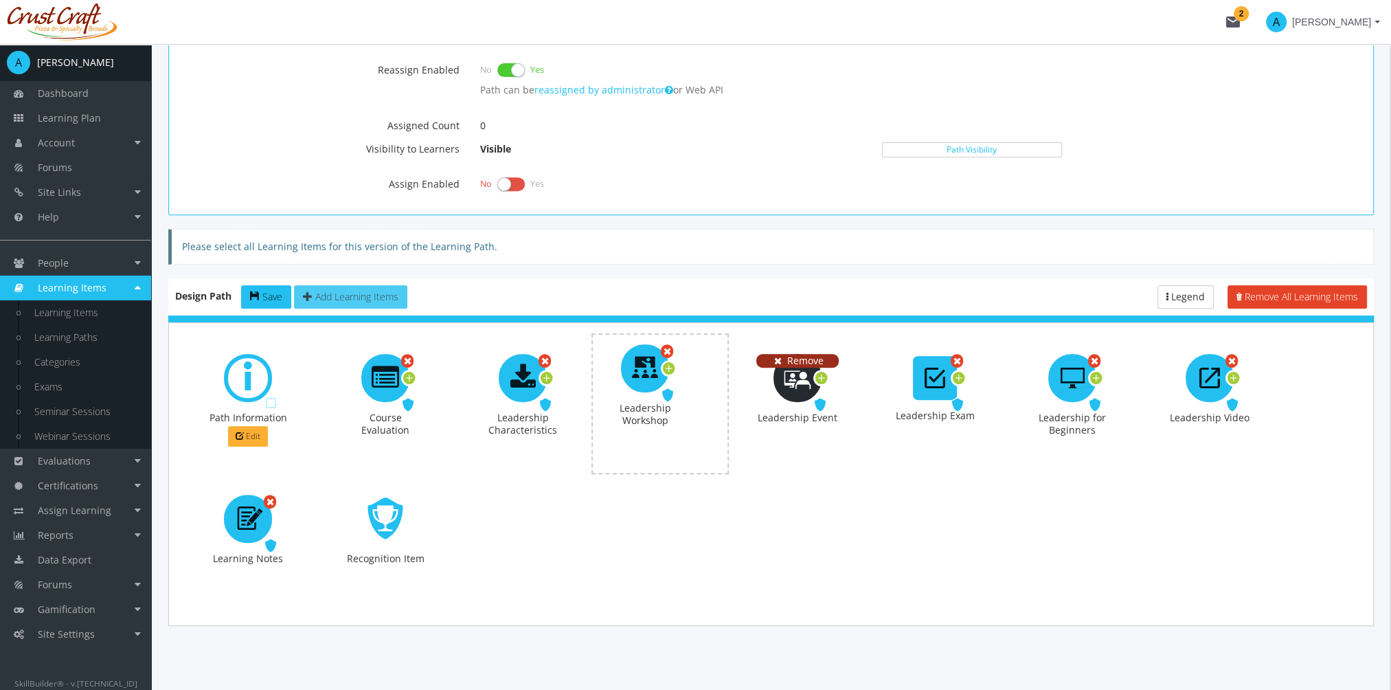
drag, startPoint x: 1186, startPoint y: 371, endPoint x: 821, endPoint y: 360, distance: 365.6
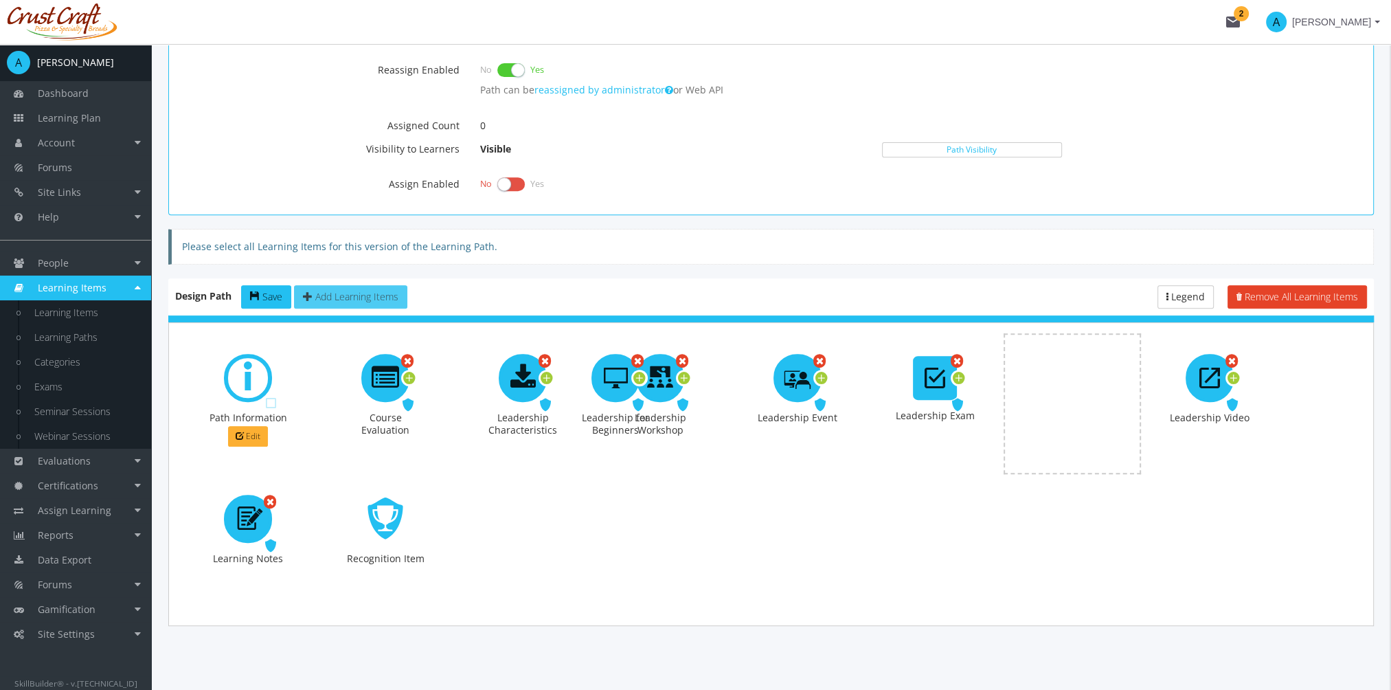
drag, startPoint x: 1074, startPoint y: 365, endPoint x: 1133, endPoint y: 358, distance: 59.5
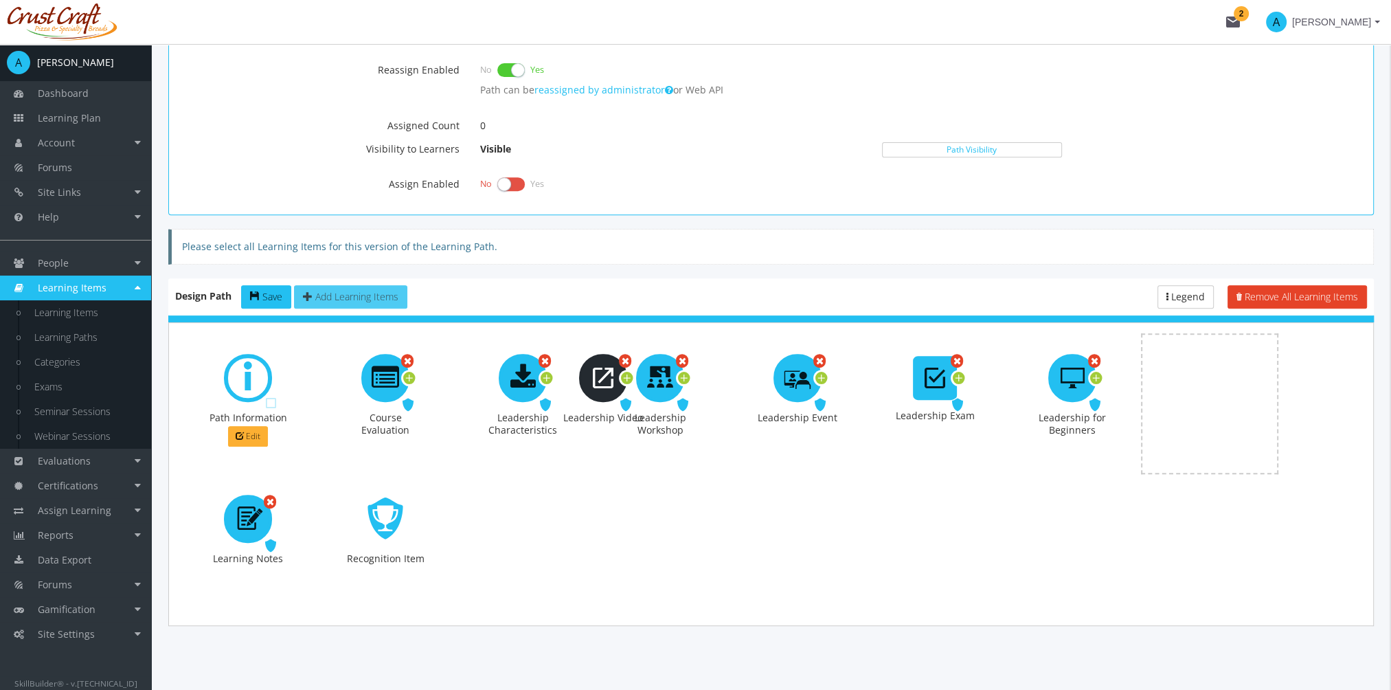
drag, startPoint x: 1209, startPoint y: 370, endPoint x: 602, endPoint y: 370, distance: 606.5
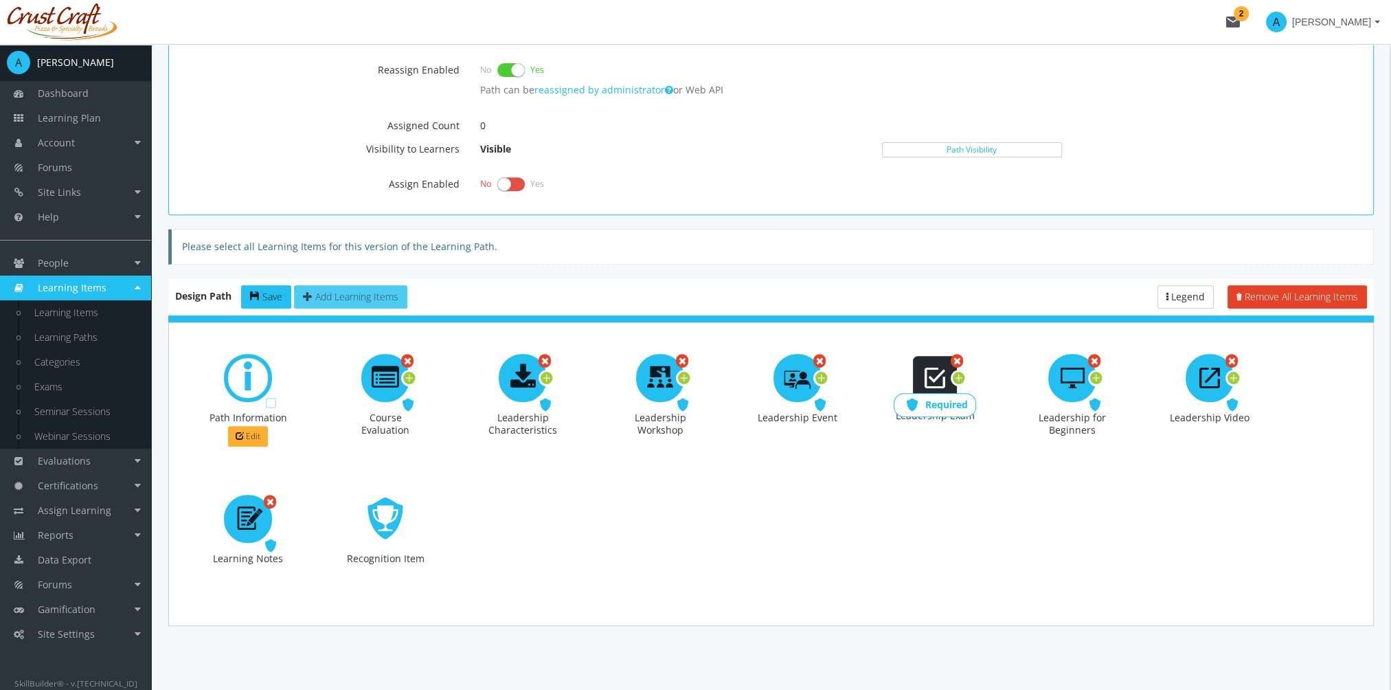
click at [944, 398] on span "Required" at bounding box center [946, 404] width 43 height 13
click at [808, 404] on span "Required" at bounding box center [809, 404] width 43 height 13
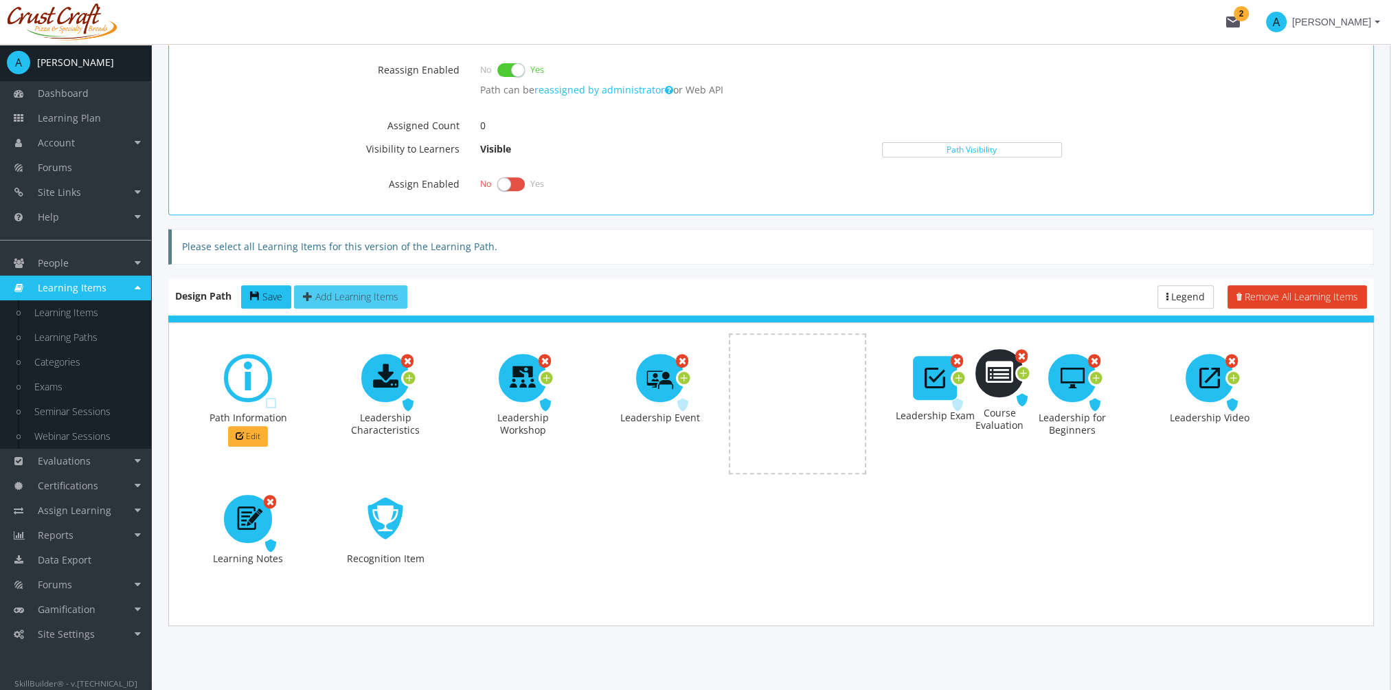
drag, startPoint x: 385, startPoint y: 363, endPoint x: 999, endPoint y: 358, distance: 614.1
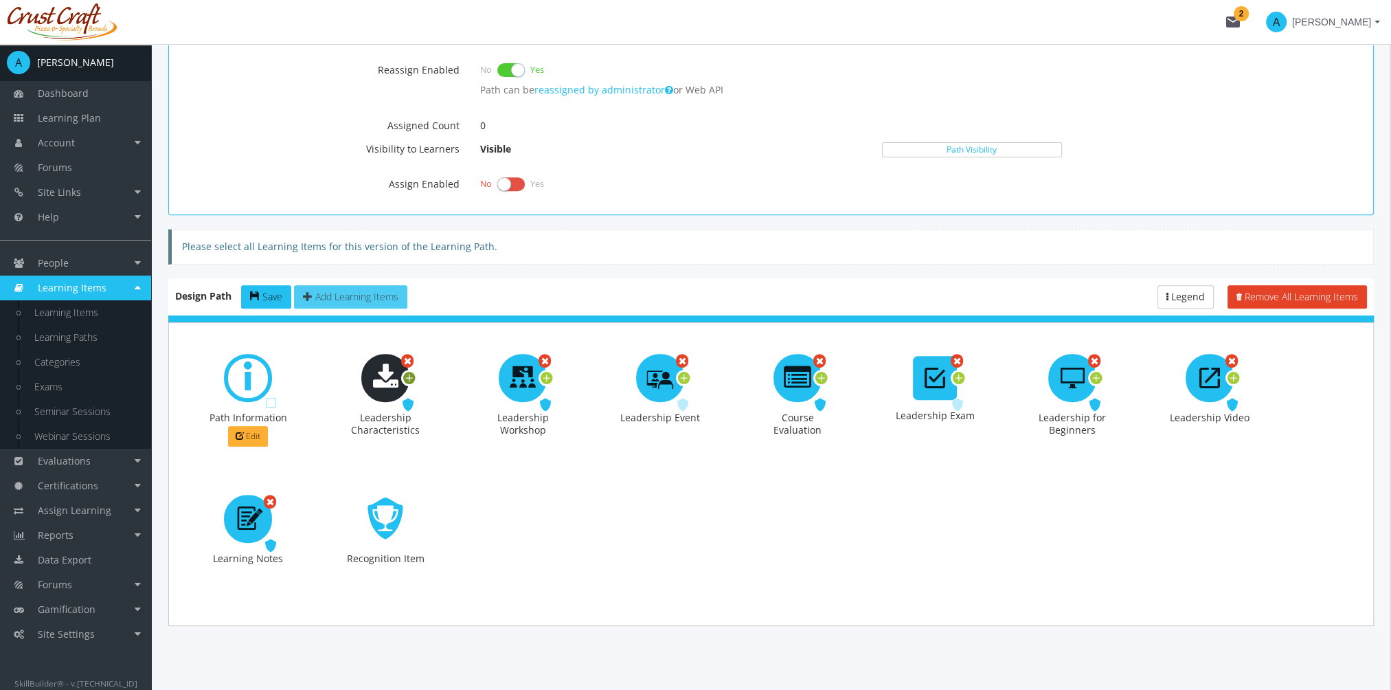
click at [410, 372] on icon at bounding box center [409, 378] width 12 height 19
click at [468, 396] on button "Options" at bounding box center [458, 398] width 52 height 21
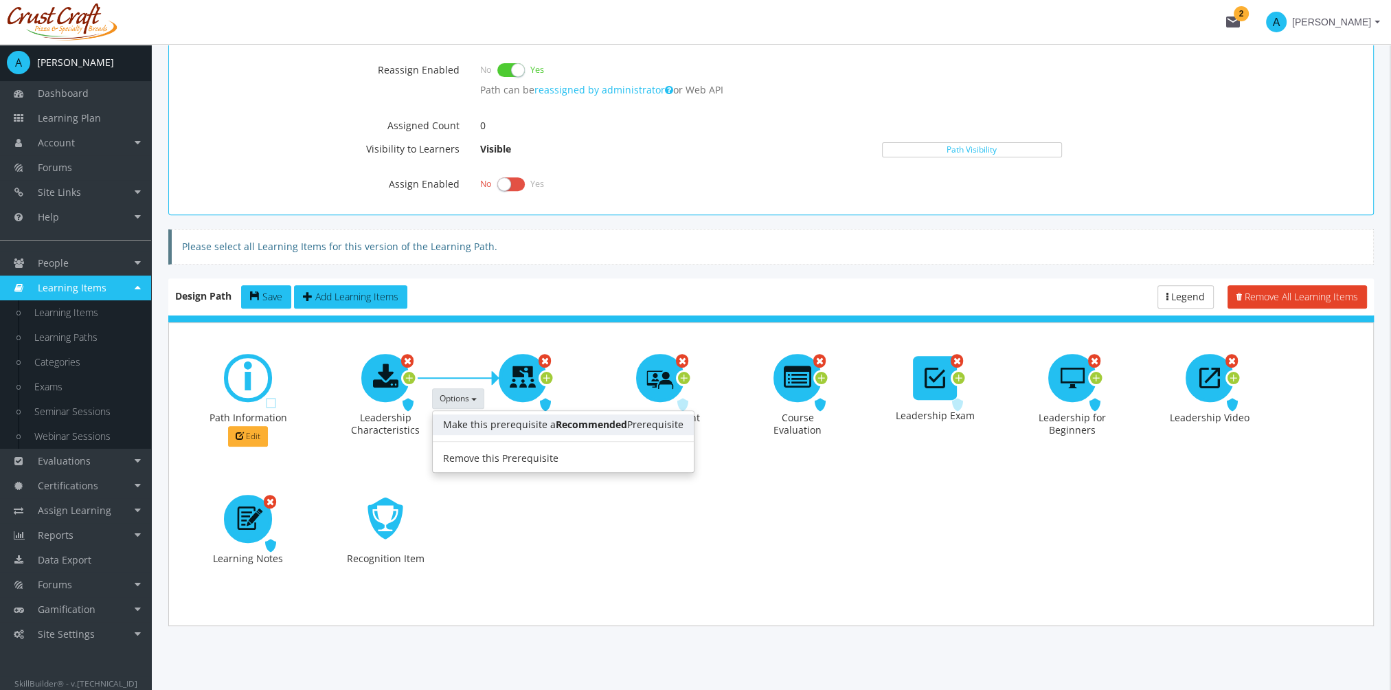
click at [489, 420] on link "Make this prerequisite a Recommended Prerequisite" at bounding box center [563, 424] width 261 height 21
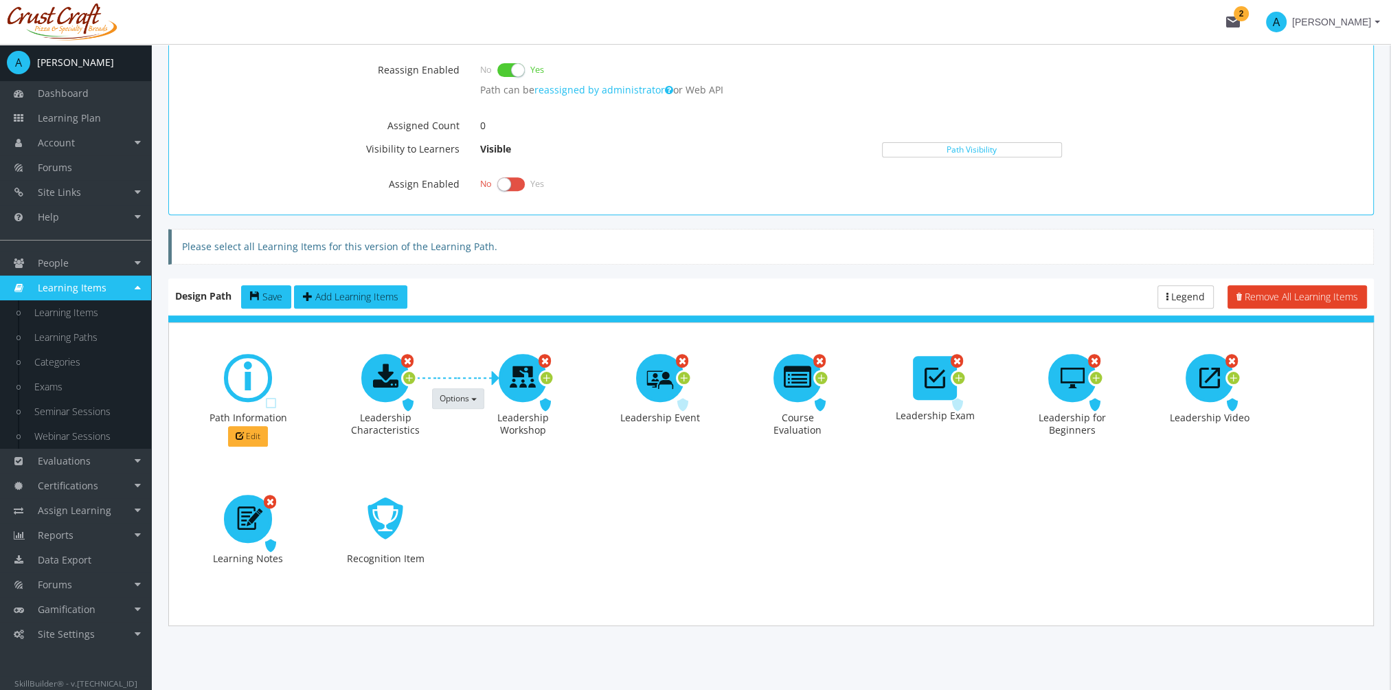
click at [458, 392] on span "Options" at bounding box center [455, 398] width 30 height 12
click at [492, 449] on link "Remove this Prerequisite" at bounding box center [554, 458] width 242 height 21
click at [242, 431] on icon at bounding box center [240, 435] width 8 height 8
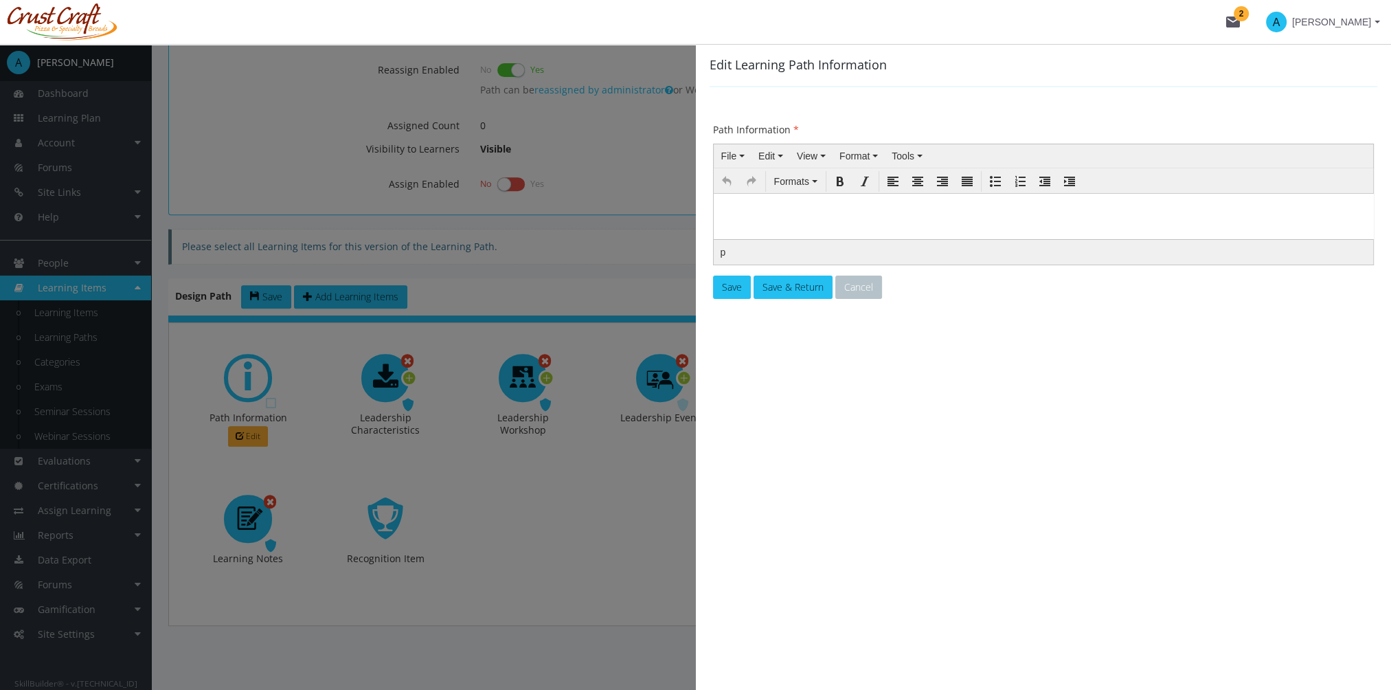
click at [806, 213] on p at bounding box center [1043, 210] width 648 height 8
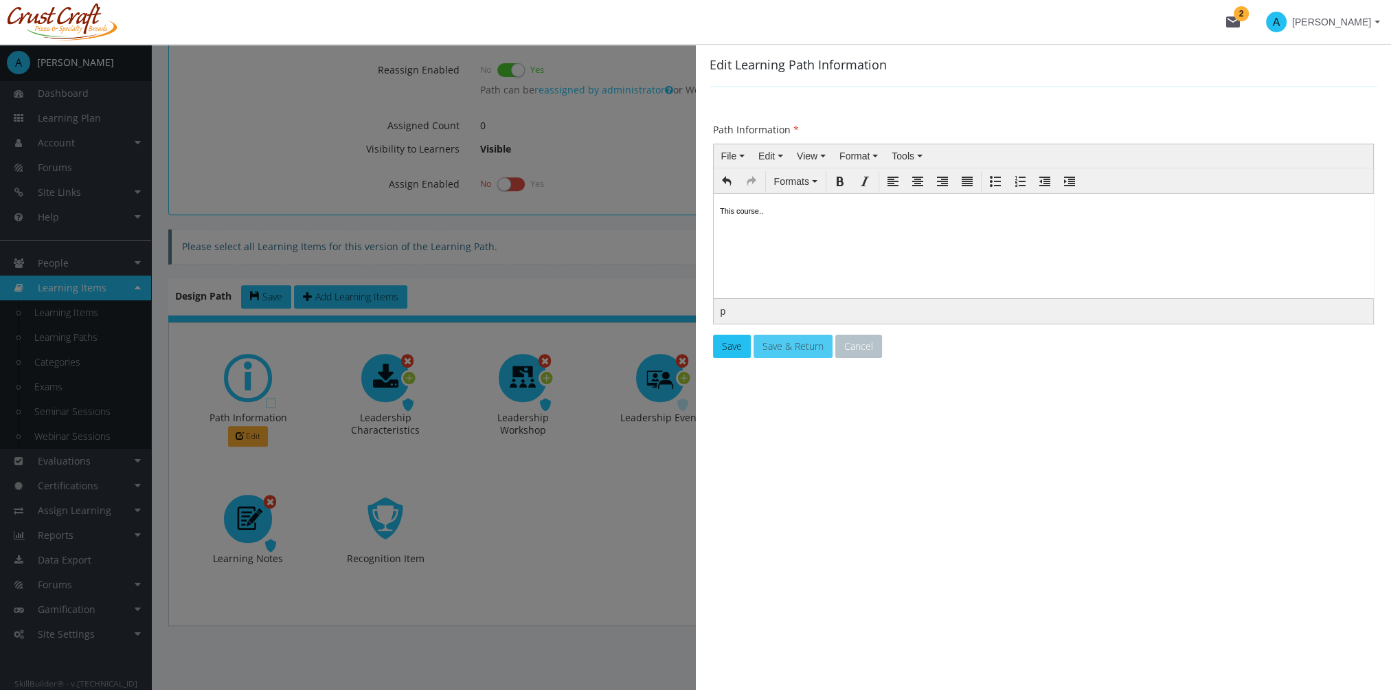
drag, startPoint x: 804, startPoint y: 345, endPoint x: 797, endPoint y: 335, distance: 12.8
click at [805, 344] on span "Save & Return" at bounding box center [792, 345] width 61 height 13
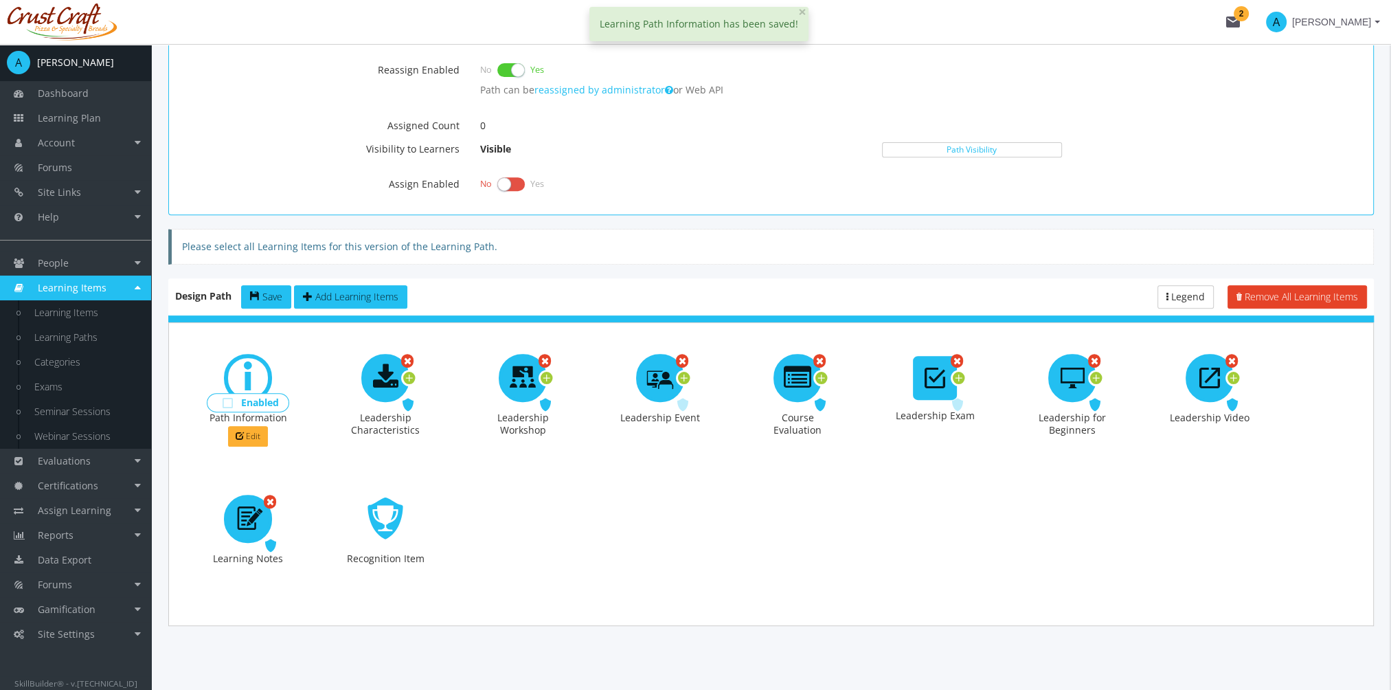
click at [266, 398] on span "Enabled" at bounding box center [260, 402] width 38 height 13
click at [264, 292] on span "Save" at bounding box center [272, 296] width 20 height 13
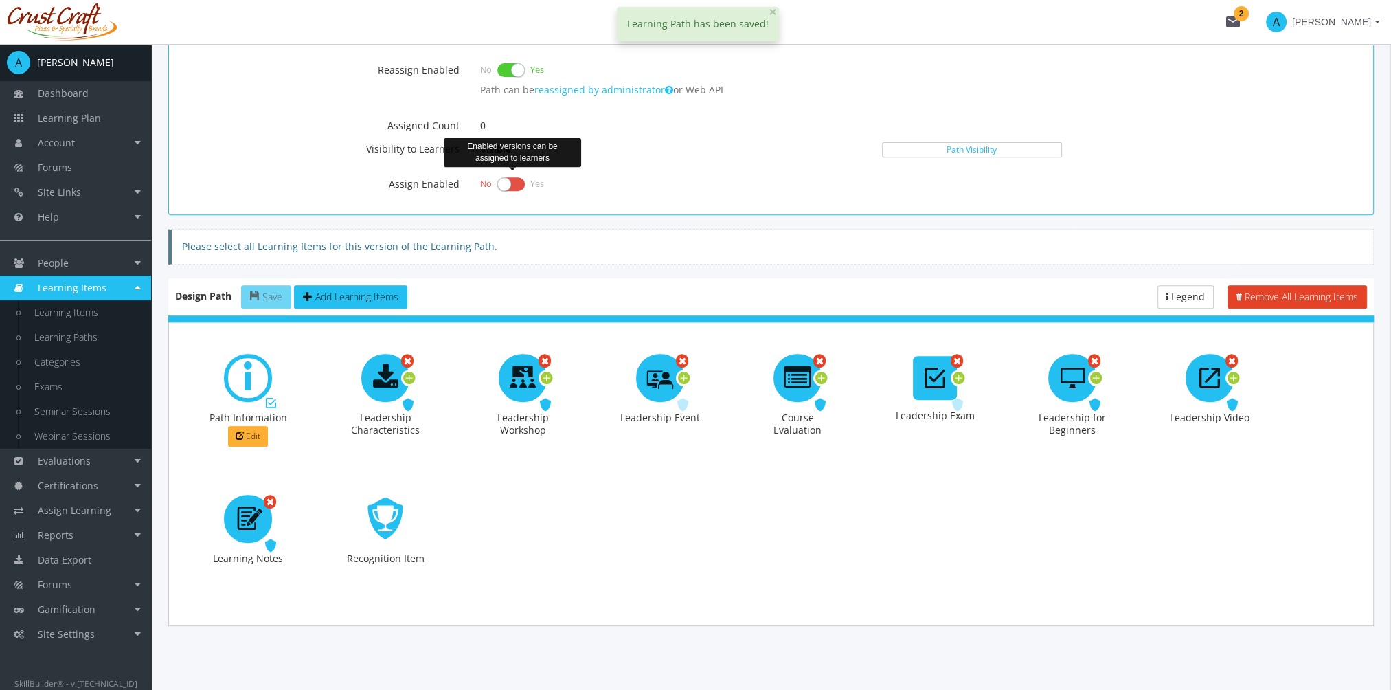
click at [517, 177] on label at bounding box center [510, 183] width 27 height 19
click at [0, 0] on input "checkbox" at bounding box center [0, 0] width 0 height 0
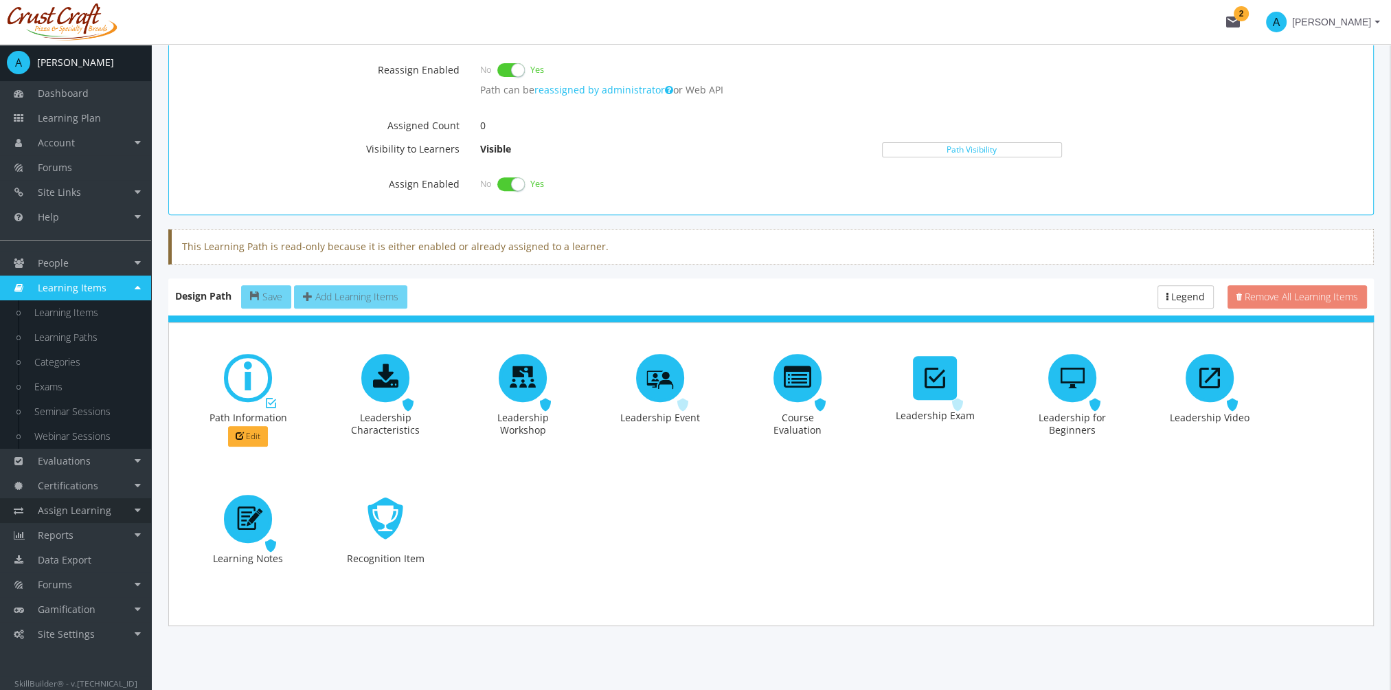
click at [122, 506] on link "Assign Learning" at bounding box center [75, 510] width 151 height 25
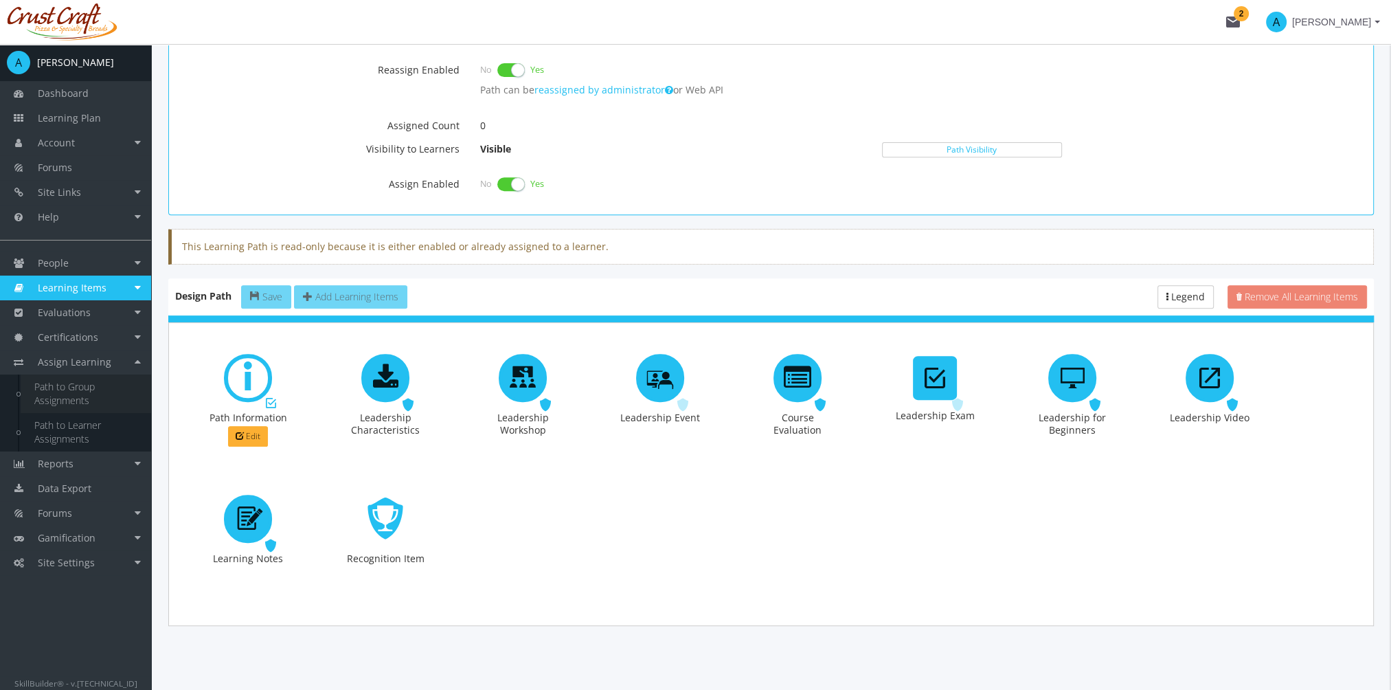
click at [78, 397] on link "Path to Group Assignments" at bounding box center [86, 393] width 131 height 38
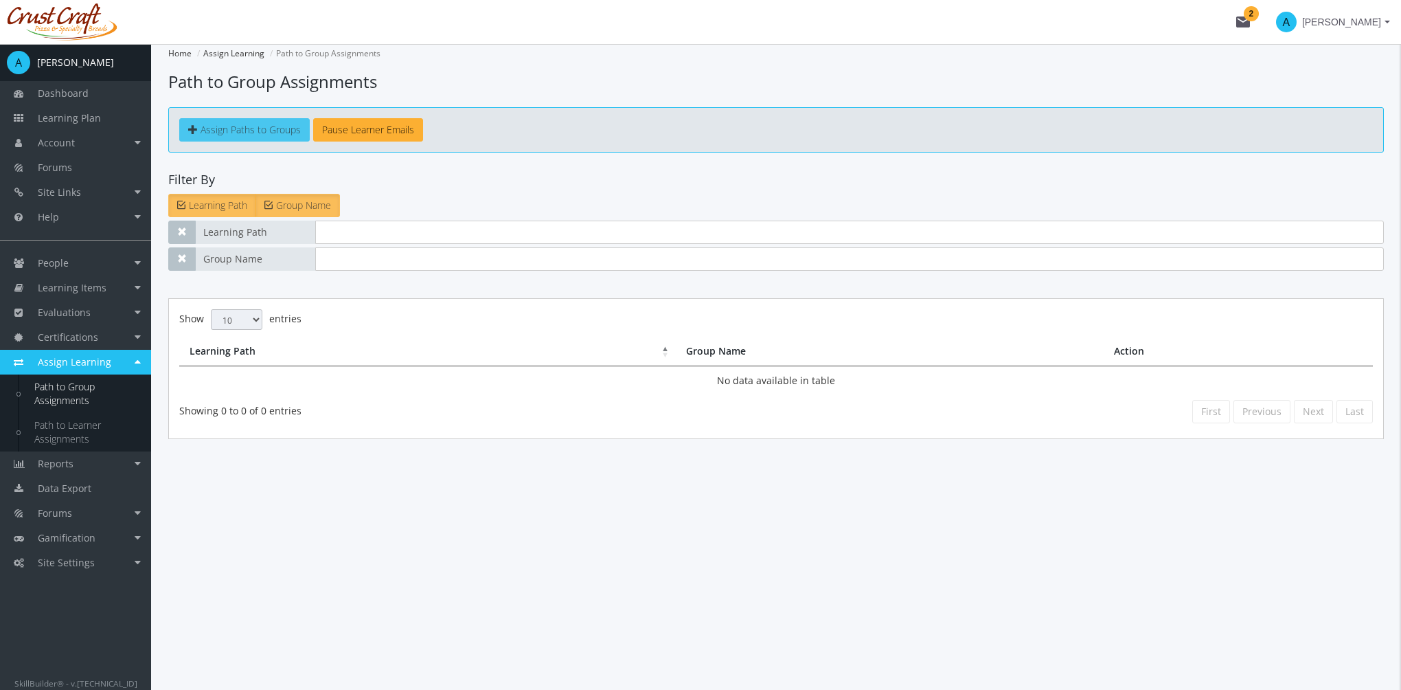
click at [227, 120] on link "Assign Paths to Groups" at bounding box center [244, 129] width 131 height 23
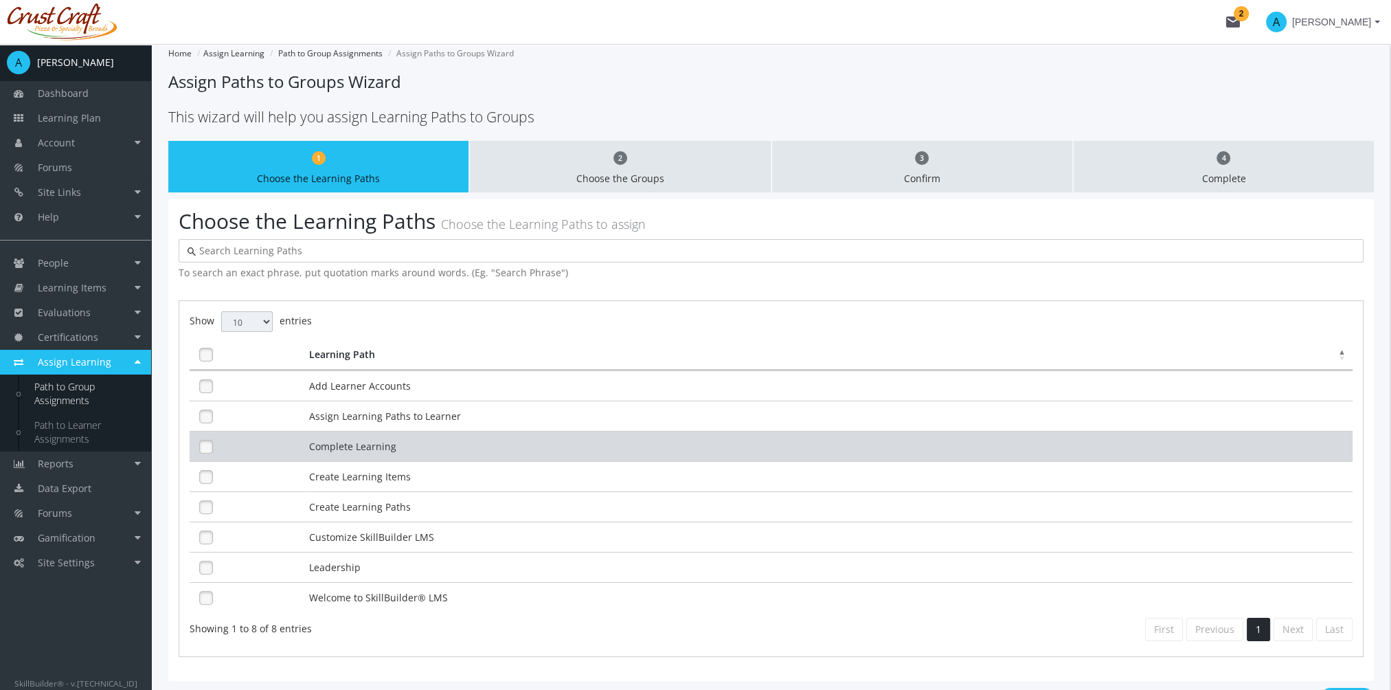
click at [321, 446] on td "Complete Learning" at bounding box center [829, 446] width 1047 height 30
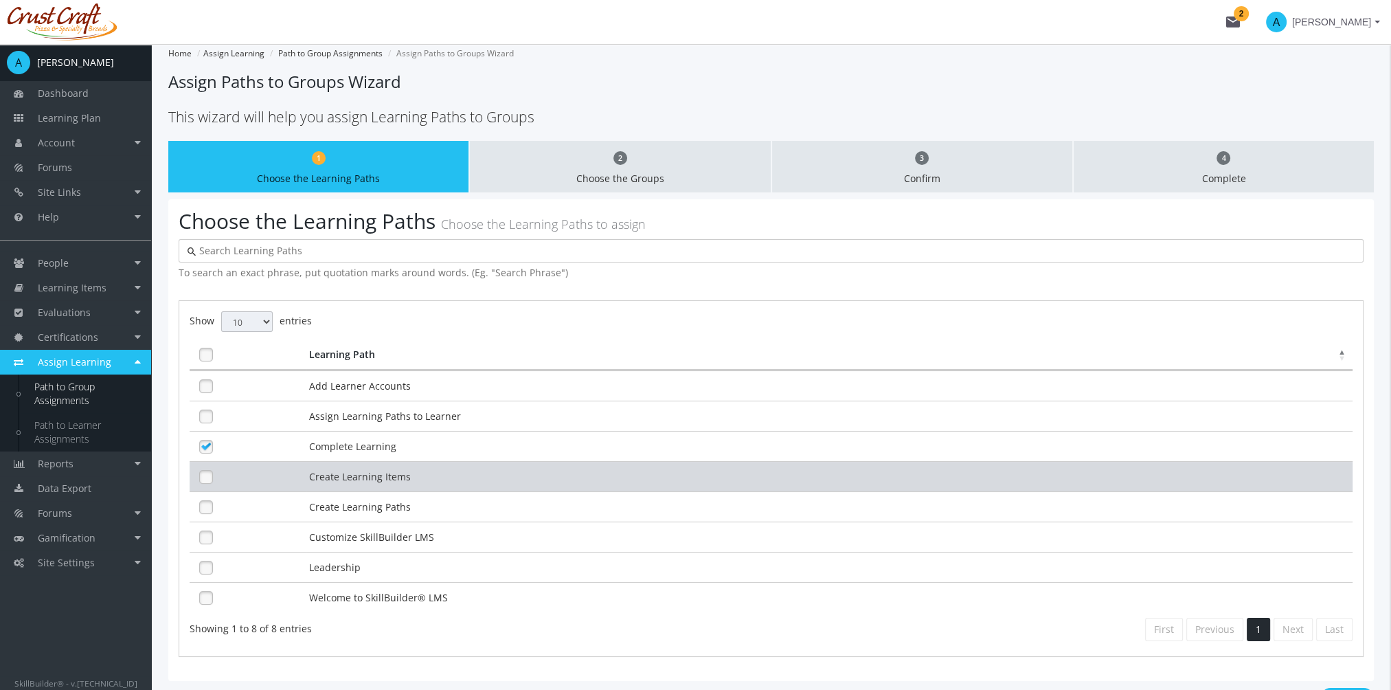
click at [330, 463] on td "Create Learning Items" at bounding box center [829, 476] width 1047 height 30
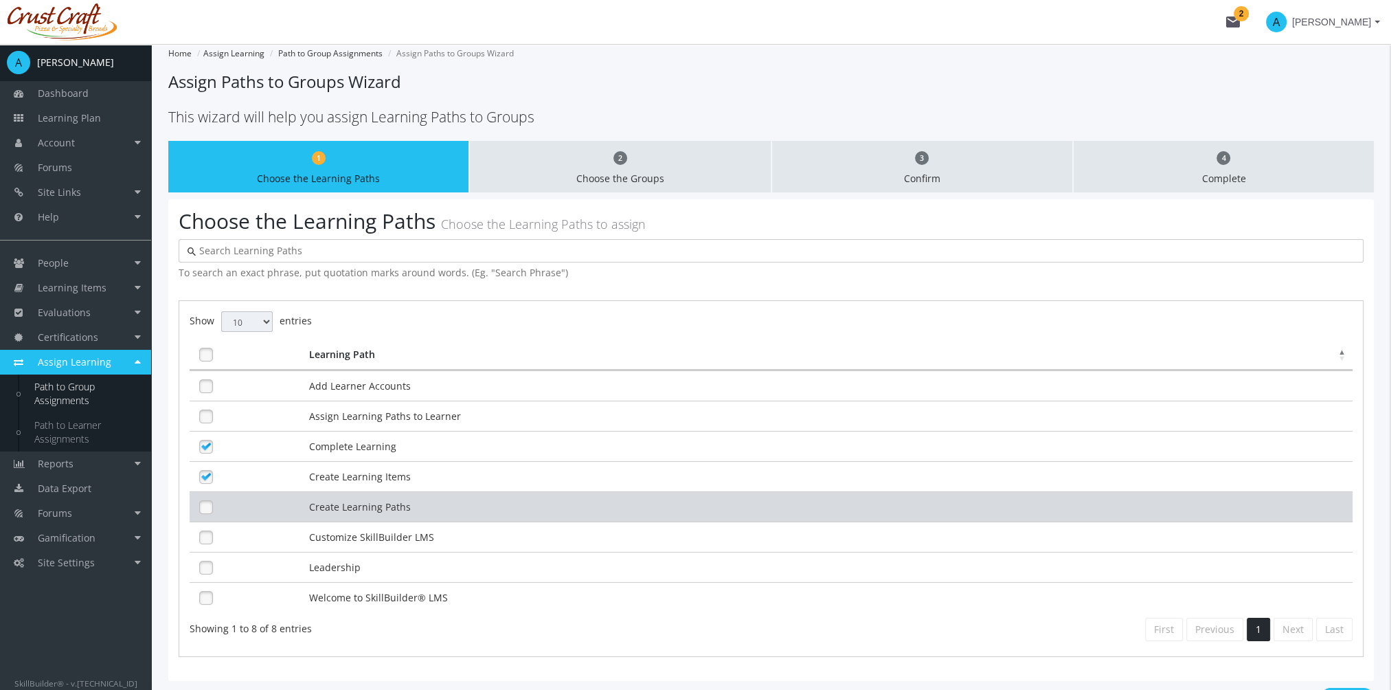
click at [334, 497] on td "Create Learning Paths" at bounding box center [829, 506] width 1047 height 30
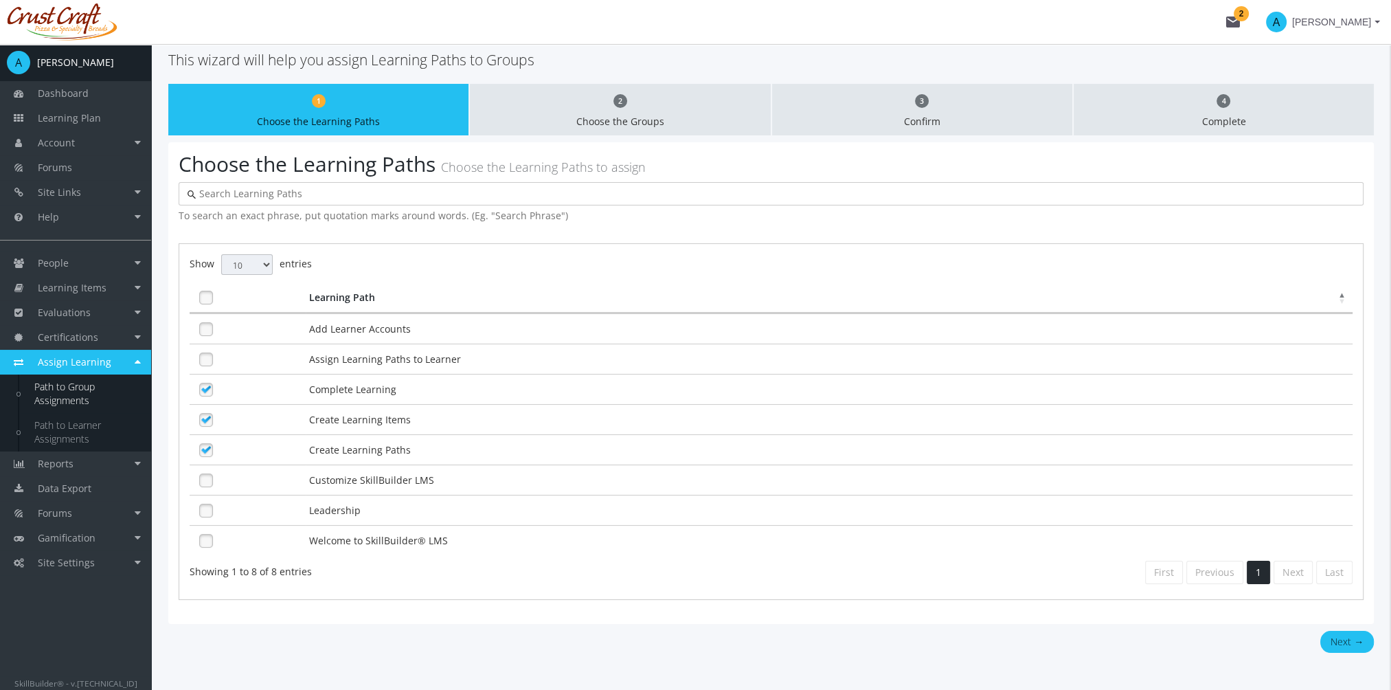
scroll to position [98, 0]
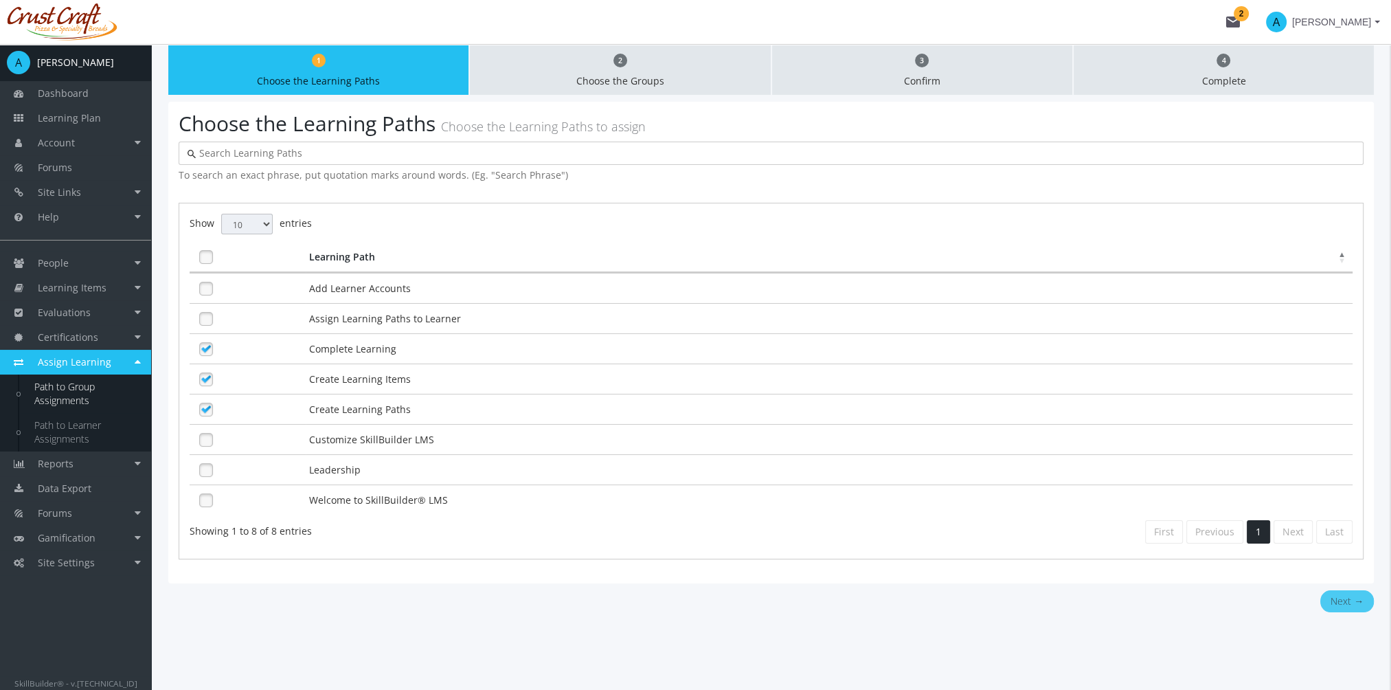
click at [1342, 590] on button "Next →" at bounding box center [1347, 601] width 54 height 22
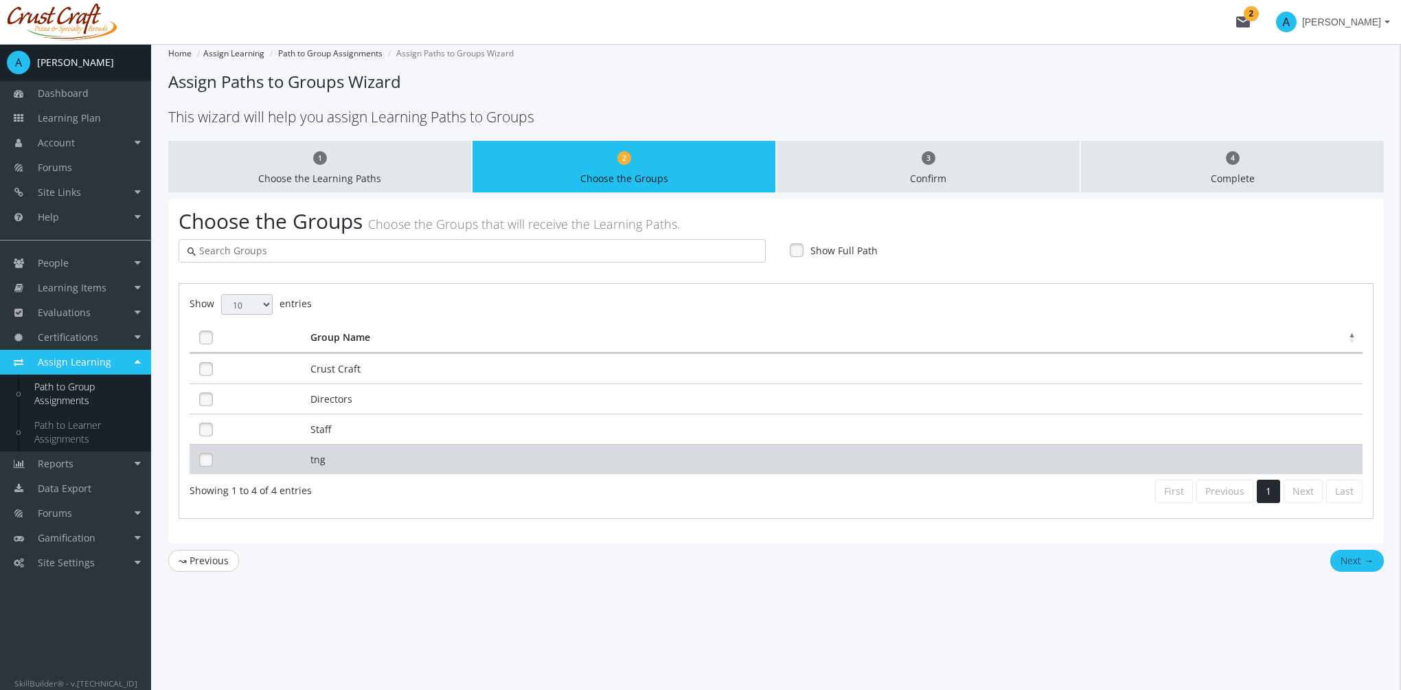
click at [343, 466] on td "tng" at bounding box center [835, 459] width 1056 height 30
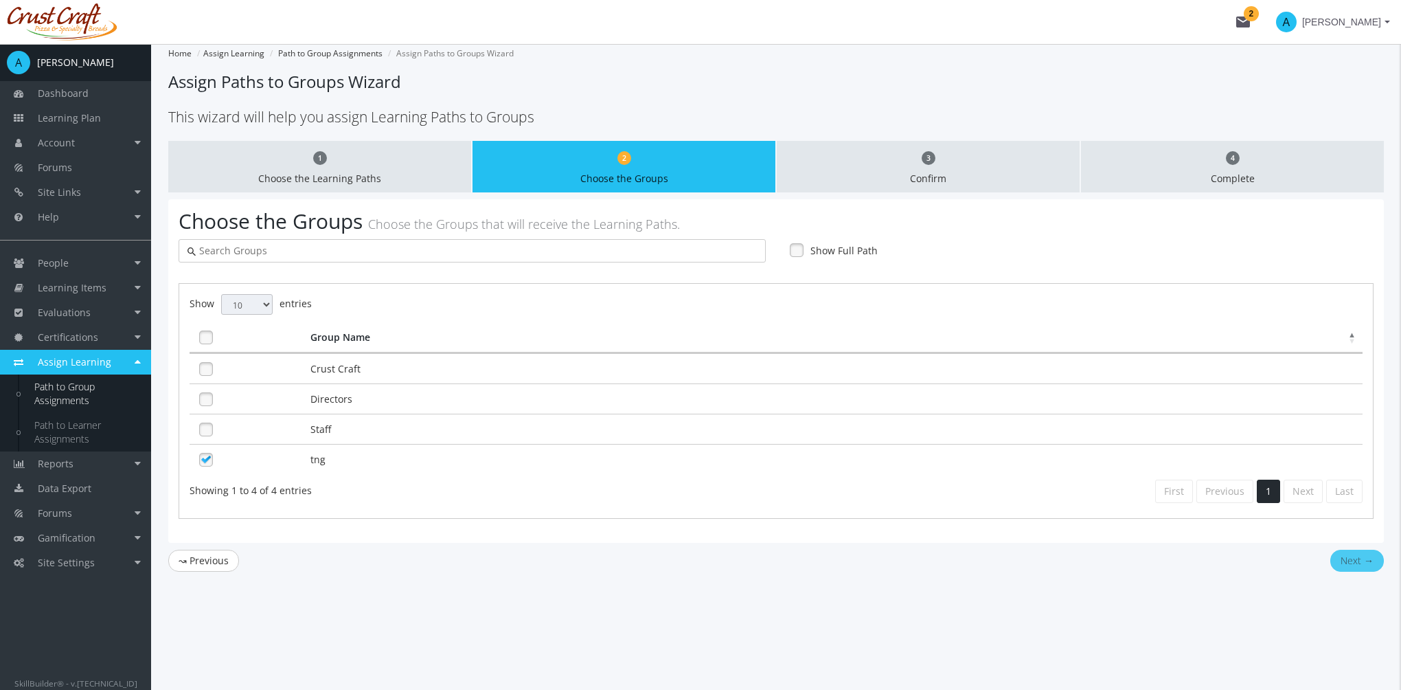
click at [1344, 555] on button "Next →" at bounding box center [1357, 560] width 54 height 22
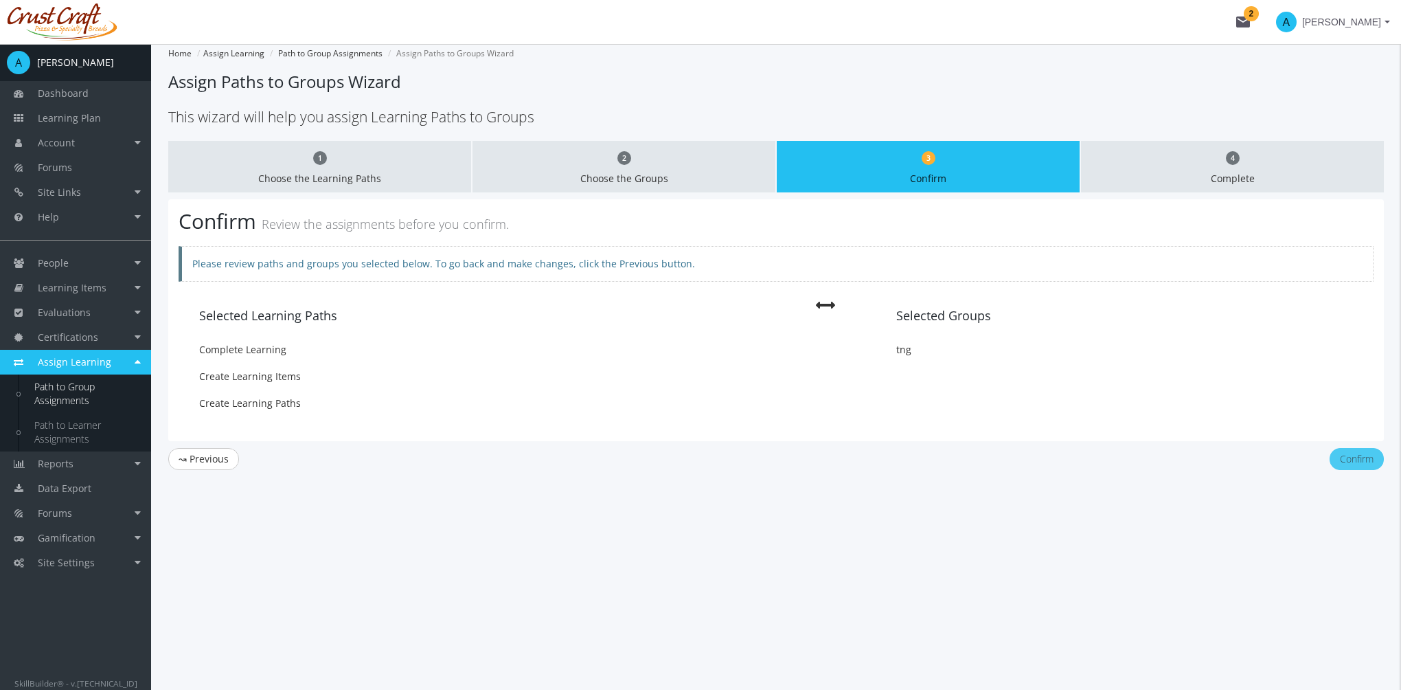
click at [1350, 456] on button "Confirm" at bounding box center [1357, 459] width 54 height 22
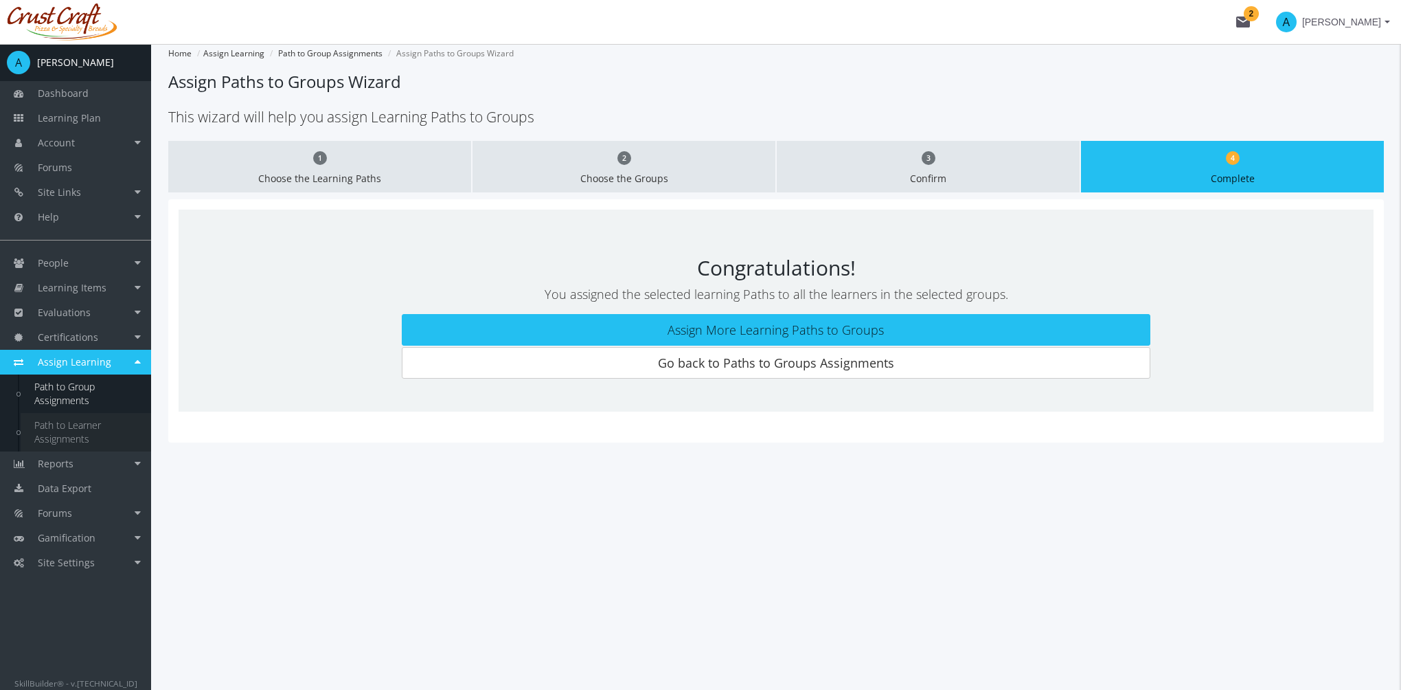
click at [82, 427] on link "Path to Learner Assignments" at bounding box center [86, 432] width 131 height 38
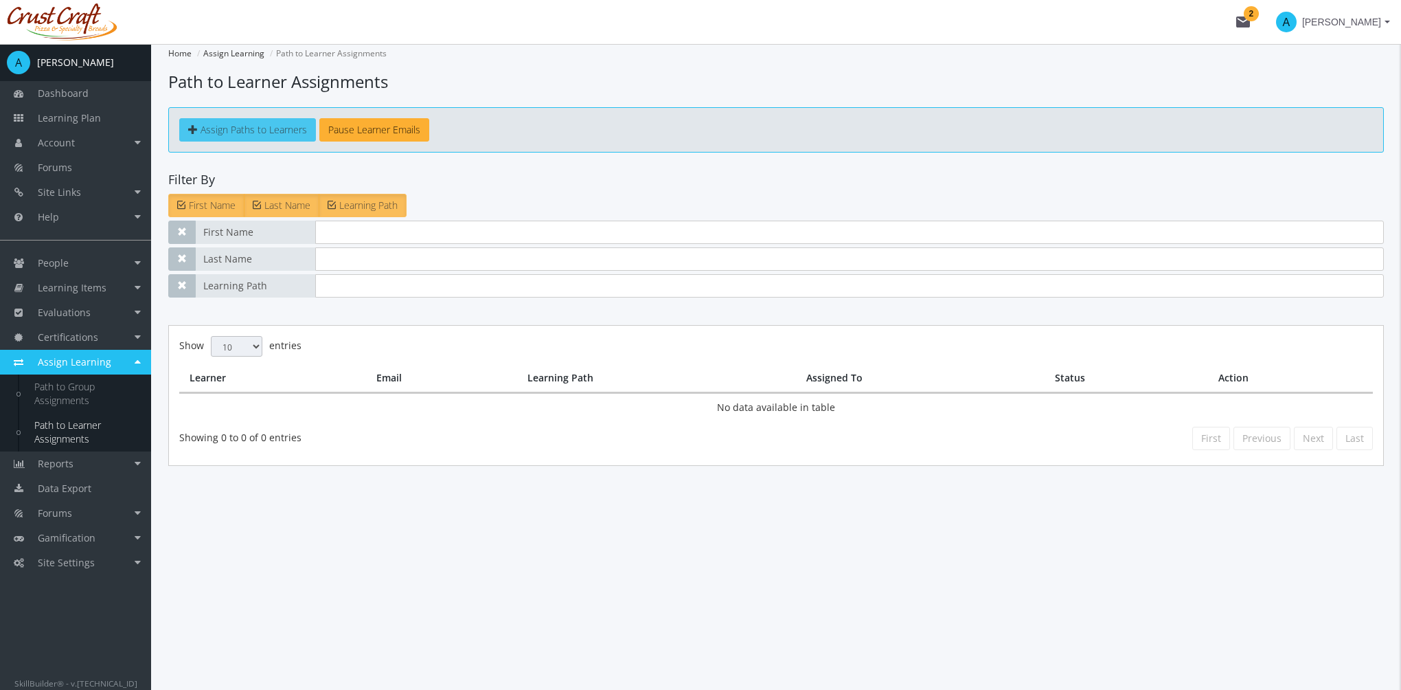
click at [235, 129] on span "Assign Paths to Learners" at bounding box center [254, 129] width 106 height 13
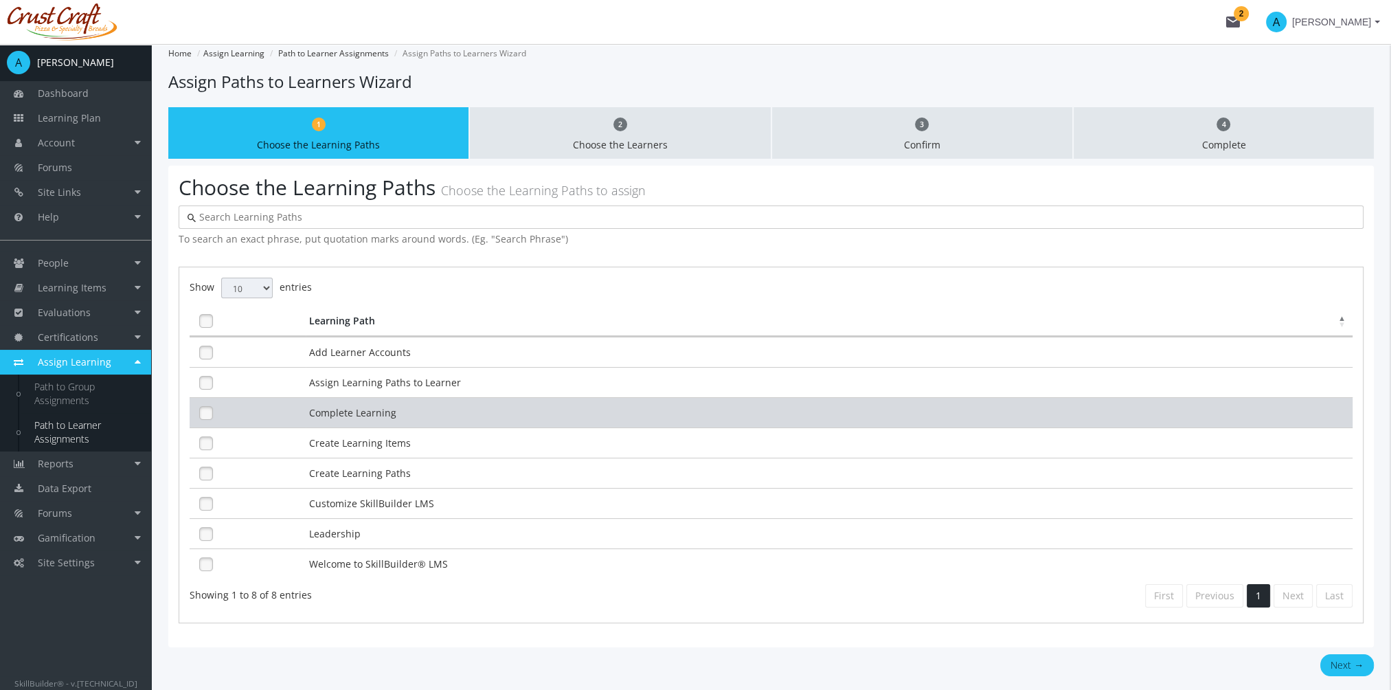
click at [352, 398] on td "Complete Learning" at bounding box center [829, 412] width 1047 height 30
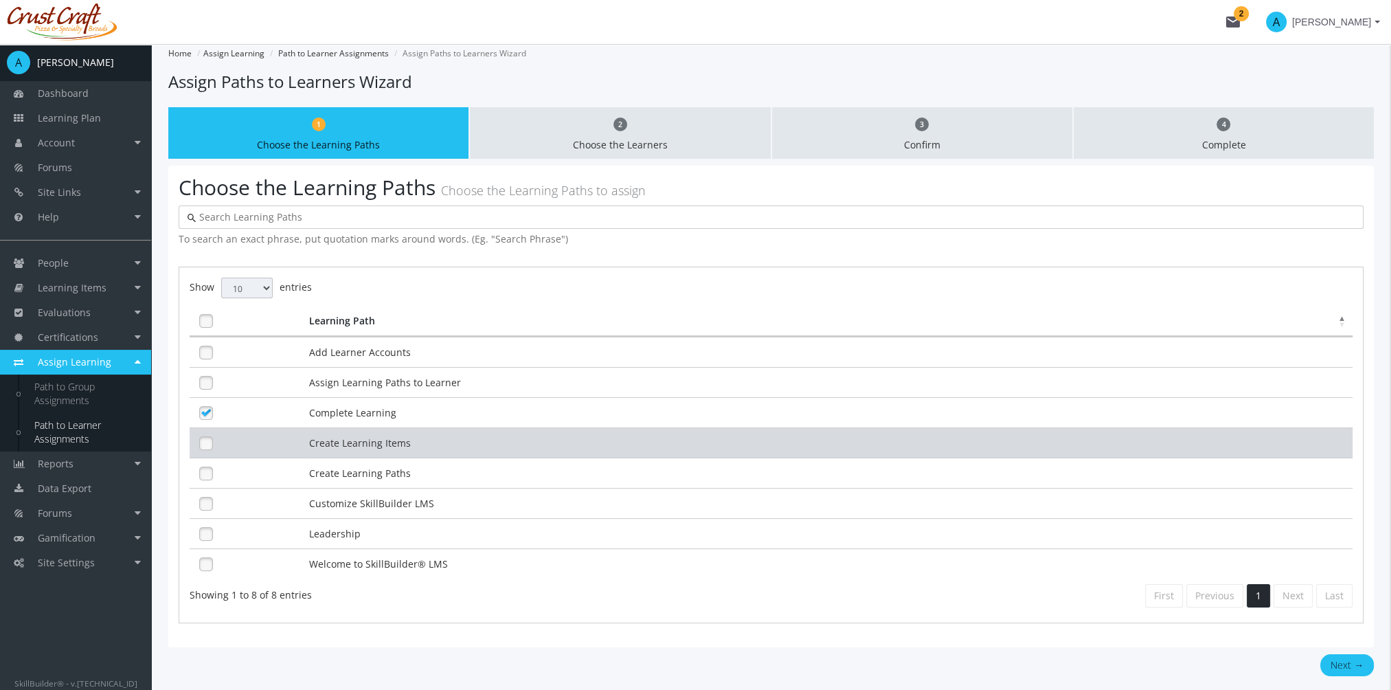
click at [357, 431] on td "Create Learning Items" at bounding box center [829, 442] width 1047 height 30
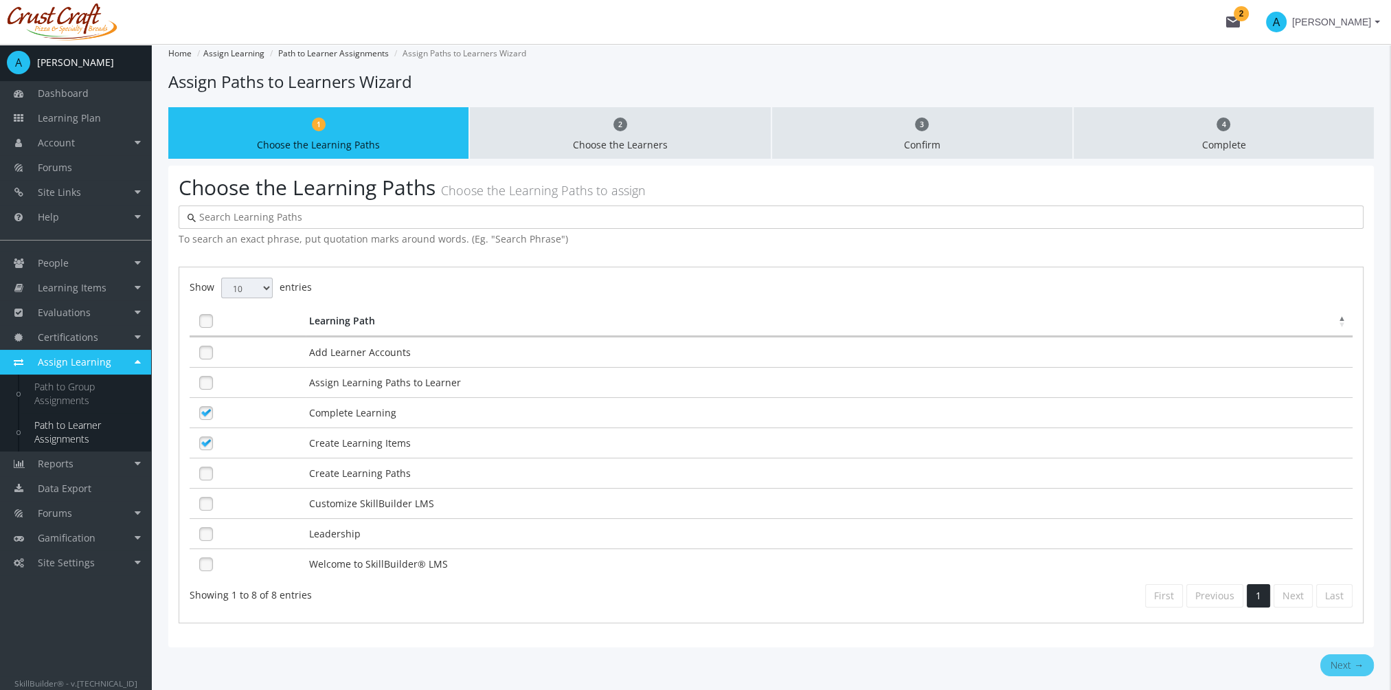
click at [1329, 654] on button "Next →" at bounding box center [1347, 665] width 54 height 22
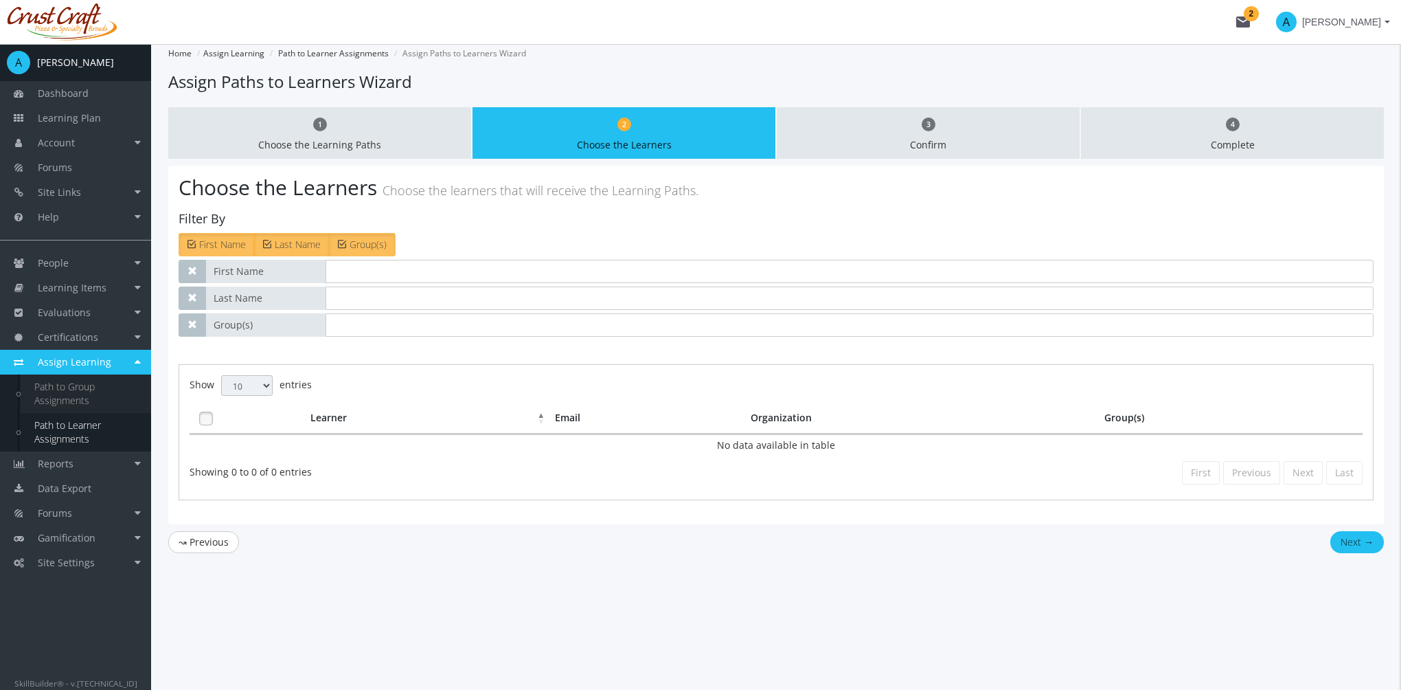
click at [70, 391] on link "Path to Group Assignments" at bounding box center [86, 393] width 131 height 38
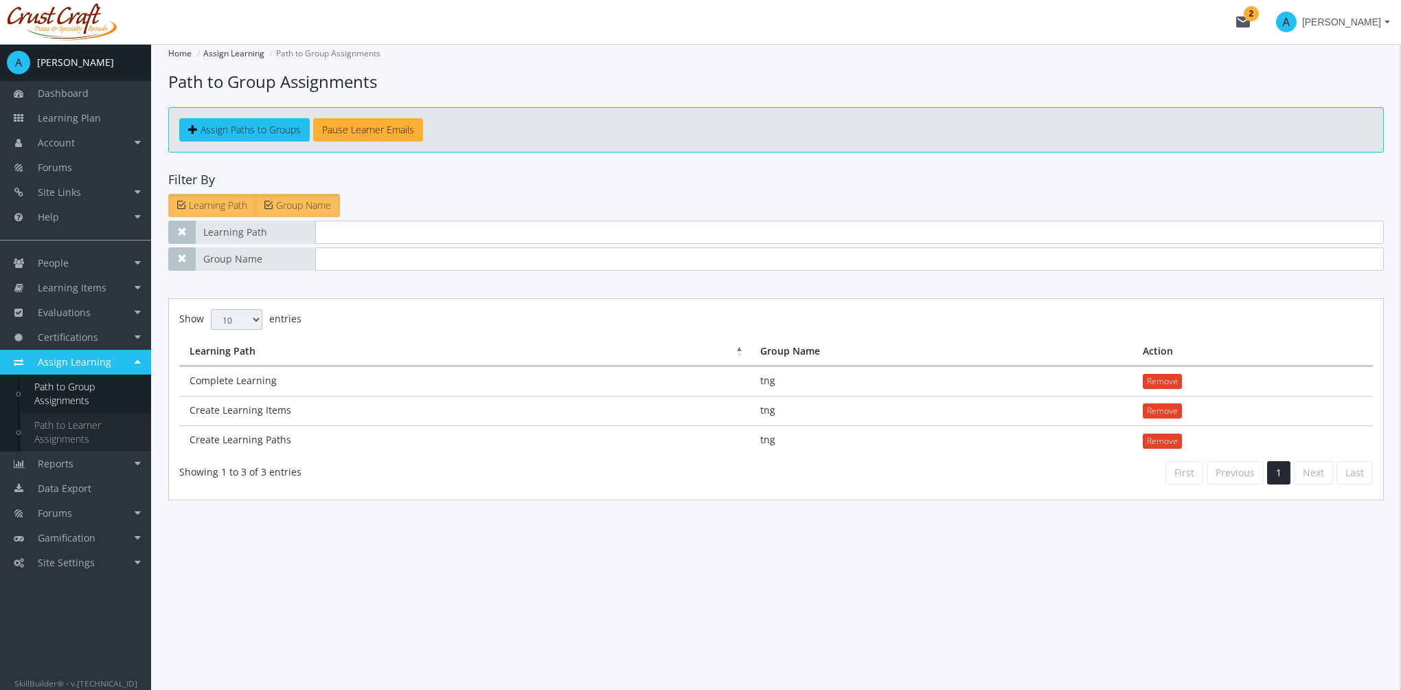
click at [83, 431] on link "Path to Learner Assignments" at bounding box center [86, 432] width 131 height 38
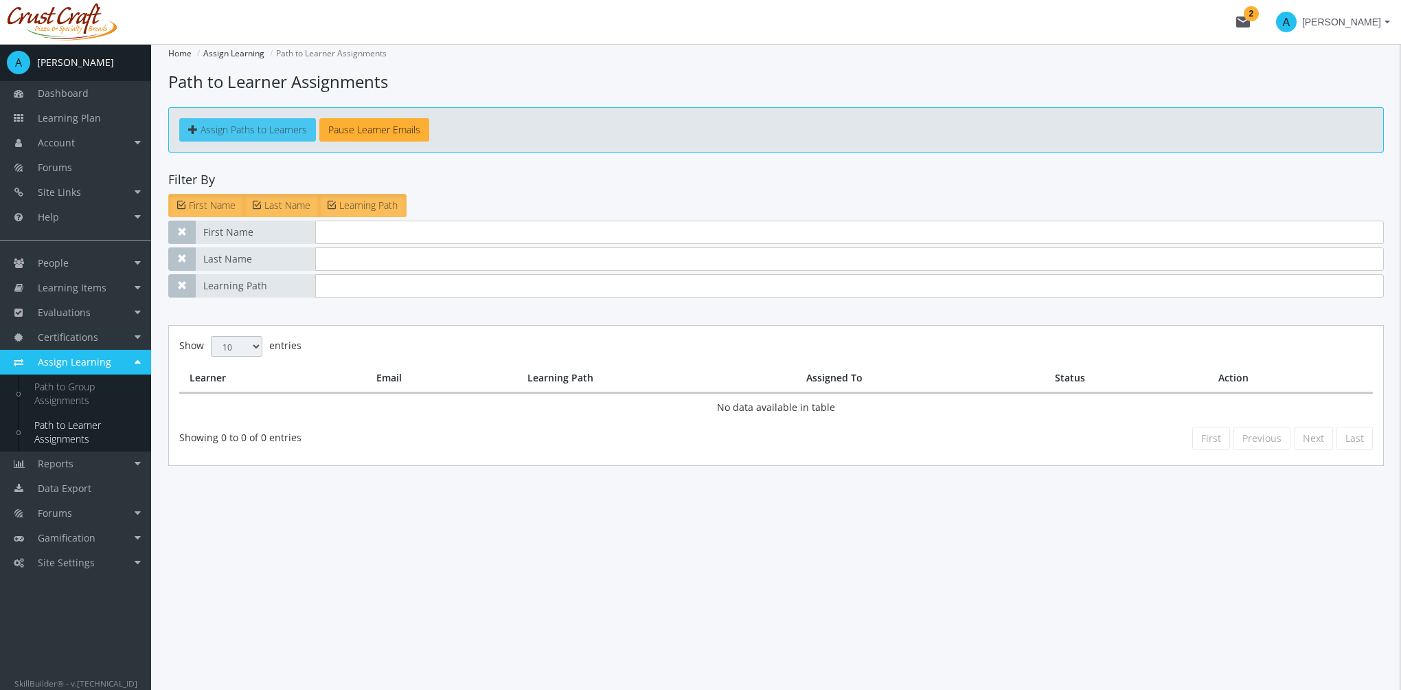
click at [218, 135] on span "Assign Paths to Learners" at bounding box center [254, 129] width 106 height 13
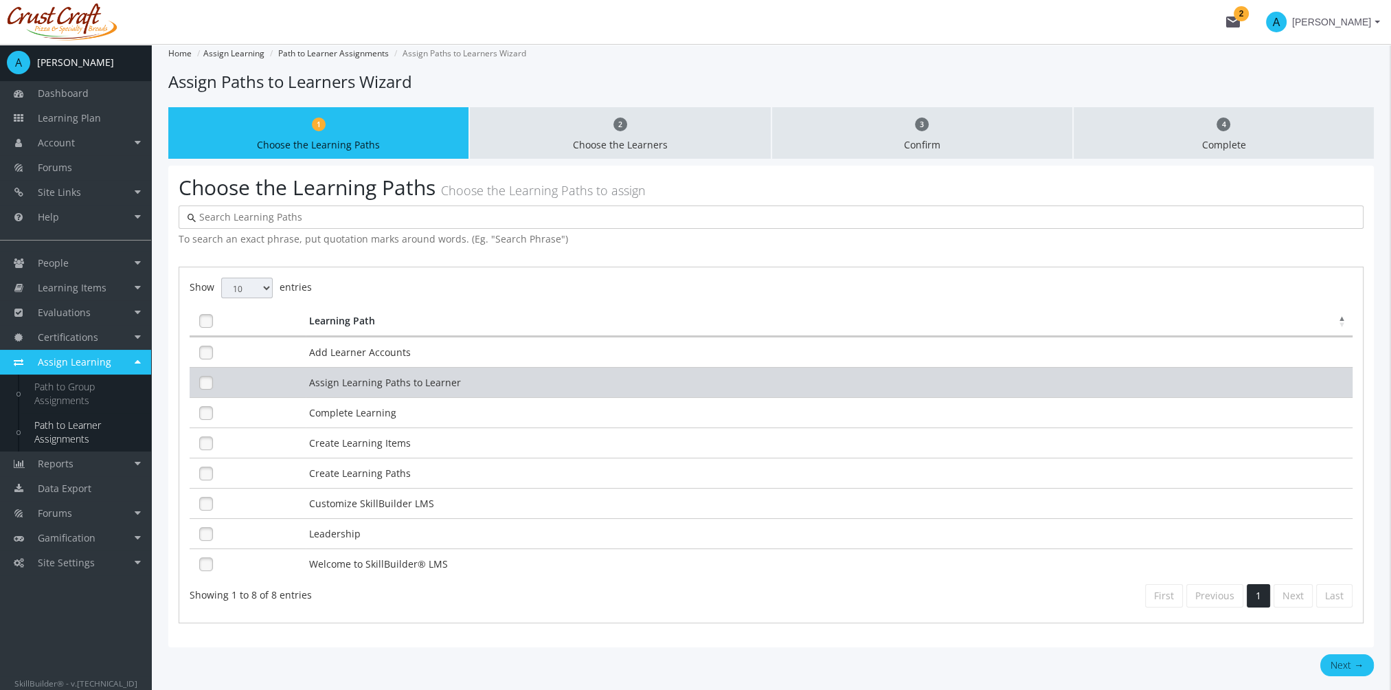
click at [328, 385] on td "Assign Learning Paths to Learner" at bounding box center [829, 382] width 1047 height 30
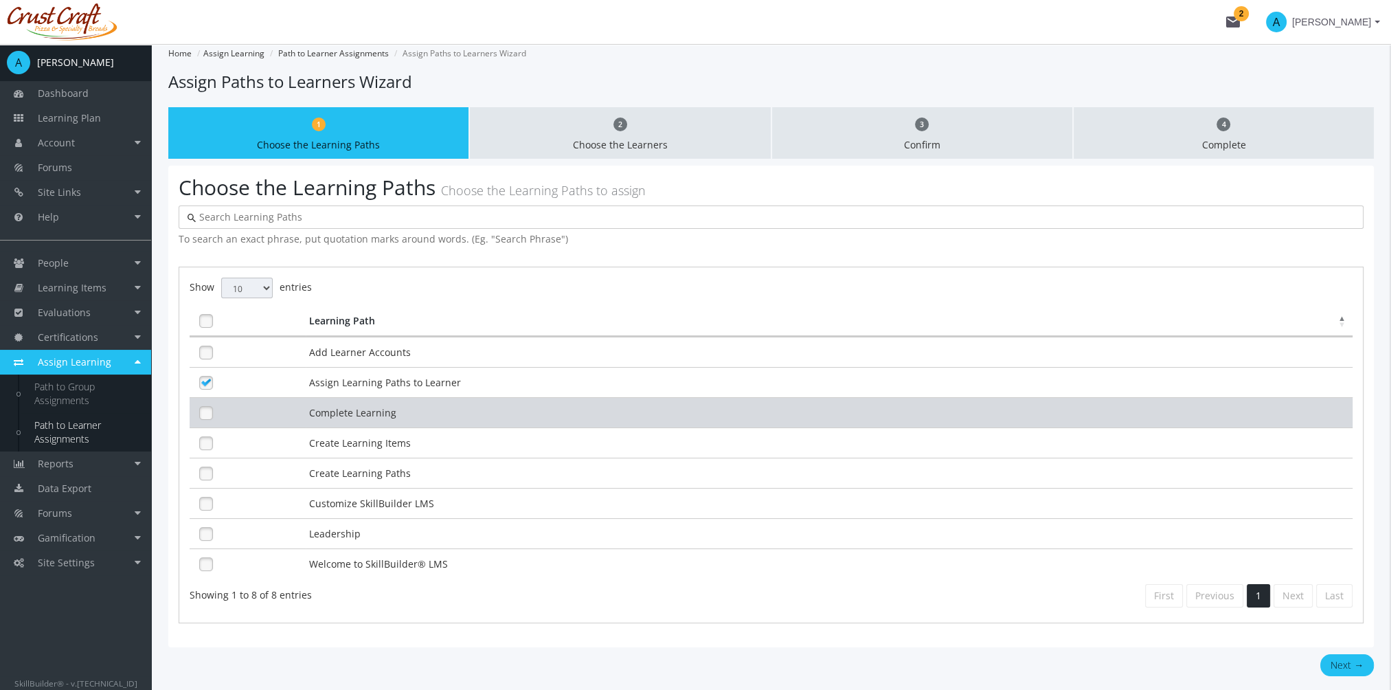
click at [347, 414] on td "Complete Learning" at bounding box center [829, 412] width 1047 height 30
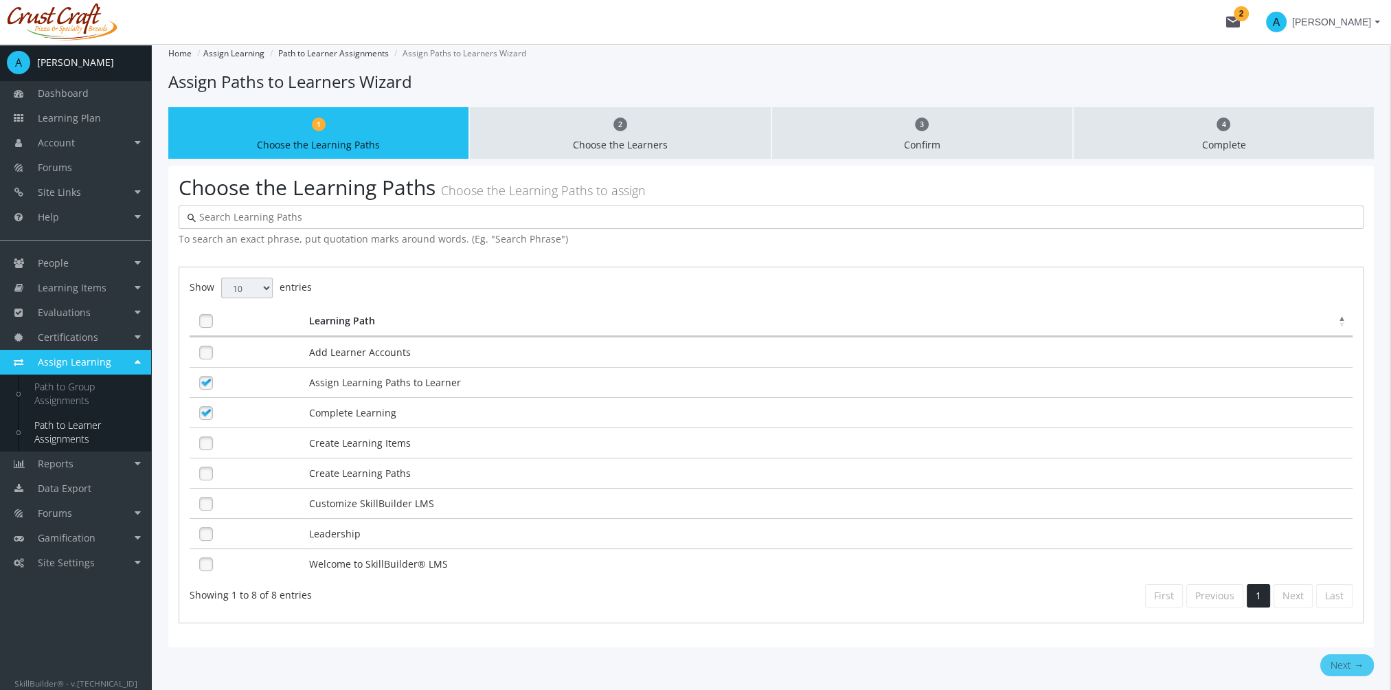
click at [1341, 659] on button "Next →" at bounding box center [1347, 665] width 54 height 22
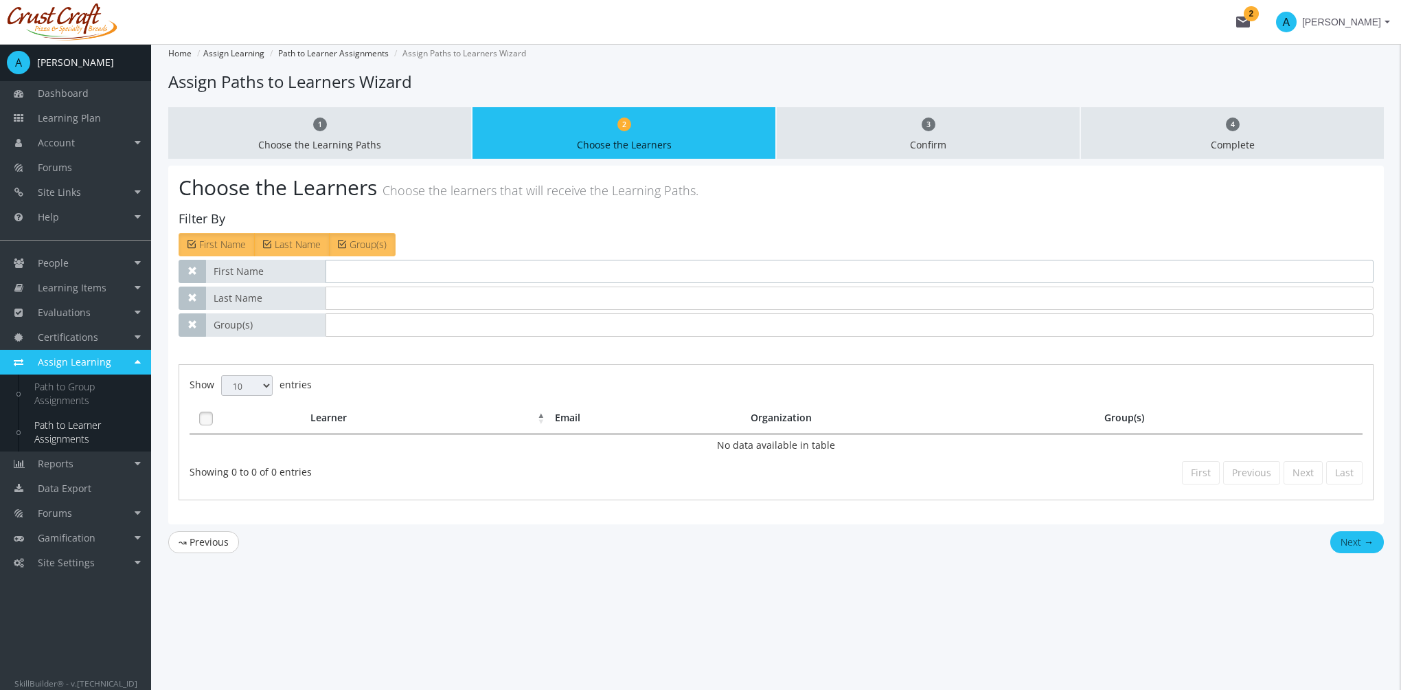
click at [358, 275] on input "text" at bounding box center [850, 271] width 1048 height 23
type input "[PERSON_NAME]"
type input "ramchan"
click at [393, 450] on td "[PERSON_NAME] (202509080001)" at bounding box center [429, 449] width 245 height 30
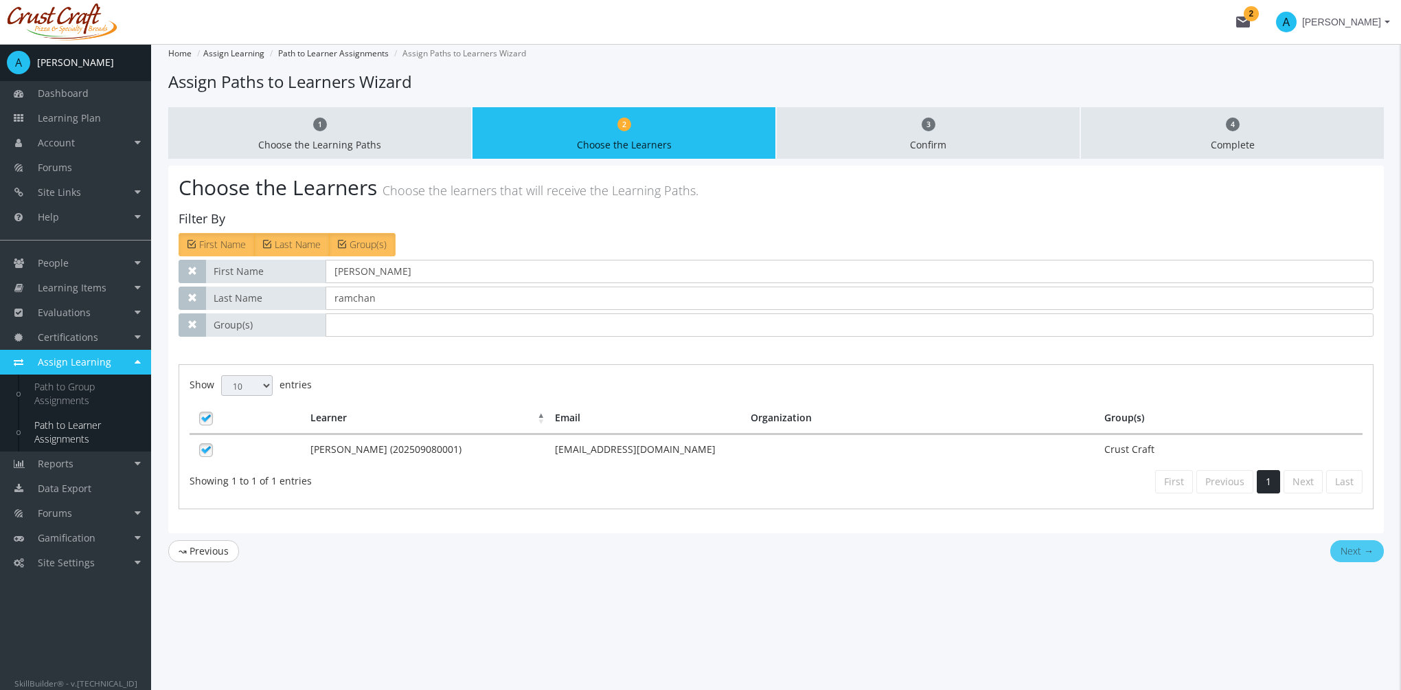
click at [1353, 544] on button "Next →" at bounding box center [1357, 551] width 54 height 22
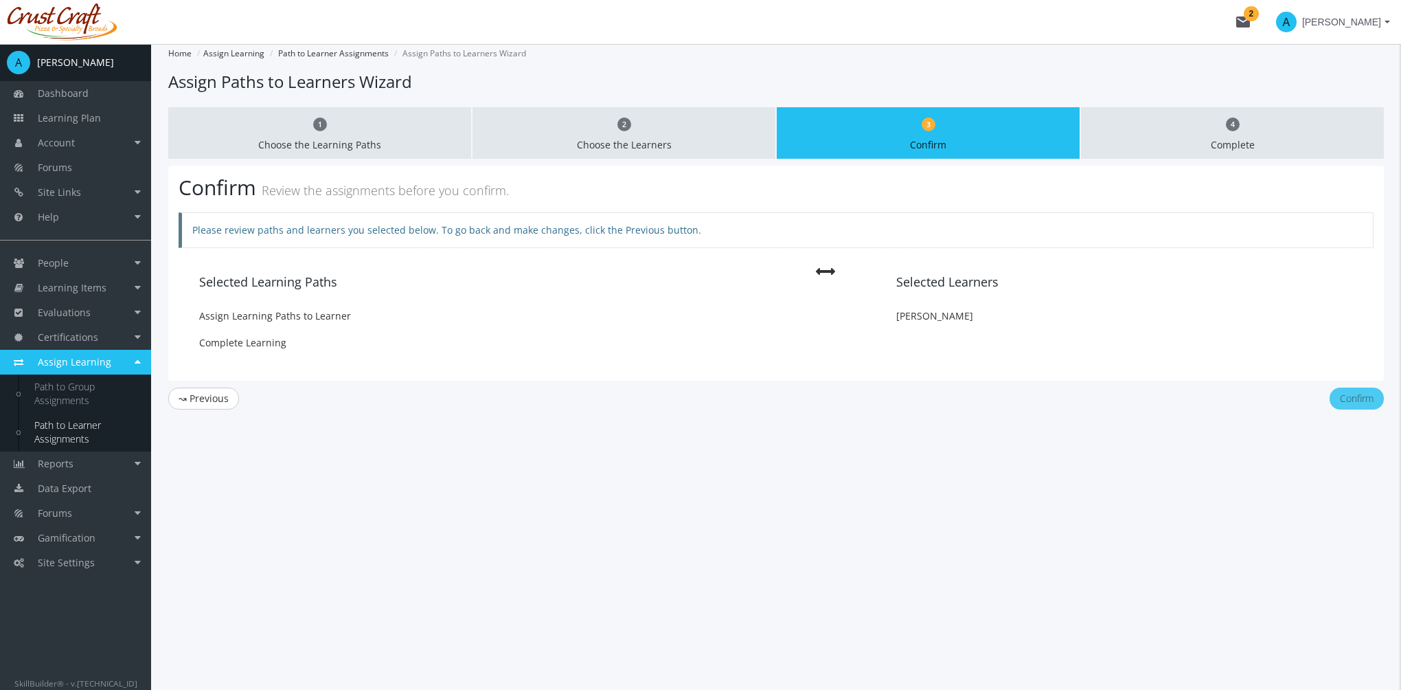
click at [1374, 402] on button "Confirm" at bounding box center [1357, 398] width 54 height 22
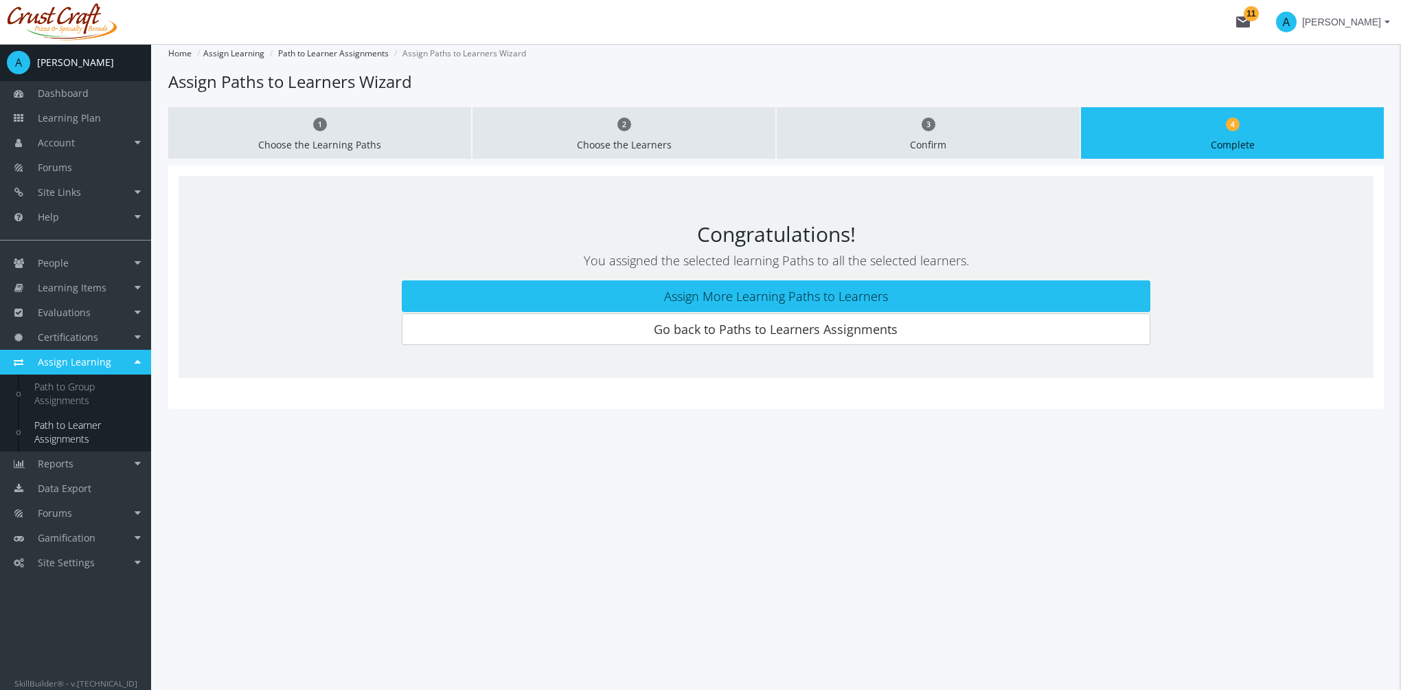
click at [82, 426] on link "Path to Learner Assignments" at bounding box center [86, 432] width 131 height 38
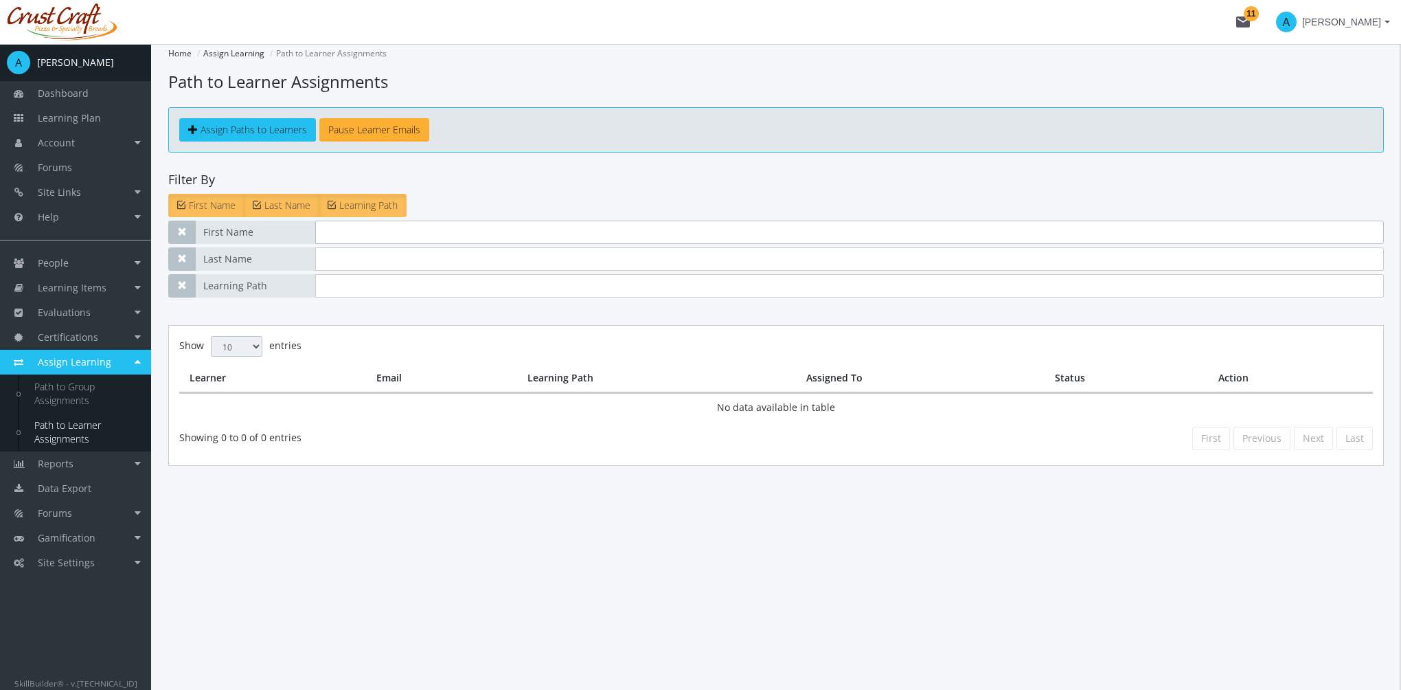
click at [375, 234] on input "text" at bounding box center [849, 231] width 1069 height 23
type input "[PERSON_NAME]"
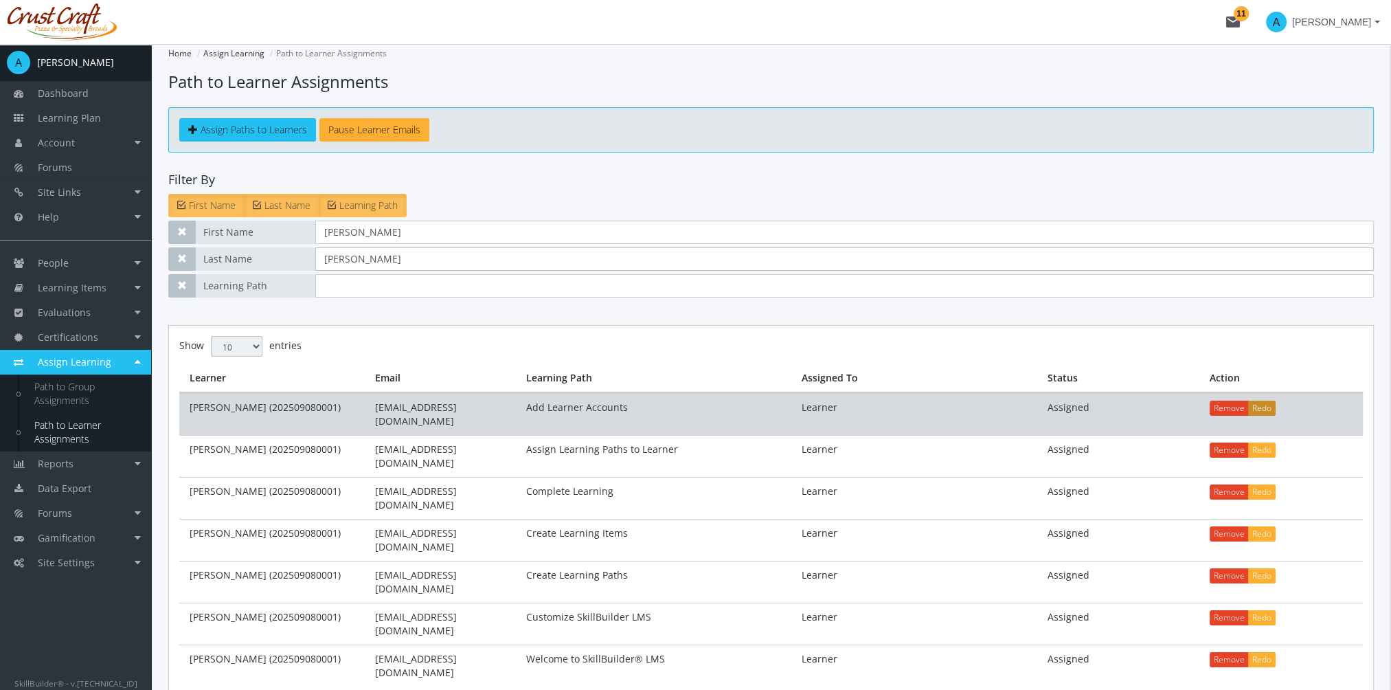
type input "[PERSON_NAME]"
click at [1262, 412] on button "Redo" at bounding box center [1261, 407] width 27 height 15
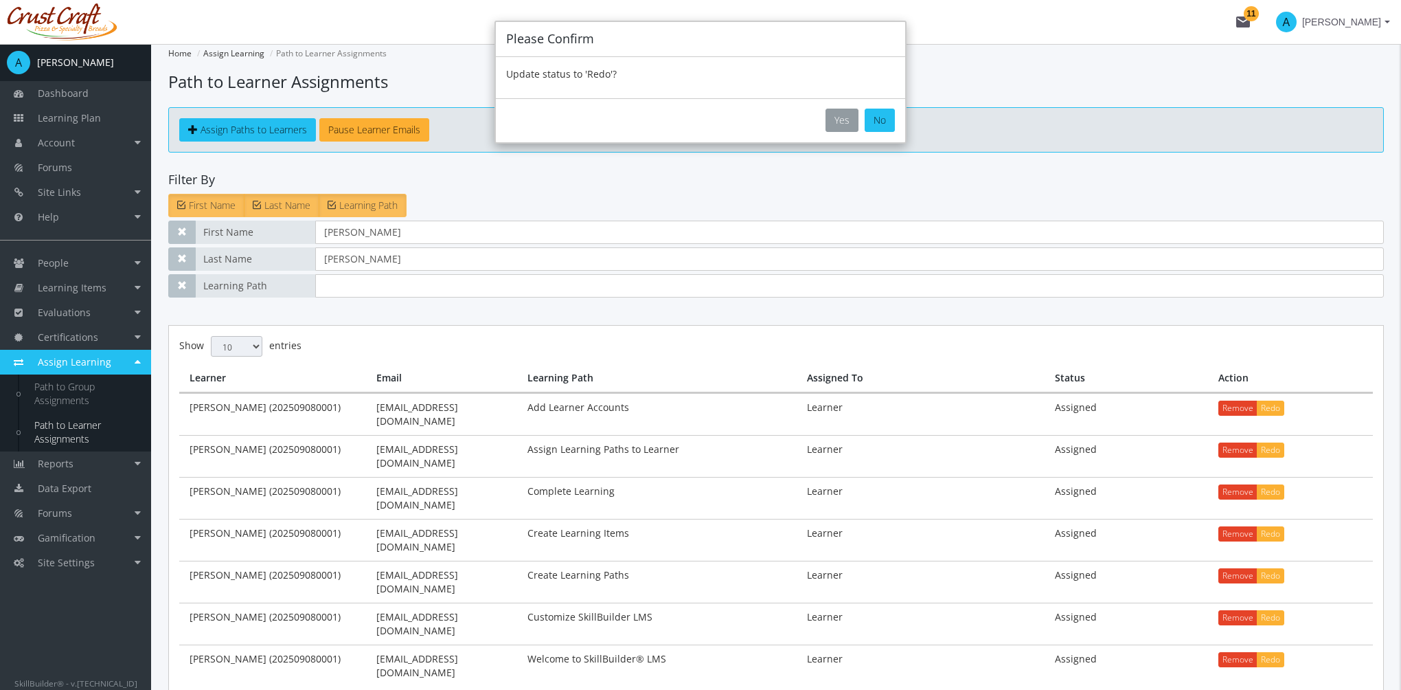
click at [848, 126] on button "Yes" at bounding box center [842, 120] width 33 height 23
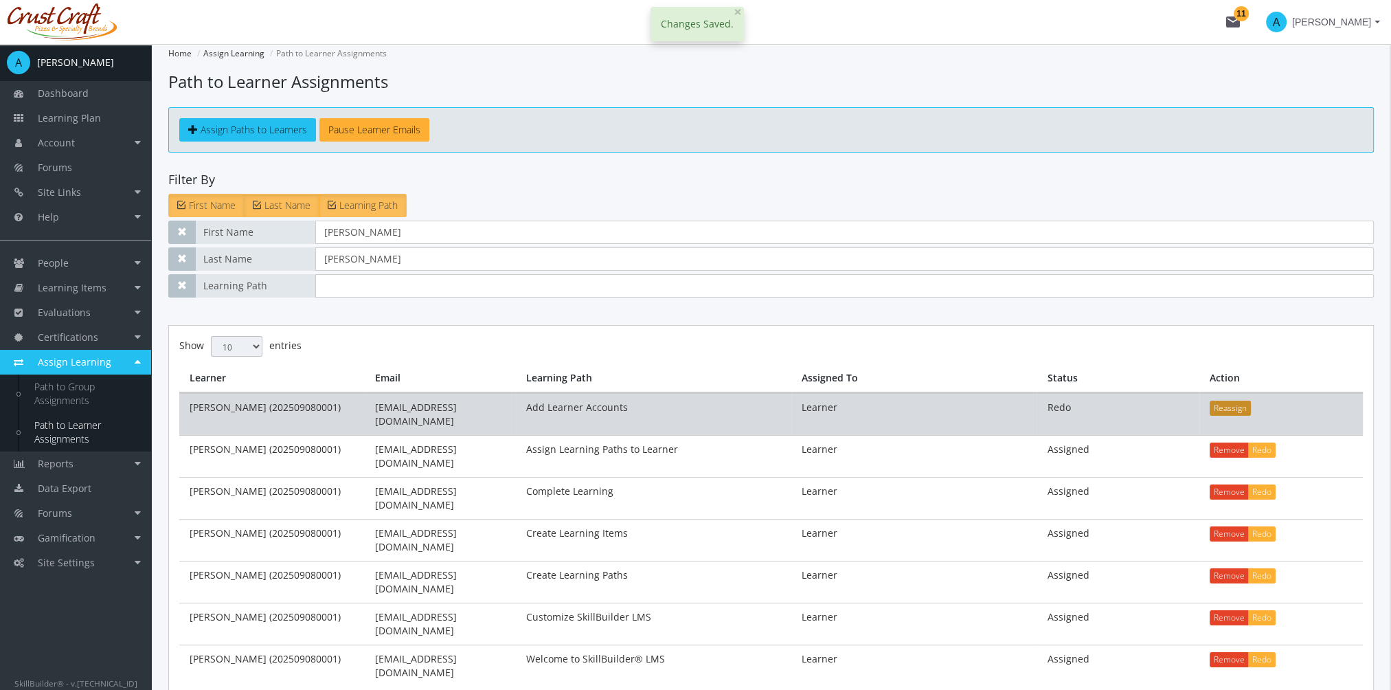
click at [1227, 407] on button "Reassign" at bounding box center [1230, 407] width 41 height 15
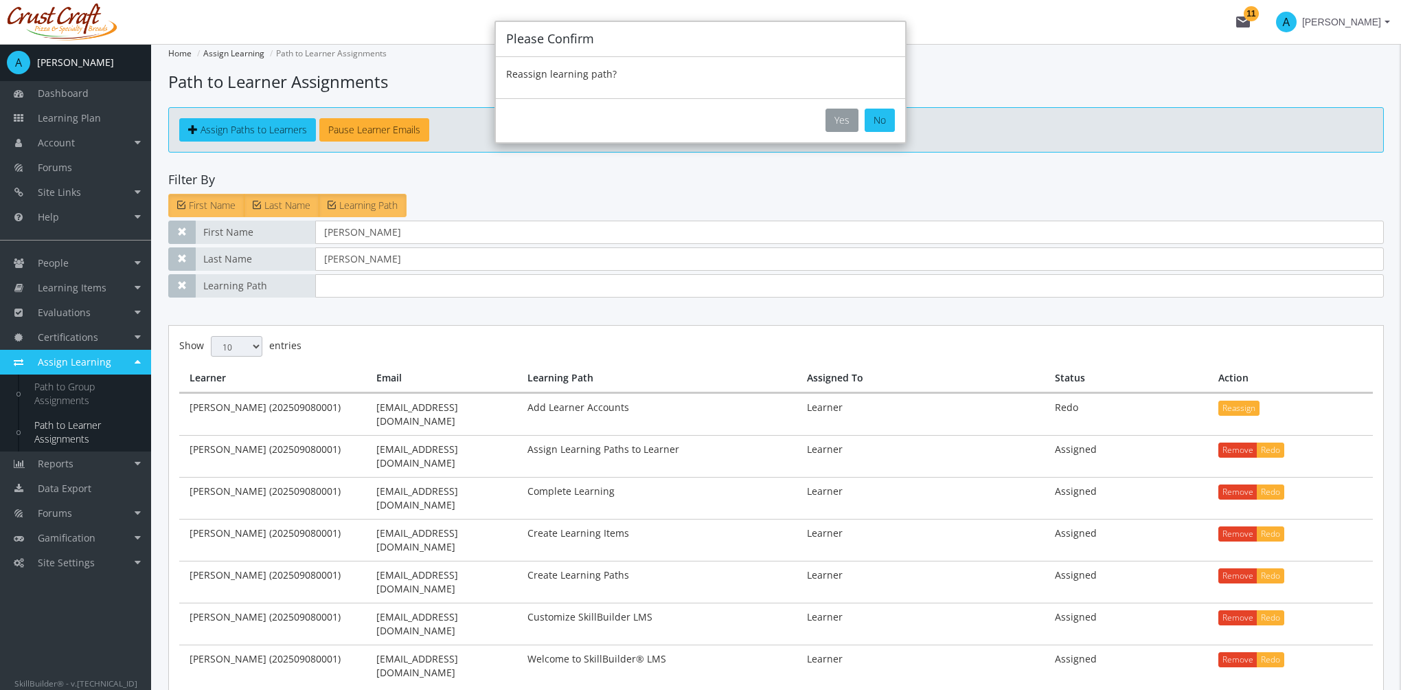
click at [842, 121] on button "Yes" at bounding box center [842, 120] width 33 height 23
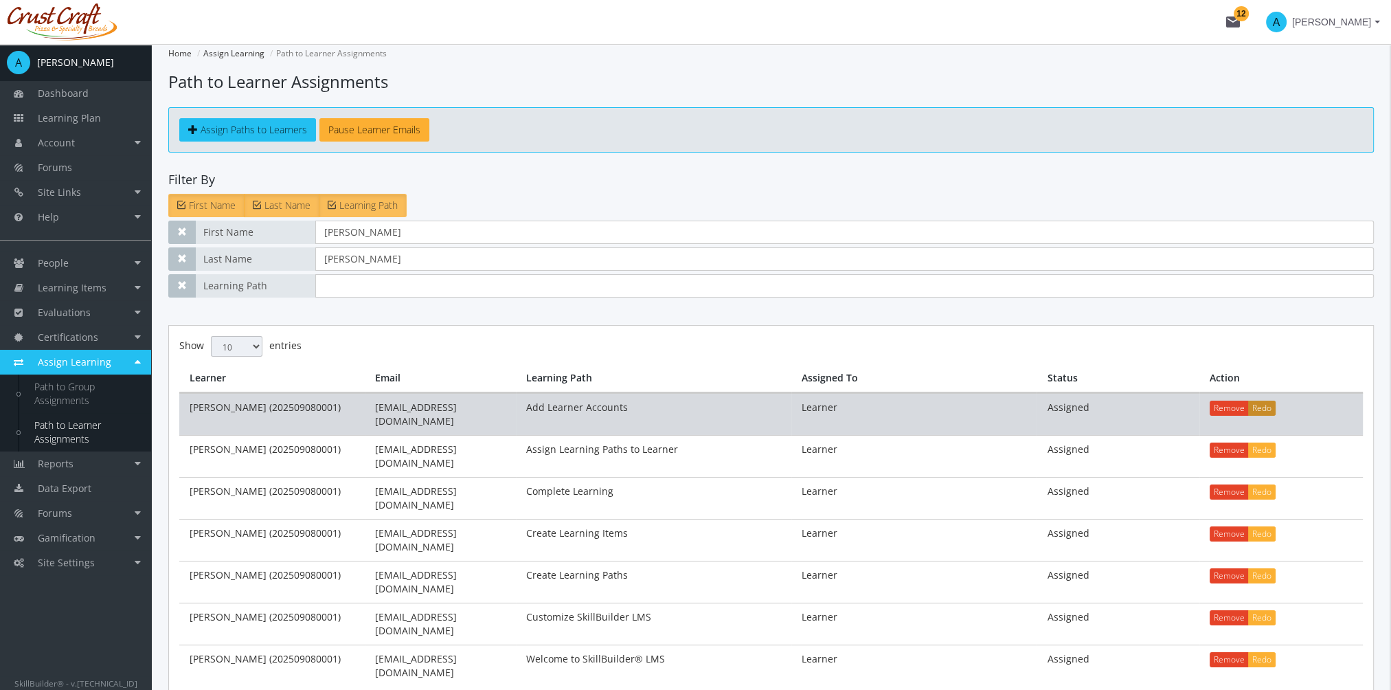
click at [1264, 408] on button "Redo" at bounding box center [1261, 407] width 27 height 15
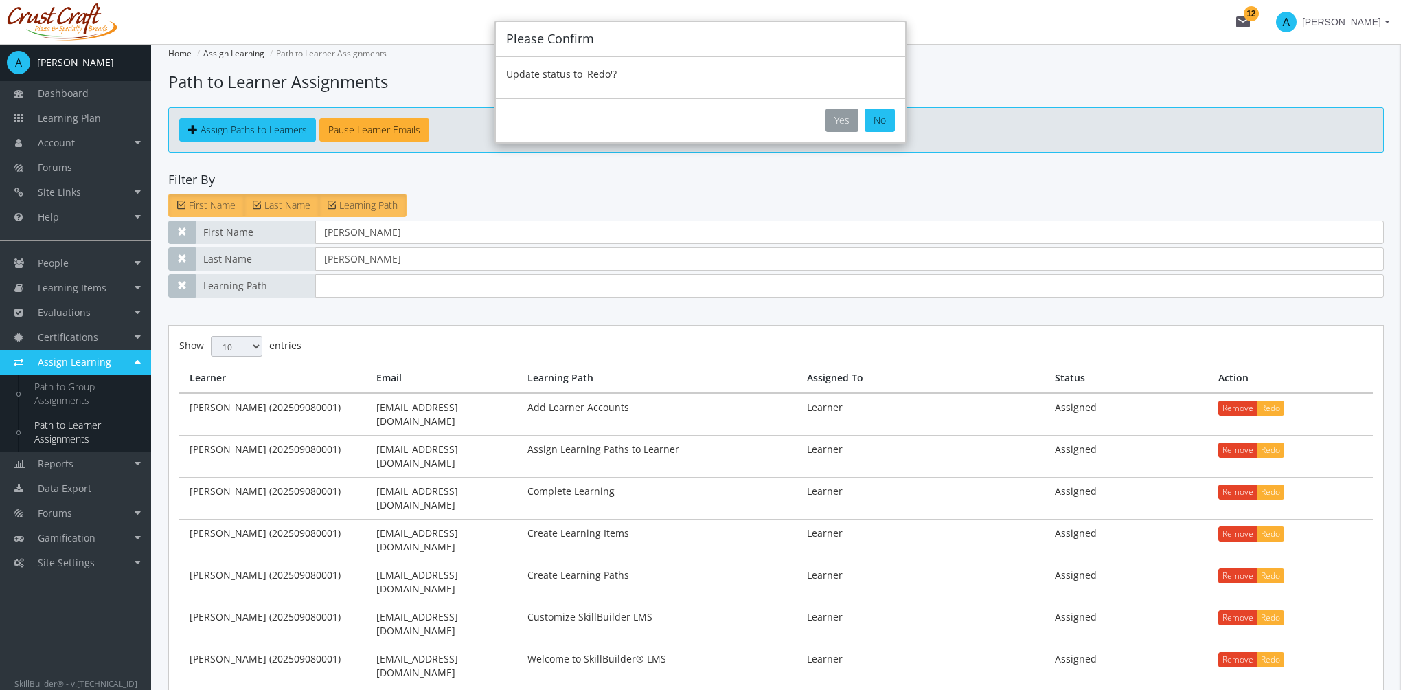
click at [840, 113] on button "Yes" at bounding box center [842, 120] width 33 height 23
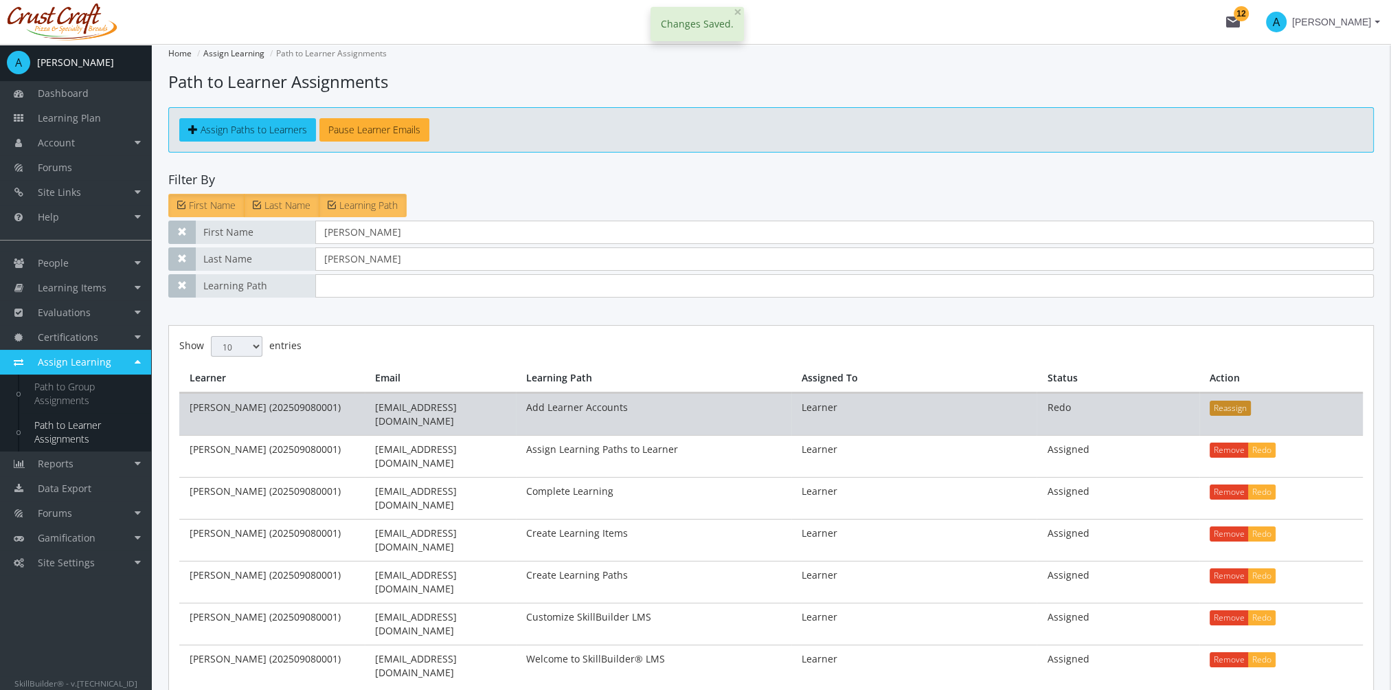
click at [1240, 402] on button "Reassign" at bounding box center [1230, 407] width 41 height 15
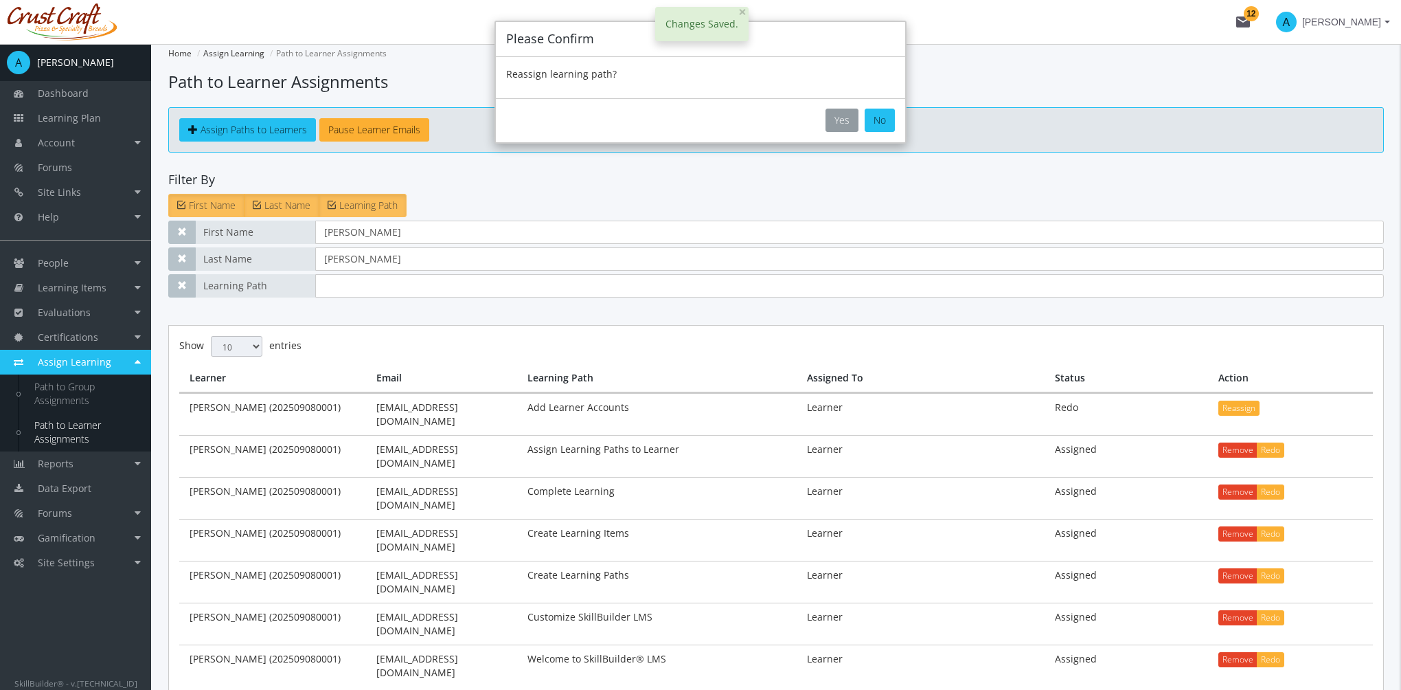
click at [840, 113] on button "Yes" at bounding box center [842, 120] width 33 height 23
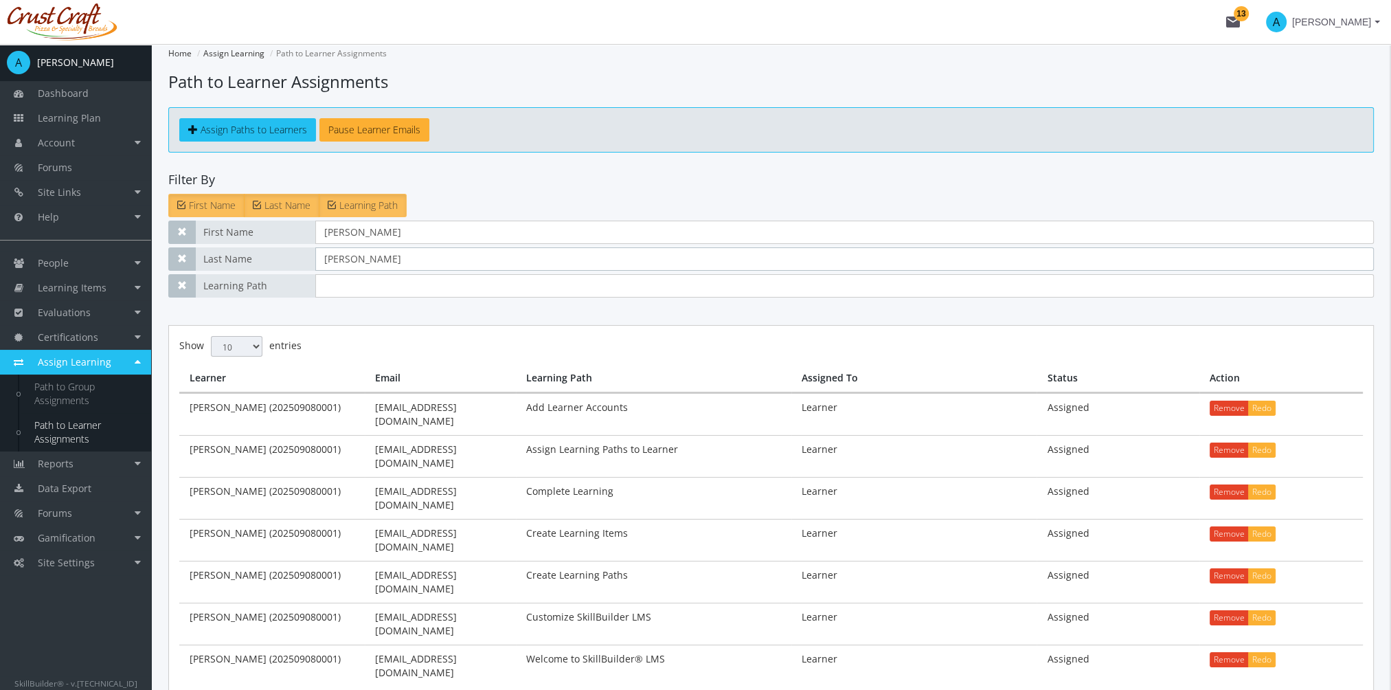
drag, startPoint x: 407, startPoint y: 260, endPoint x: 260, endPoint y: 233, distance: 149.5
click at [260, 233] on div "First Name [PERSON_NAME] Last Name [PERSON_NAME] Learning Path Order #" at bounding box center [770, 258] width 1205 height 77
drag, startPoint x: 345, startPoint y: 234, endPoint x: 285, endPoint y: 226, distance: 61.0
click at [286, 227] on div "First Name [PERSON_NAME]" at bounding box center [770, 231] width 1205 height 23
drag, startPoint x: 332, startPoint y: 255, endPoint x: 305, endPoint y: 249, distance: 28.2
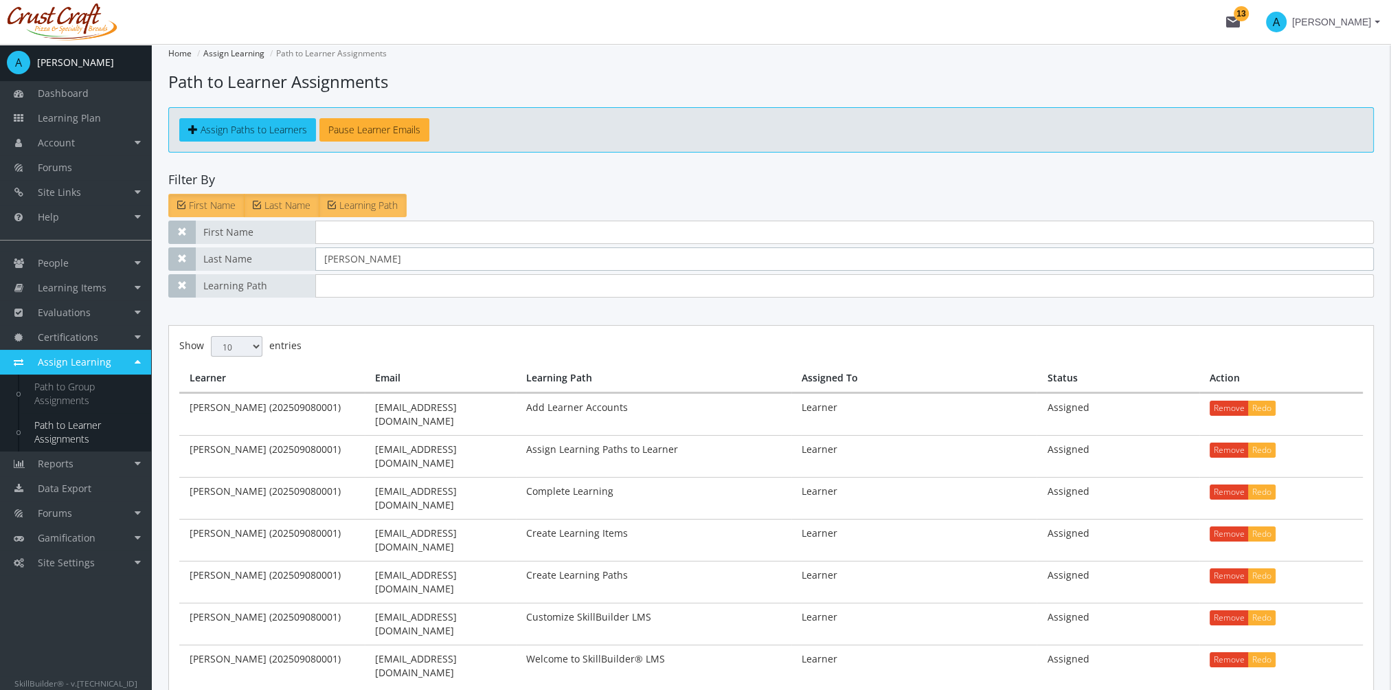
click at [305, 249] on div "Last Name [PERSON_NAME]" at bounding box center [770, 258] width 1205 height 23
click at [385, 293] on input "text" at bounding box center [844, 285] width 1058 height 23
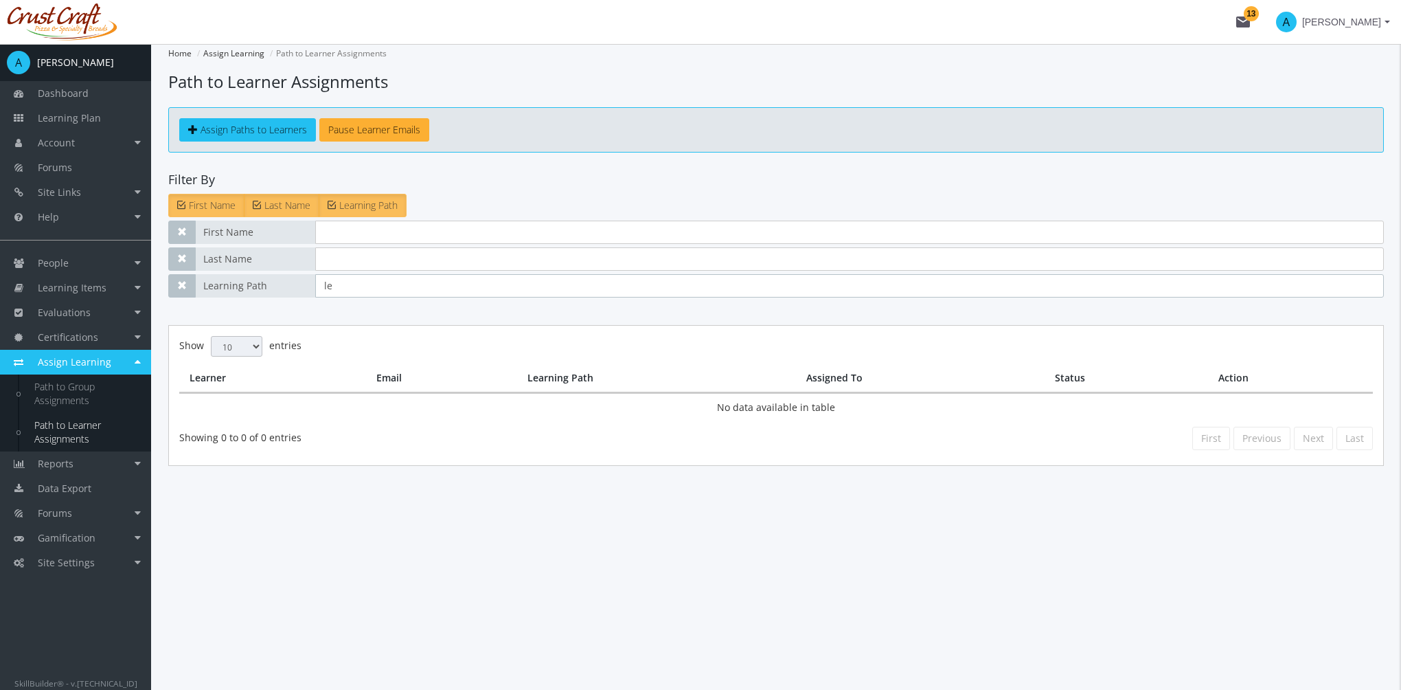
type input "l"
click at [96, 112] on span "Learning Plan" at bounding box center [69, 117] width 63 height 13
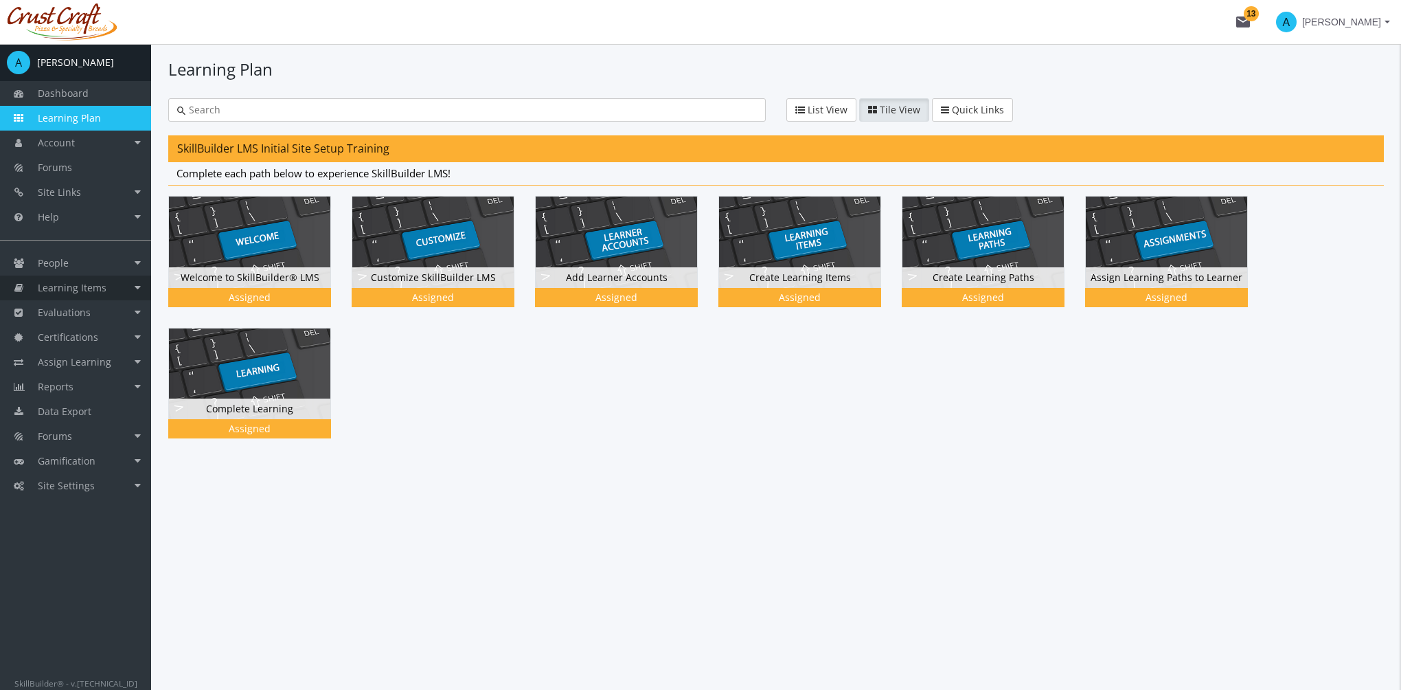
click at [104, 282] on span "Learning Items" at bounding box center [72, 287] width 69 height 13
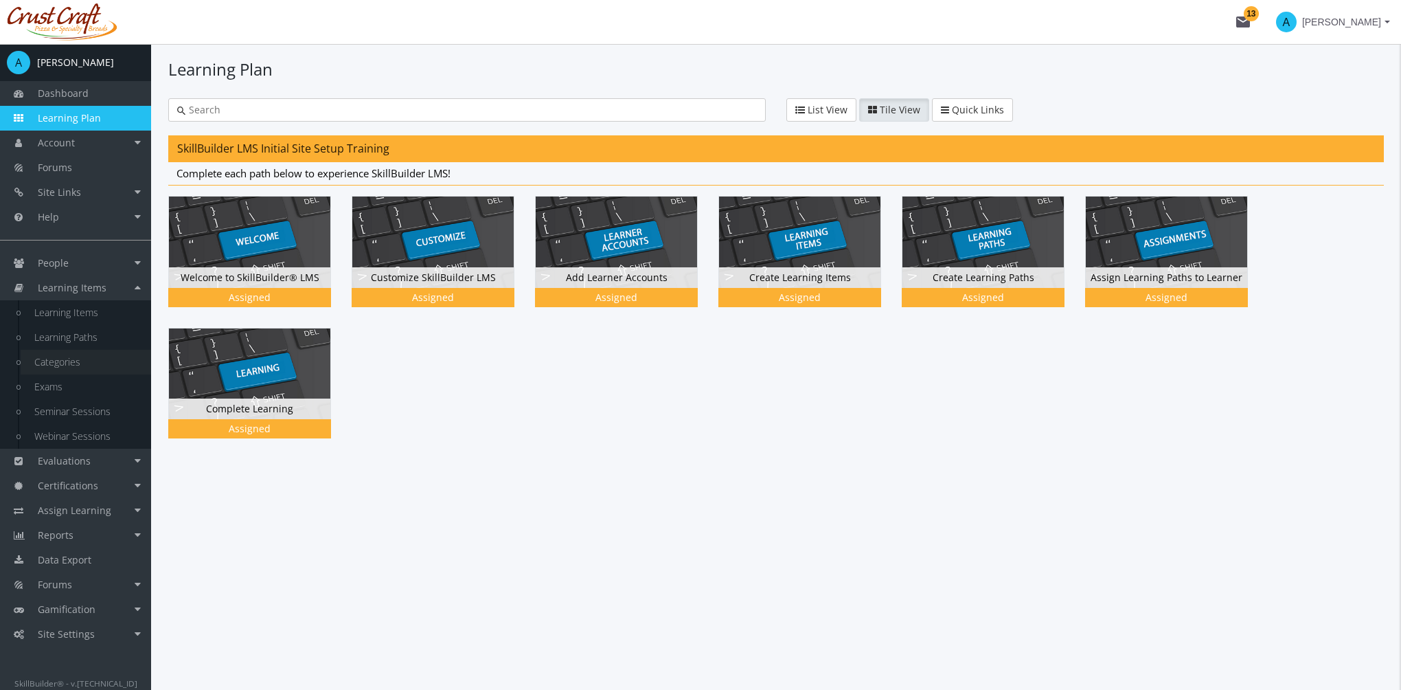
click at [77, 363] on link "Categories" at bounding box center [86, 362] width 131 height 25
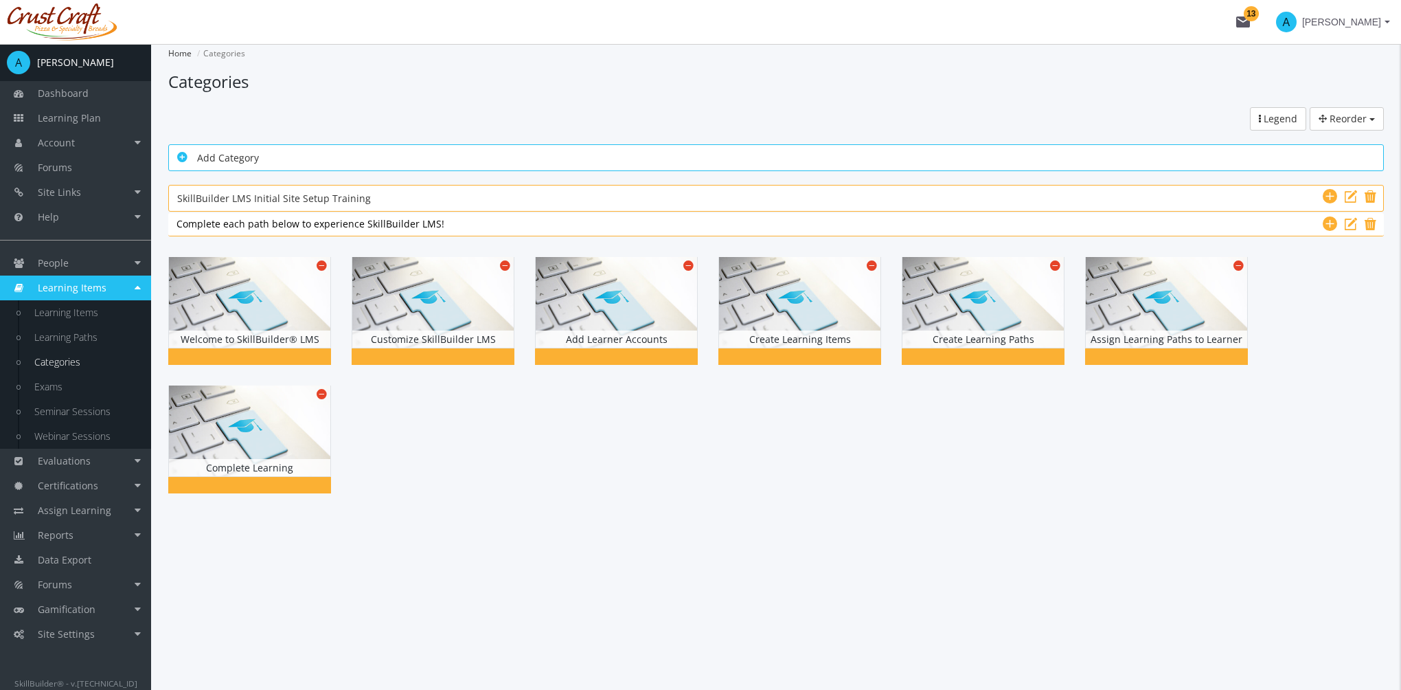
click at [179, 157] on icon at bounding box center [182, 156] width 10 height 12
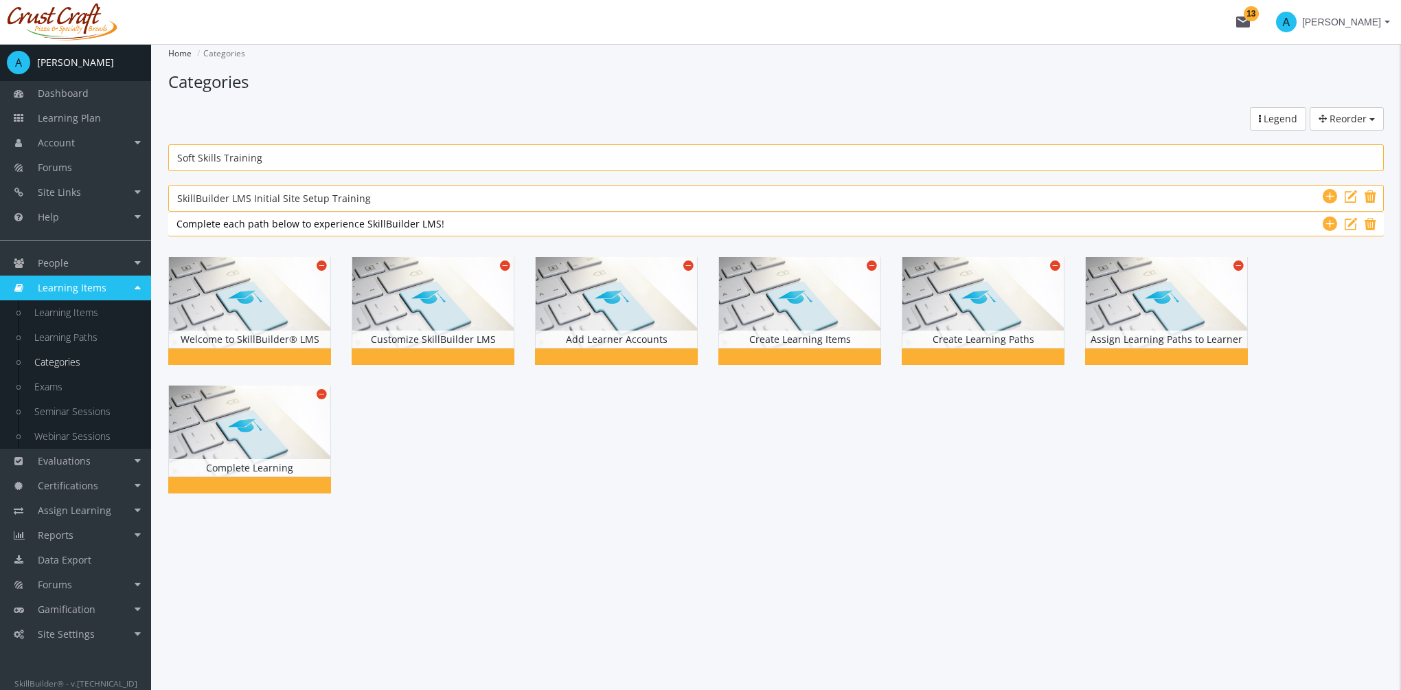
click at [378, 110] on div "Reorder Categories Subcategories Learning Paths Legend" at bounding box center [776, 118] width 1236 height 23
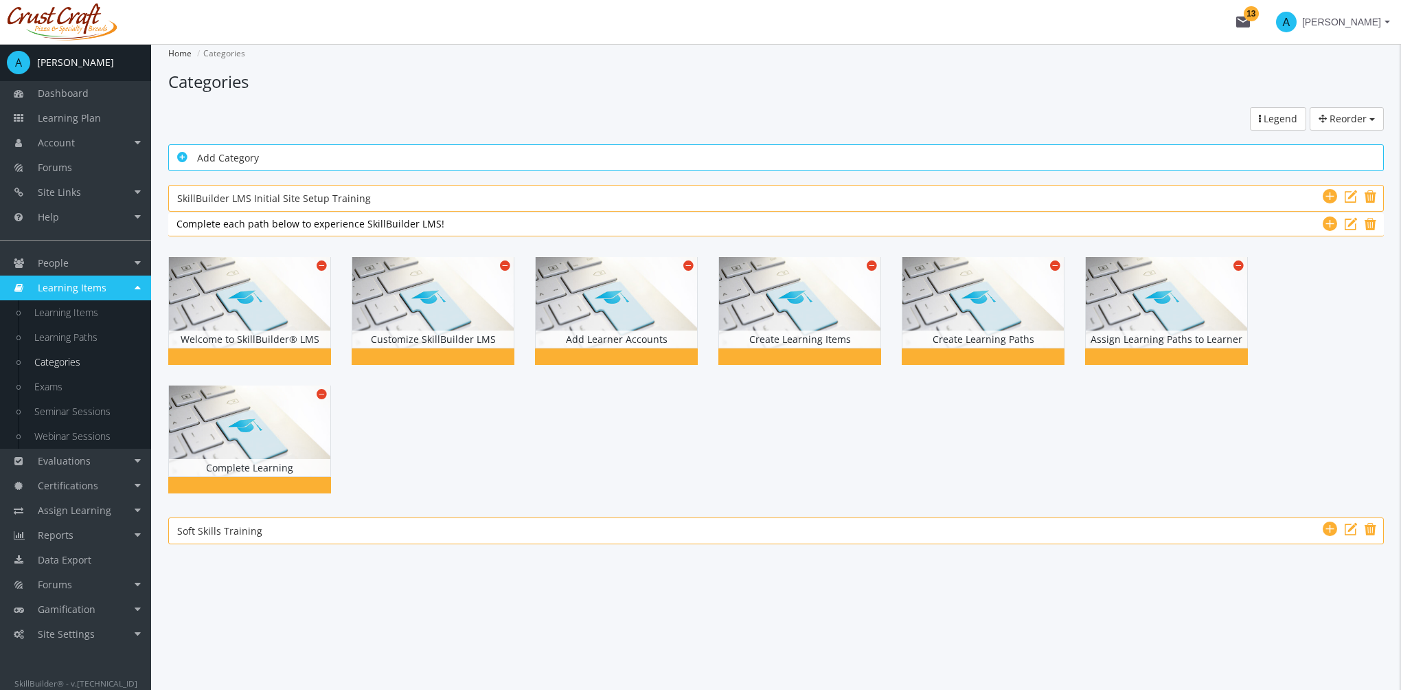
click at [304, 159] on div "Add Category" at bounding box center [776, 157] width 1198 height 17
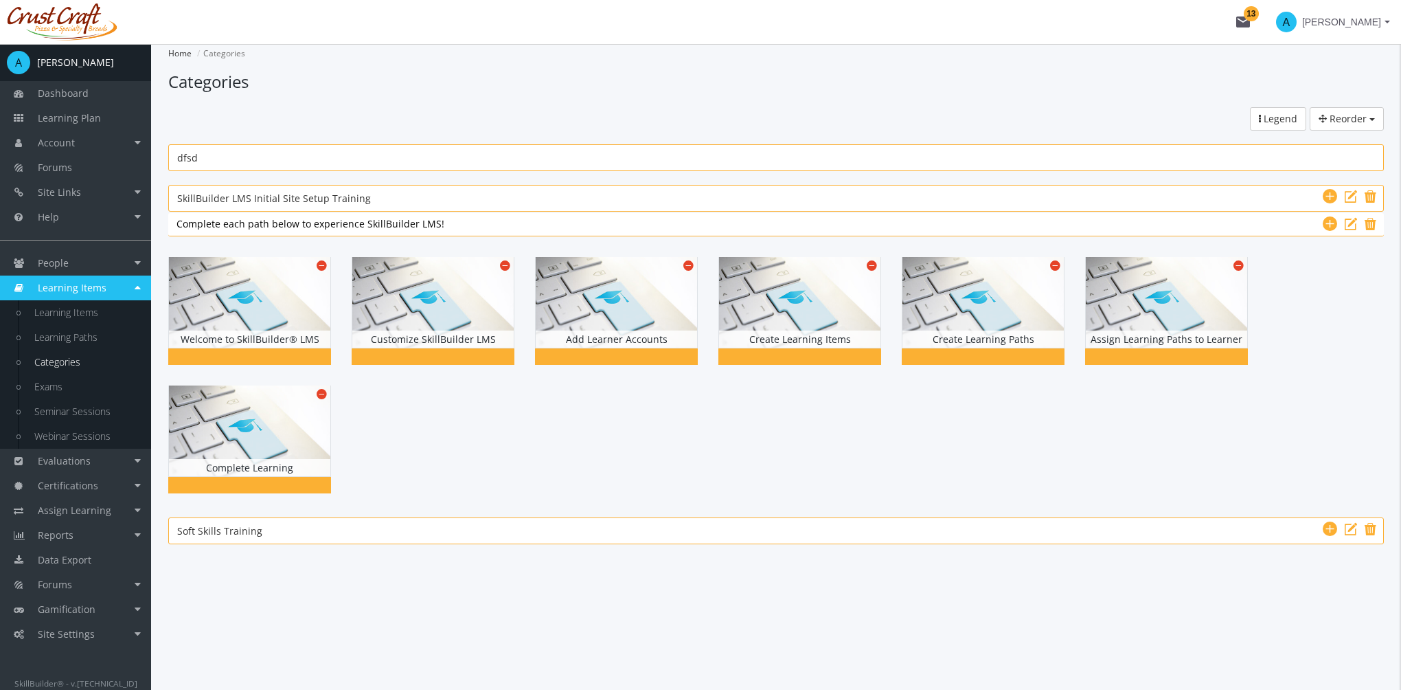
type input "dfsd"
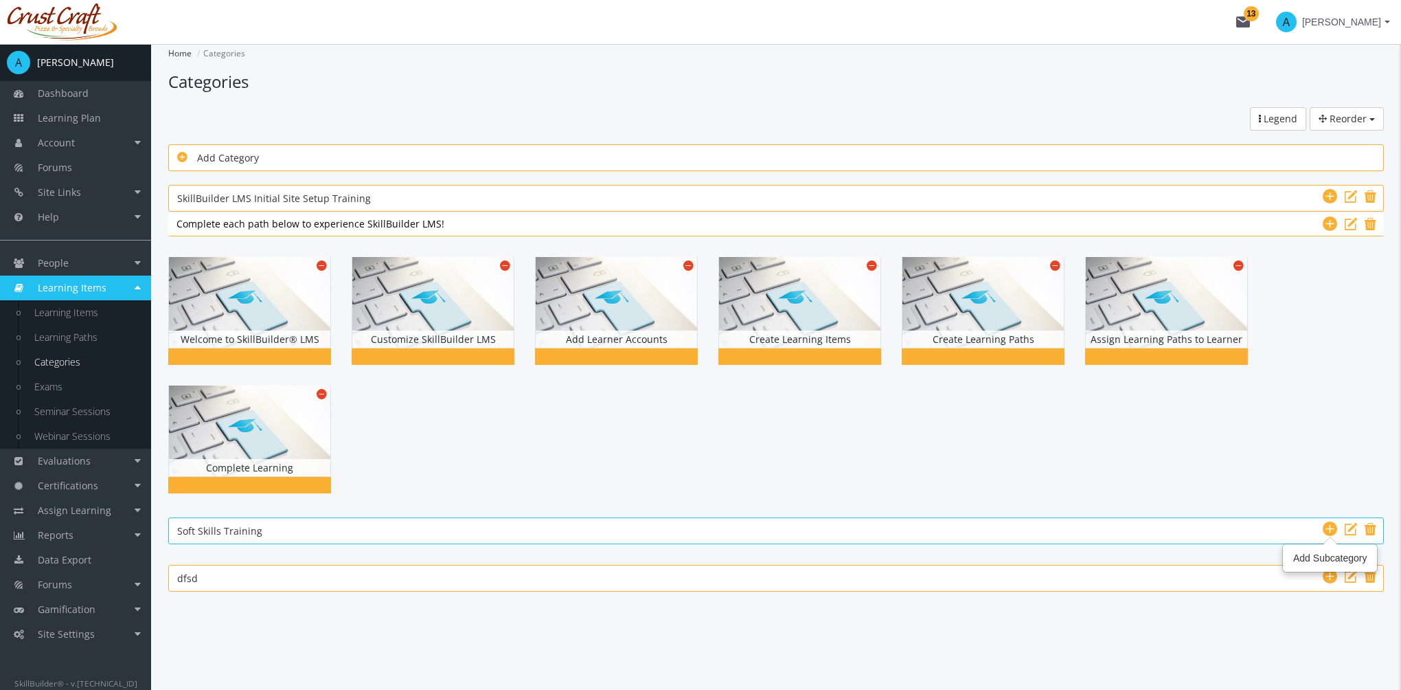
click at [1333, 523] on icon at bounding box center [1330, 529] width 14 height 16
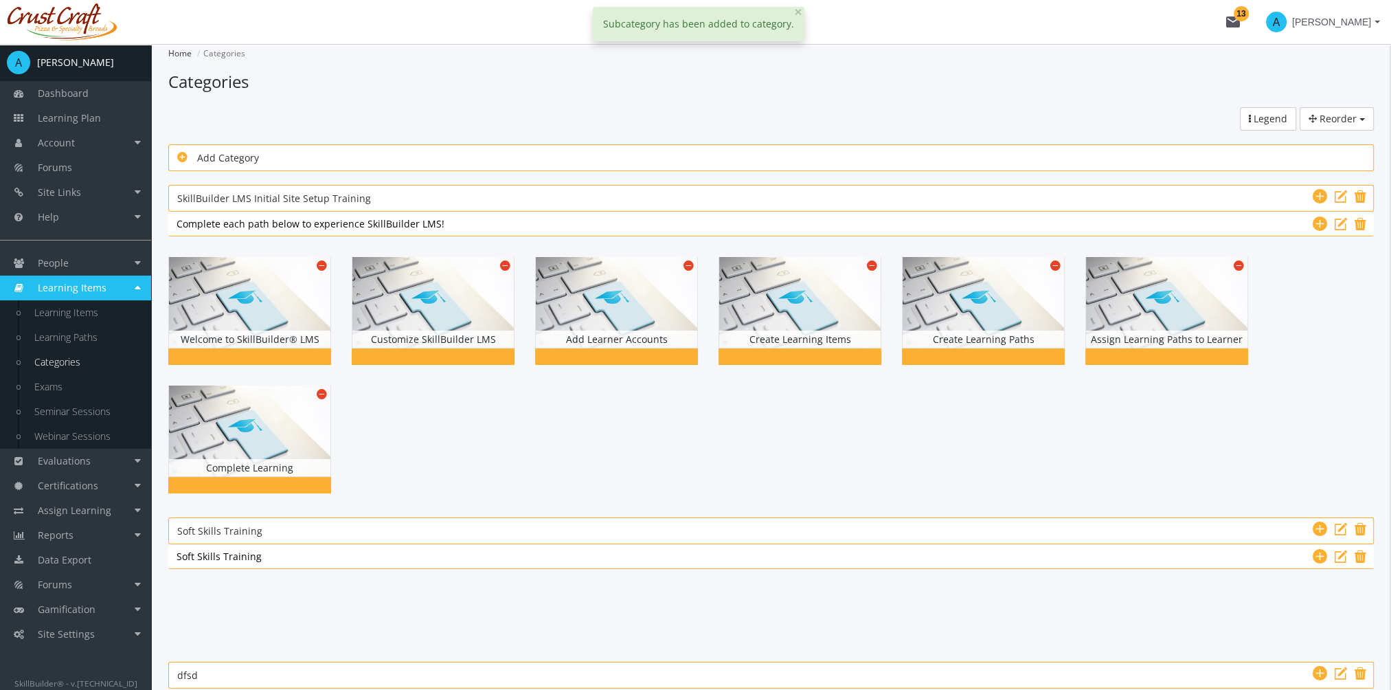
click at [272, 551] on div "Soft Skills Training Soft Skills Training" at bounding box center [771, 556] width 1189 height 14
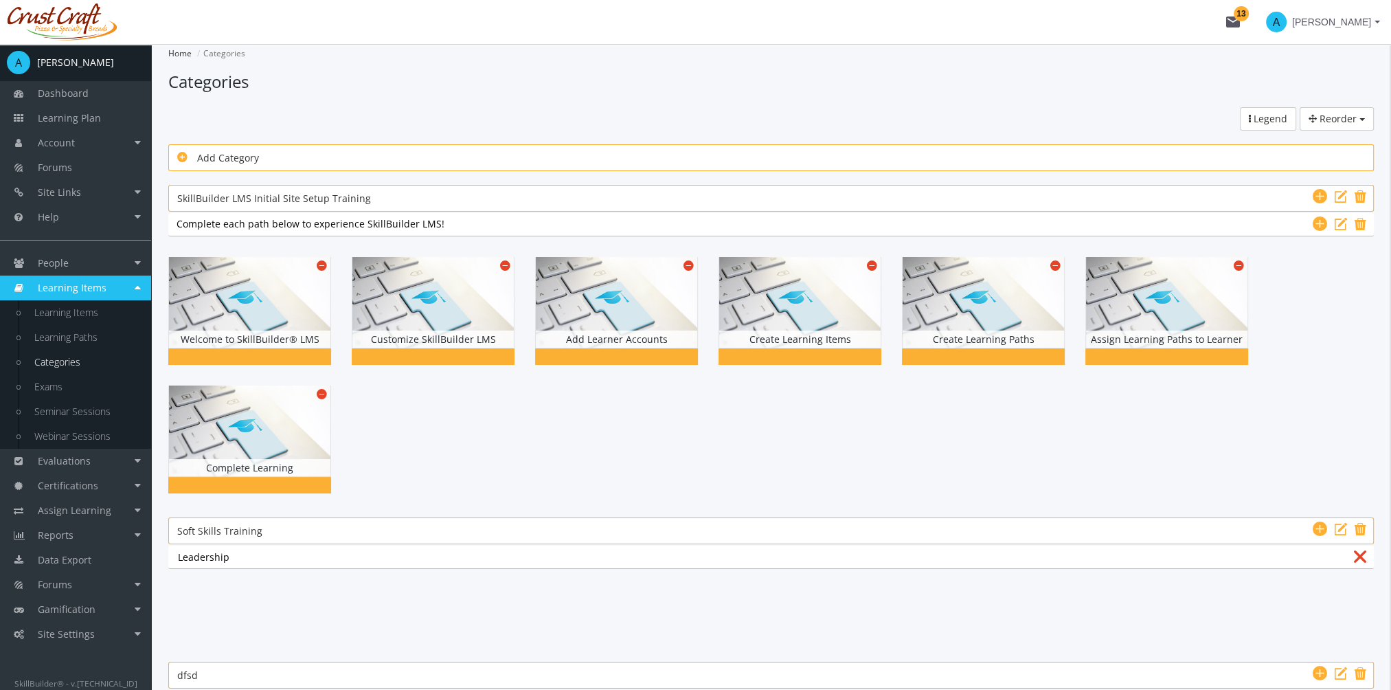
type input "Leadership"
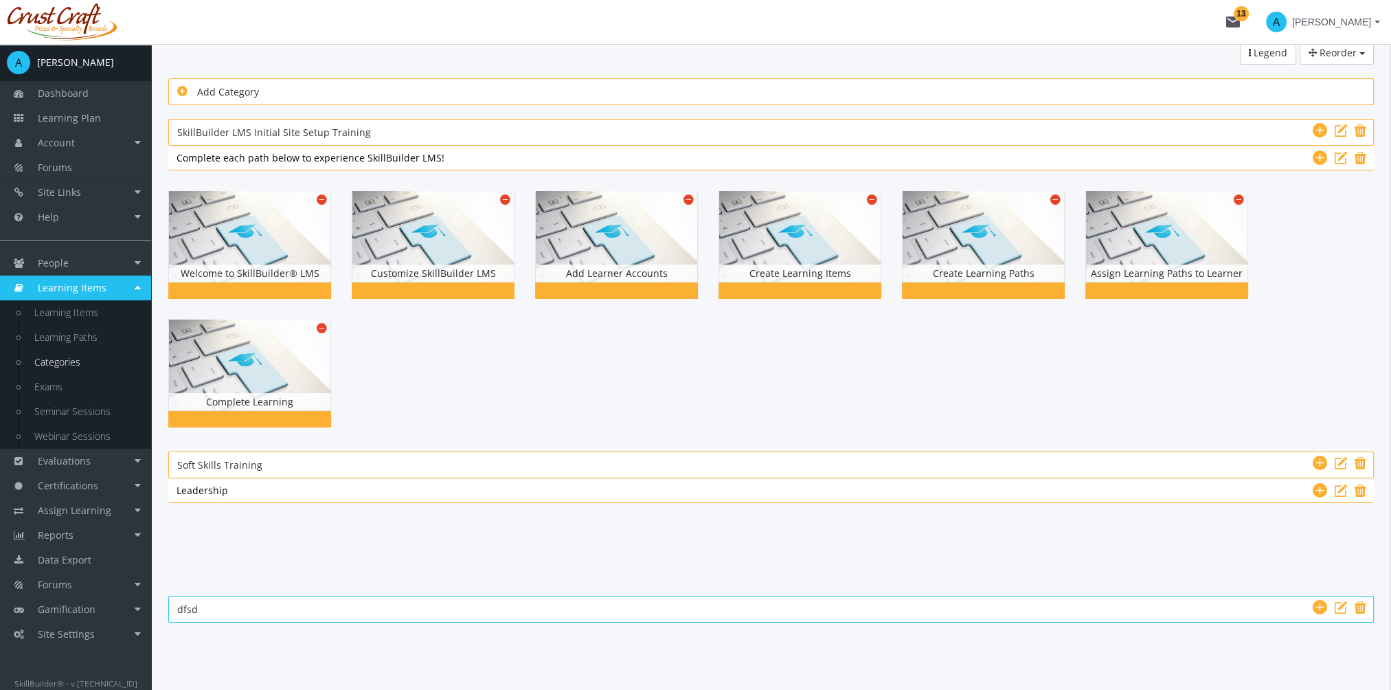
scroll to position [73, 0]
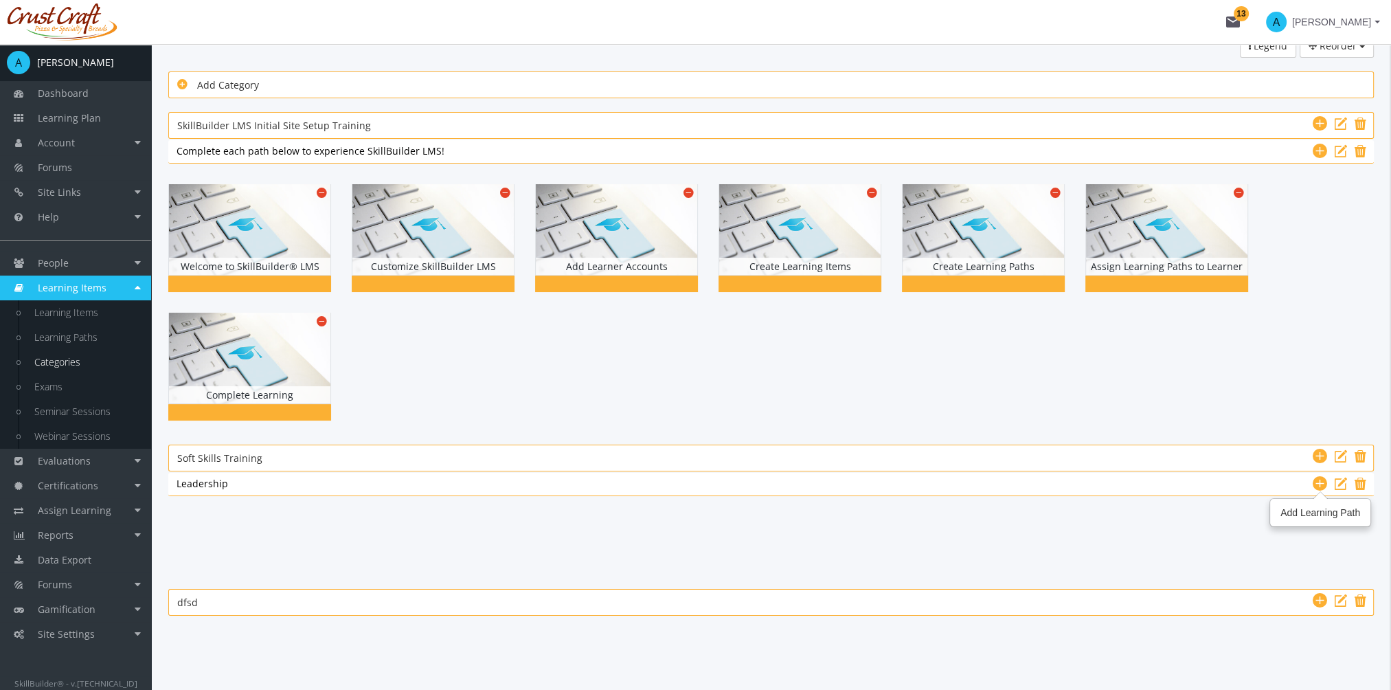
click at [1319, 486] on icon at bounding box center [1320, 483] width 14 height 16
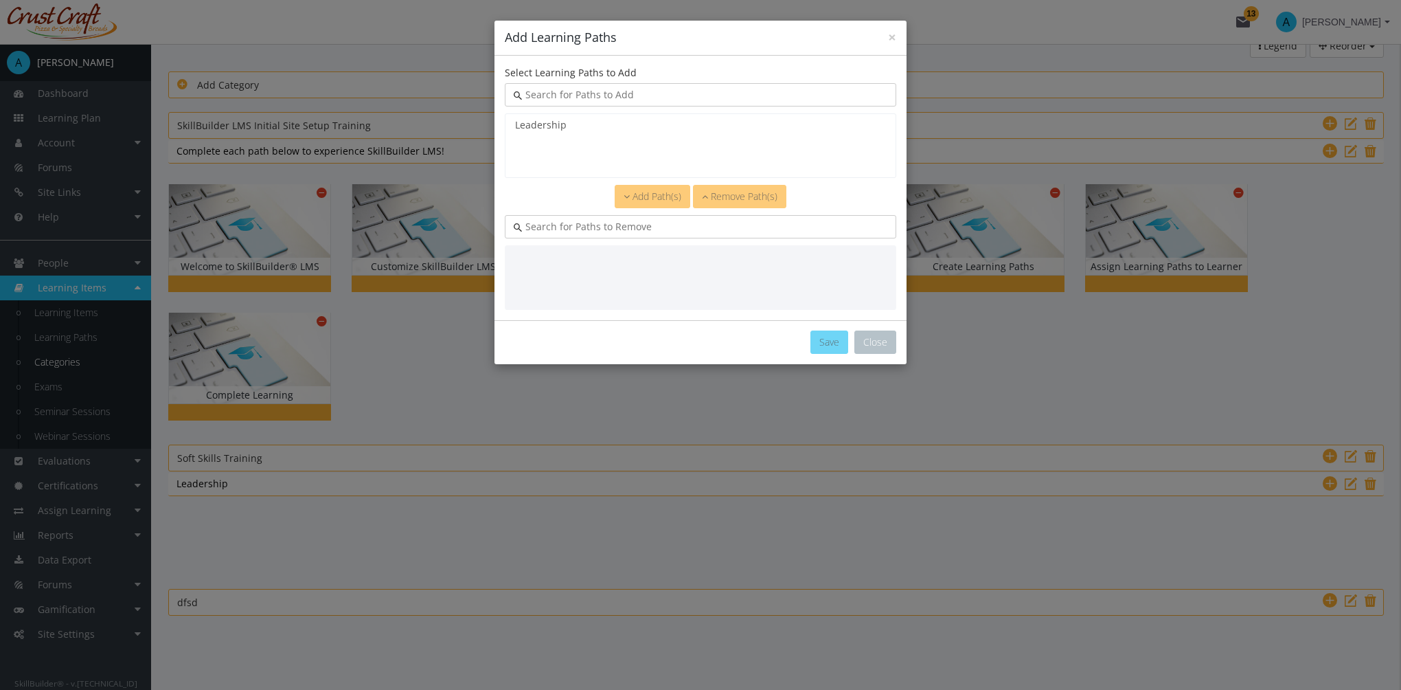
select select "object:2389"
click at [567, 124] on option "Leadership" at bounding box center [701, 125] width 374 height 14
click at [650, 198] on span "Add Path(s)" at bounding box center [657, 196] width 49 height 13
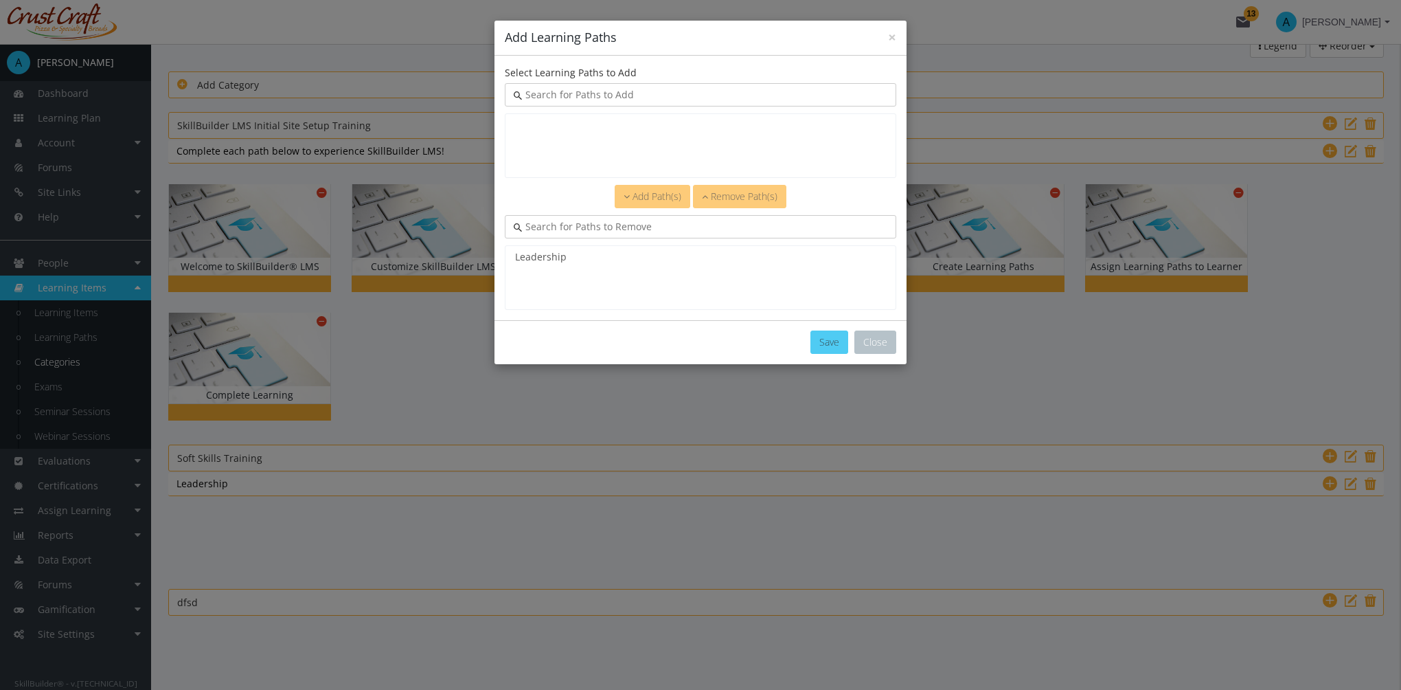
click at [832, 343] on button "Save" at bounding box center [829, 341] width 38 height 23
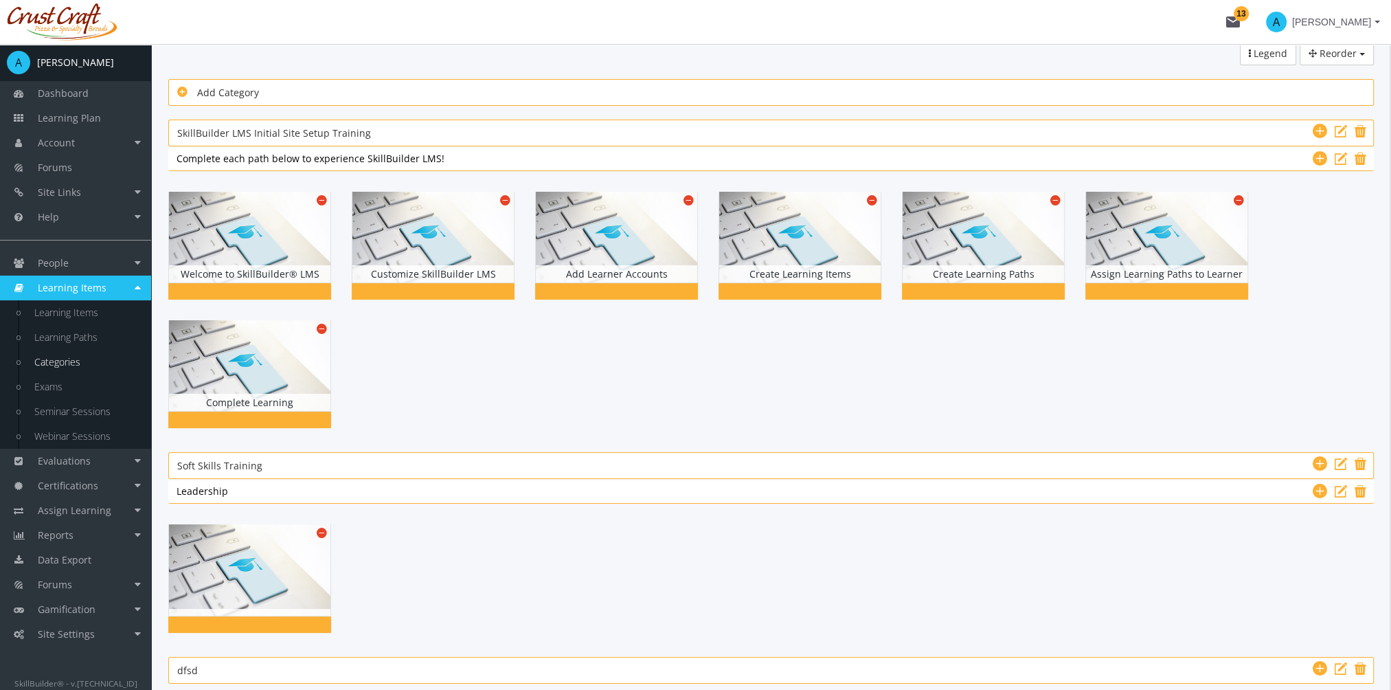
scroll to position [0, 0]
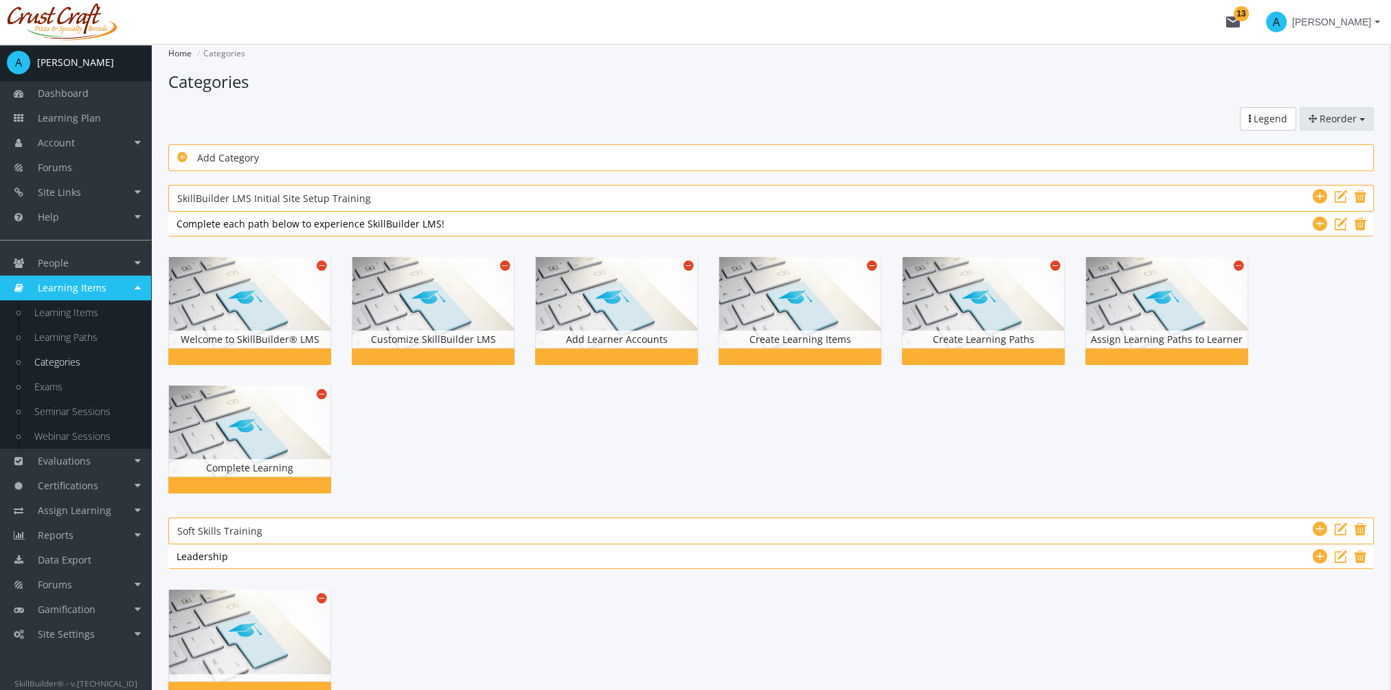
click at [1331, 117] on span "Reorder" at bounding box center [1337, 118] width 37 height 13
click at [1328, 149] on link "Categories" at bounding box center [1318, 146] width 109 height 21
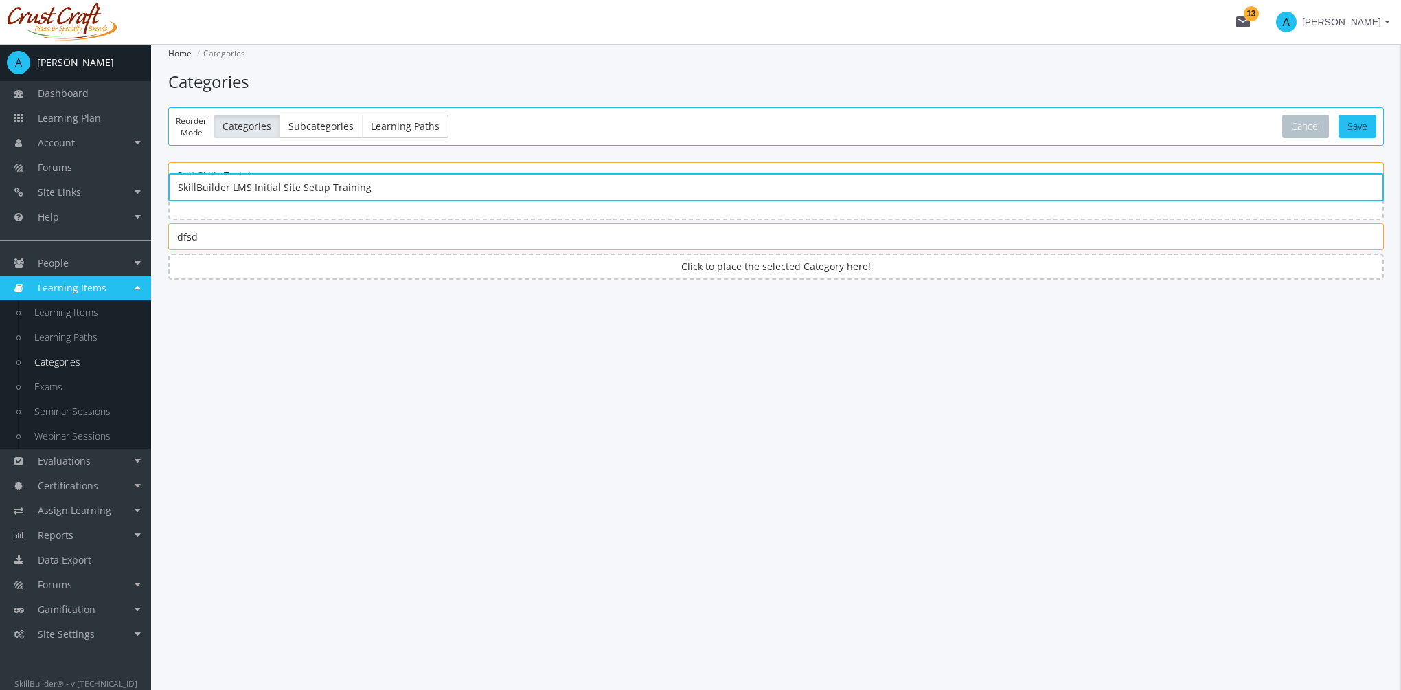
drag, startPoint x: 275, startPoint y: 172, endPoint x: 297, endPoint y: 179, distance: 23.9
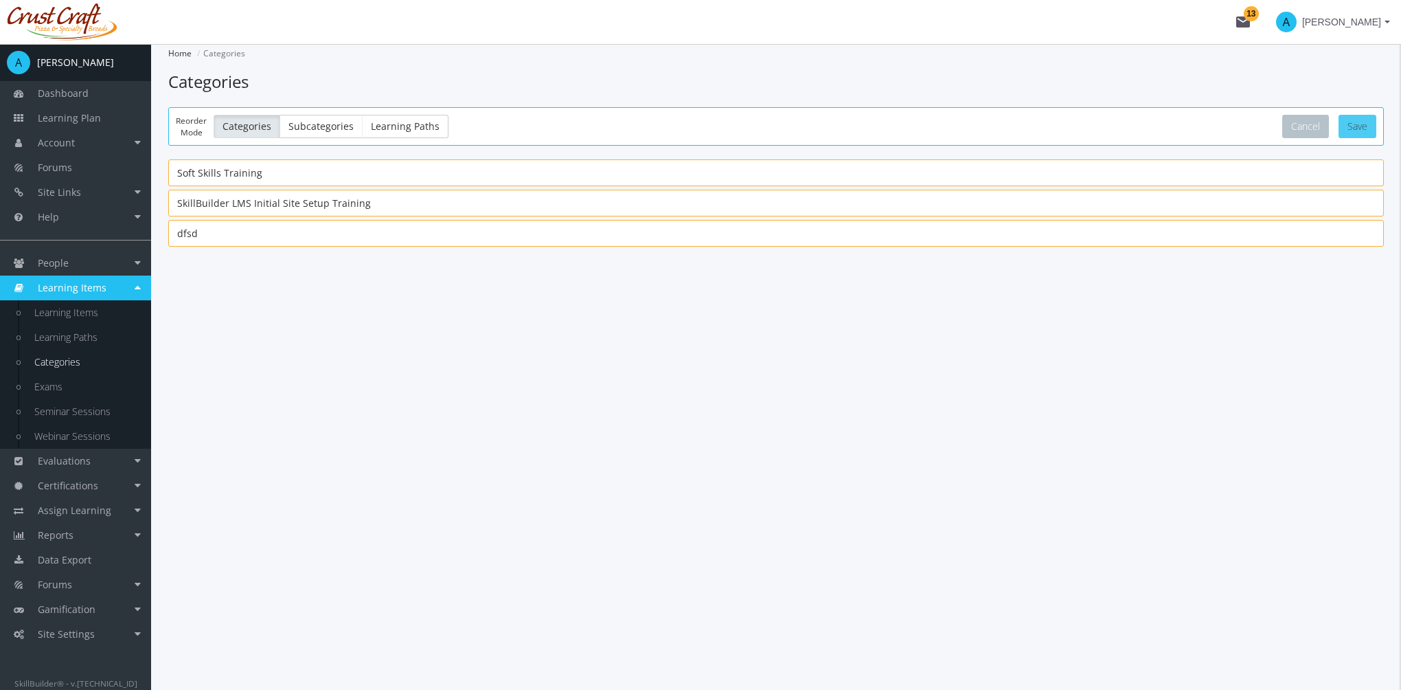
click at [1357, 131] on button "Save" at bounding box center [1358, 126] width 38 height 23
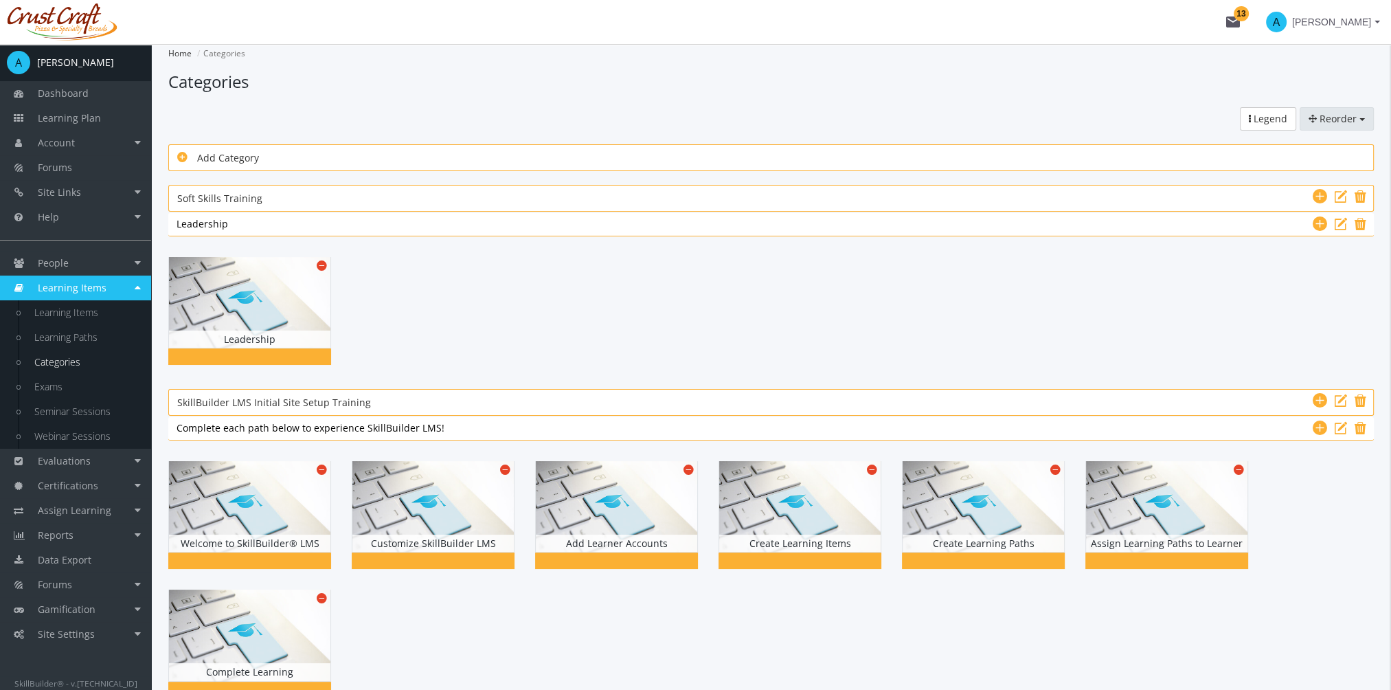
click at [1313, 121] on icon "button" at bounding box center [1312, 119] width 8 height 10
click at [1323, 186] on link "Learning Paths" at bounding box center [1318, 187] width 109 height 21
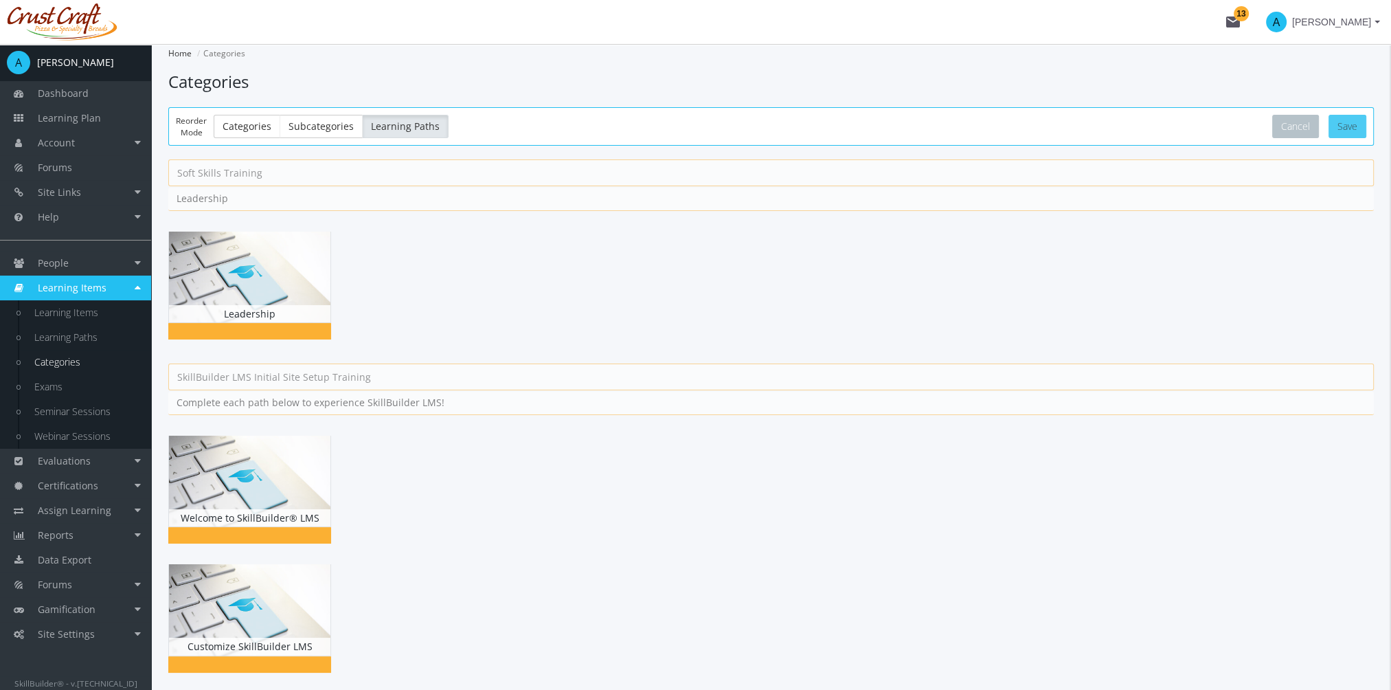
click at [1348, 126] on button "Save" at bounding box center [1347, 126] width 38 height 23
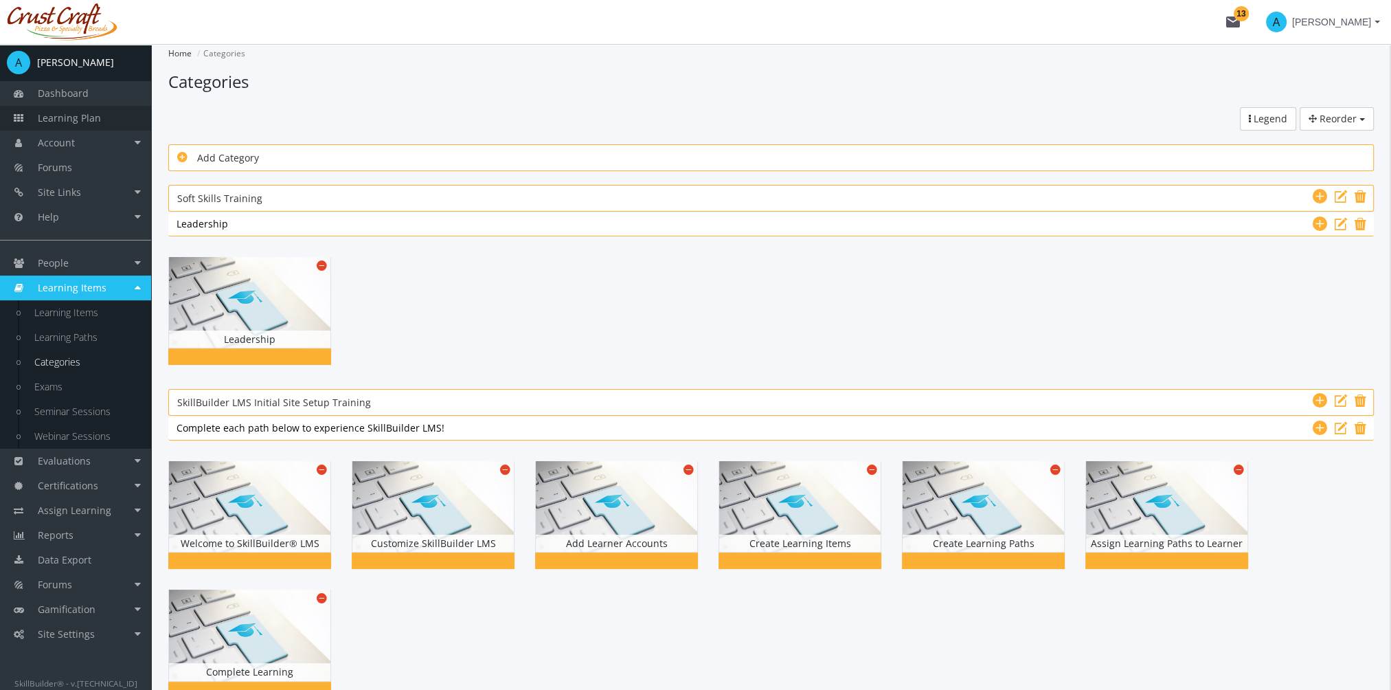
click at [91, 126] on link "Learning Plan" at bounding box center [75, 118] width 151 height 25
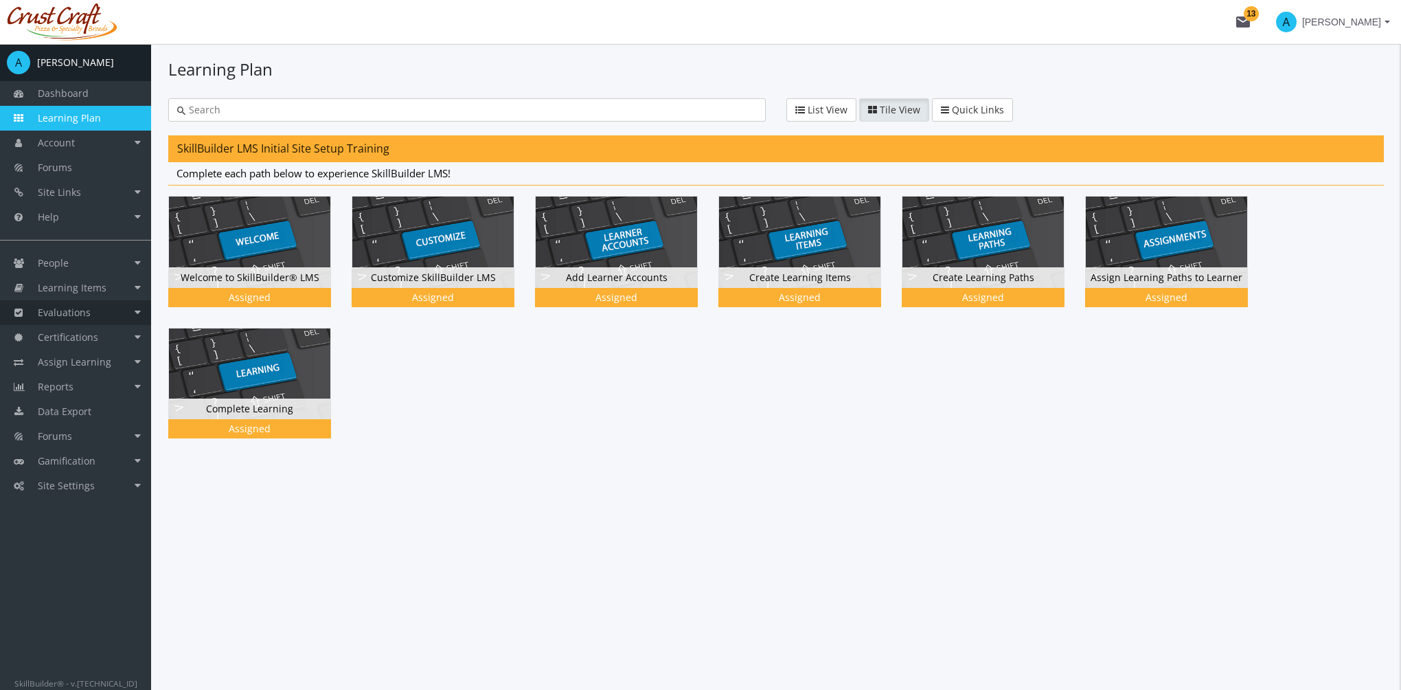
click at [109, 312] on link "Evaluations" at bounding box center [75, 312] width 151 height 25
